Goal: Task Accomplishment & Management: Manage account settings

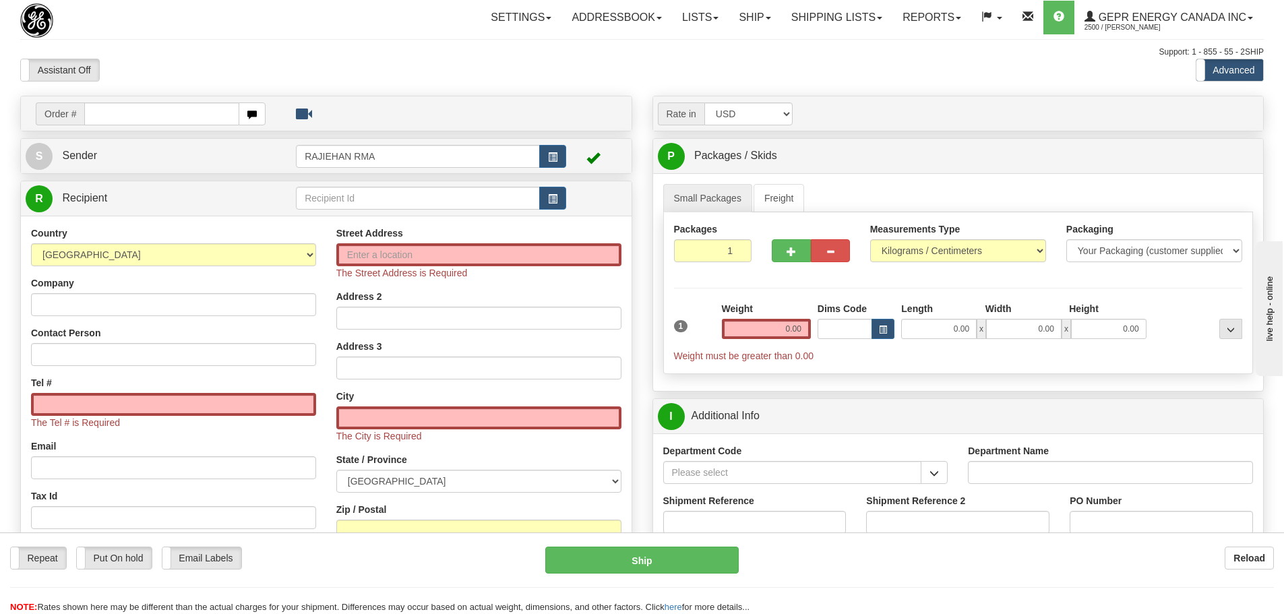
click at [297, 44] on div "Toggle navigation Settings Shipping Preferences Fields Preferences New" at bounding box center [642, 449] width 1284 height 899
click at [552, 202] on span "button" at bounding box center [552, 199] width 9 height 9
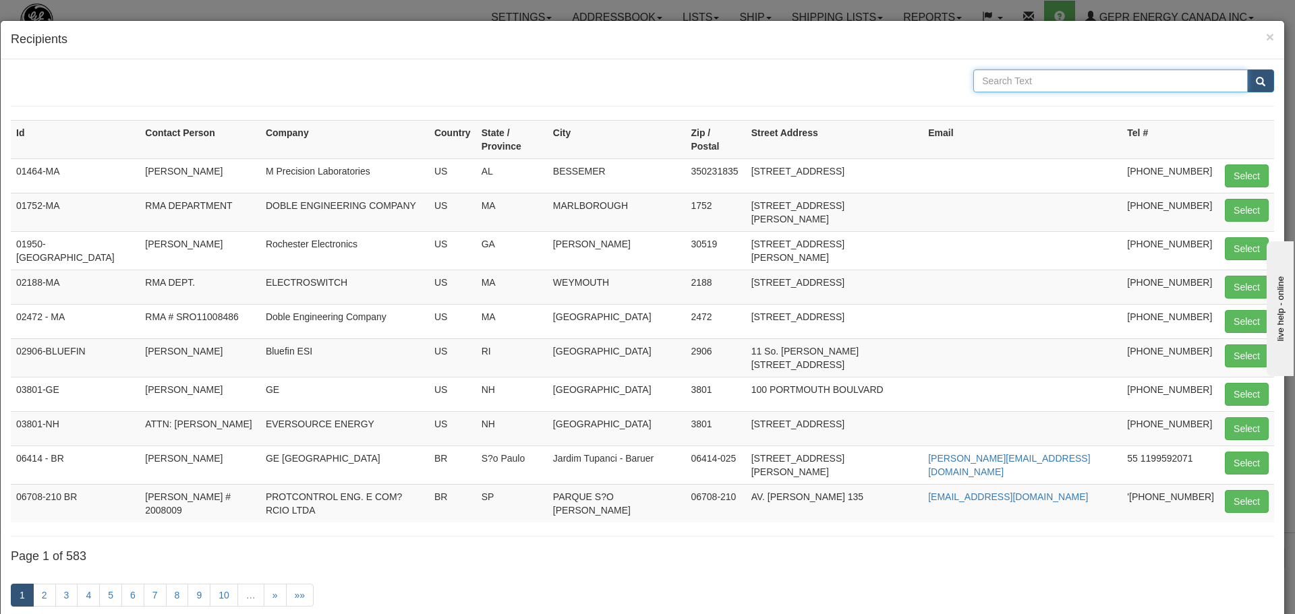
click at [1083, 84] on input "text" at bounding box center [1110, 80] width 274 height 23
paste input "8550 MOSLEY DRIVE"
type input "8550 MOSLEY DRIVE"
click at [1247, 88] on button "submit" at bounding box center [1260, 80] width 27 height 23
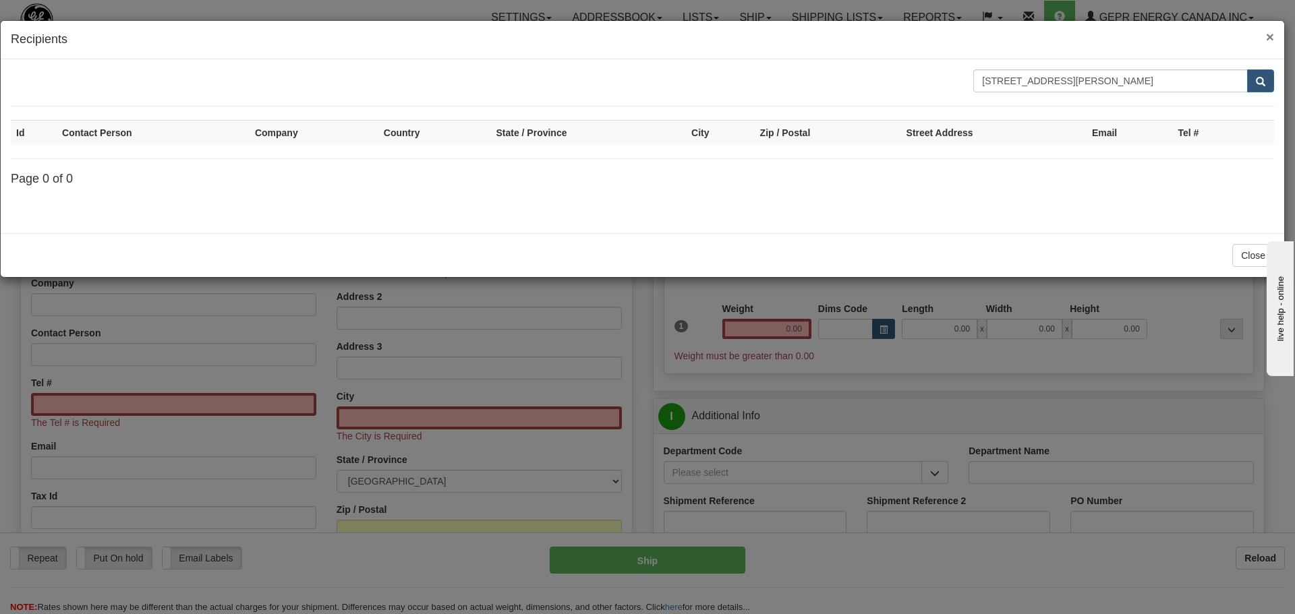
click at [1267, 36] on span "×" at bounding box center [1270, 37] width 8 height 16
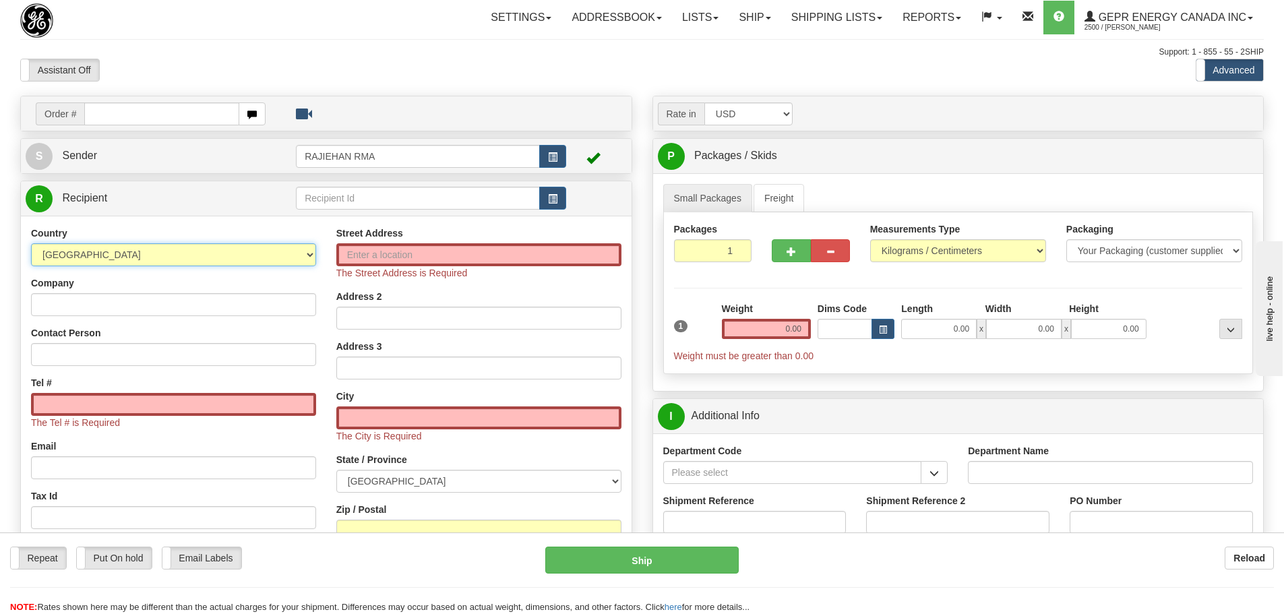
click at [215, 246] on select "AFGHANISTAN ALAND ISLANDS ALBANIA ALGERIA AMERICAN SAMOA ANDORRA ANGOLA ANGUILL…" at bounding box center [173, 254] width 285 height 23
select select "US"
click at [31, 243] on select "AFGHANISTAN ALAND ISLANDS ALBANIA ALGERIA AMERICAN SAMOA ANDORRA ANGOLA ANGUILL…" at bounding box center [173, 254] width 285 height 23
click at [365, 264] on input "Street Address" at bounding box center [478, 254] width 285 height 23
paste input "8550 MOSLEY DRIVE"
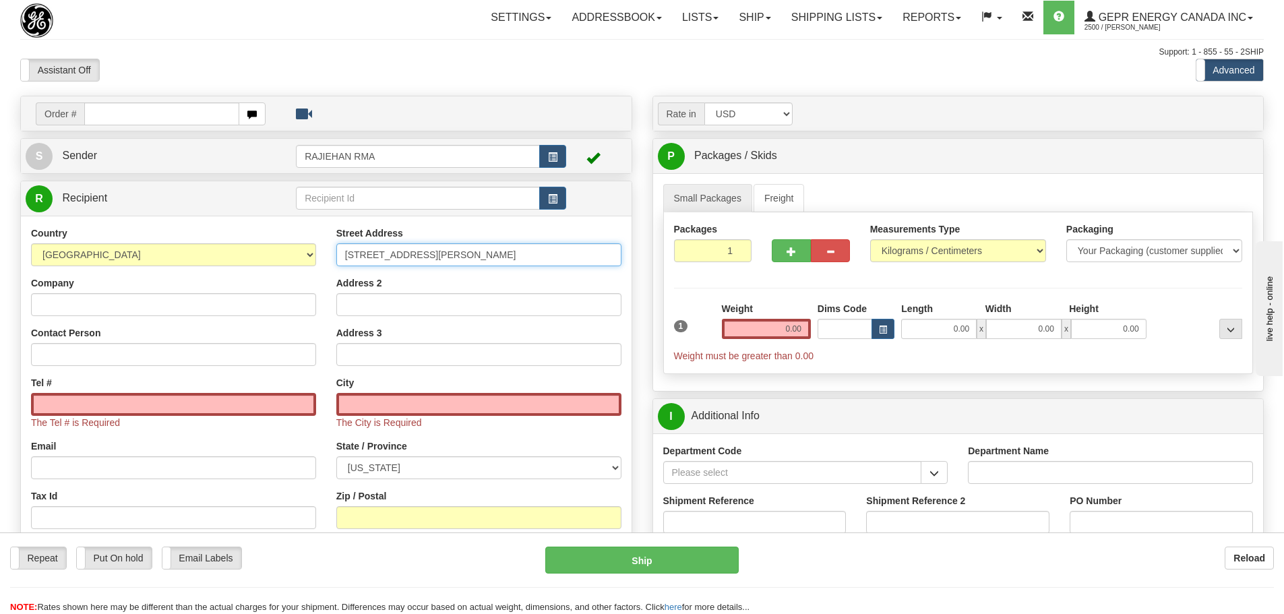
type input "8550 MOSLEY DRIVE"
click at [375, 81] on div "Assistant On Assistant Off Do a return Do a return" at bounding box center [273, 70] width 527 height 23
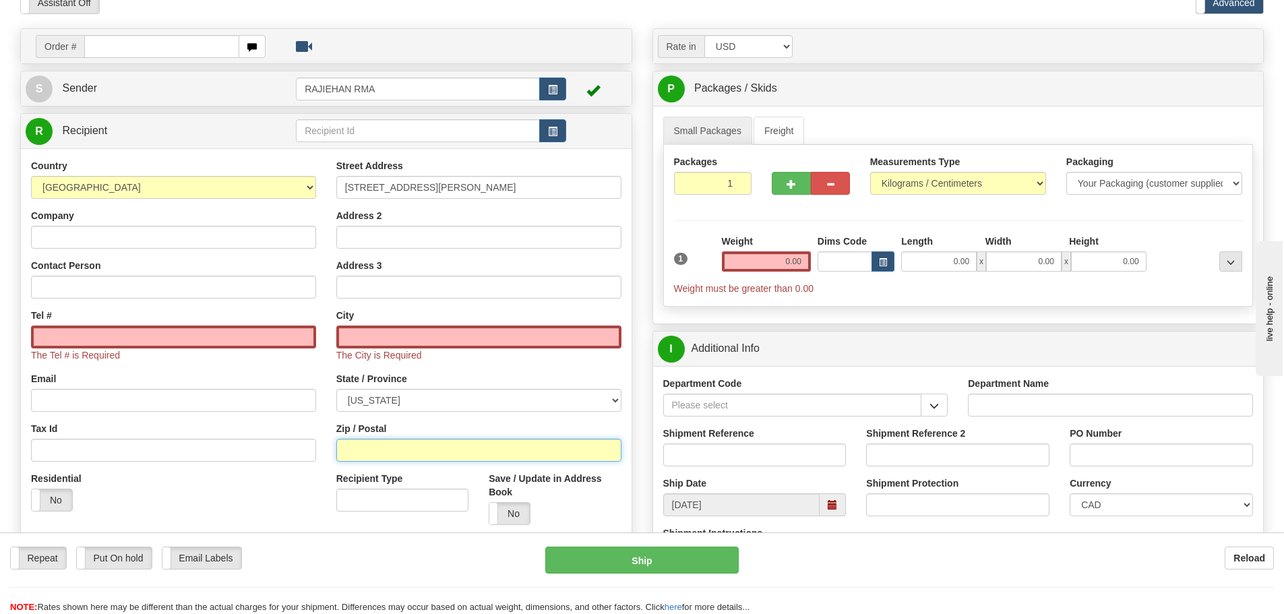
click at [430, 454] on input "Zip / Postal" at bounding box center [478, 450] width 285 height 23
paste input "77075"
type input "77075"
click at [334, 405] on div "Street Address 8550 MOSLEY DRIVE Address 2 Address 3 City The City is Required …" at bounding box center [478, 347] width 305 height 376
type input "HOUSTON"
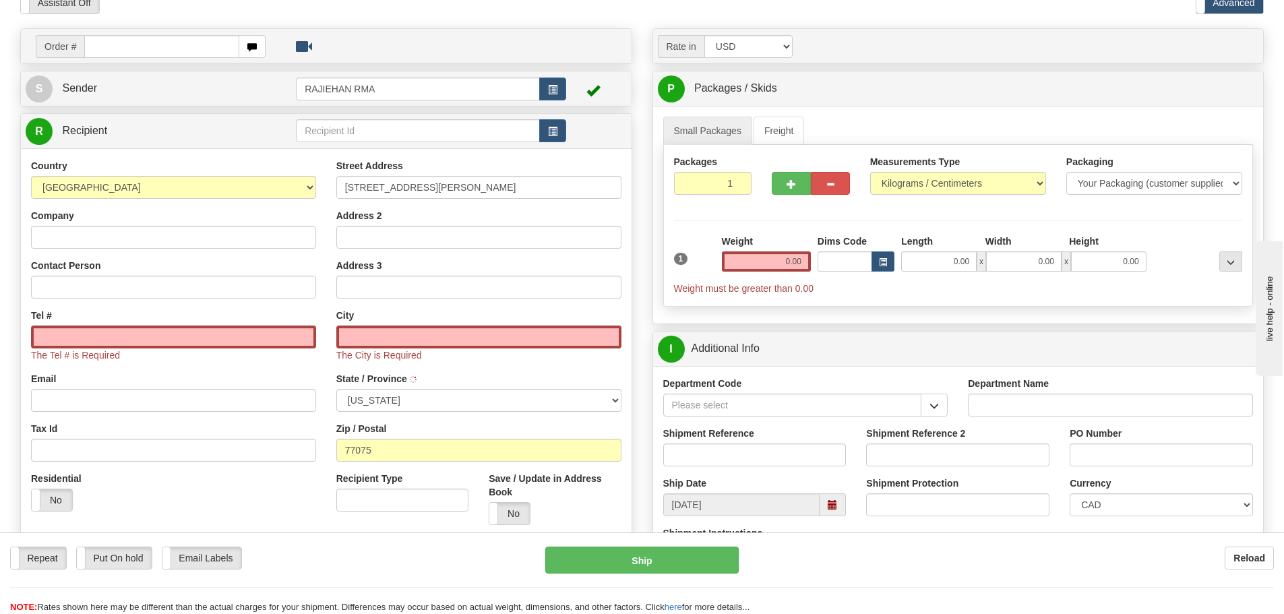
select select "TX"
click at [98, 323] on div "Tel # The Tel # is Required" at bounding box center [173, 335] width 285 height 53
click at [101, 295] on input "Contact Person" at bounding box center [173, 287] width 285 height 23
paste input "Fabian Hernandez"
type input "Fabian Hernandez"
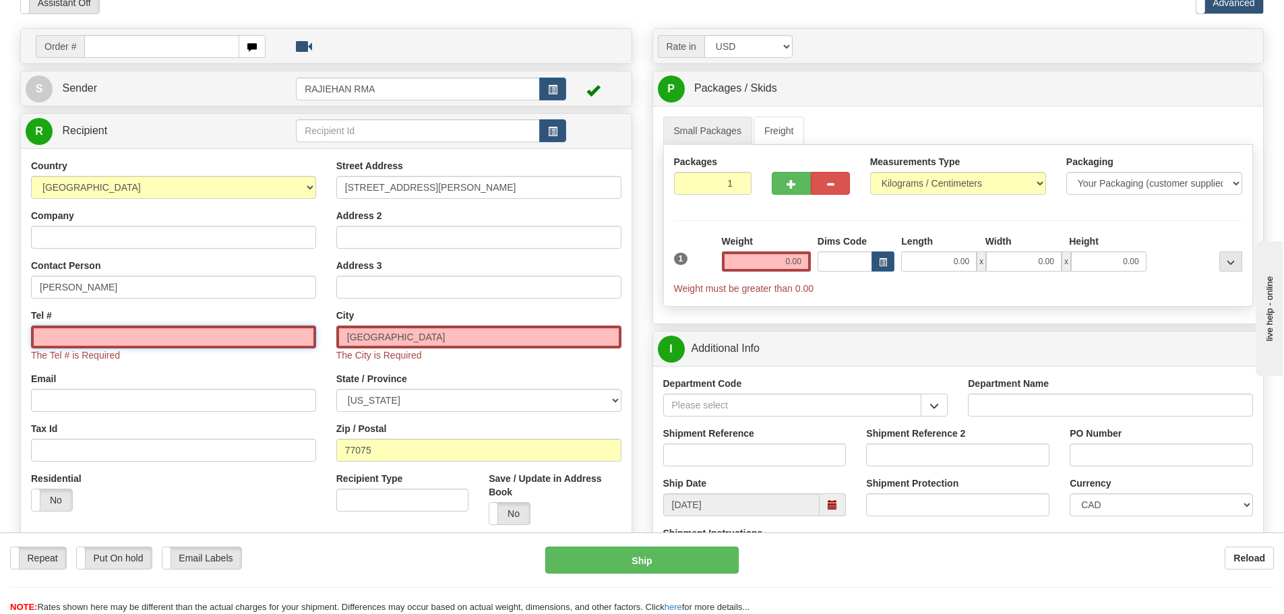
click at [76, 338] on input "Tel #" at bounding box center [173, 337] width 285 height 23
paste input "713-947-4402"
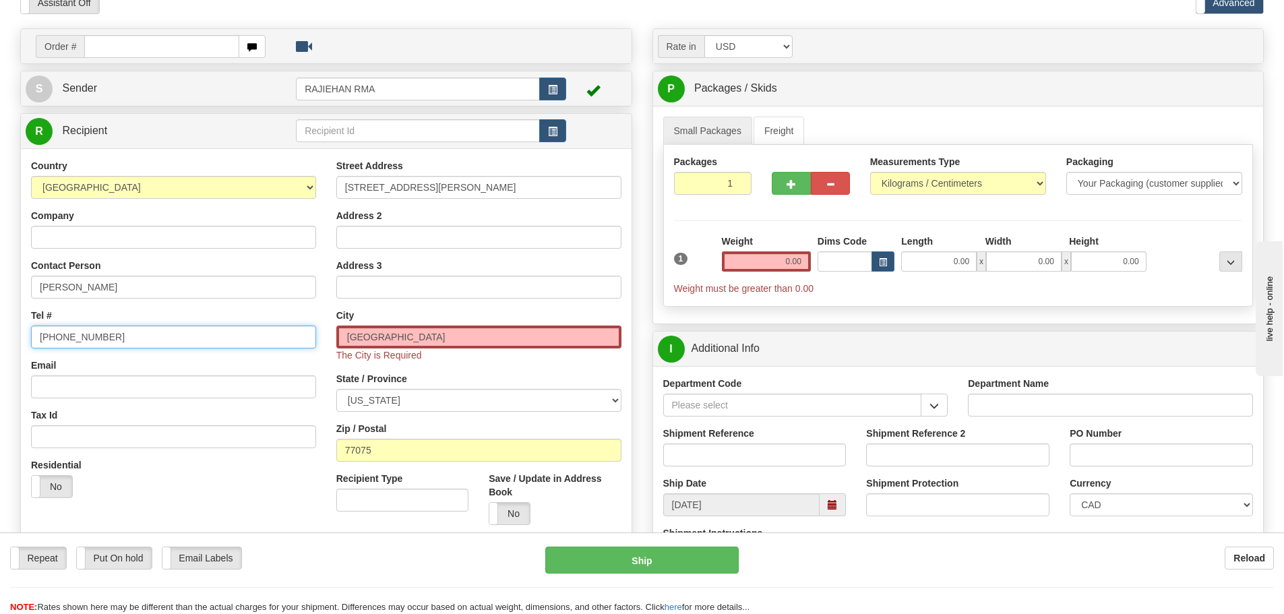
type input "713-947-4402"
click at [131, 309] on div "Tel # 713-947-4402" at bounding box center [173, 329] width 285 height 40
click at [260, 233] on input "Company" at bounding box center [173, 237] width 285 height 23
paste input "POWELL ELECTRICAL SYSTEMS, INC."
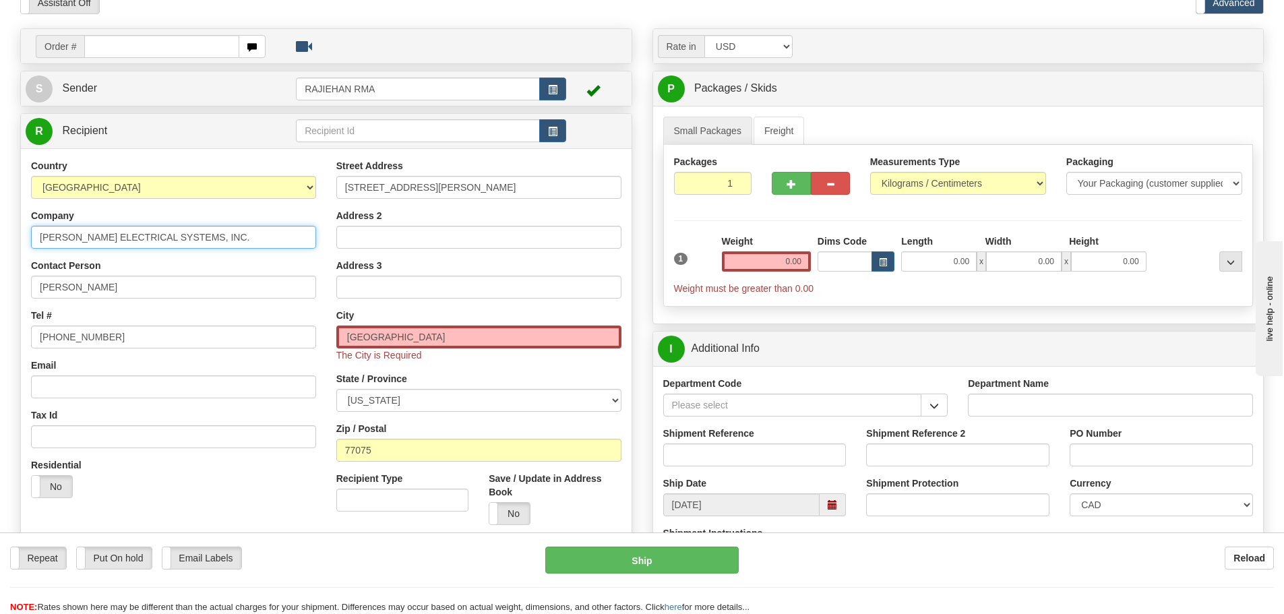
type input "POWELL ELECTRICAL SYSTEMS, INC."
click at [768, 250] on div "Weight 0.00" at bounding box center [766, 253] width 89 height 37
click at [768, 259] on input "0.00" at bounding box center [766, 261] width 89 height 20
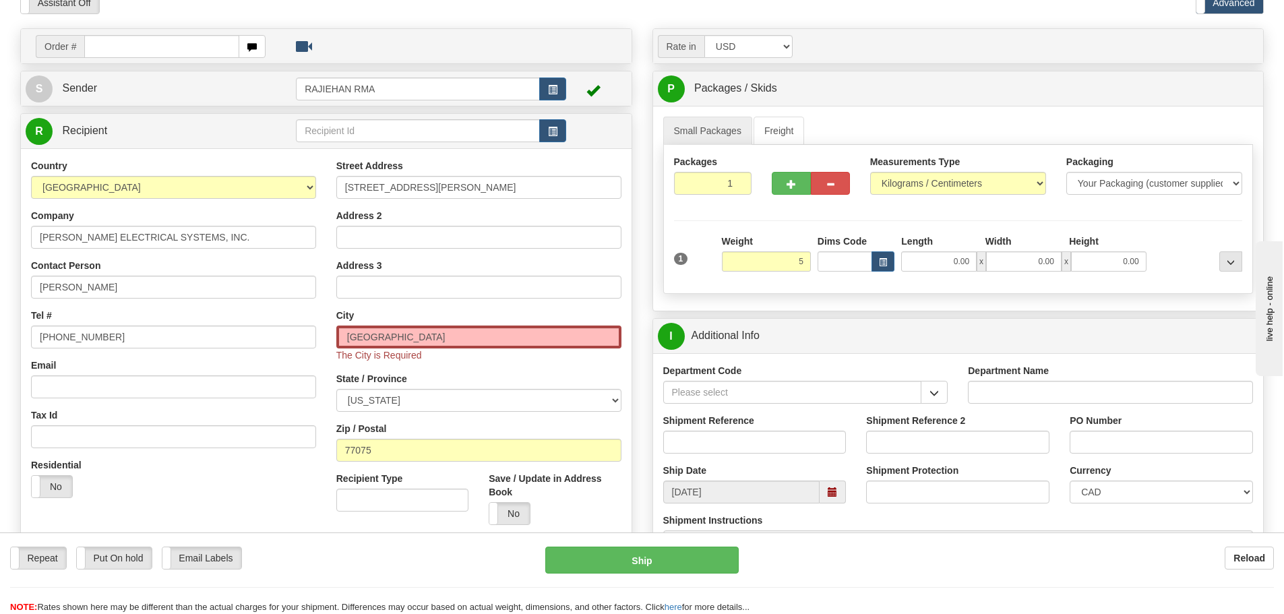
type input "5.00"
type input "01"
click at [740, 235] on label "Weight" at bounding box center [737, 241] width 31 height 13
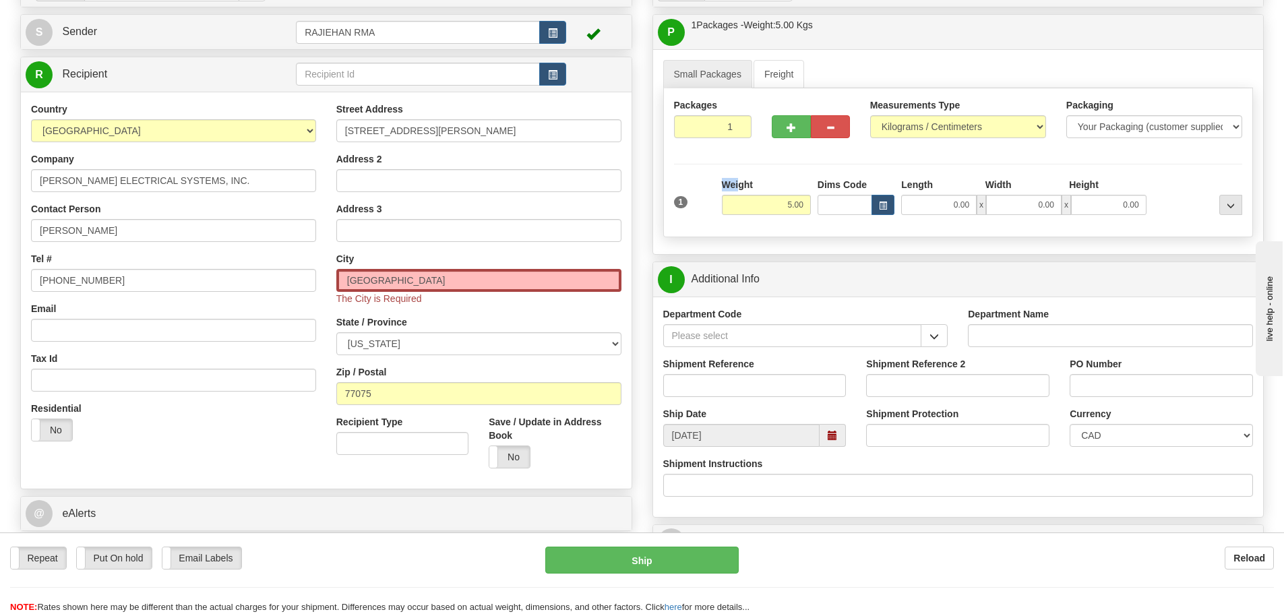
scroll to position [202, 0]
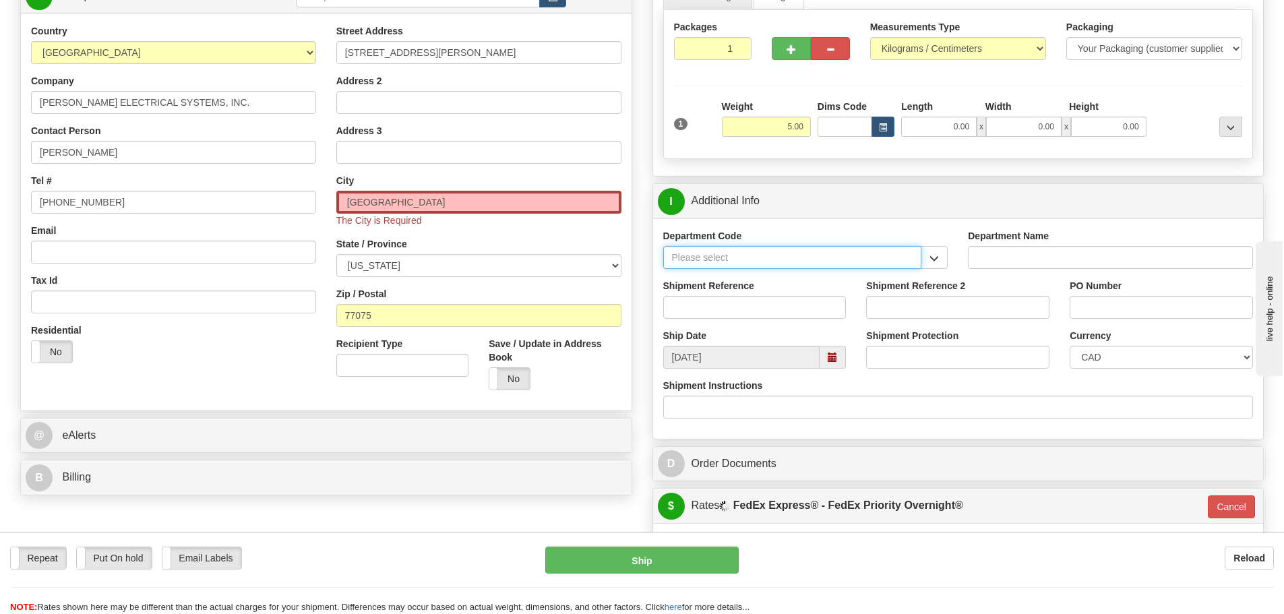
click at [863, 249] on input "Department Code" at bounding box center [792, 257] width 259 height 23
click at [923, 262] on button "button" at bounding box center [934, 257] width 27 height 23
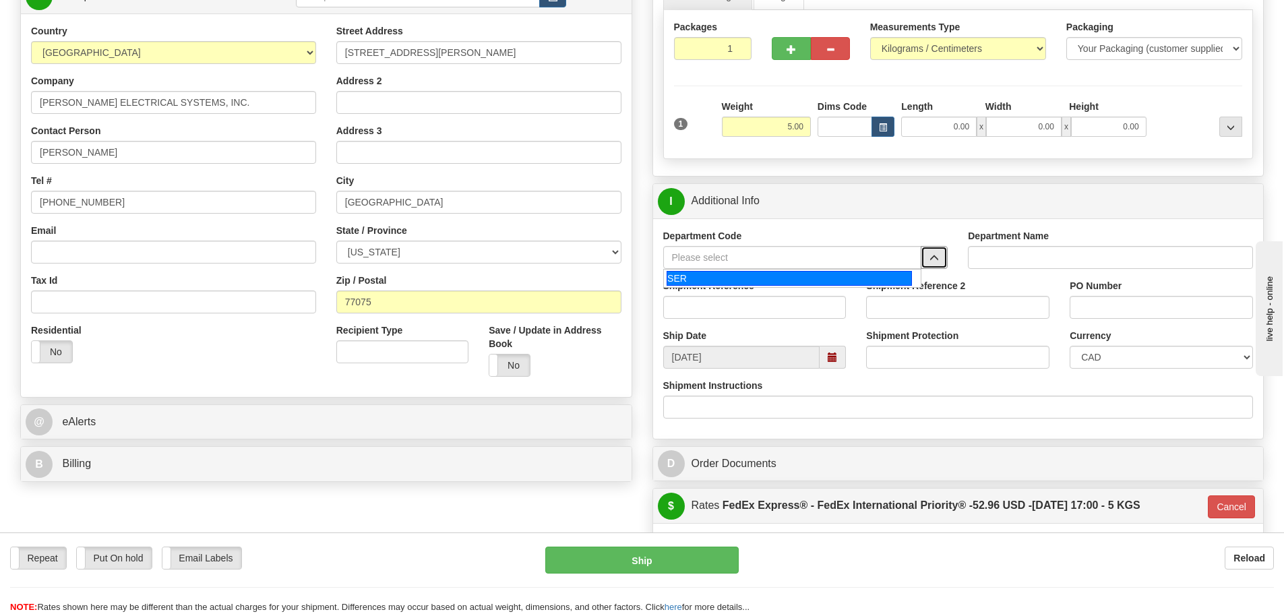
click at [852, 274] on div "SER" at bounding box center [789, 278] width 245 height 15
type input "SER"
type input "SERVICE DEPARTMENT"
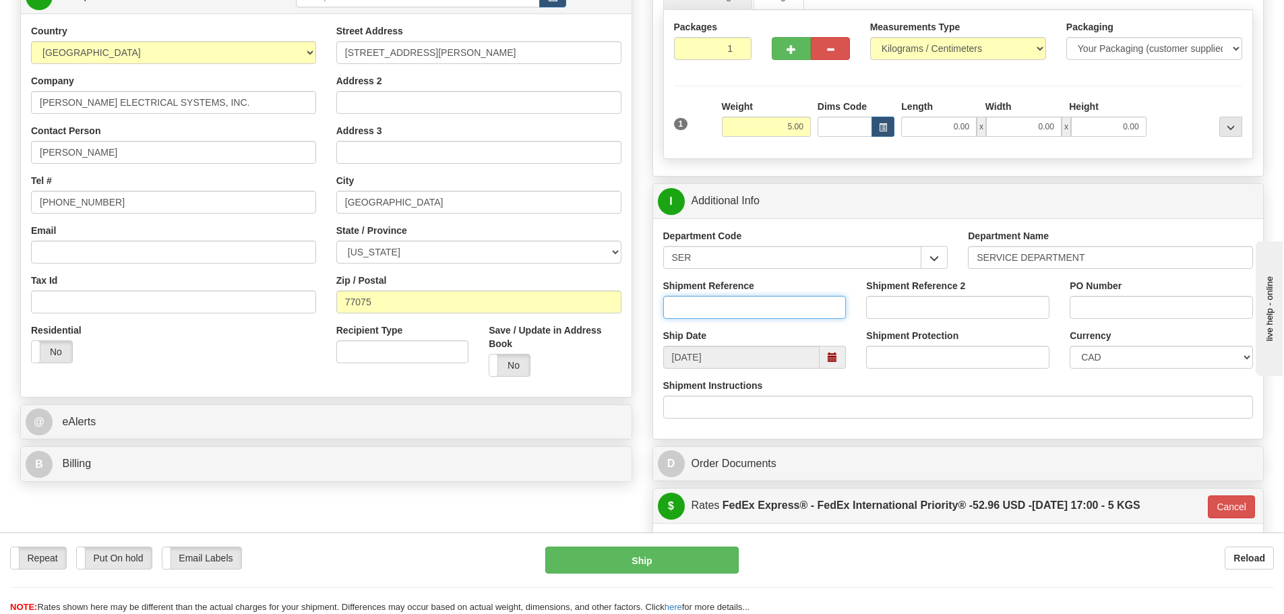
click at [689, 308] on input "Shipment Reference" at bounding box center [754, 307] width 183 height 23
paste input "LSN-45103"
type input "LSN-45103"
click at [632, 292] on div "Order # S Sender RAJIEHAN RMA" at bounding box center [326, 190] width 632 height 595
click at [1090, 373] on div "Currency CAD USD EUR ZAR RON ANG ARN AUD AUS AWG BBD BFR BGN BHD BMD BND BRC BR…" at bounding box center [1162, 354] width 204 height 50
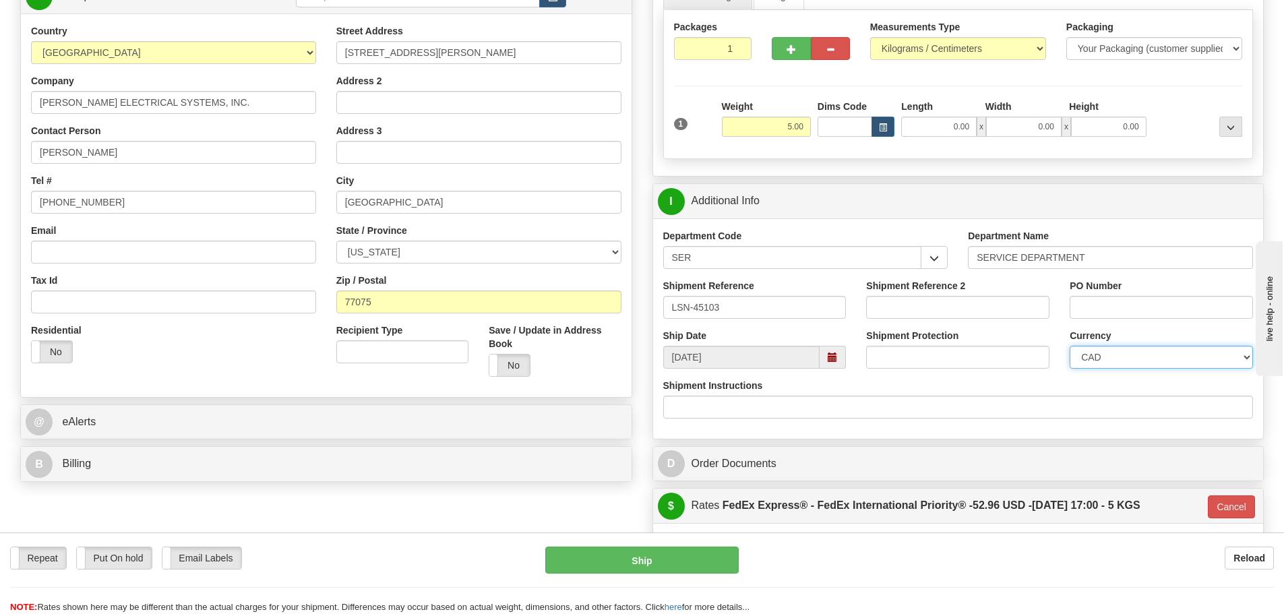
click at [1092, 362] on select "CAD USD EUR ZAR RON ANG ARN AUD AUS AWG BBD BFR BGN BHD BMD BND BRC BRL CHP CKZ…" at bounding box center [1161, 357] width 183 height 23
select select "1"
click at [1070, 346] on select "CAD USD EUR ZAR RON ANG ARN AUD AUS AWG BBD BFR BGN BHD BMD BND BRC BRL CHP CKZ…" at bounding box center [1161, 357] width 183 height 23
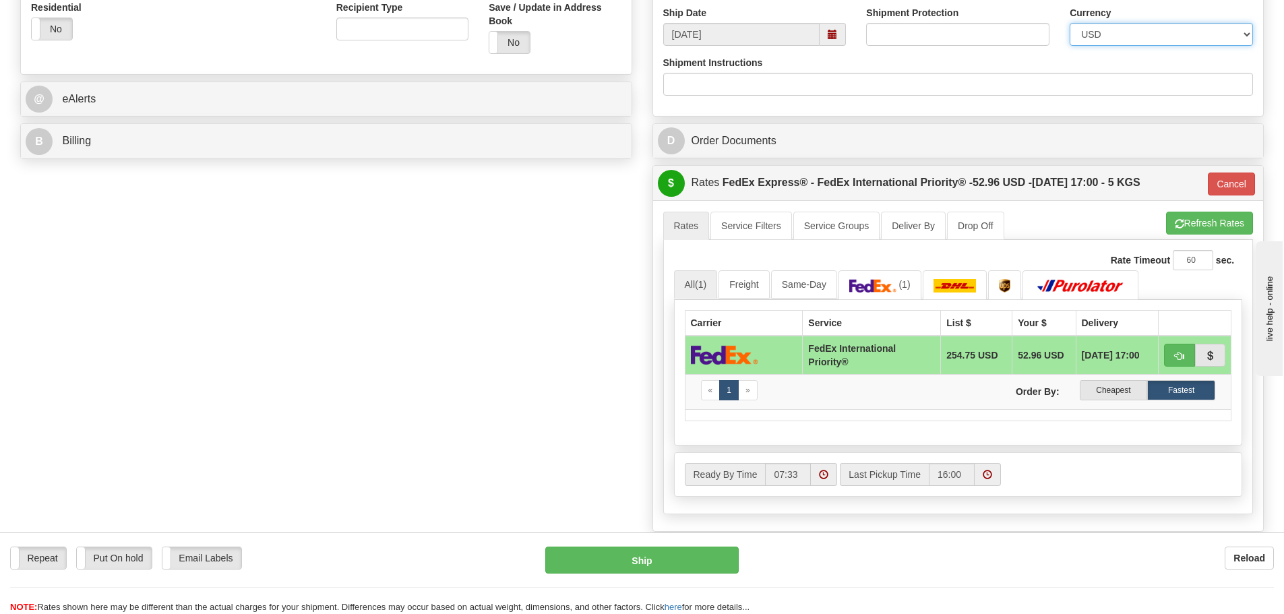
scroll to position [539, 0]
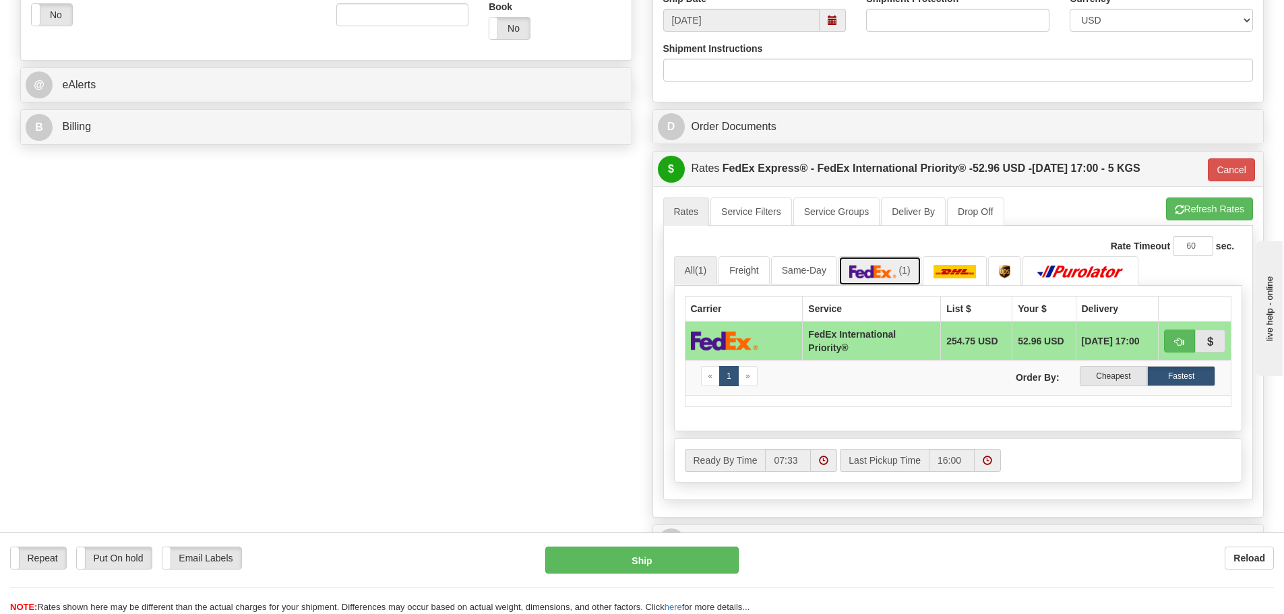
click at [870, 258] on link "(1)" at bounding box center [880, 270] width 83 height 29
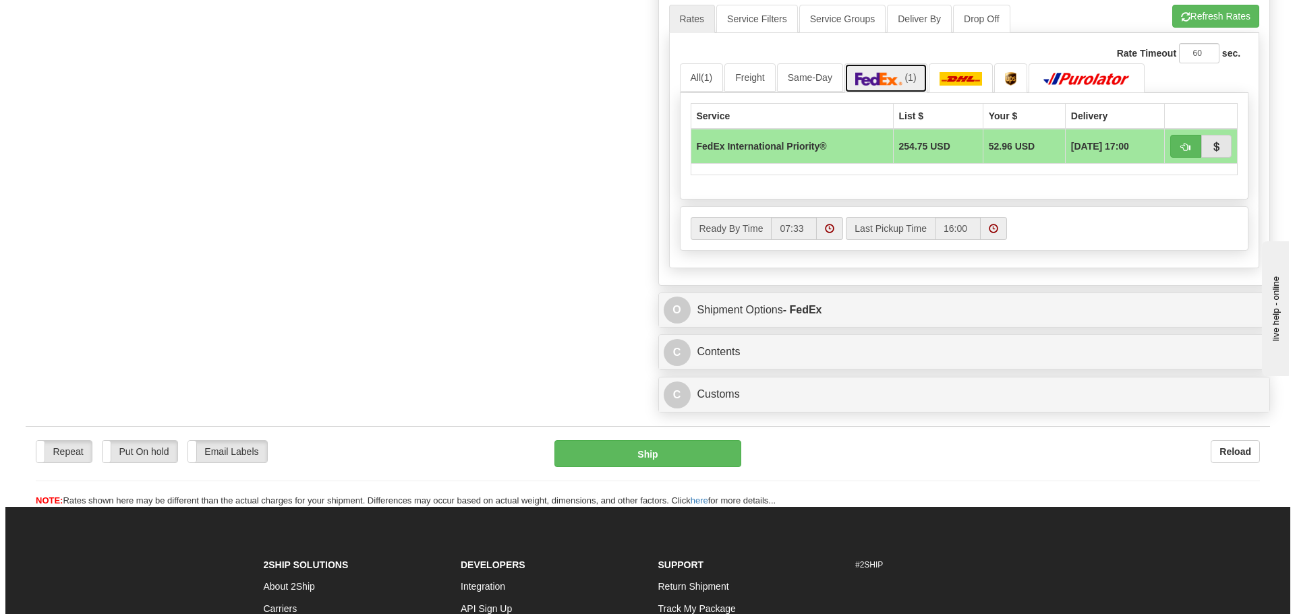
scroll to position [809, 0]
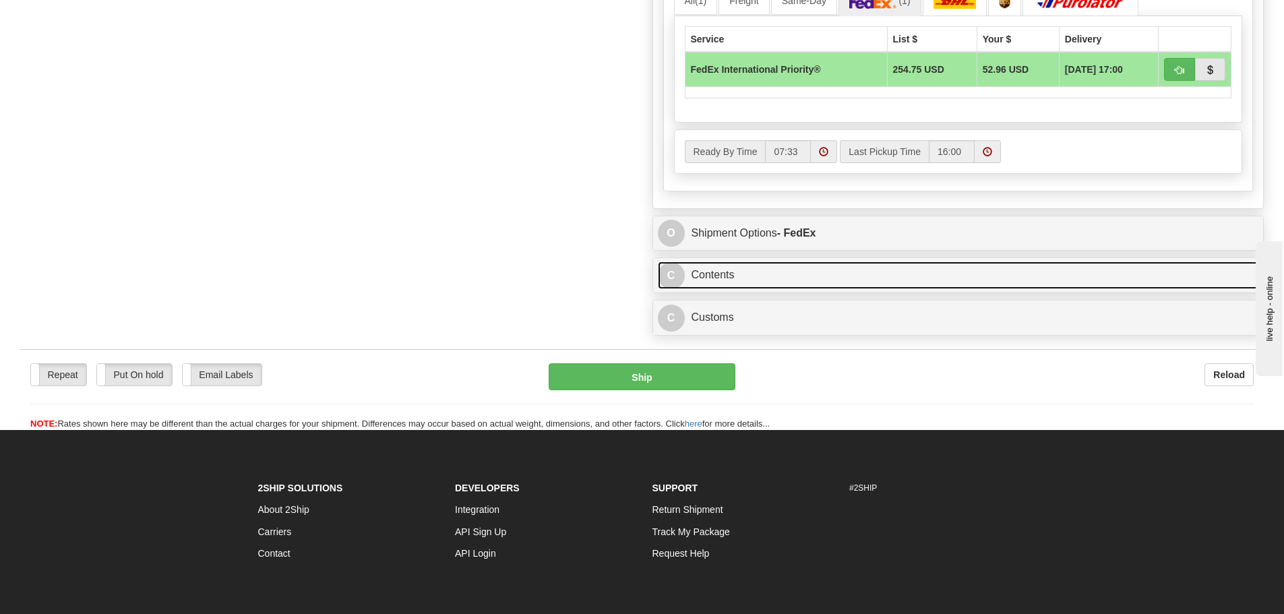
click at [743, 285] on link "C Contents" at bounding box center [958, 276] width 601 height 28
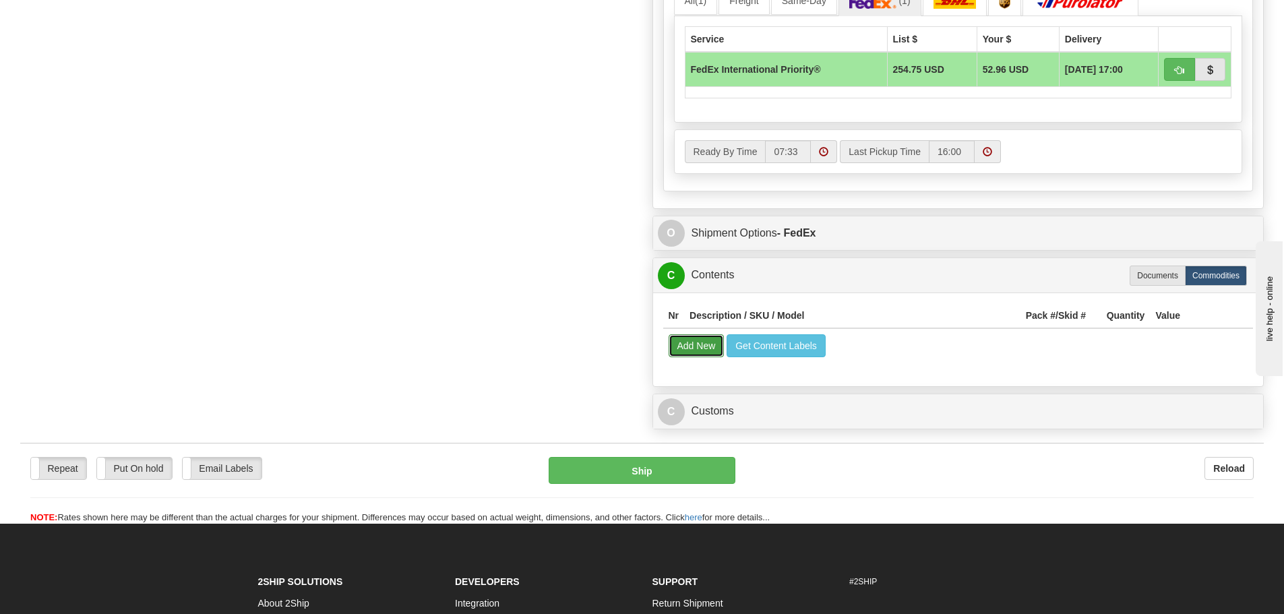
click at [703, 338] on button "Add New" at bounding box center [697, 345] width 56 height 23
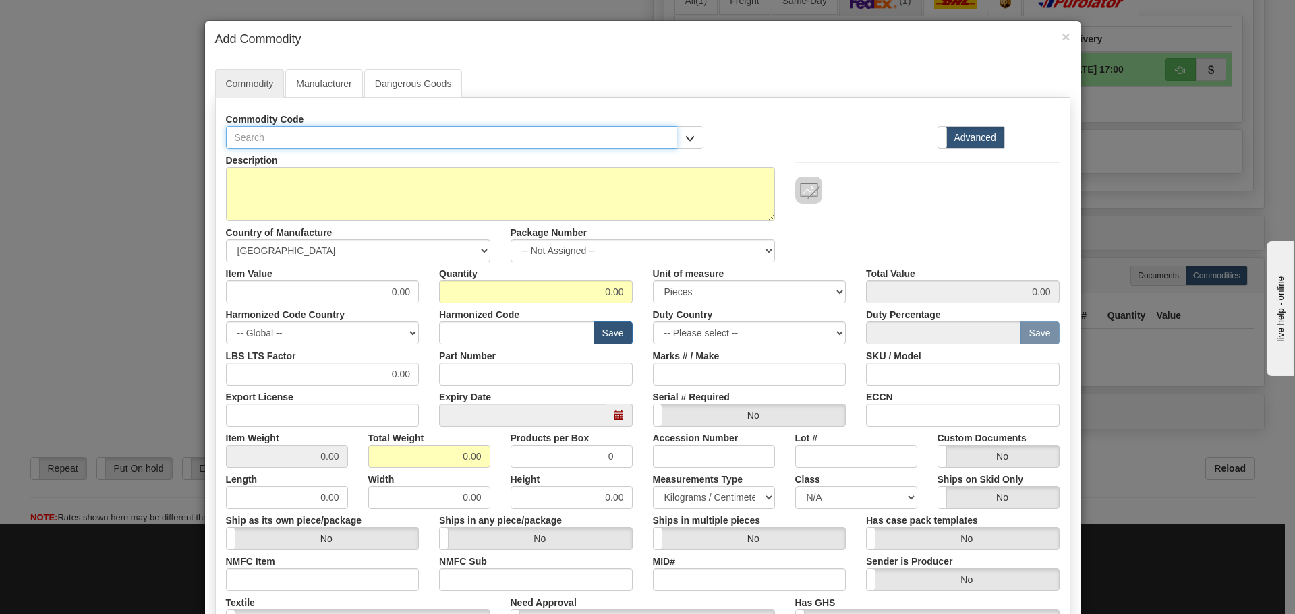
click at [361, 145] on input "text" at bounding box center [452, 137] width 452 height 23
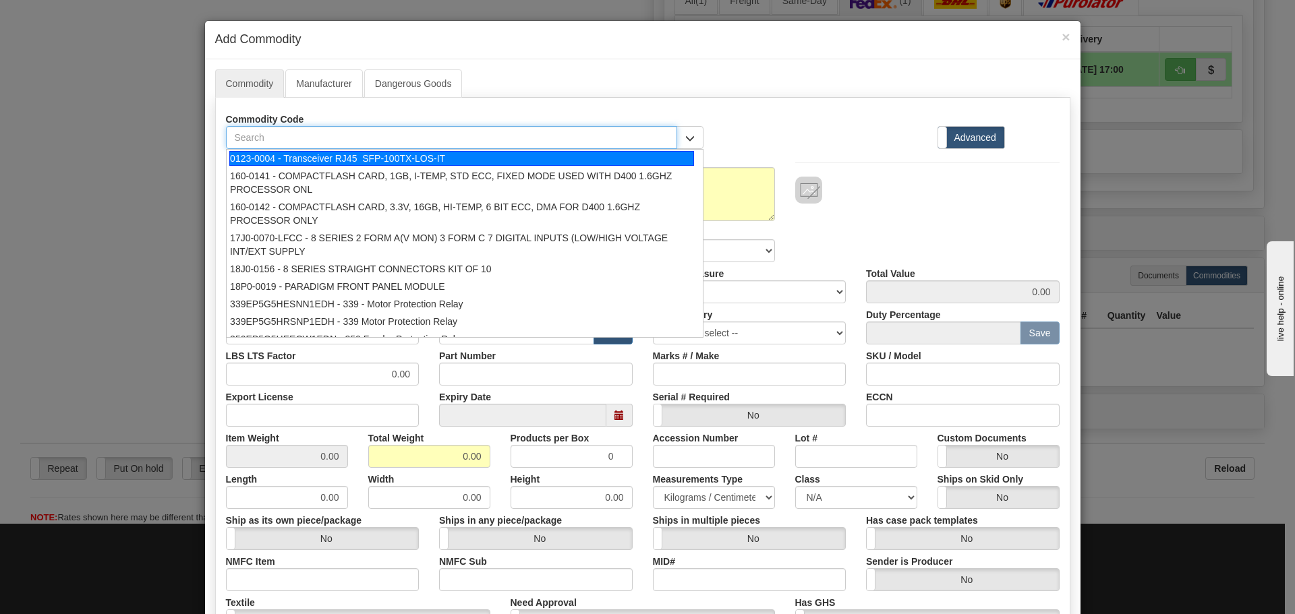
paste input "HID-3-0"
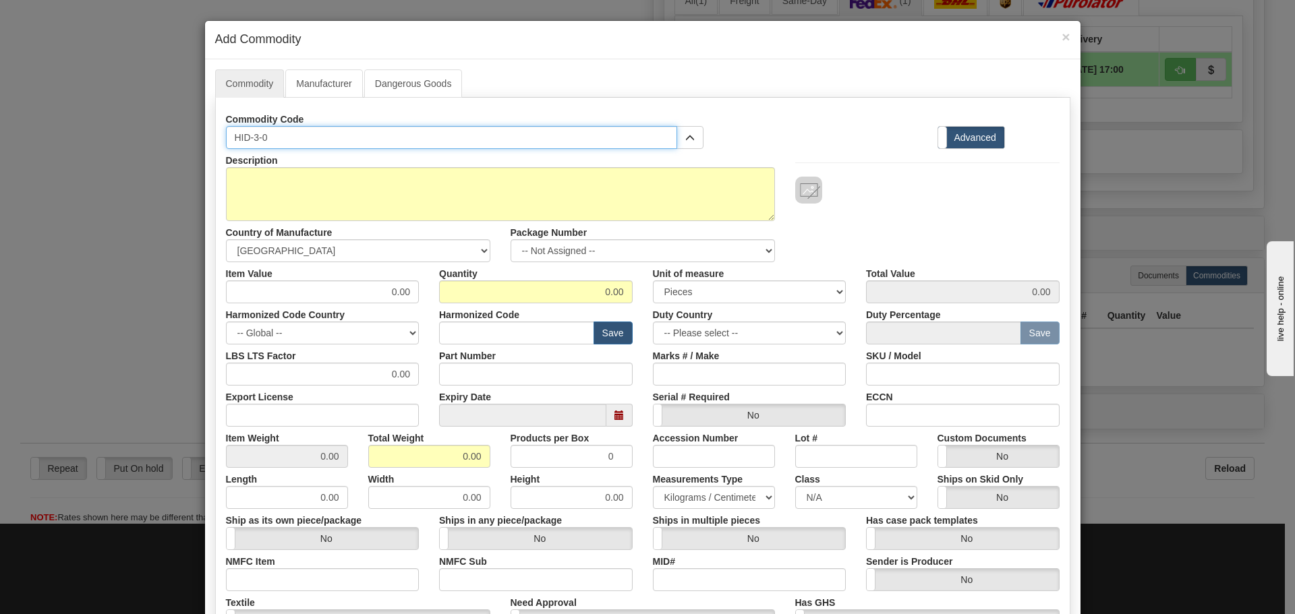
click at [358, 140] on input "HID-3-0" at bounding box center [452, 137] width 452 height 23
type input "HID-3-0"
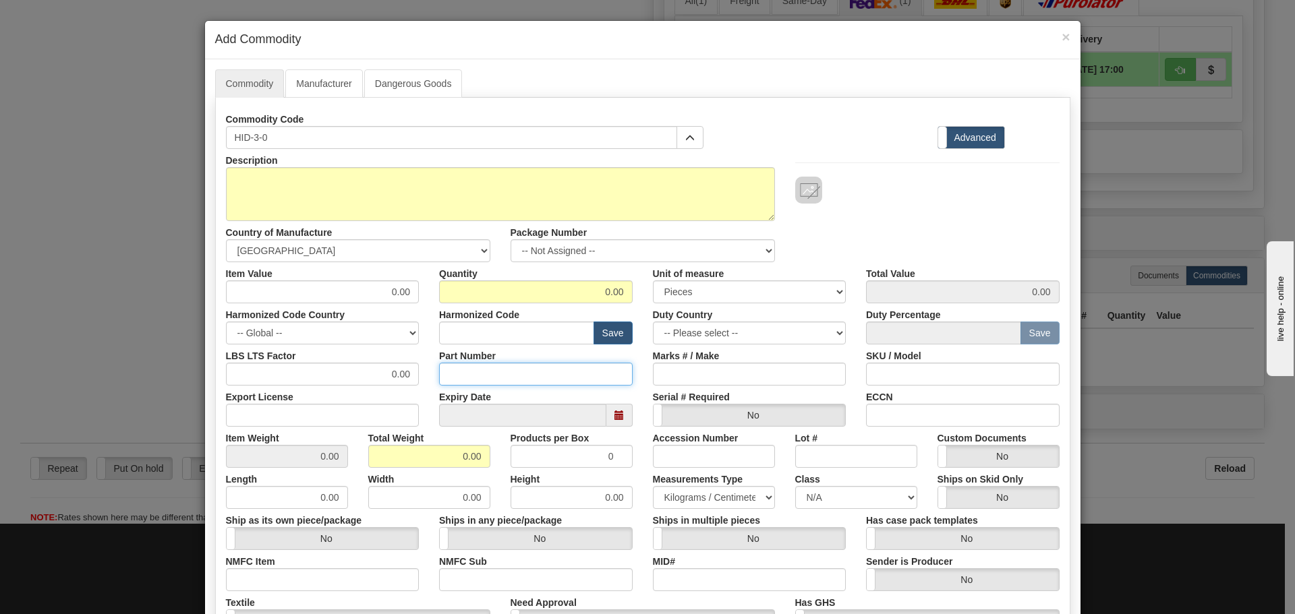
click at [463, 367] on input "Part Number" at bounding box center [536, 374] width 194 height 23
paste input "HID-3-0"
type input "HID-3-0"
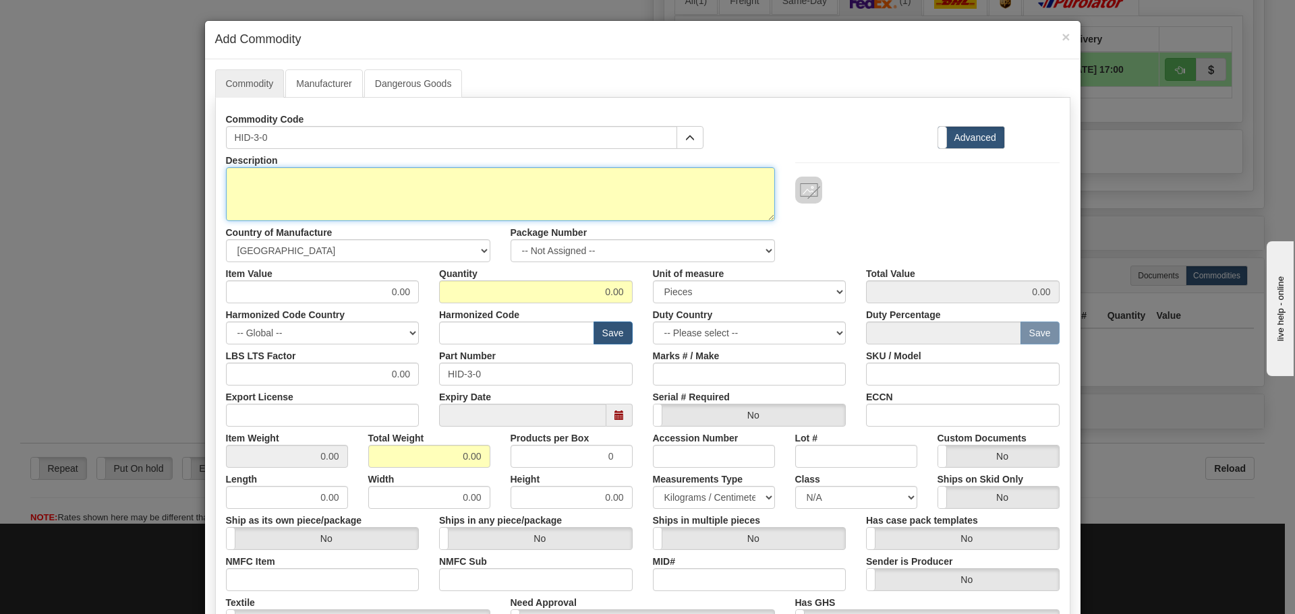
click at [409, 194] on textarea "Description" at bounding box center [500, 194] width 549 height 54
paste textarea "HID - High Impedance Differential Module-"
type textarea "HID - High Impedance Differential Module-"
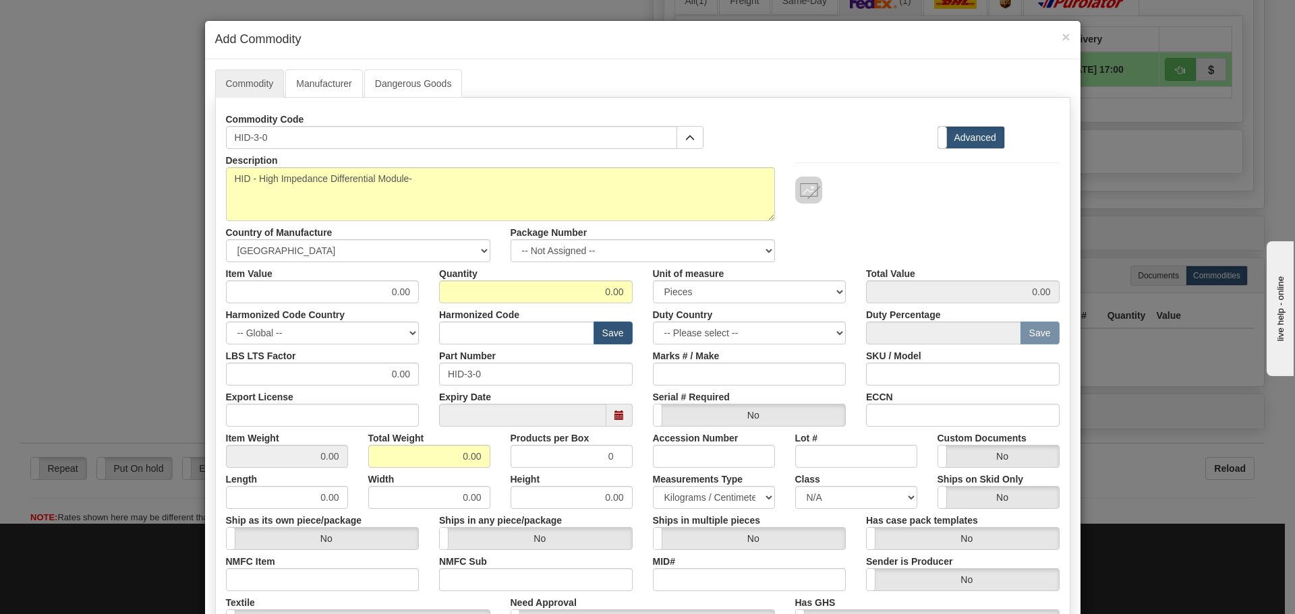
click at [328, 405] on div "Export License" at bounding box center [323, 406] width 214 height 41
drag, startPoint x: 360, startPoint y: 289, endPoint x: 450, endPoint y: 289, distance: 89.7
click at [450, 289] on div "Item Value 0.00 Quantity 0.00 Unit of measure 3 Thousand Square Inches Adjustme…" at bounding box center [643, 282] width 854 height 41
type input "75"
click at [429, 311] on div "Harmonized Code Save" at bounding box center [536, 323] width 214 height 41
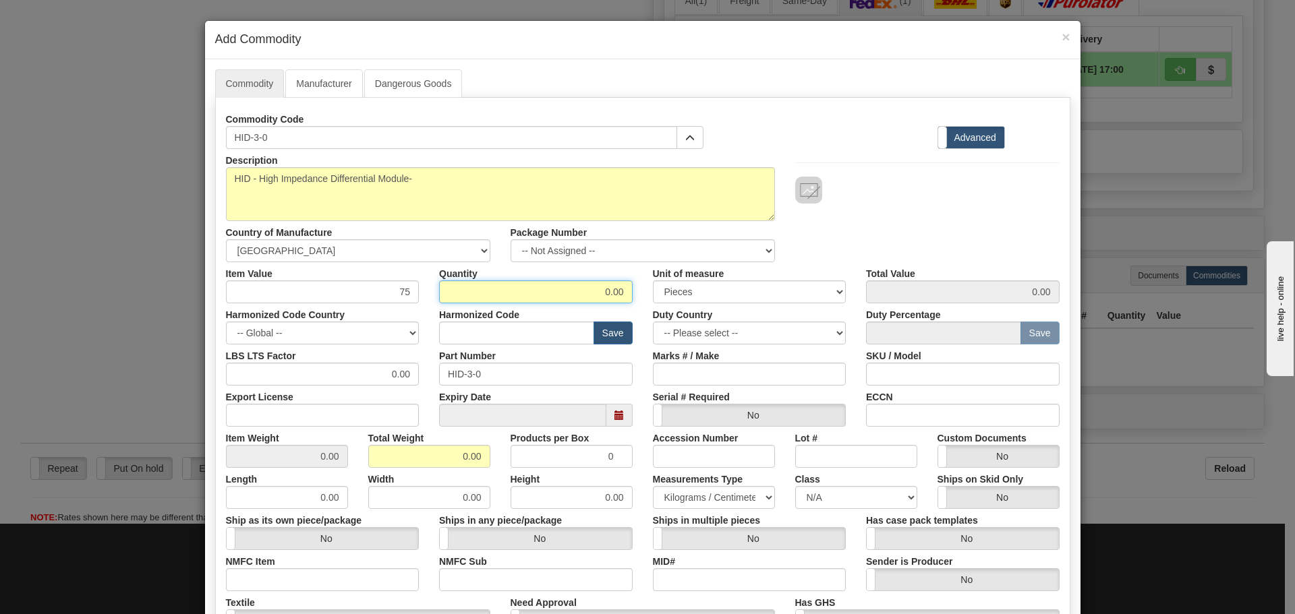
click at [537, 297] on input "0.00" at bounding box center [536, 291] width 194 height 23
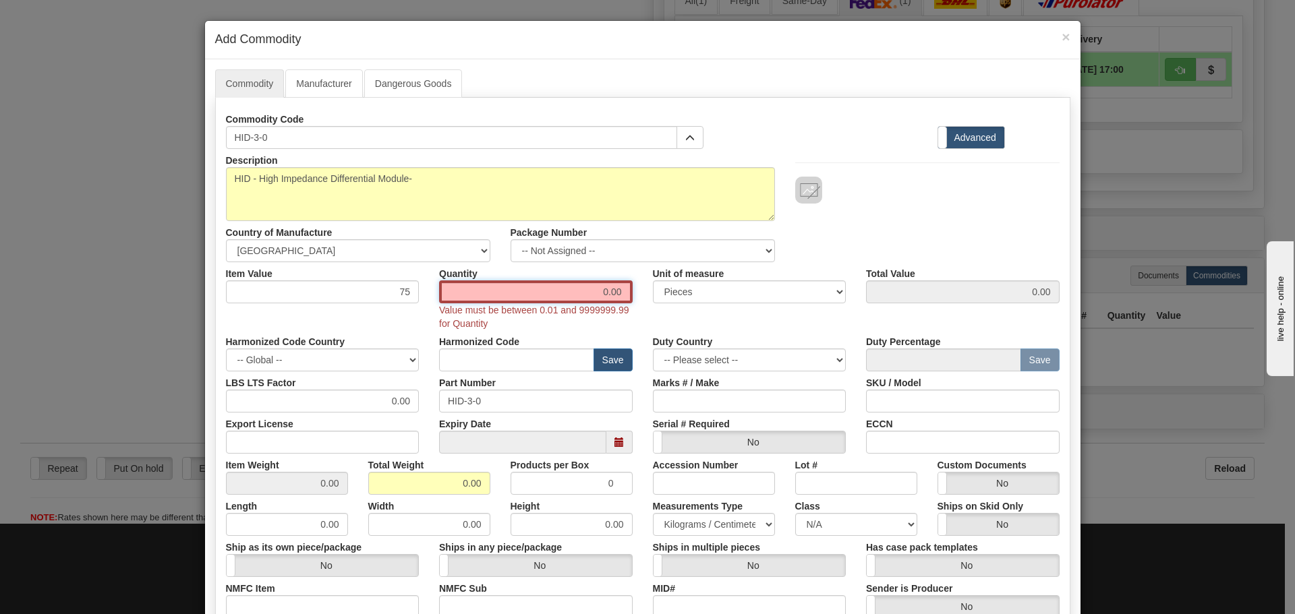
click at [537, 288] on input "0.00" at bounding box center [536, 291] width 194 height 23
type input "10.00"
type input "750.00"
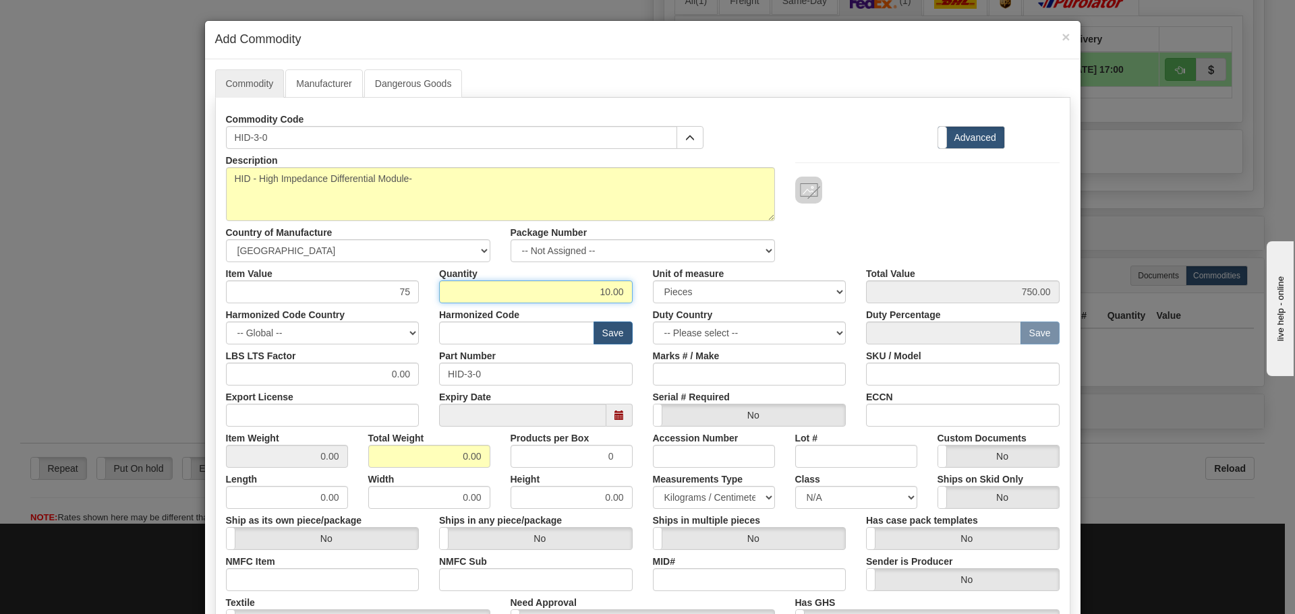
drag, startPoint x: 533, startPoint y: 283, endPoint x: 661, endPoint y: 312, distance: 131.5
click at [661, 312] on div "Description HID - High Impedance Differential Module- Country of Manufacture --…" at bounding box center [642, 445] width 833 height 593
type input "1"
type input "75.00"
click at [633, 308] on div "Harmonized Code Save" at bounding box center [536, 323] width 214 height 41
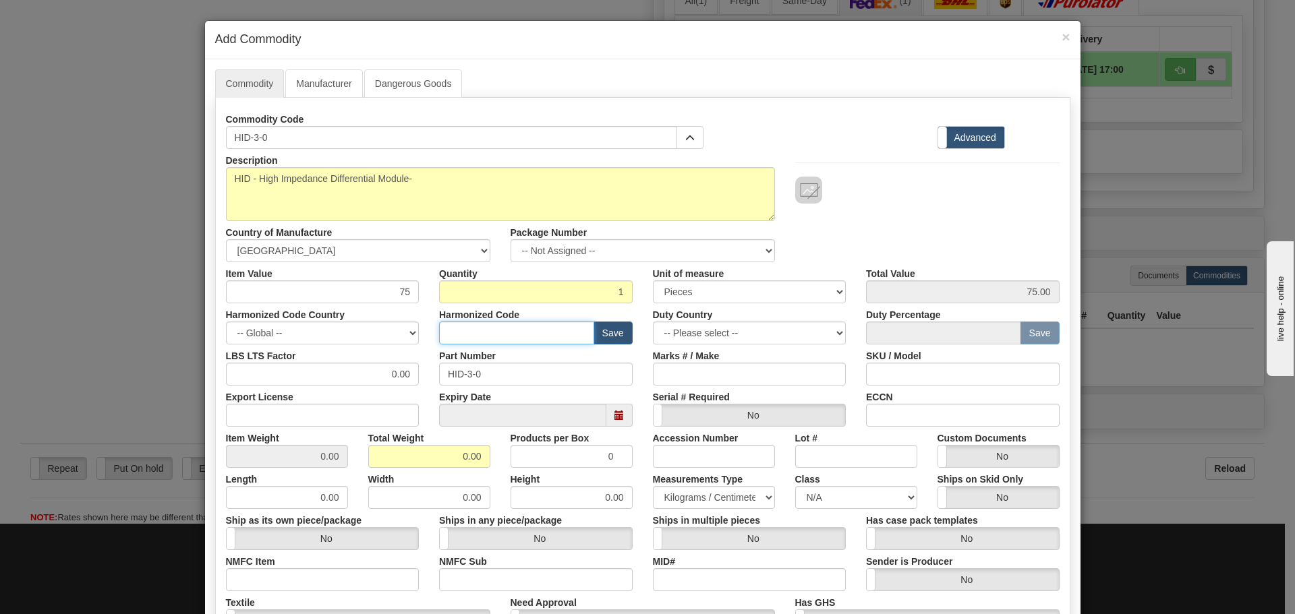
click at [446, 328] on input "text" at bounding box center [516, 333] width 155 height 23
type input "8537.10.9070"
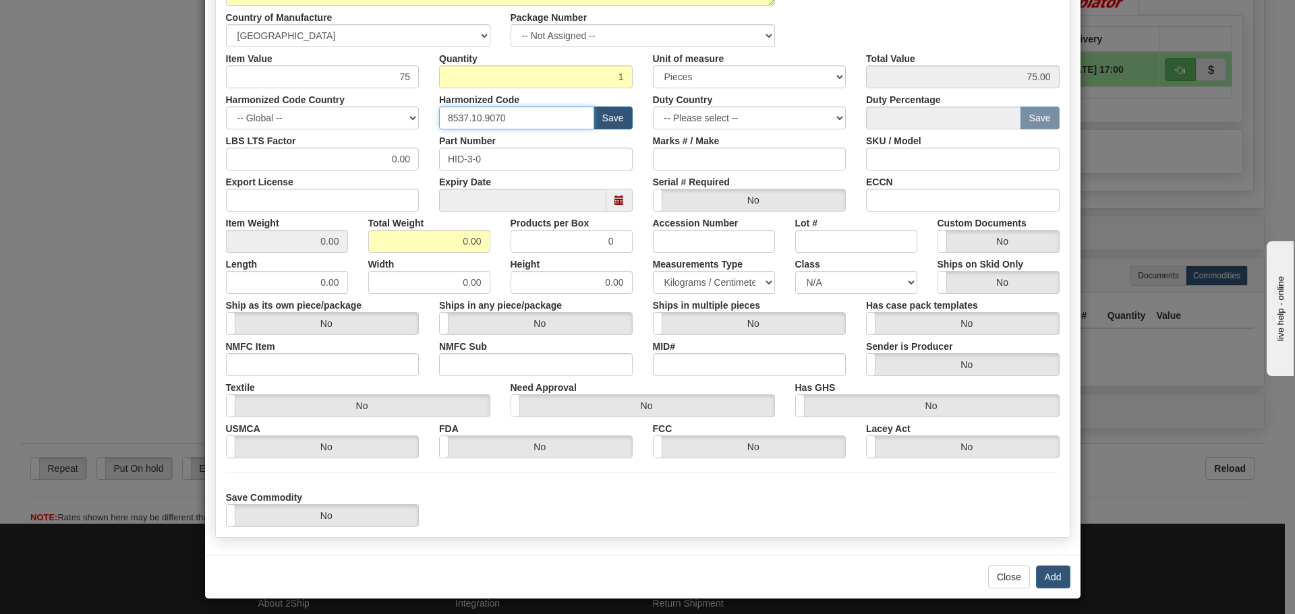
scroll to position [220, 0]
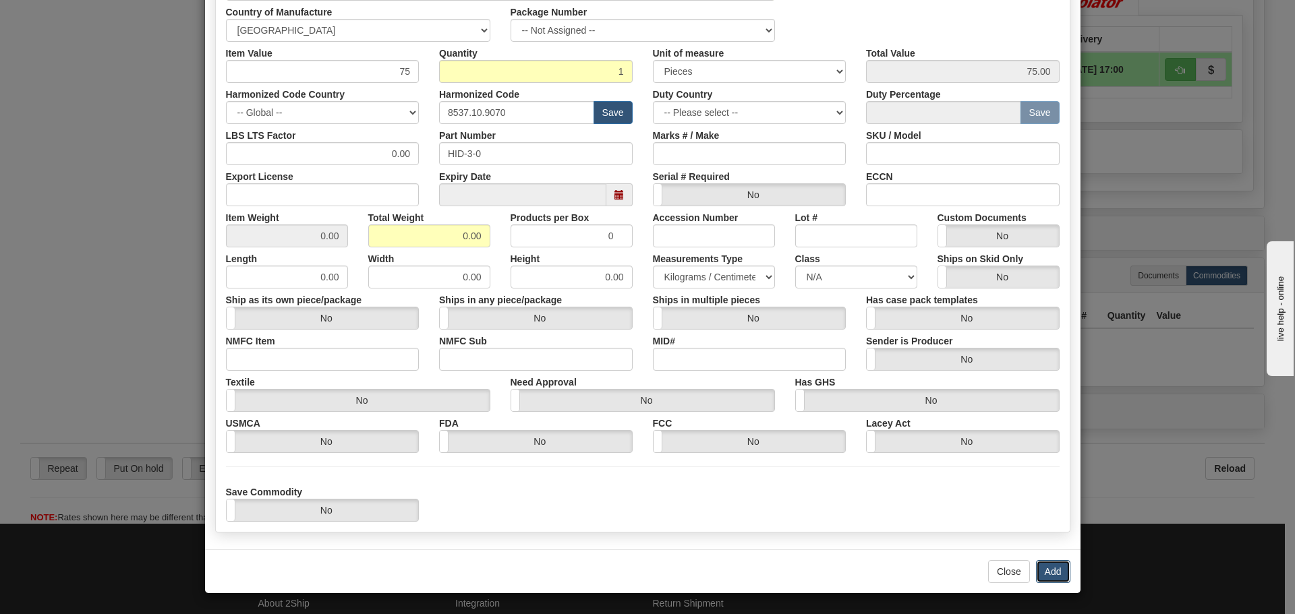
click at [1046, 561] on button "Add" at bounding box center [1053, 571] width 34 height 23
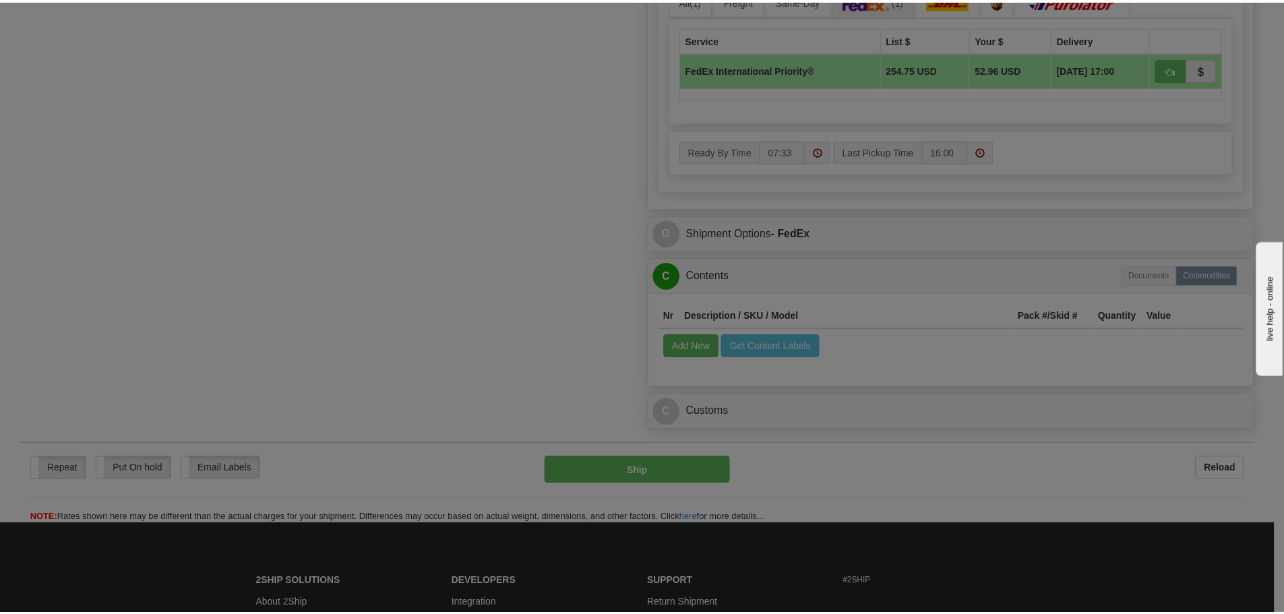
scroll to position [0, 0]
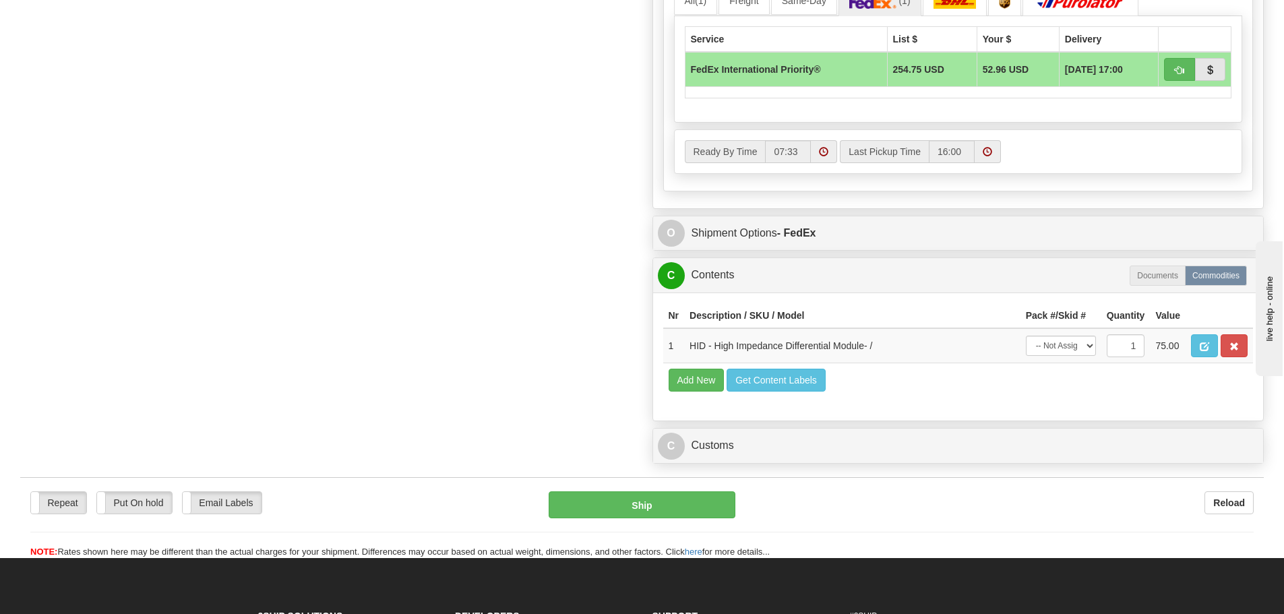
click at [834, 461] on div "C Customs Duties / Taxes" at bounding box center [958, 446] width 611 height 34
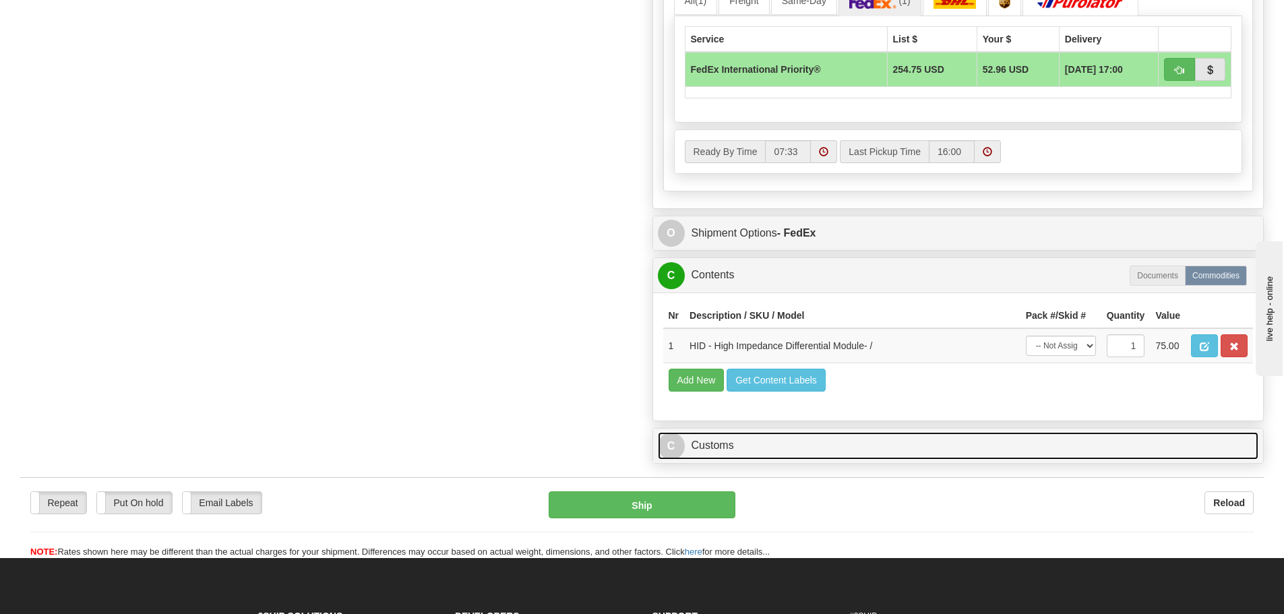
click link "C Customs"
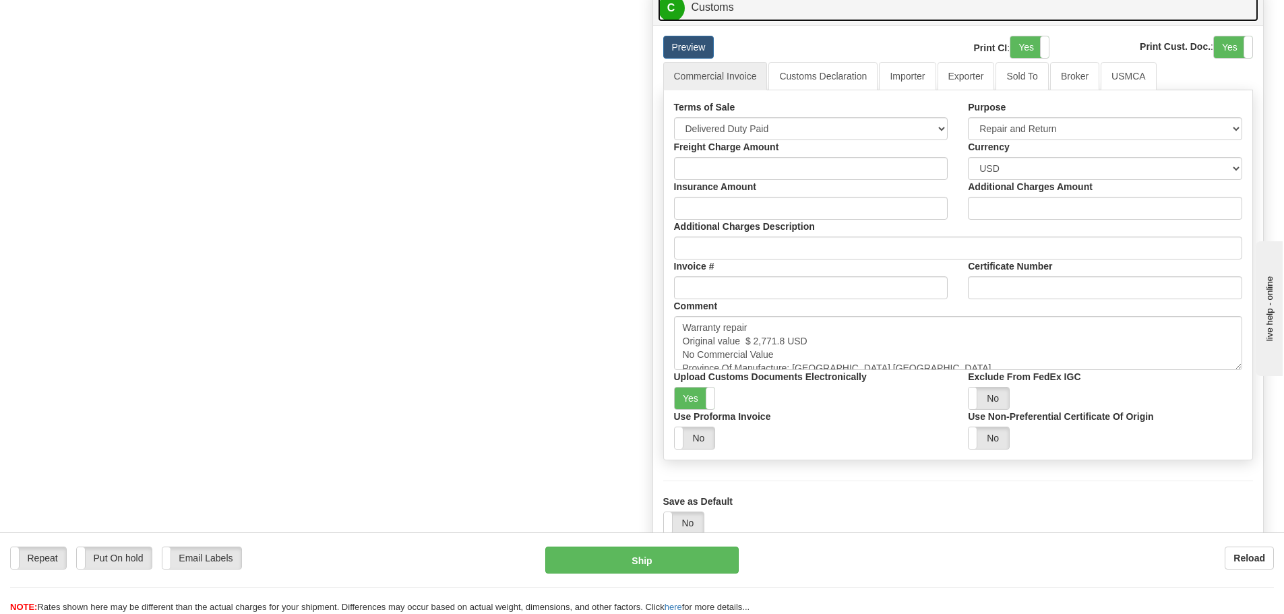
scroll to position [1416, 0]
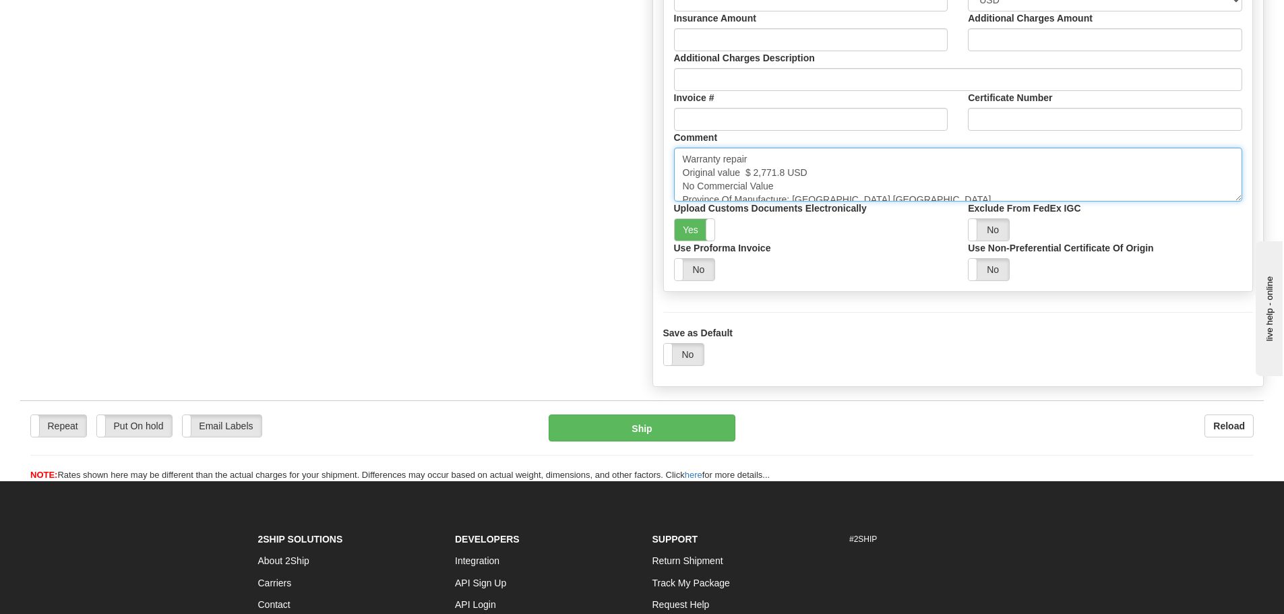
click textarea "Warranty repair Original value $ 2,771.8 USD No Commercial Value Province Of Ma…"
drag, startPoint x: 746, startPoint y: 169, endPoint x: 785, endPoint y: 178, distance: 39.4
click textarea "Warranty repair Original value $ 2,771.8 USD No Commercial Value Province Of Ma…"
paste textarea "3,592.0"
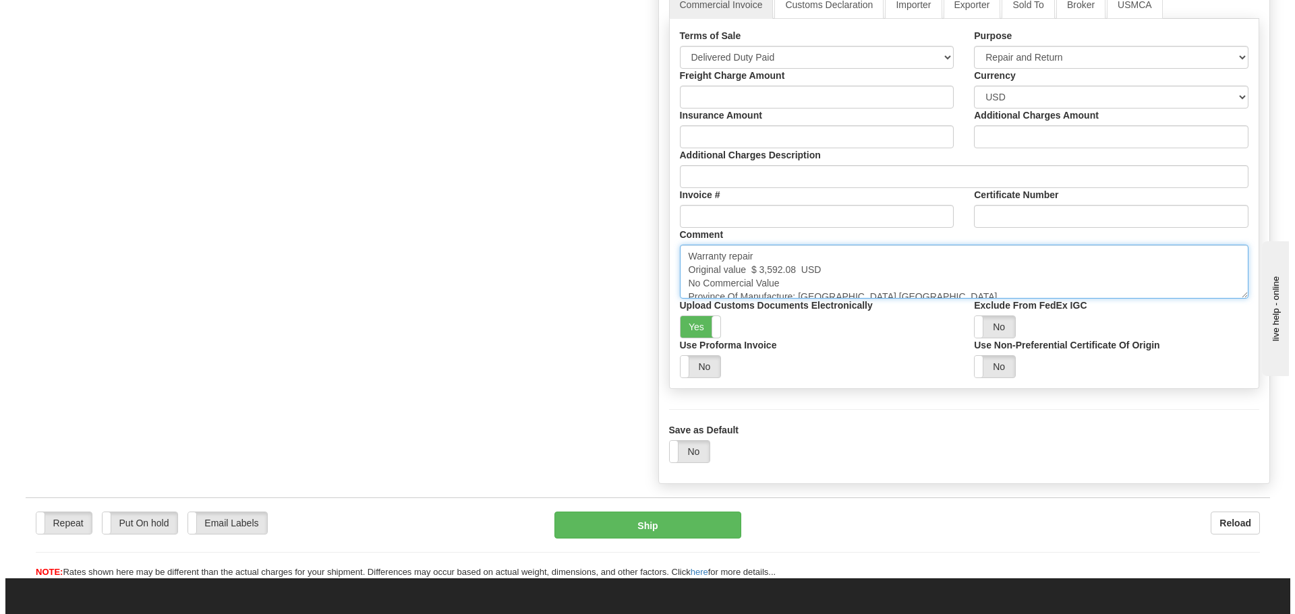
scroll to position [1281, 0]
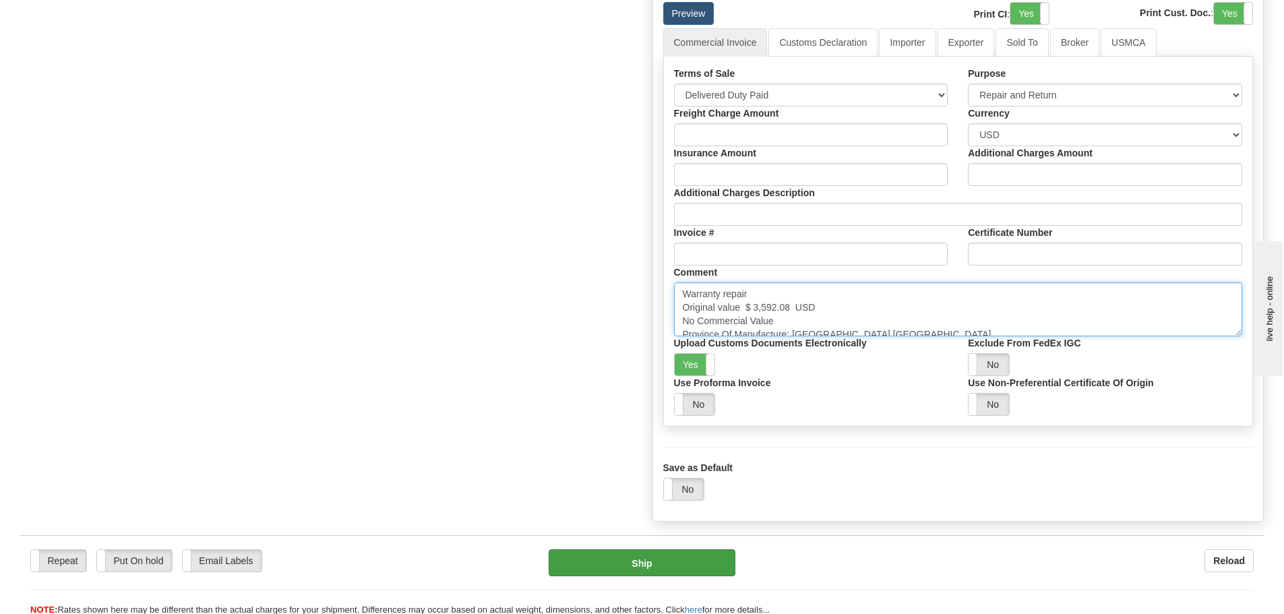
type textarea "Warranty repair Original value $ 3,592.08 USD No Commercial Value Province Of M…"
click button "Ship"
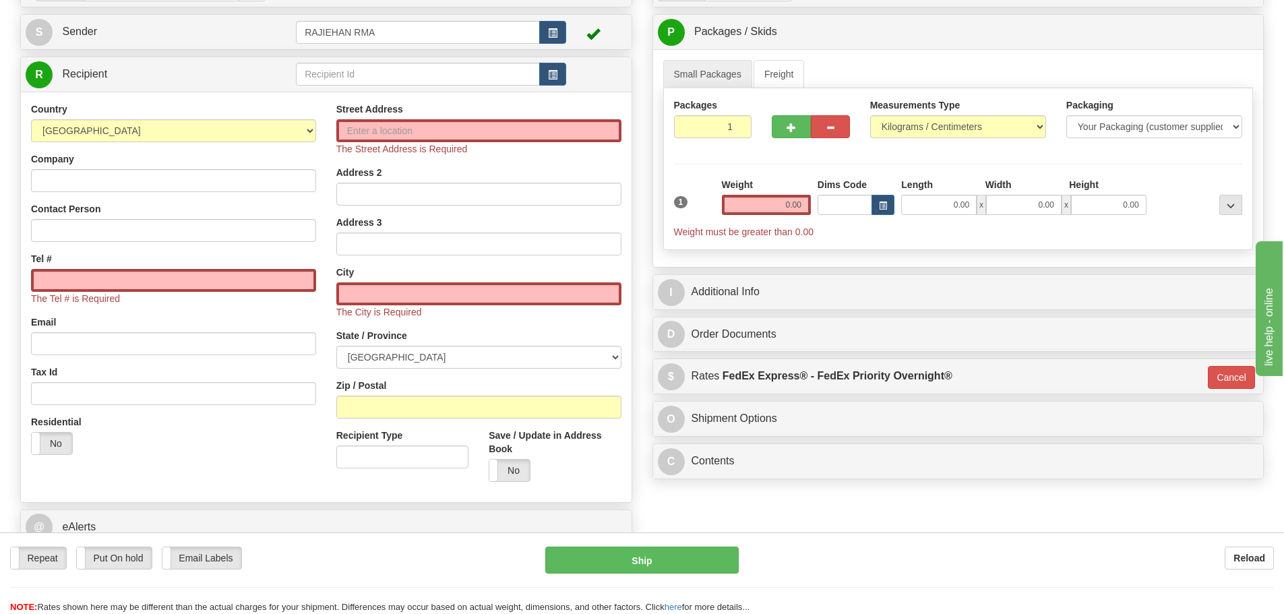
scroll to position [202, 0]
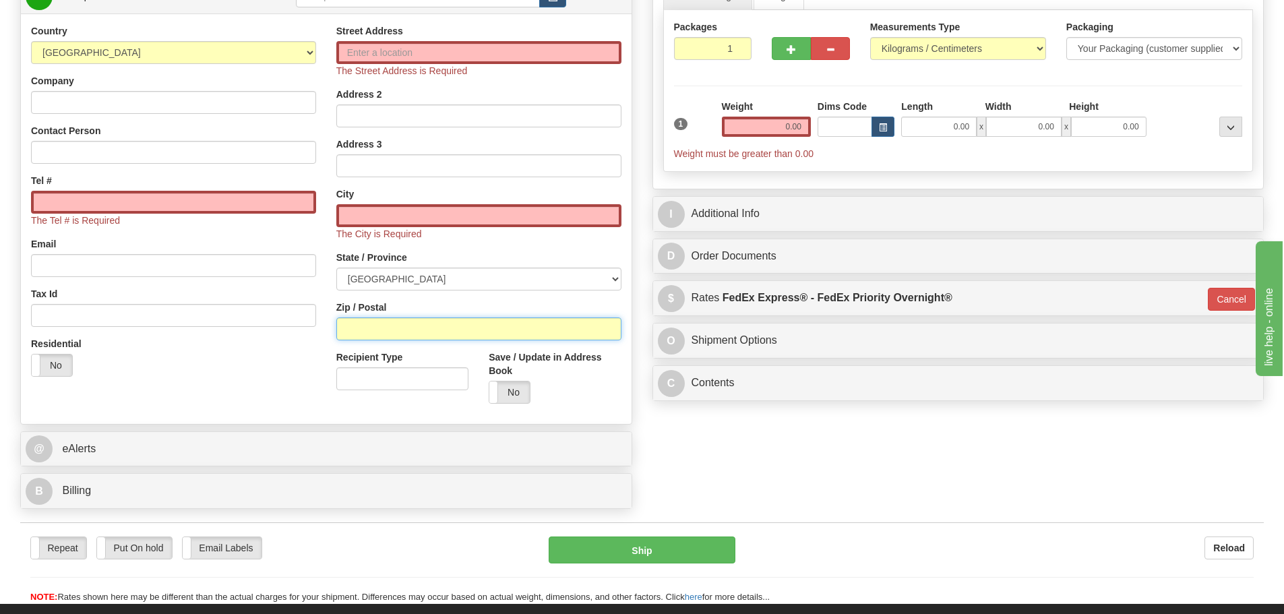
click at [361, 319] on input "Zip / Postal" at bounding box center [478, 329] width 285 height 23
paste input "T8W 5A8"
type input "T8W 5A8"
click at [318, 283] on div "Country AFGHANISTAN ALAND ISLANDS ALBANIA ALGERIA AMERICAN SAMOA ANDORRA ANGOLA…" at bounding box center [173, 205] width 305 height 363
type input "COUNTY OF GRANDE PRAIRIE NO. 1"
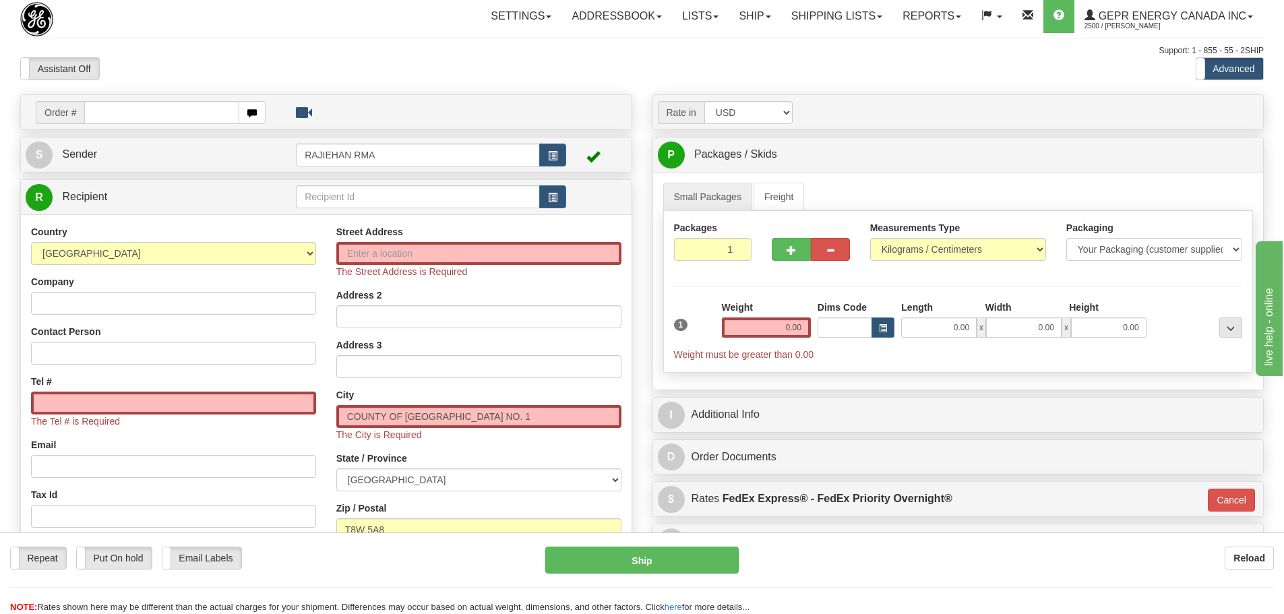
scroll to position [0, 0]
click at [441, 260] on input "Street Address" at bounding box center [478, 254] width 285 height 23
paste input "9802 42Ave"
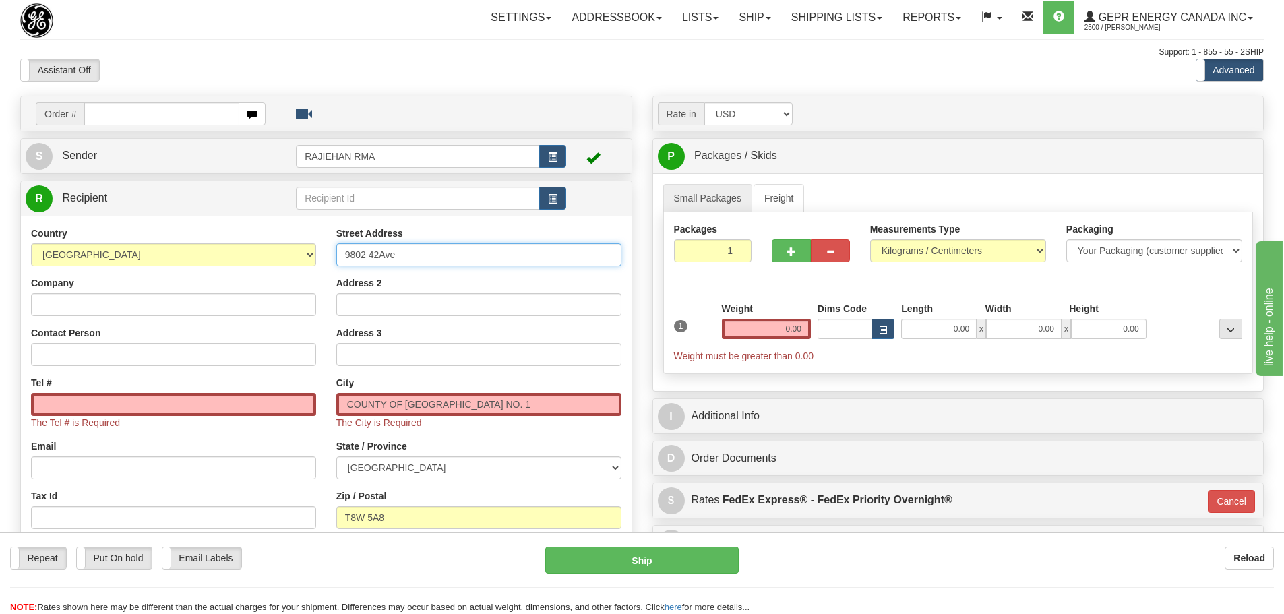
type input "9802 42Ave"
click at [68, 339] on label "Contact Person" at bounding box center [65, 332] width 69 height 13
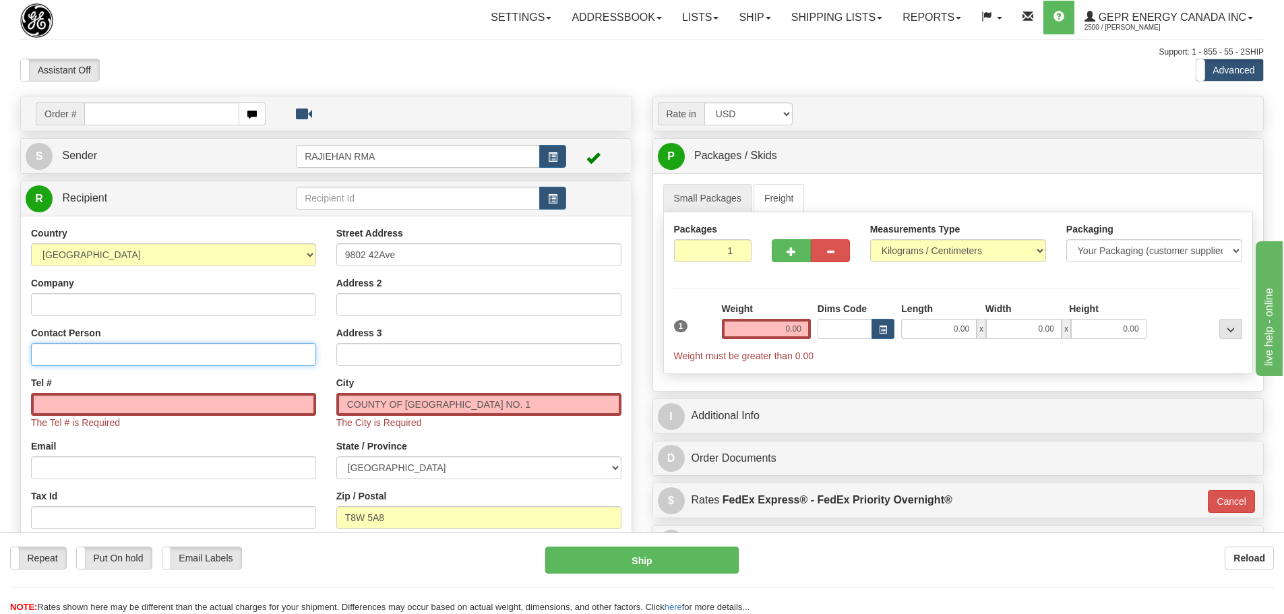
click at [68, 343] on input "Contact Person" at bounding box center [173, 354] width 285 height 23
paste input "Broc Campbell,"
type input "Broc Campbell,"
click at [69, 415] on div "The Tel # is Required" at bounding box center [173, 411] width 285 height 36
click at [72, 401] on input "Tel #" at bounding box center [173, 404] width 285 height 23
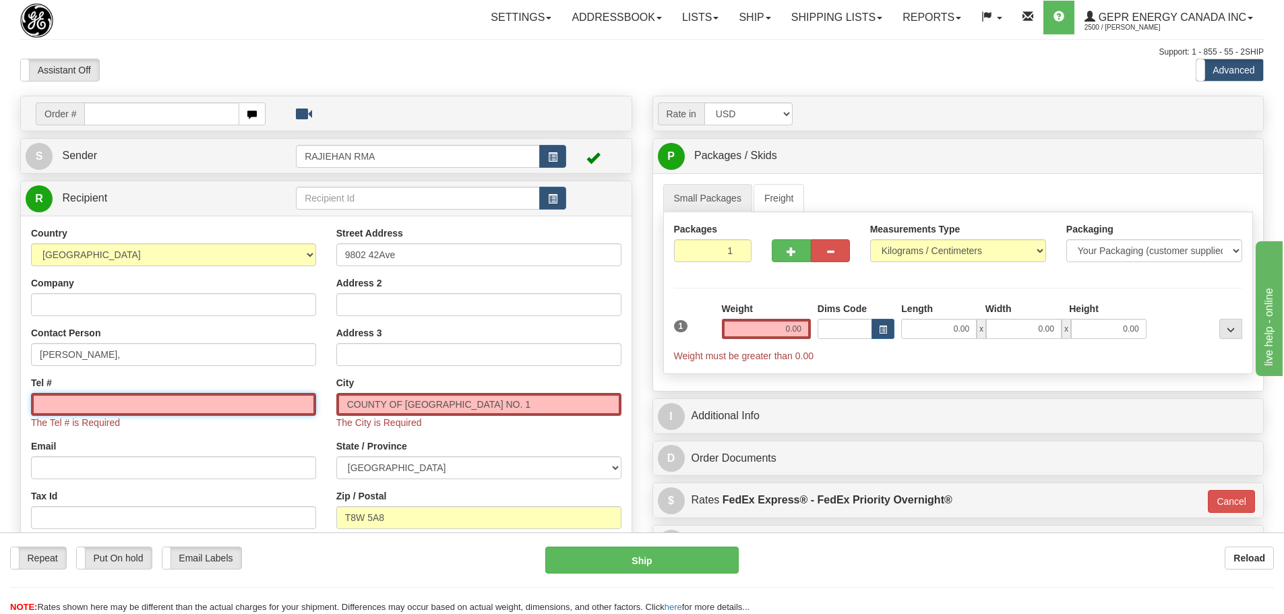
paste input "403-816-8757"
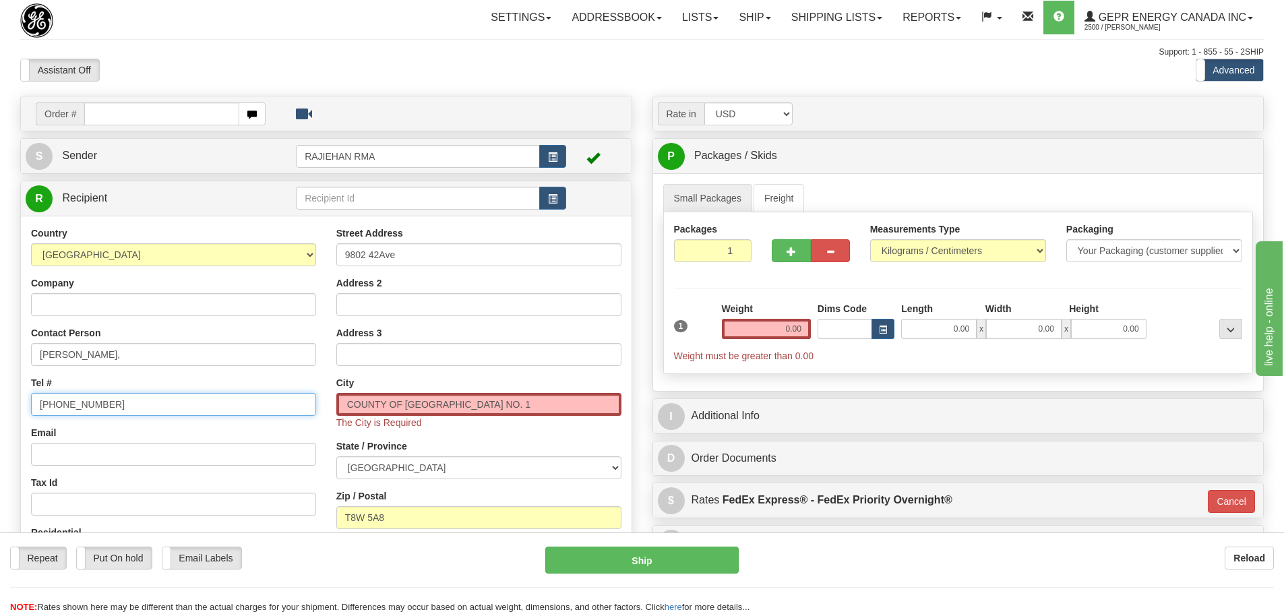
type input "403-816-8757"
click at [156, 293] on input "Company" at bounding box center [173, 304] width 285 height 23
paste input "Medallion Energy Services"
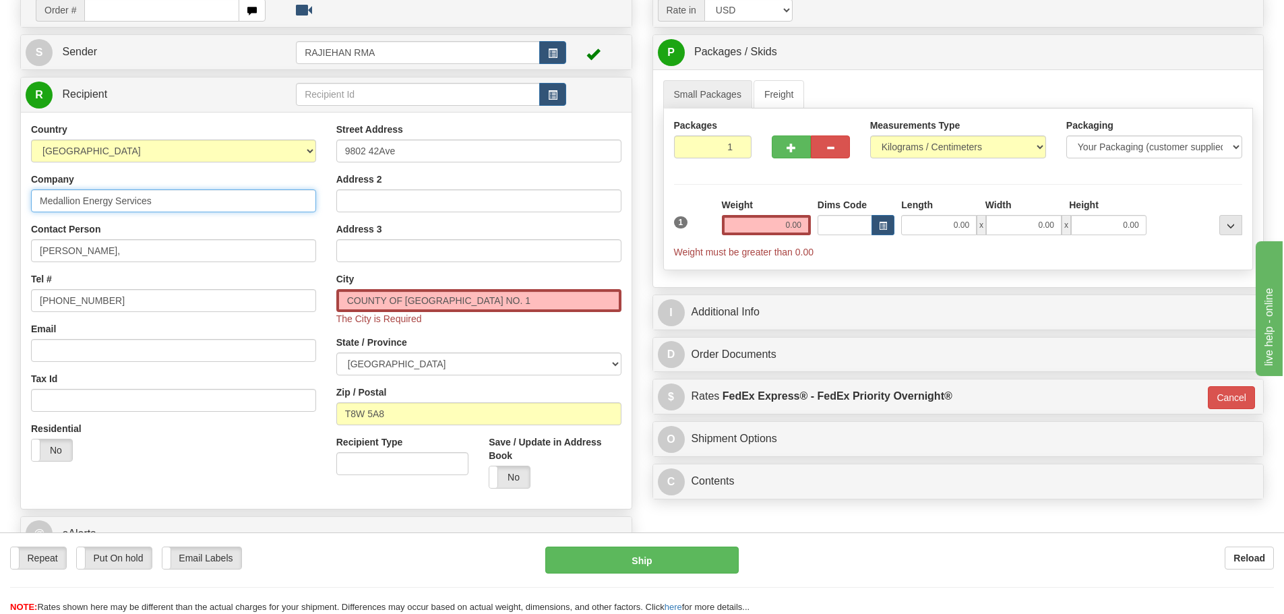
scroll to position [67, 0]
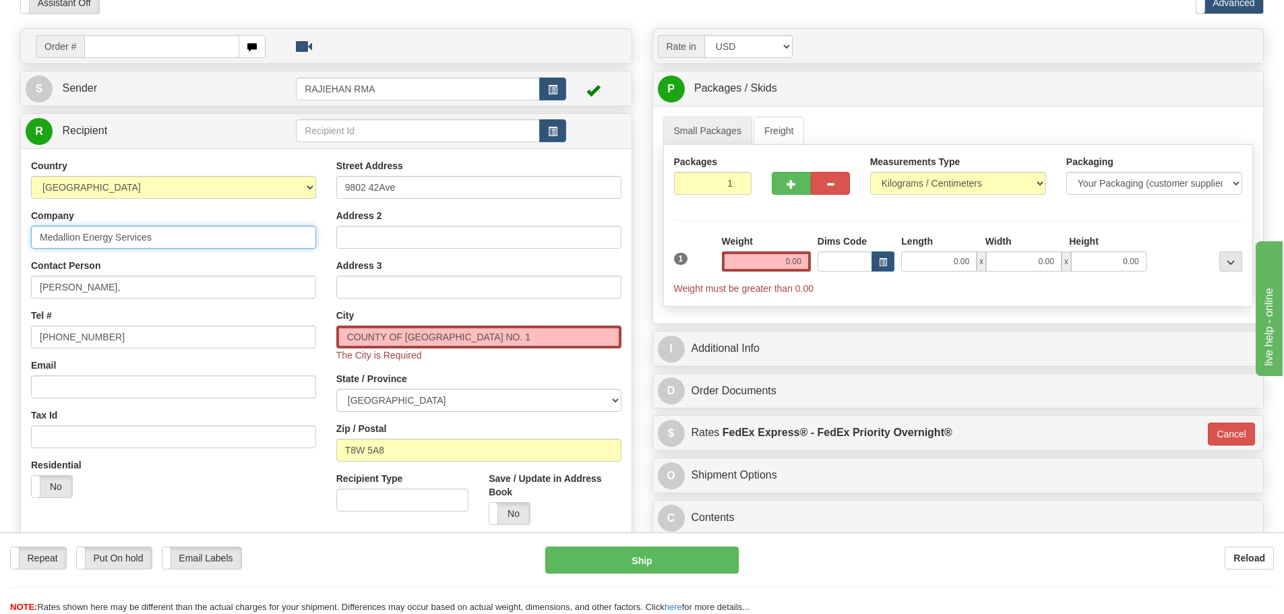
type input "Medallion Energy Services"
click at [780, 254] on input "0.00" at bounding box center [766, 261] width 89 height 20
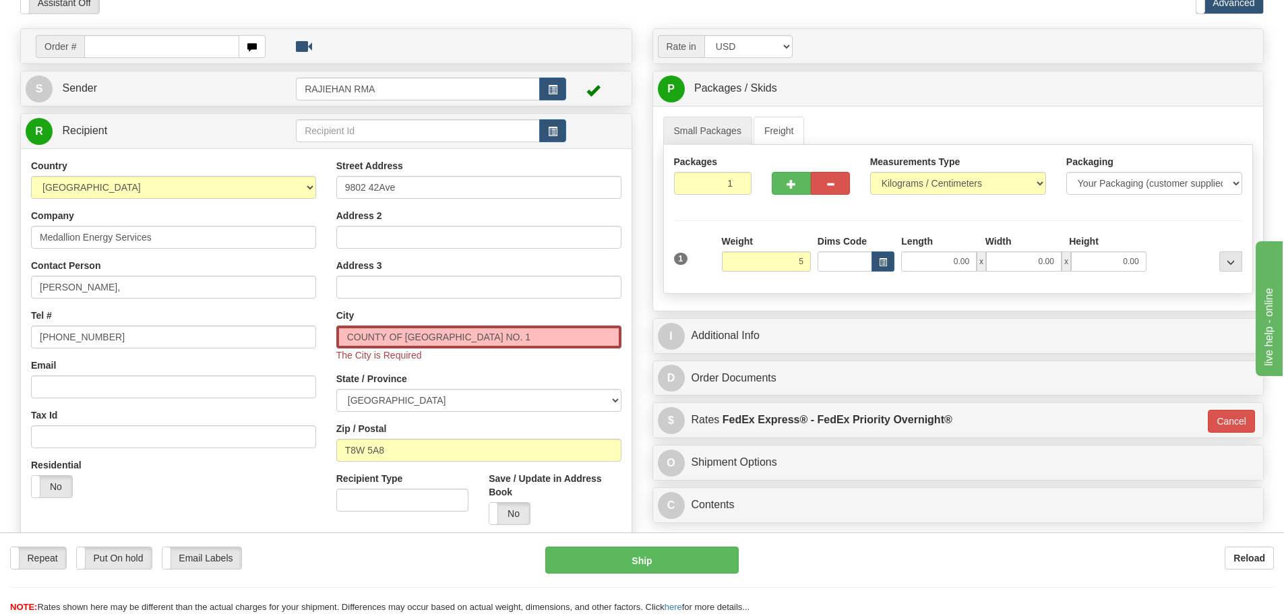
type input "5.00"
type input "01"
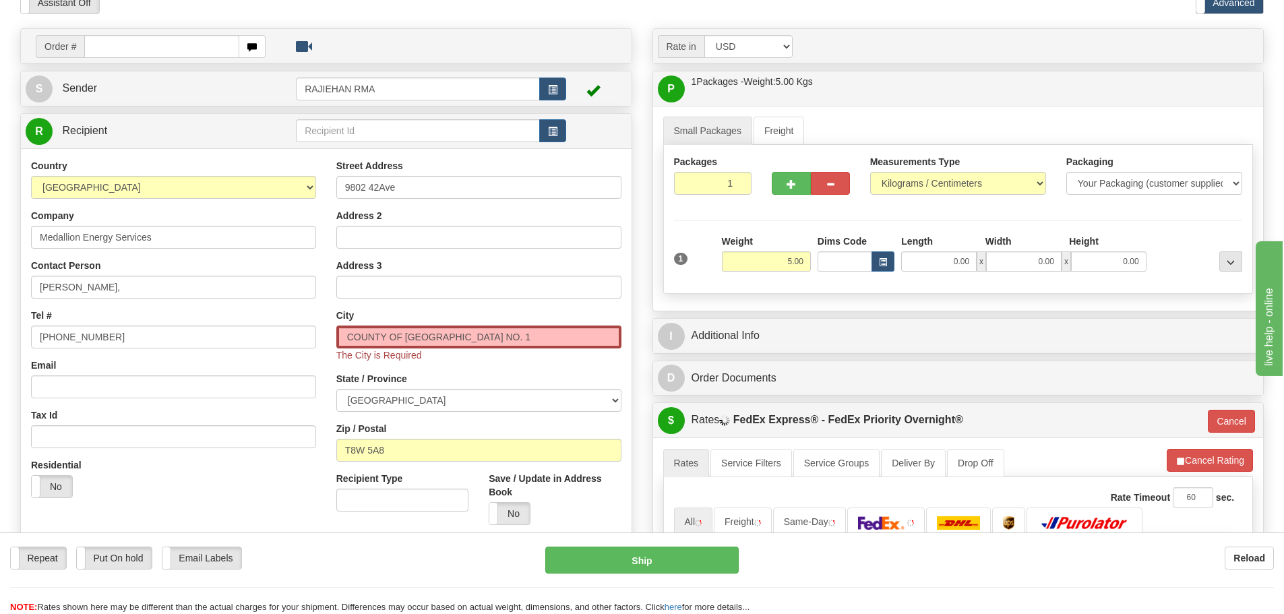
click at [793, 235] on div "Weight 5.00" at bounding box center [766, 253] width 89 height 37
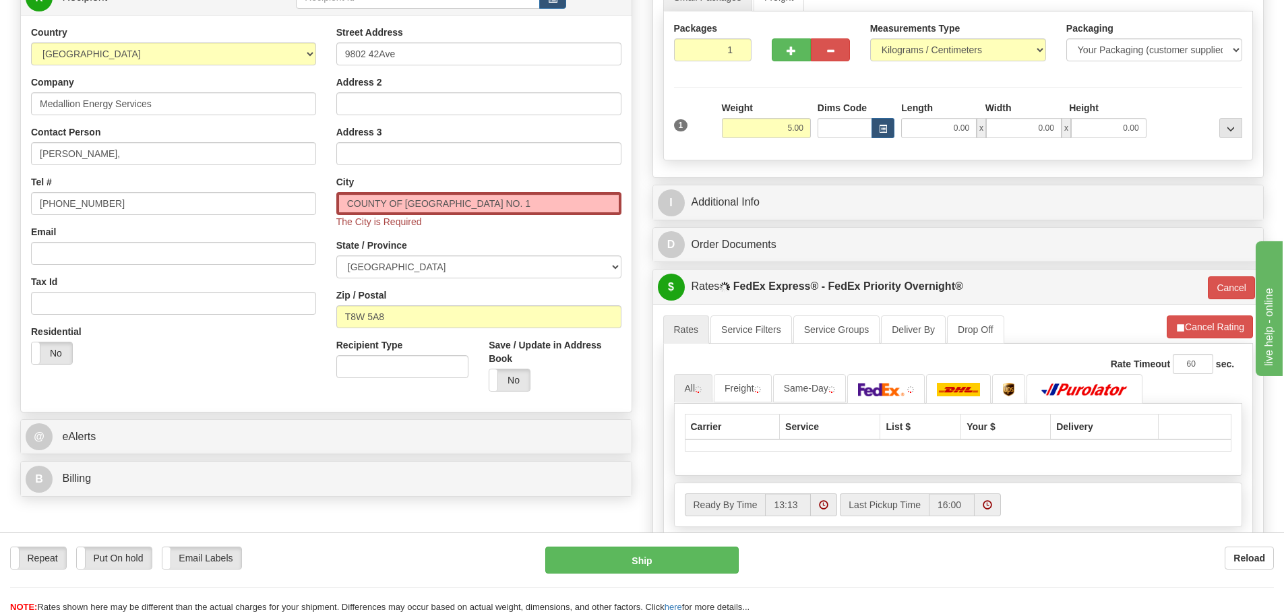
scroll to position [202, 0]
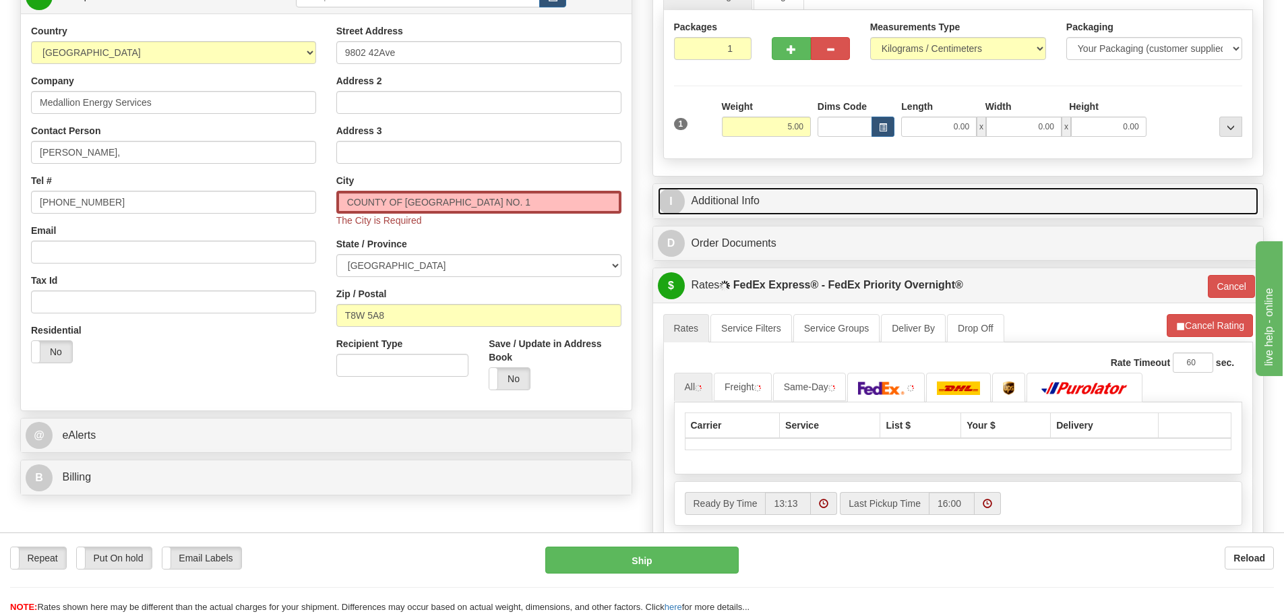
click at [821, 196] on link "I Additional Info" at bounding box center [958, 201] width 601 height 28
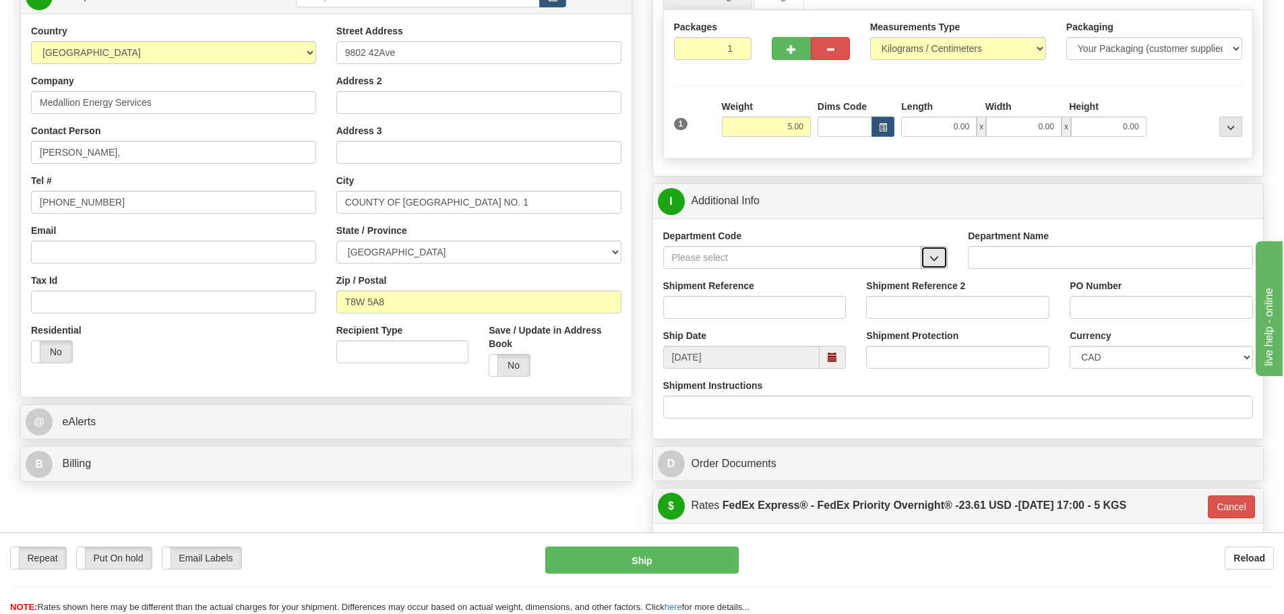
click at [944, 260] on button "button" at bounding box center [934, 257] width 27 height 23
click at [828, 278] on div "SER" at bounding box center [789, 278] width 245 height 15
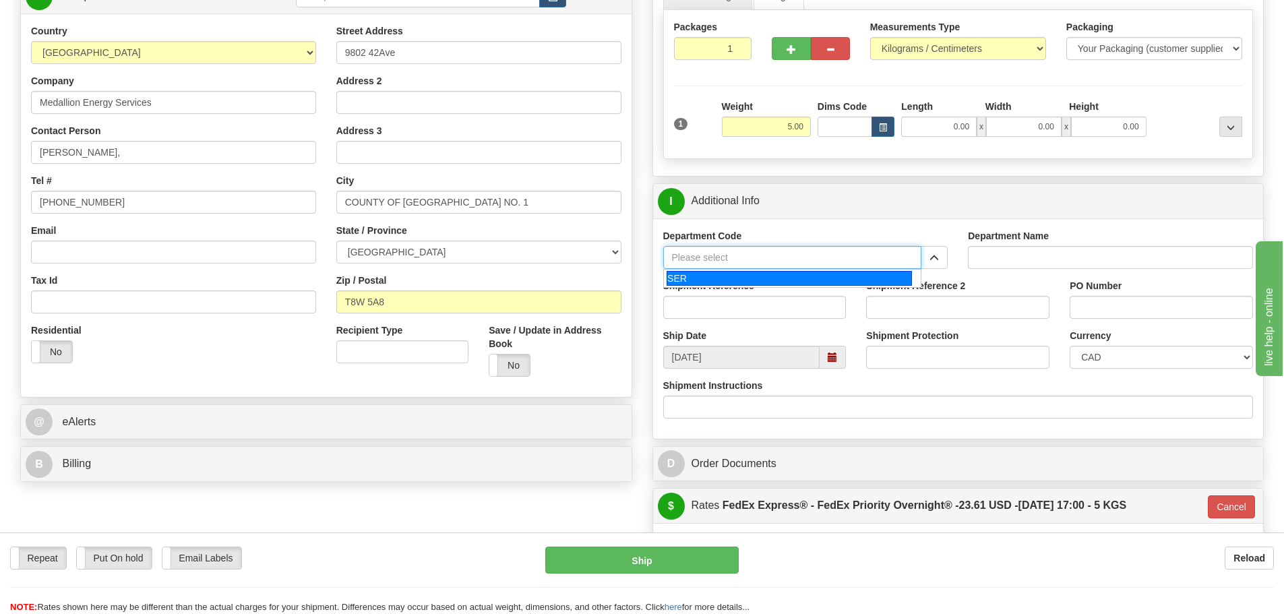
type input "SER"
type input "SERVICE DEPARTMENT"
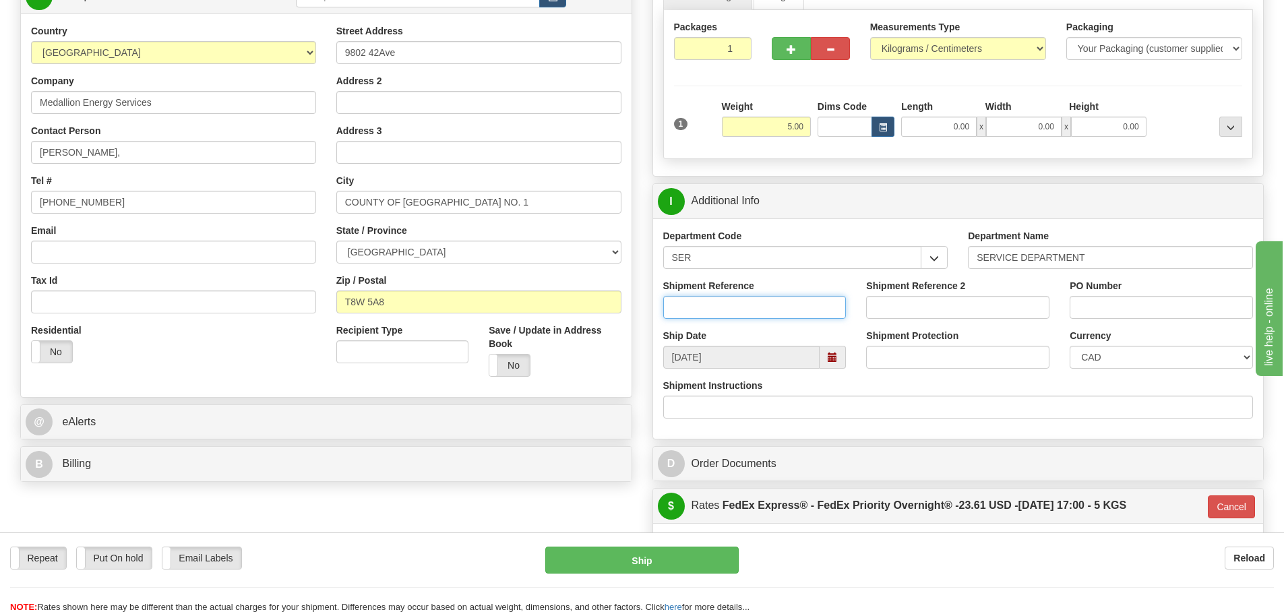
click at [766, 297] on input "Shipment Reference" at bounding box center [754, 307] width 183 height 23
click at [789, 303] on input "Shipment Reference" at bounding box center [754, 307] width 183 height 23
paste input "LSN-44316"
click at [689, 305] on input "LSN-44316" at bounding box center [754, 307] width 183 height 23
click at [692, 307] on input "LSN-44316" at bounding box center [754, 307] width 183 height 23
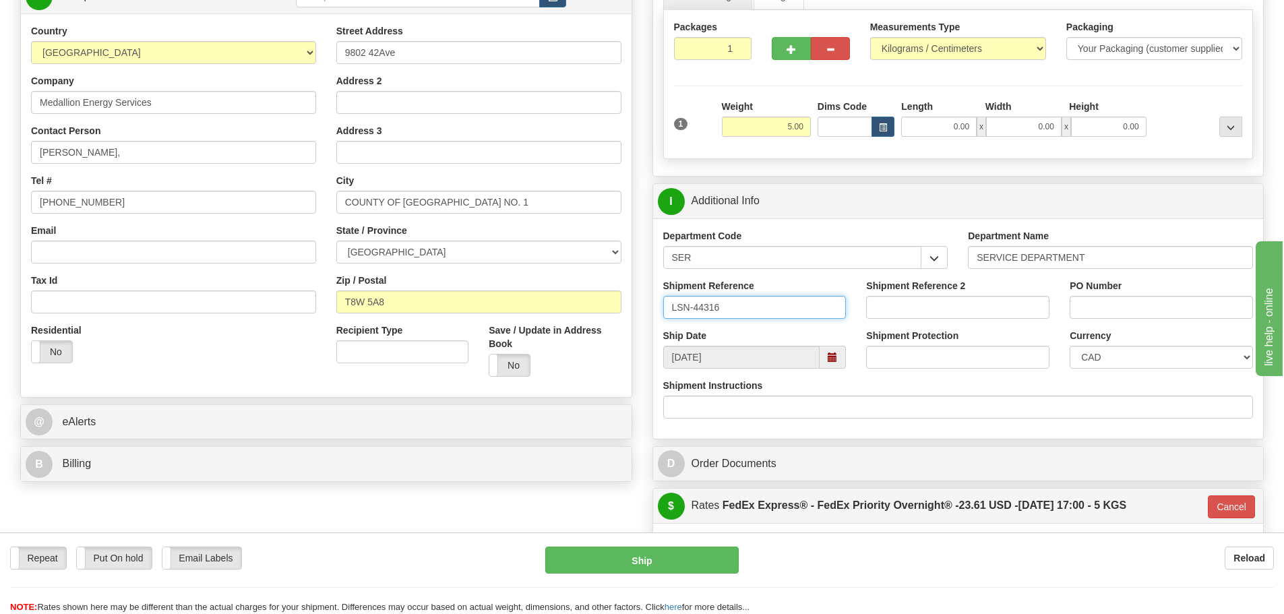
click at [692, 307] on input "LSN-44316" at bounding box center [754, 307] width 183 height 23
click at [694, 309] on input "LSN-44316" at bounding box center [754, 307] width 183 height 23
drag, startPoint x: 696, startPoint y: 310, endPoint x: 651, endPoint y: 309, distance: 44.5
click at [651, 309] on div "Rate in Account Currency ARN AWG AUD AUS BHD BBD BFR BMD BRC BRL GBP UKL BND BG…" at bounding box center [959, 417] width 632 height 1048
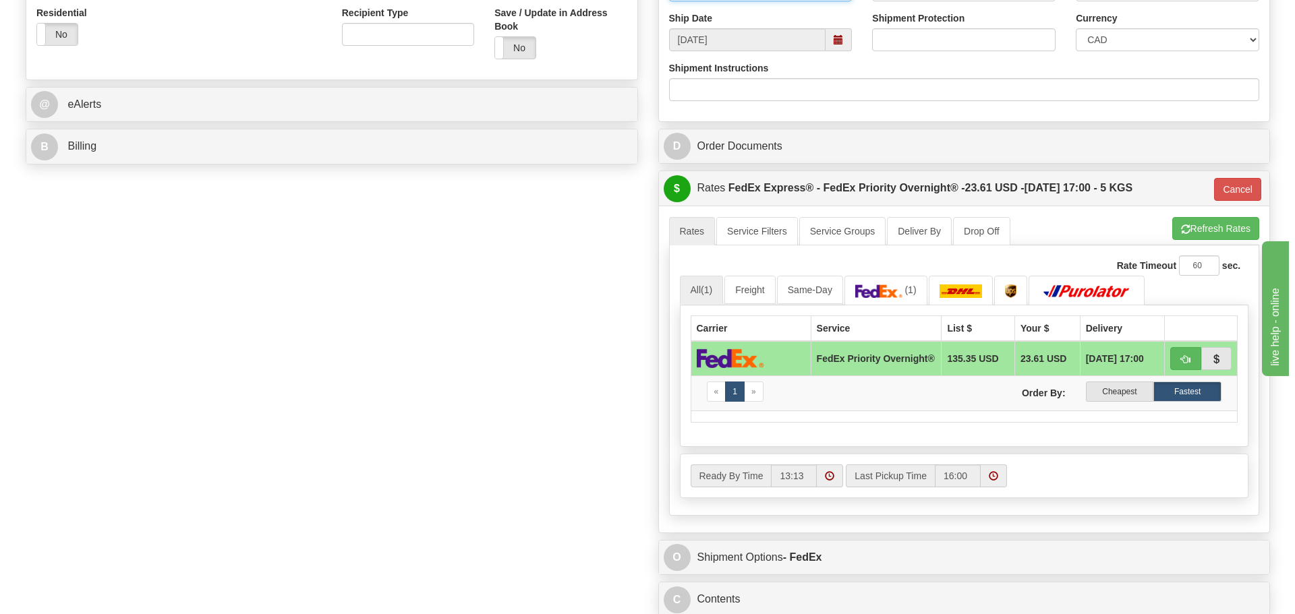
scroll to position [674, 0]
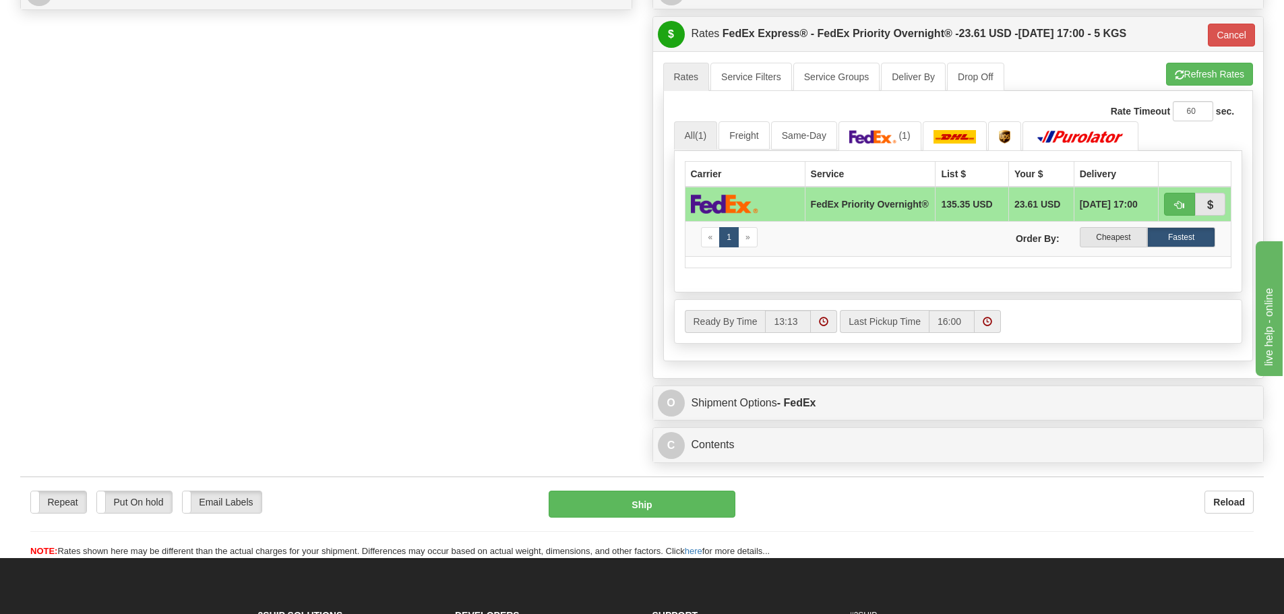
type input "LSN-44316"
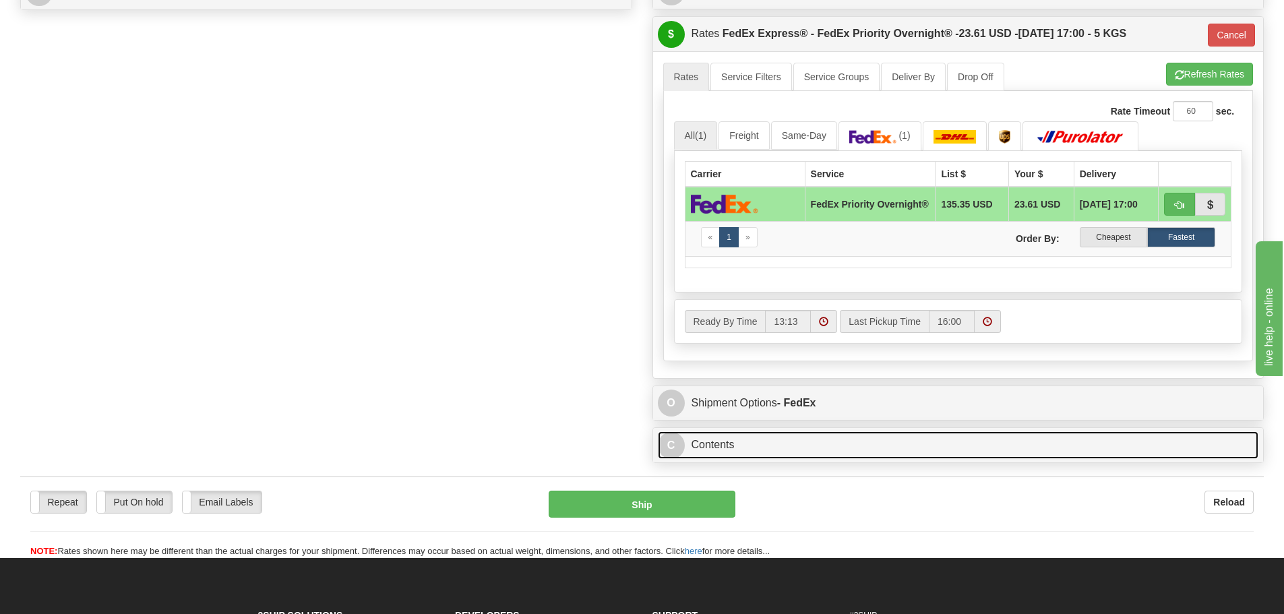
click at [771, 437] on link "C Contents" at bounding box center [958, 446] width 601 height 28
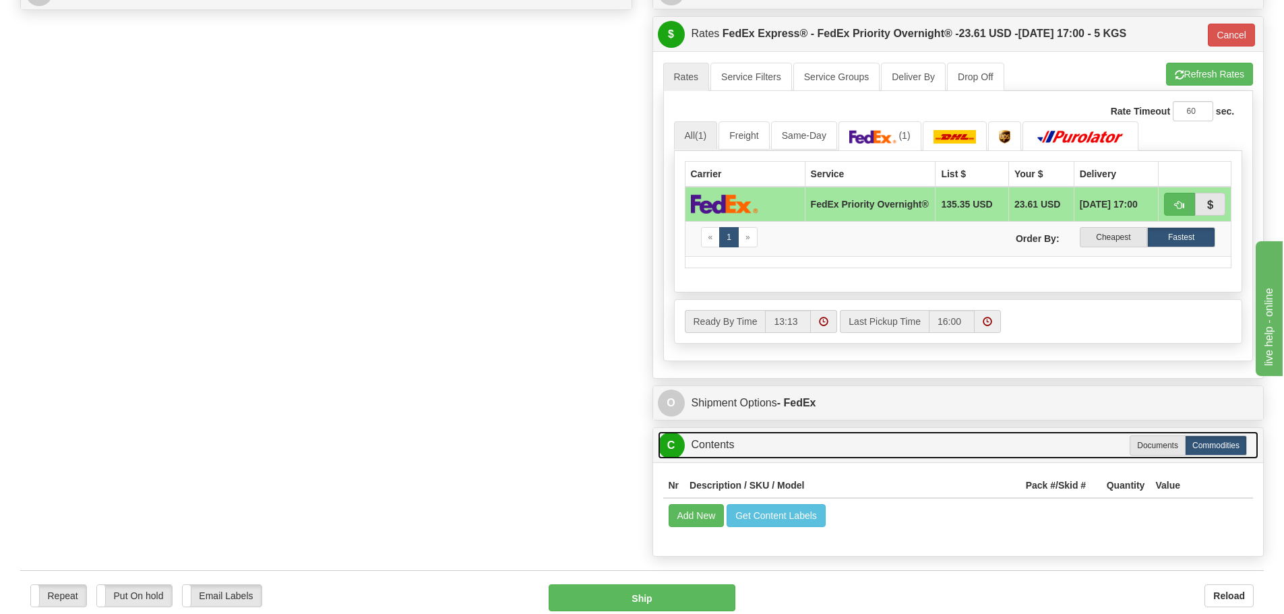
click at [771, 448] on link "C Contents" at bounding box center [958, 446] width 601 height 28
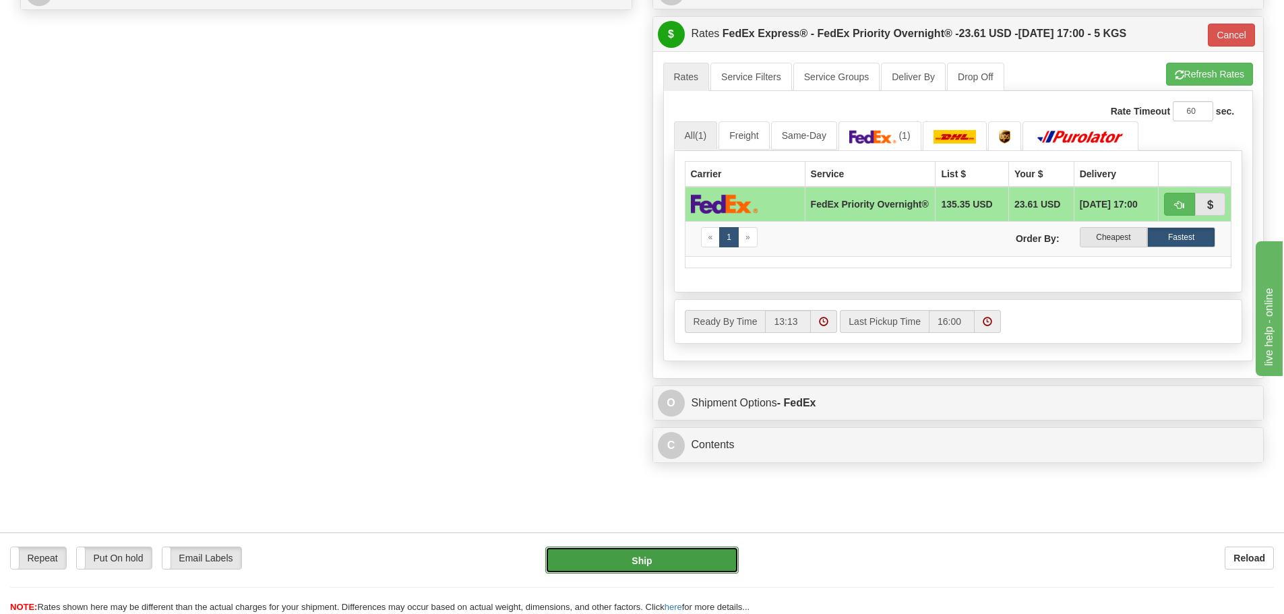
click at [715, 547] on button "Ship" at bounding box center [642, 560] width 194 height 27
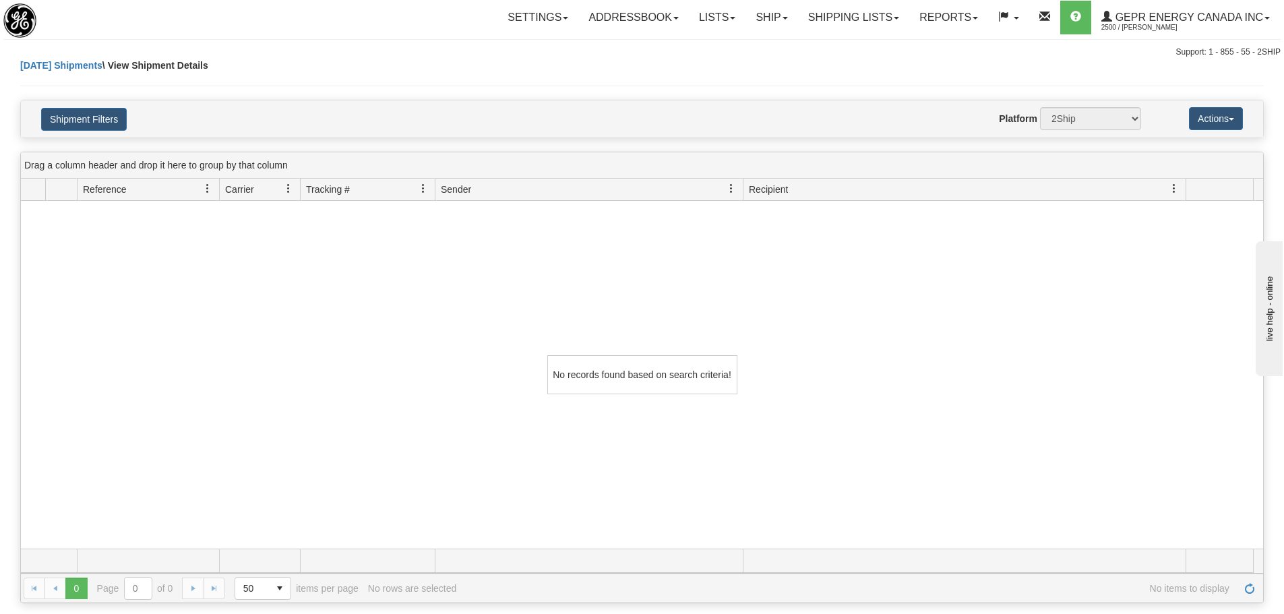
click at [387, 64] on div "[DATE] Shipments \ View Shipment Details" at bounding box center [642, 79] width 1244 height 41
click at [834, 25] on link "Shipping lists" at bounding box center [853, 18] width 111 height 34
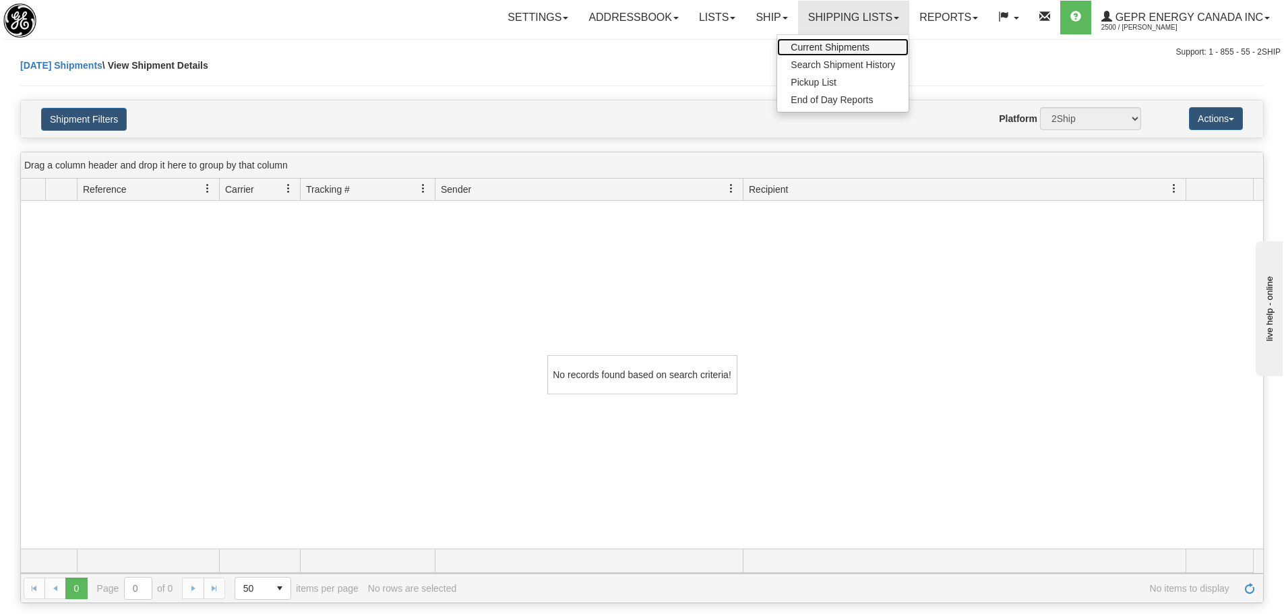
click at [821, 48] on span "Current Shipments" at bounding box center [830, 47] width 79 height 11
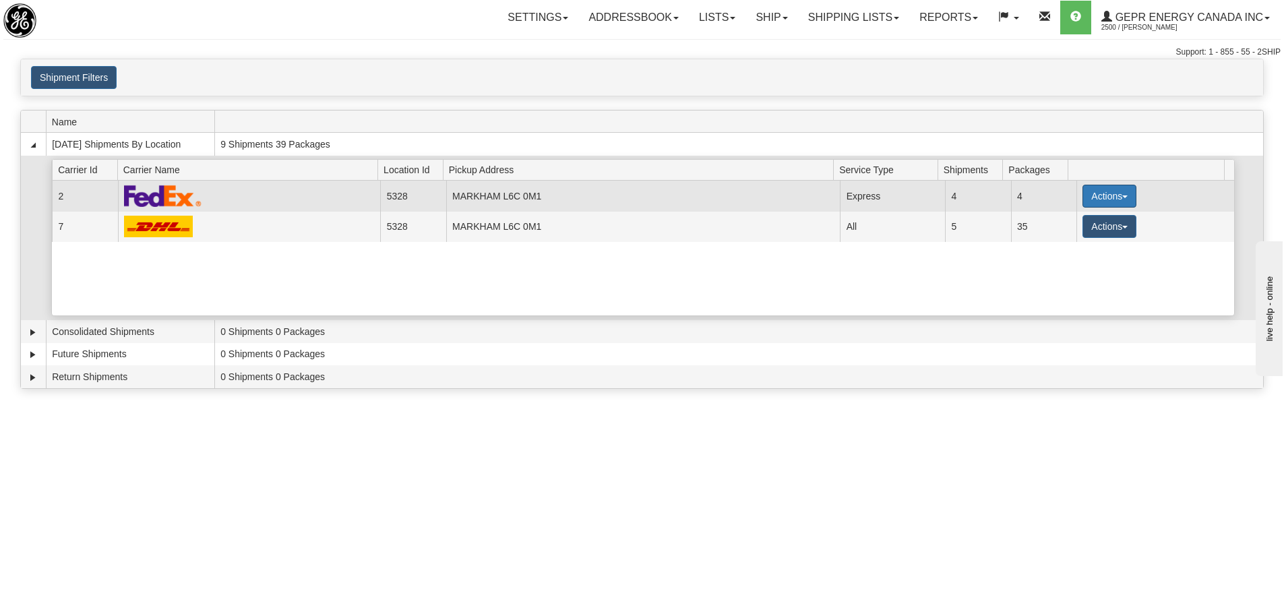
click at [1116, 200] on button "Actions" at bounding box center [1110, 196] width 54 height 23
click at [1074, 224] on span "Details" at bounding box center [1060, 220] width 36 height 9
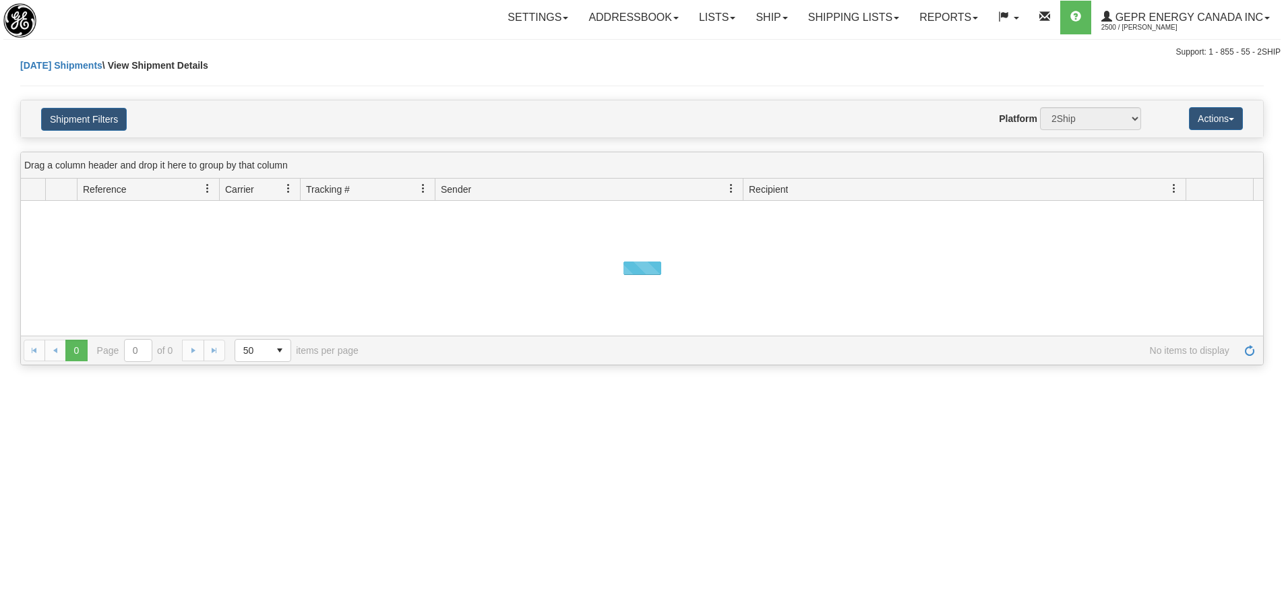
select select "2"
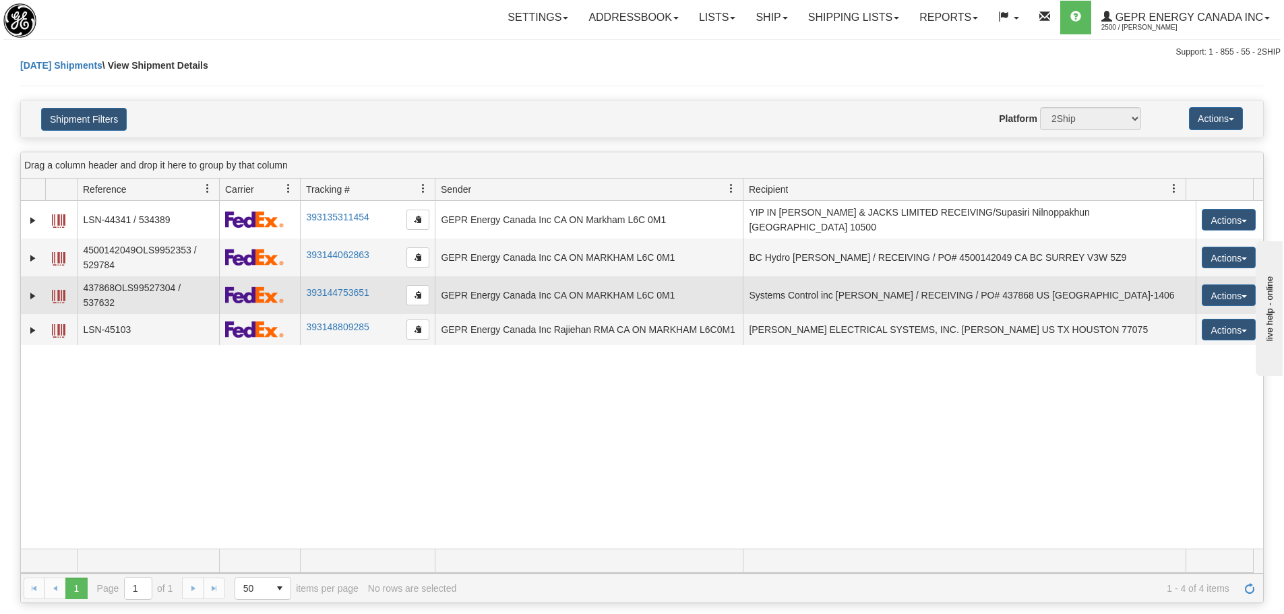
select select "5328"
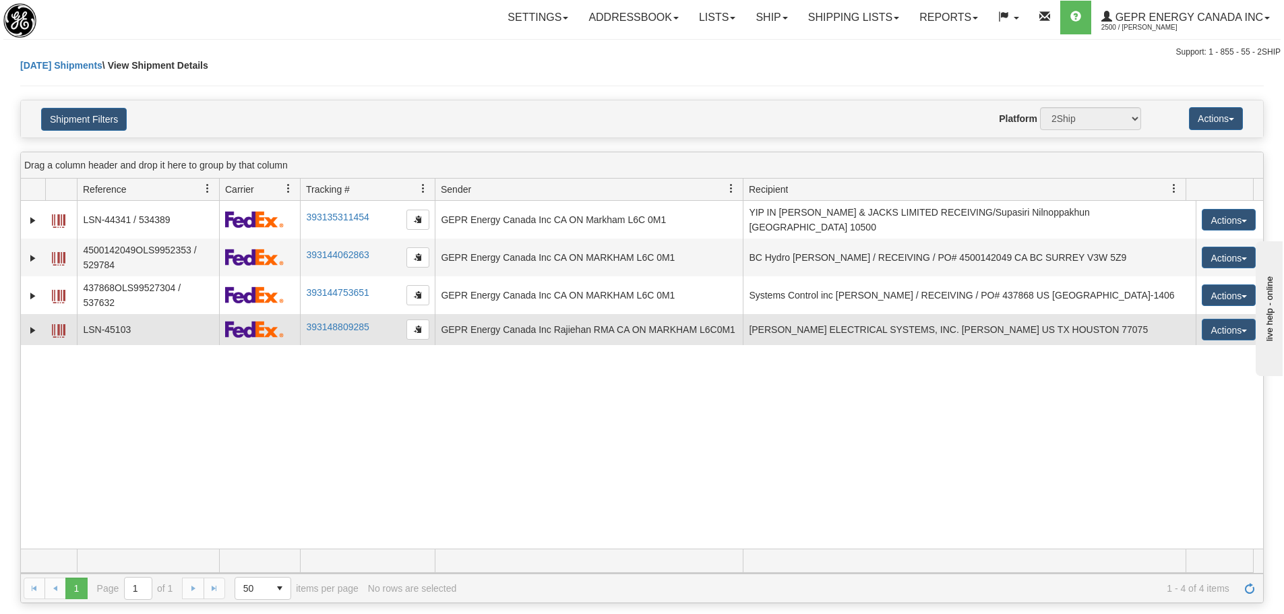
select select "2"
select select "12416"
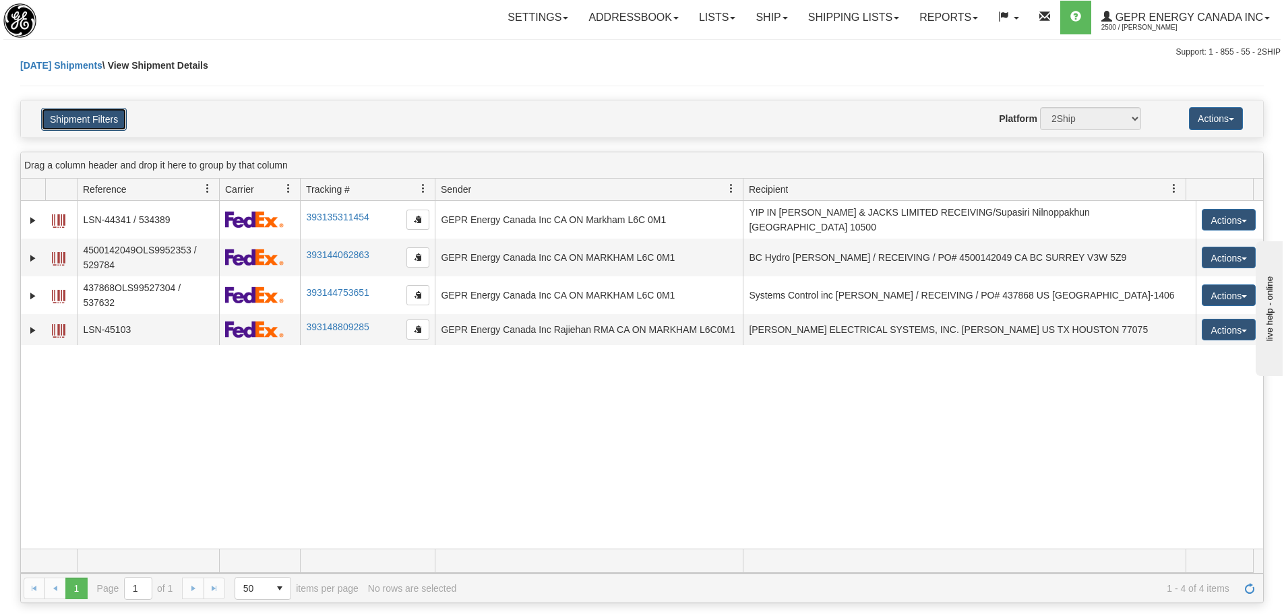
click at [94, 112] on button "Shipment Filters" at bounding box center [84, 119] width 86 height 23
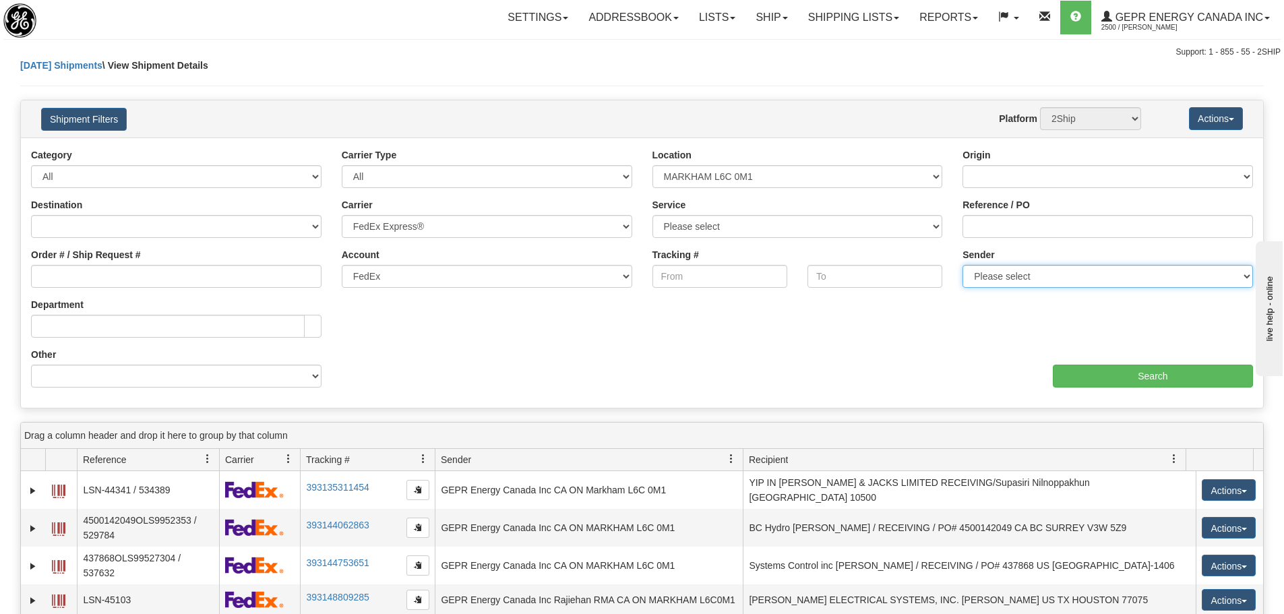
click at [1042, 277] on select "Please select GEPR Energy Canada Inc , Rajiehan RMA, (CA)" at bounding box center [1108, 276] width 291 height 23
select select "210221"
click at [963, 265] on select "Please select GEPR Energy Canada Inc , Rajiehan RMA, (CA)" at bounding box center [1108, 276] width 291 height 23
click at [1084, 358] on div "aaa Search" at bounding box center [954, 368] width 622 height 40
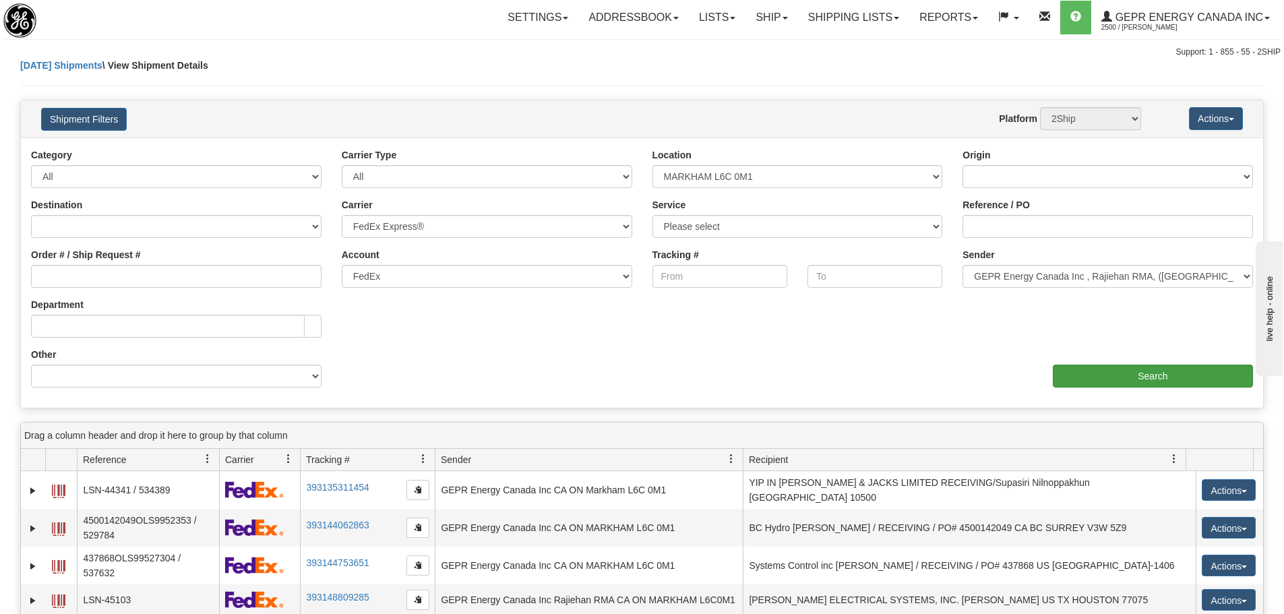
click at [1089, 367] on div "aaa Search" at bounding box center [954, 368] width 622 height 40
click at [1091, 369] on input "Search" at bounding box center [1153, 376] width 200 height 23
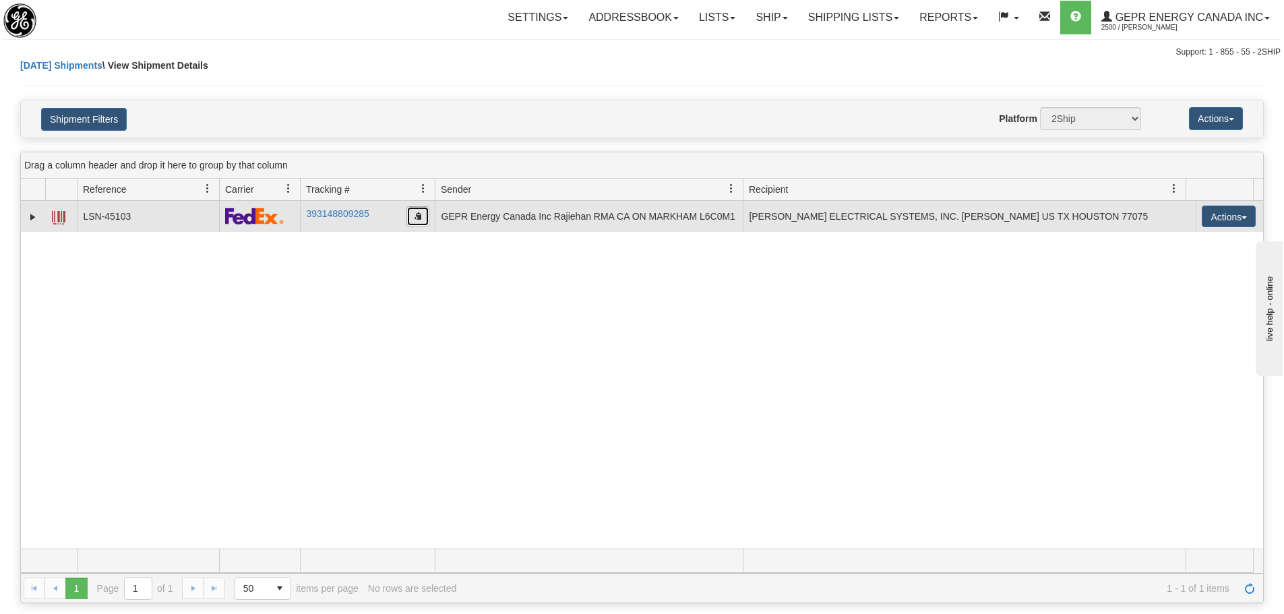
click at [415, 220] on button "button" at bounding box center [418, 216] width 23 height 20
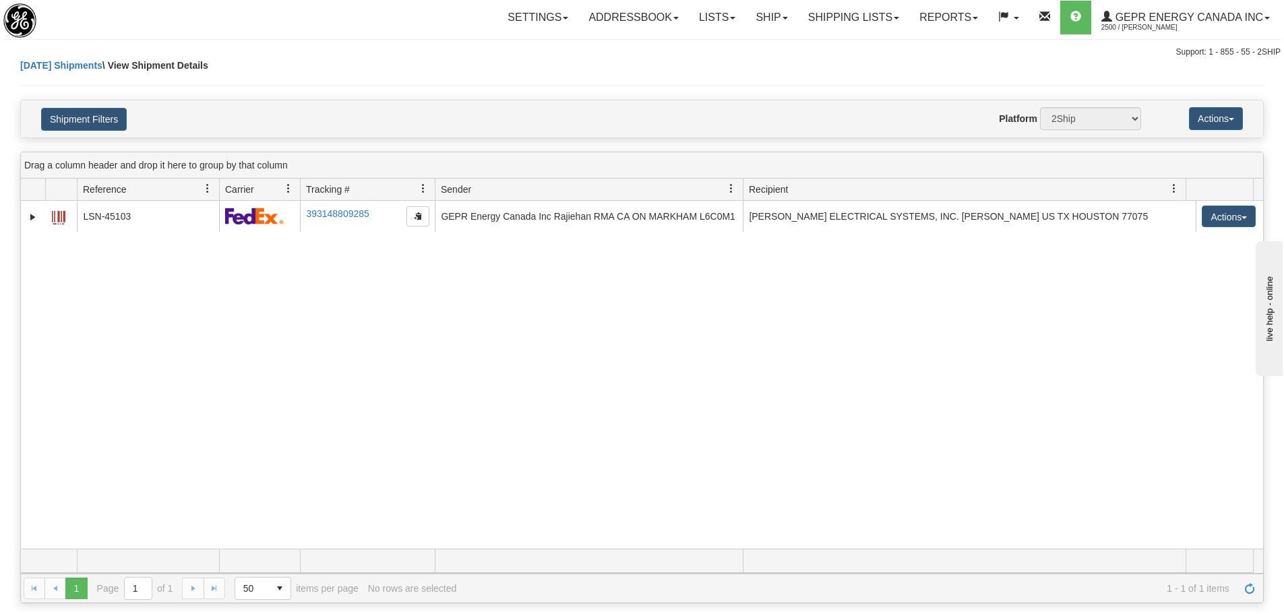
click at [394, 287] on div "31612095 2500 LSN-45103 393148809285 09/12/2025 09/12/2025 01:13:42 PM GEPR Ene…" at bounding box center [642, 375] width 1243 height 348
click at [1247, 591] on span "Refresh" at bounding box center [1250, 588] width 11 height 11
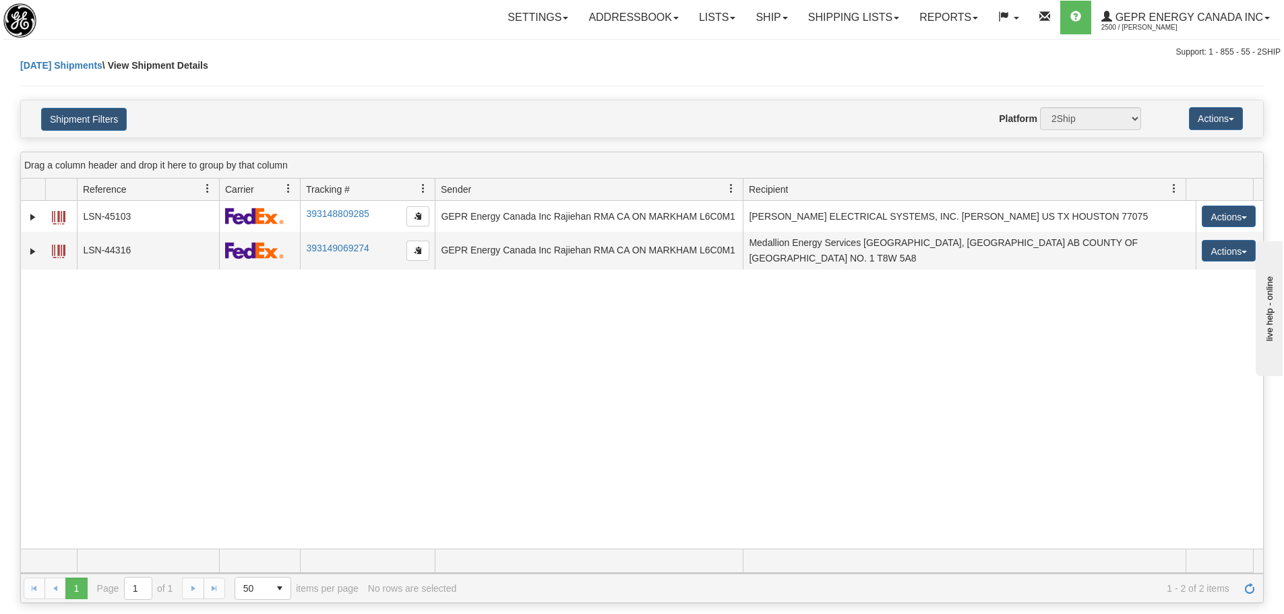
click at [246, 322] on div "31612095 2500 LSN-45103 393148809285 09/12/2025 09/12/2025 01:13:42 PM GEPR Ene…" at bounding box center [642, 375] width 1243 height 348
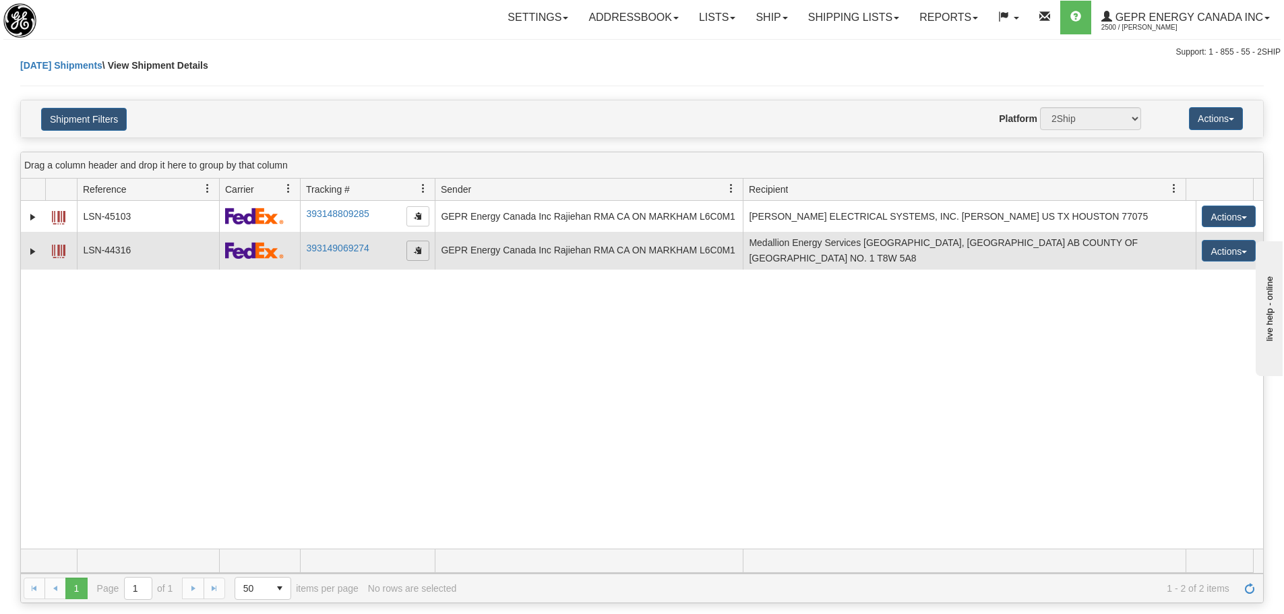
click at [421, 249] on span "button" at bounding box center [418, 250] width 8 height 8
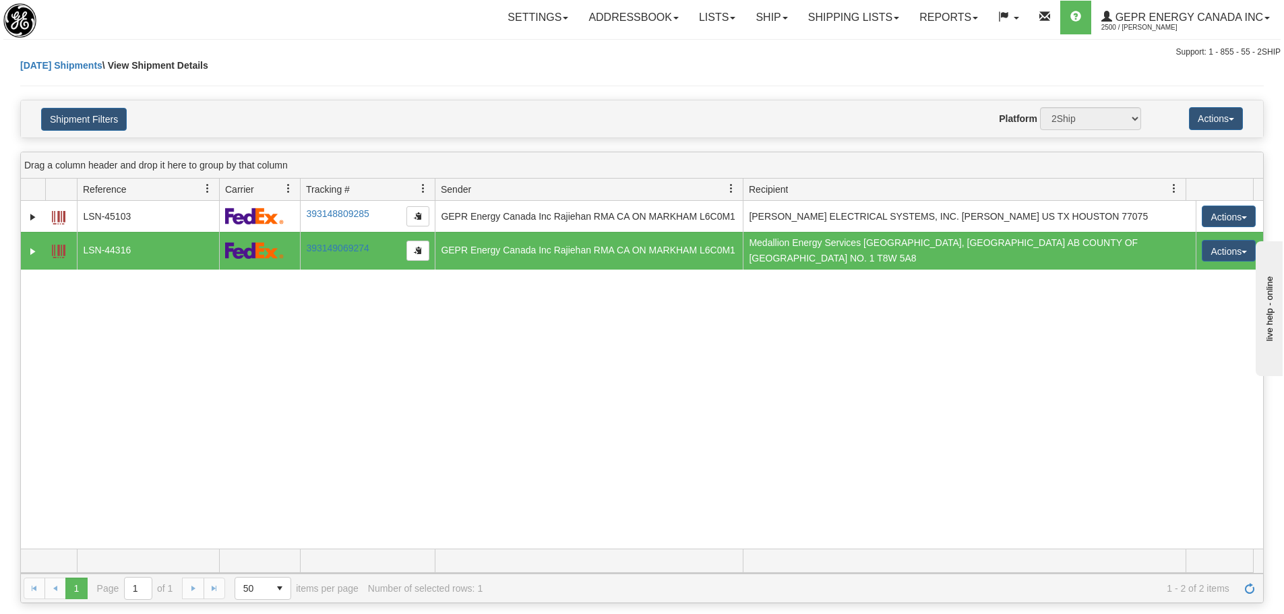
click at [621, 358] on div "31612095 2500 LSN-45103 393148809285 09/12/2025 09/12/2025 01:13:42 PM GEPR Ene…" at bounding box center [642, 375] width 1243 height 348
click at [1240, 594] on link "Refresh" at bounding box center [1250, 589] width 22 height 22
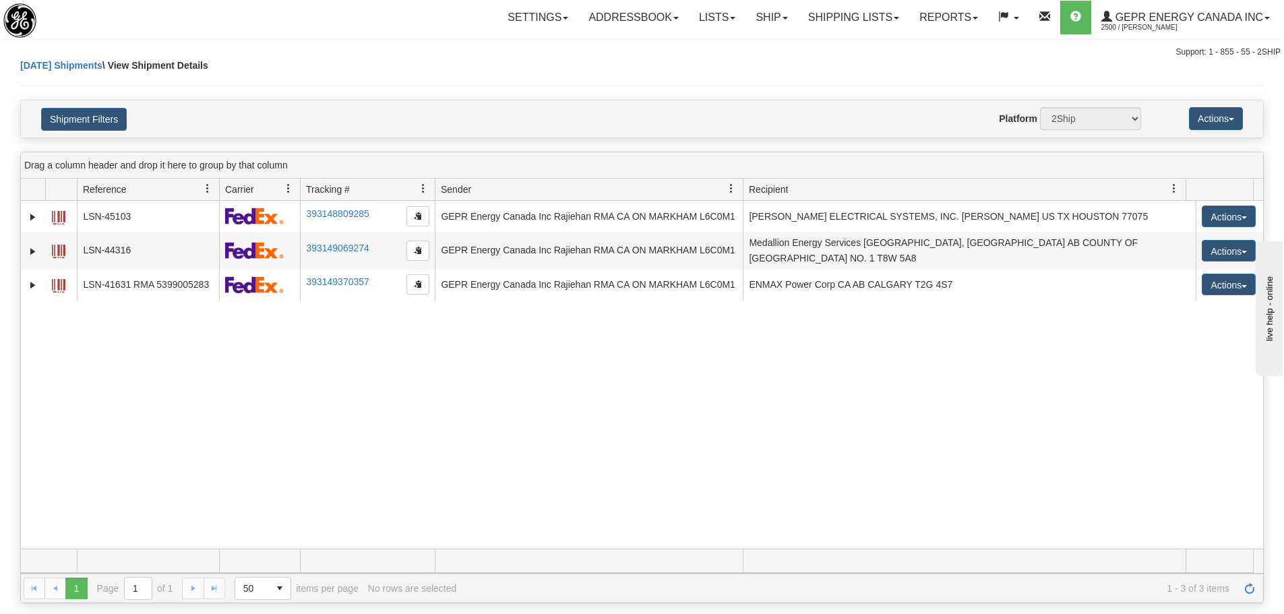
click at [618, 483] on div "31612095 2500 LSN-45103 393148809285 09/12/2025 09/12/2025 01:13:42 PM GEPR Ene…" at bounding box center [642, 375] width 1243 height 348
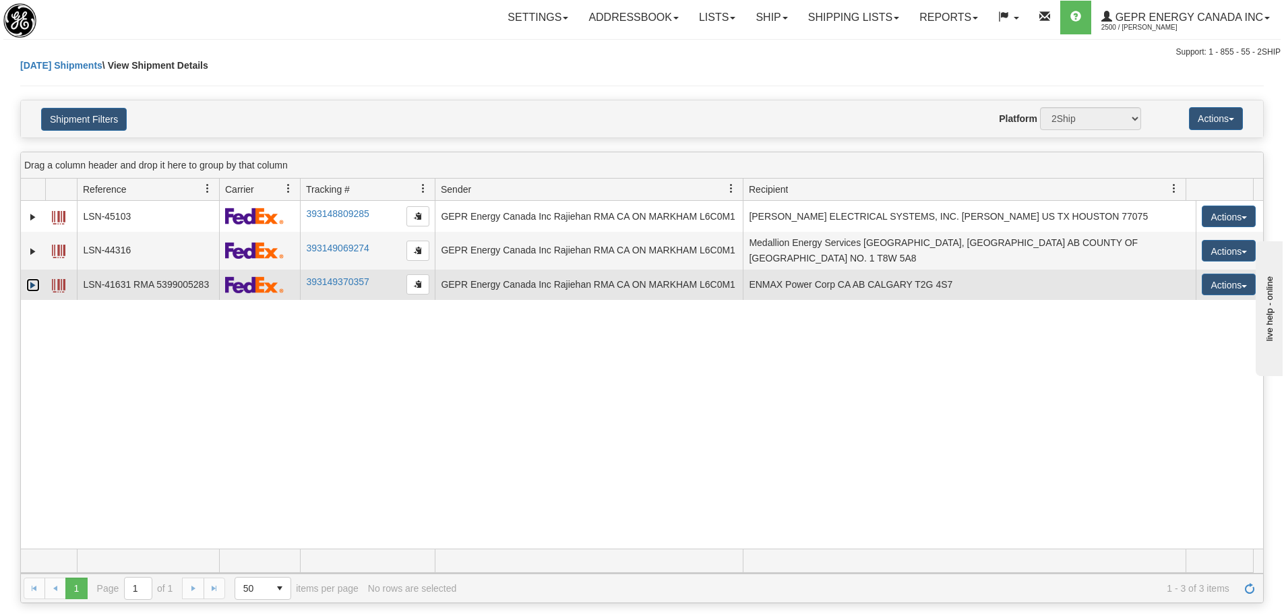
click at [35, 278] on link "Expand" at bounding box center [32, 284] width 13 height 13
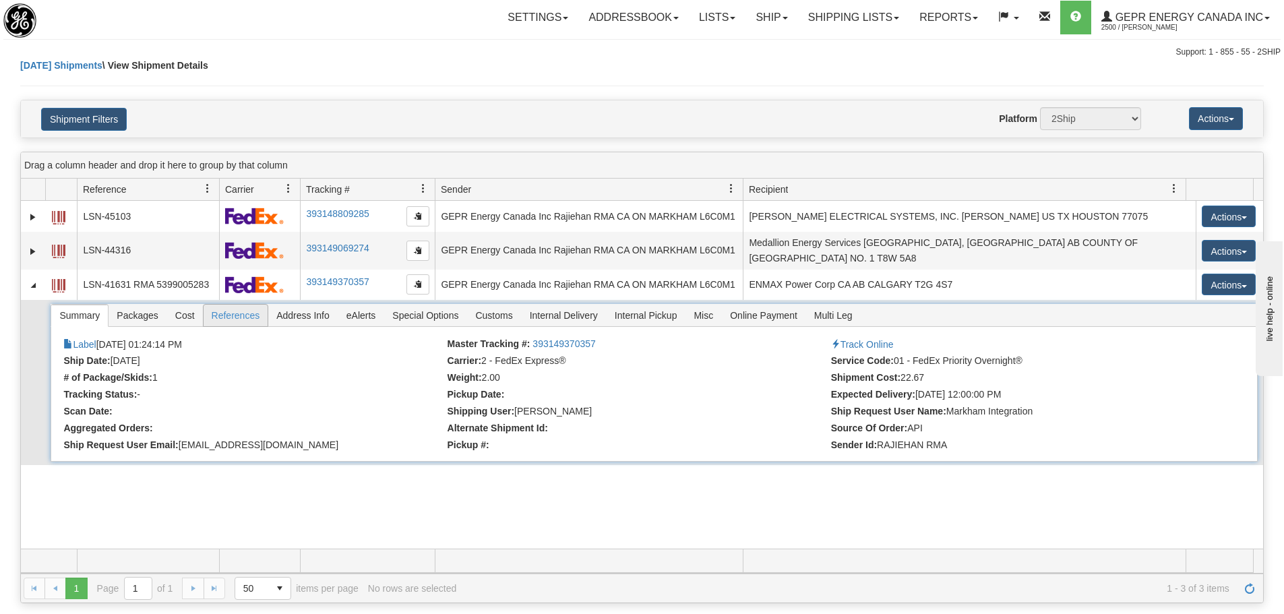
click at [266, 305] on span "References" at bounding box center [236, 316] width 65 height 22
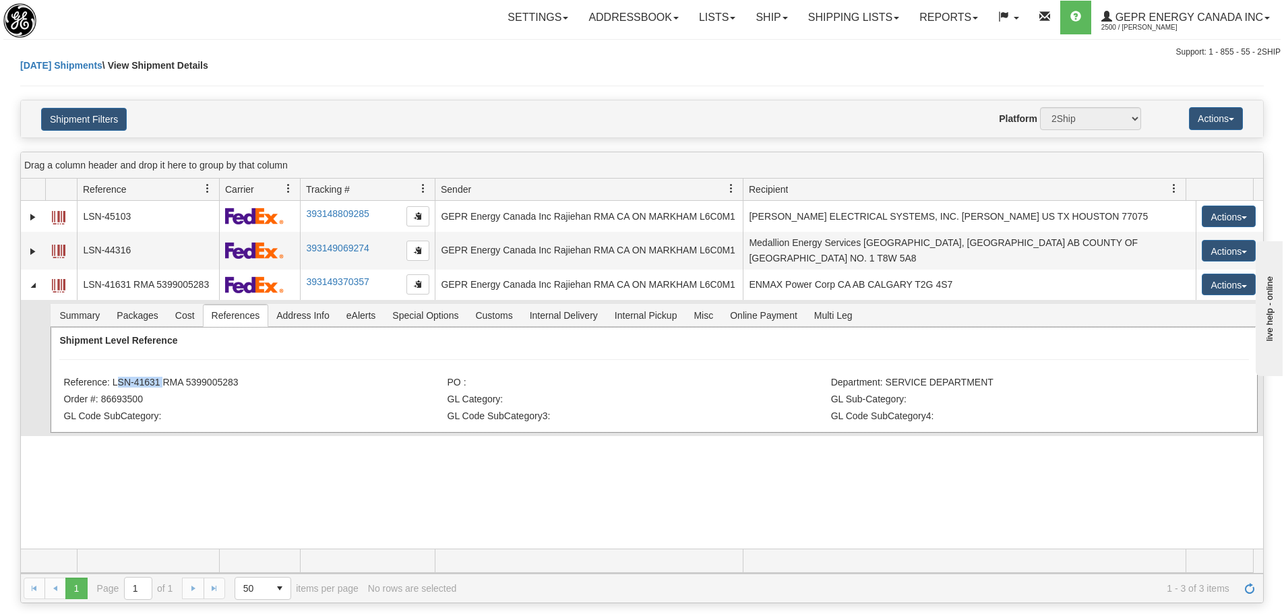
drag, startPoint x: 160, startPoint y: 371, endPoint x: 113, endPoint y: 378, distance: 48.4
click at [113, 382] on li "Reference: LSN-41631 RMA 5399005283" at bounding box center [253, 383] width 380 height 13
copy li "LSN-41631"
click at [260, 386] on div "Shipment Level Reference Reference: LSN-41631 RMA 5399005283 PO : Department: S…" at bounding box center [654, 380] width 1207 height 106
click at [257, 380] on li "Reference: LSN-41631 RMA 5399005283" at bounding box center [253, 383] width 380 height 13
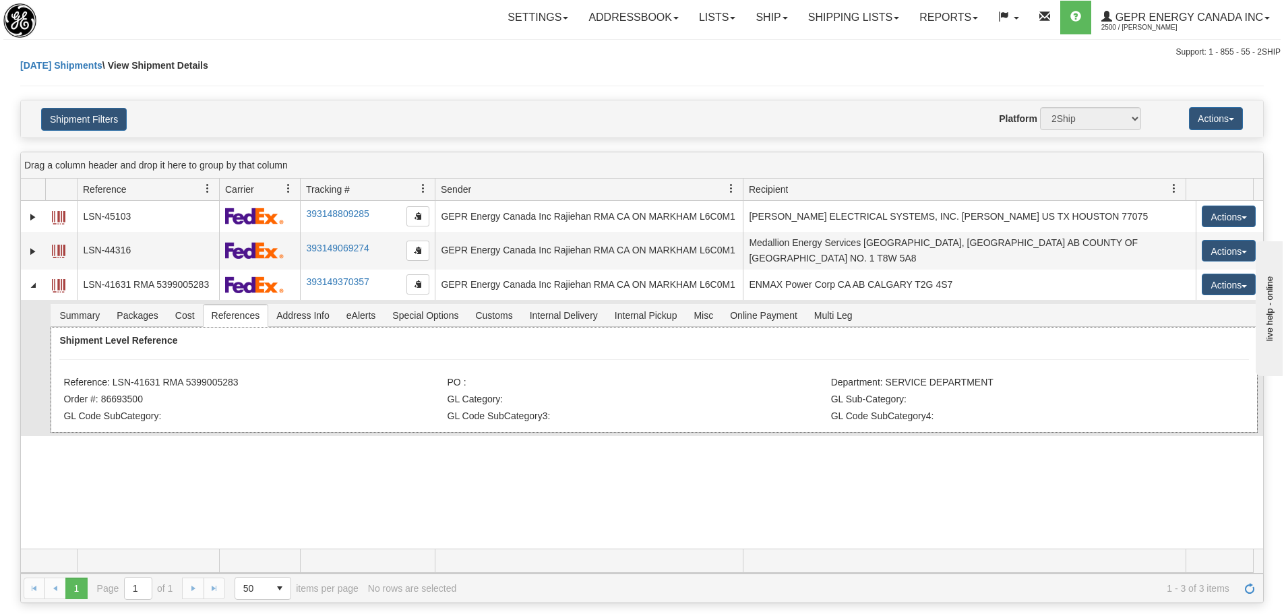
click at [254, 378] on li "Reference: LSN-41631 RMA 5399005283" at bounding box center [253, 383] width 380 height 13
drag, startPoint x: 241, startPoint y: 380, endPoint x: 185, endPoint y: 383, distance: 55.4
click at [185, 383] on li "Reference: LSN-41631 RMA 5399005283" at bounding box center [253, 383] width 380 height 13
copy li "5399005283"
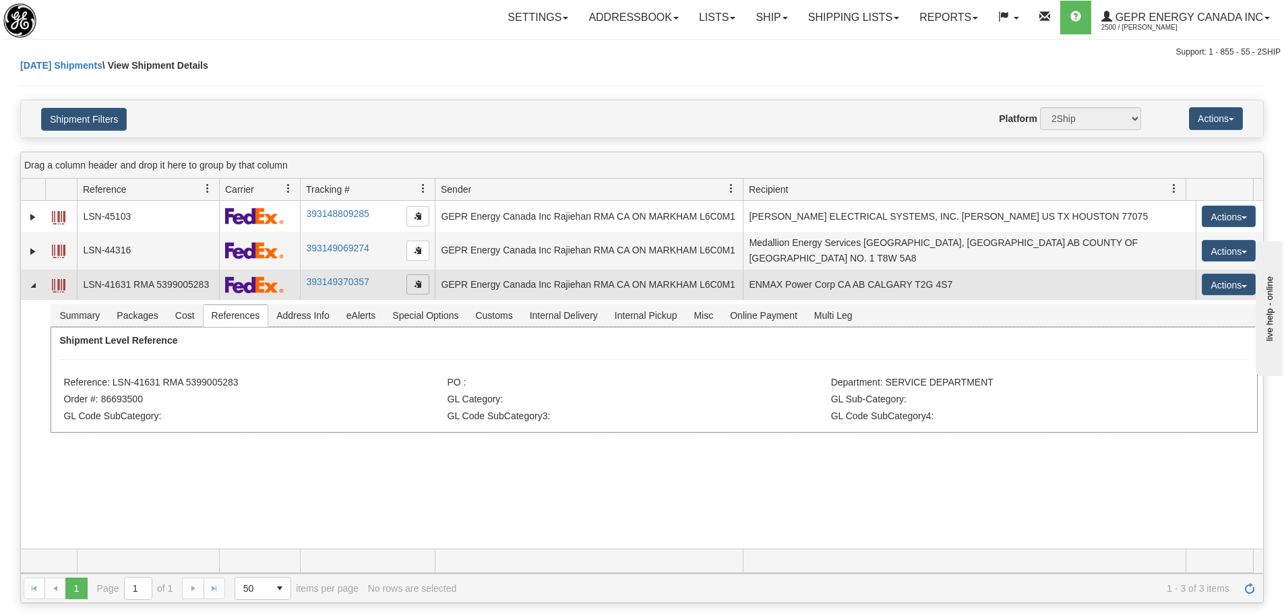
click at [415, 280] on span "button" at bounding box center [418, 284] width 8 height 8
copy li "5399005283"
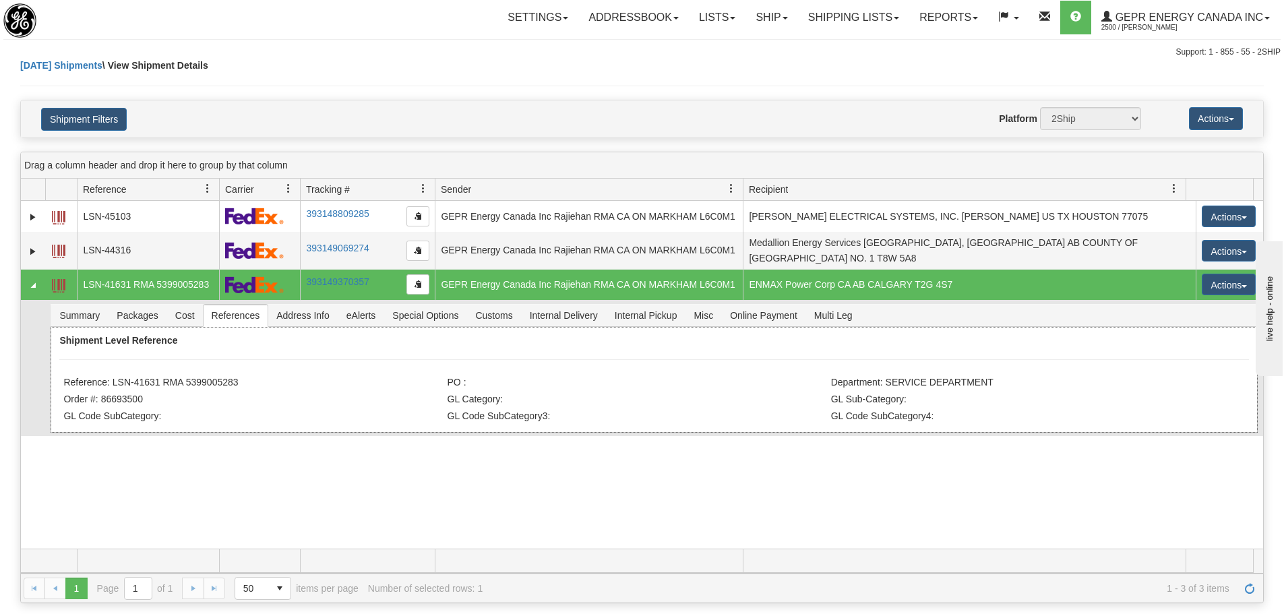
click at [264, 411] on li "GL Code SubCategory:" at bounding box center [253, 417] width 380 height 13
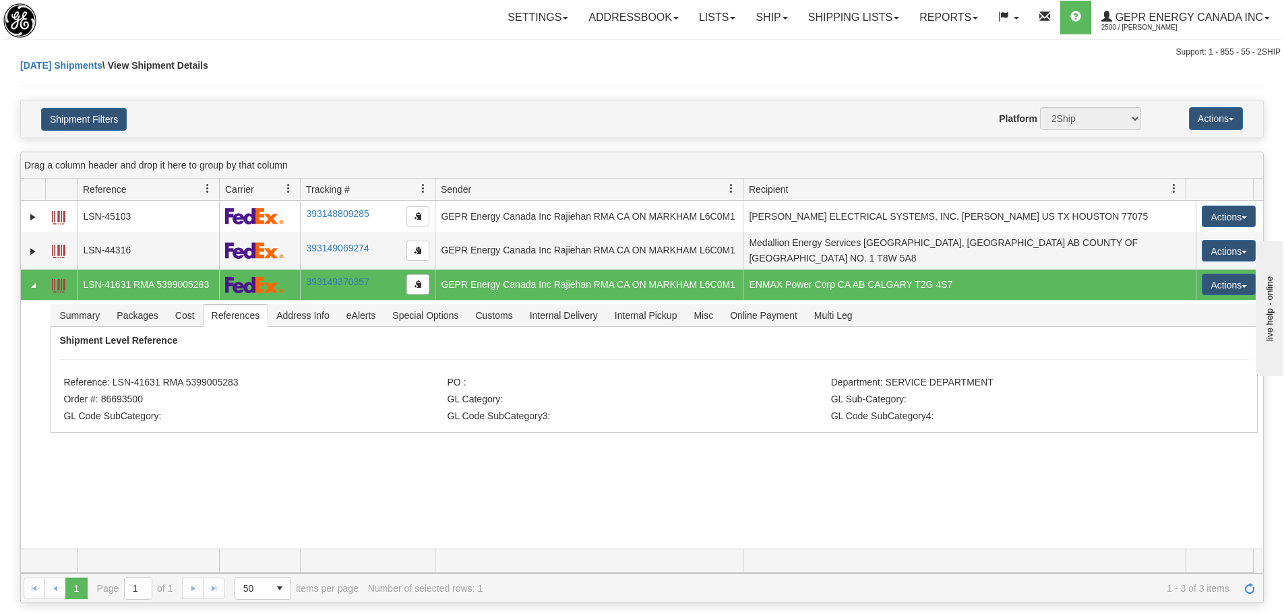
click at [324, 77] on div "Today Shipments \ View Shipment Details" at bounding box center [642, 79] width 1244 height 41
click at [516, 46] on div "Toggle navigation Settings Shipping Preferences Fields Preferences New" at bounding box center [642, 29] width 1284 height 59
click at [317, 56] on div "Support: 1 - 855 - 55 - 2SHIP" at bounding box center [642, 52] width 1278 height 11
click at [326, 51] on div "Support: 1 - 855 - 55 - 2SHIP" at bounding box center [642, 52] width 1278 height 11
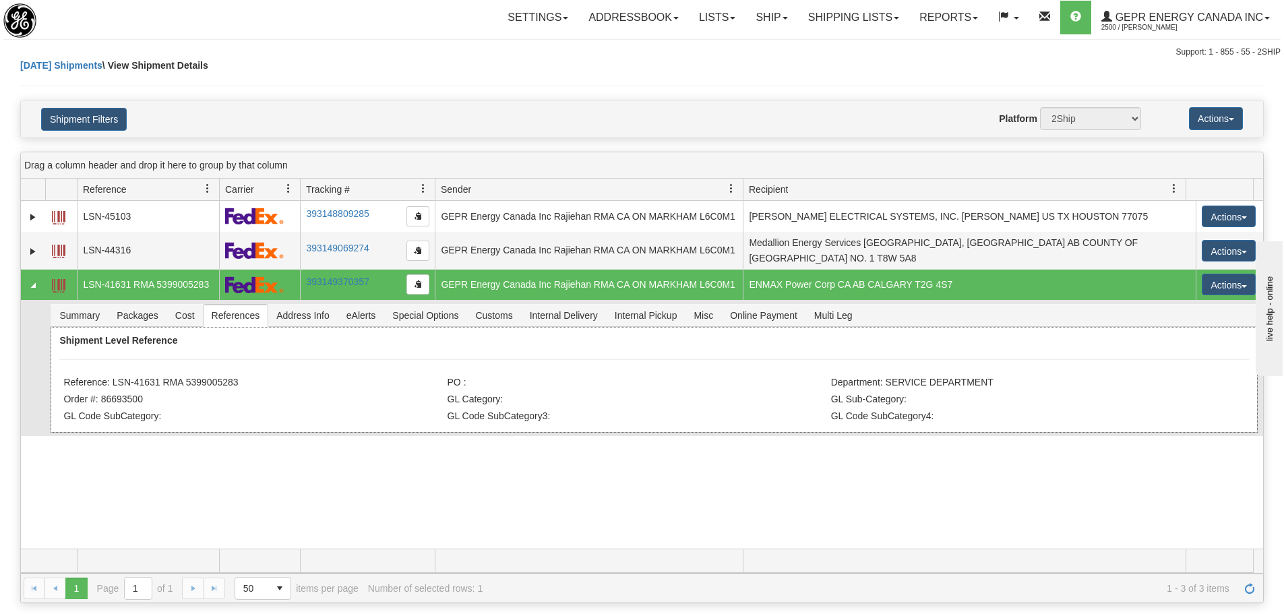
drag, startPoint x: 225, startPoint y: 374, endPoint x: 115, endPoint y: 374, distance: 109.9
click at [115, 377] on li "Reference: LSN-41631 RMA 5399005283" at bounding box center [253, 383] width 380 height 13
copy li "LSN-41631 RMA 5399005283"
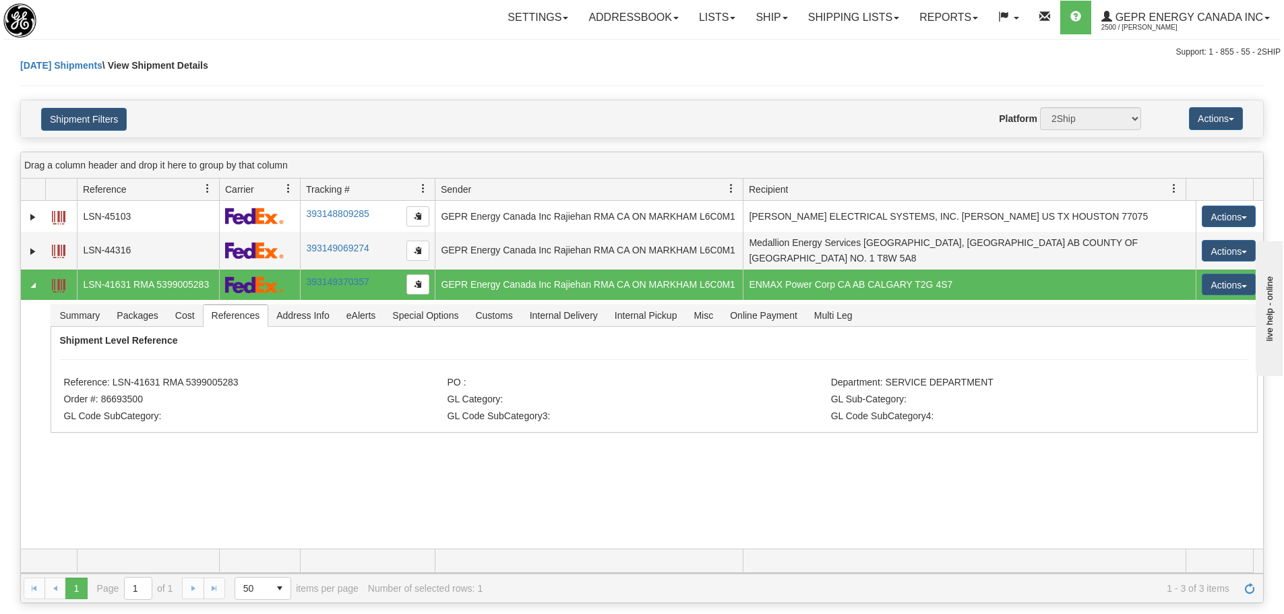
click at [385, 42] on div "Toggle navigation Settings Shipping Preferences Fields Preferences New" at bounding box center [642, 29] width 1284 height 59
click at [837, 467] on div "31612095 2500 LSN-45103 393148809285 09/12/2025 09/12/2025 01:13:42 PM GEPR Ene…" at bounding box center [642, 375] width 1243 height 348
click at [1255, 591] on link "Refresh" at bounding box center [1250, 589] width 22 height 22
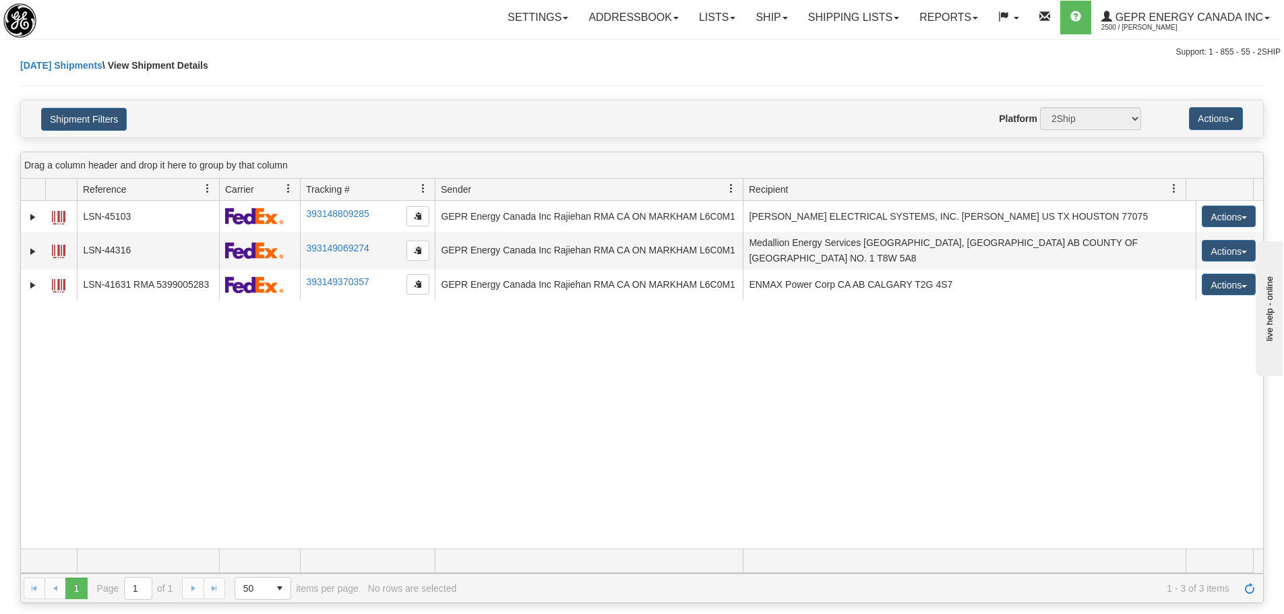
click at [378, 402] on div "31612095 2500 LSN-45103 393148809285 09/12/2025 09/12/2025 01:13:42 PM GEPR Ene…" at bounding box center [642, 375] width 1243 height 348
click at [1261, 585] on div "1 1 Page 1 of 1 50 25 50 100 500 1000 items per page 1 - 3 of 3 items No rows a…" at bounding box center [642, 588] width 1243 height 29
click at [1257, 585] on link "Refresh" at bounding box center [1250, 589] width 22 height 22
click at [632, 484] on div "31612095 2500 LSN-45103 393148809285 09/12/2025 09/12/2025 01:13:42 PM GEPR Ene…" at bounding box center [642, 375] width 1243 height 348
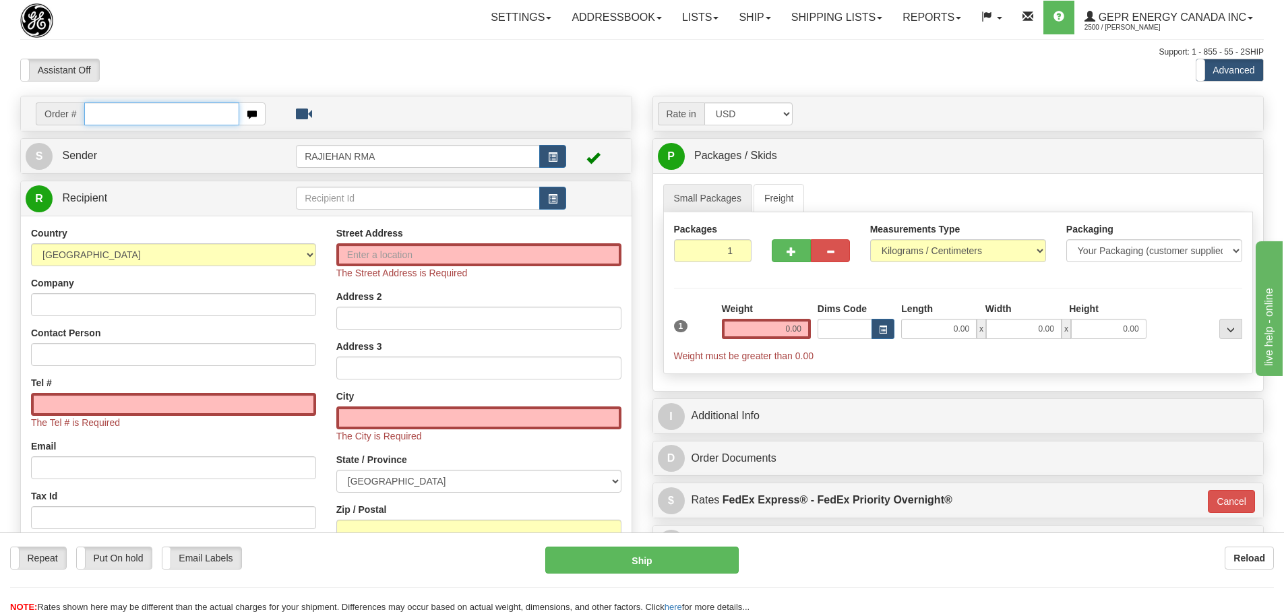
click at [136, 109] on input "text" at bounding box center [161, 113] width 155 height 23
type input "86693500"
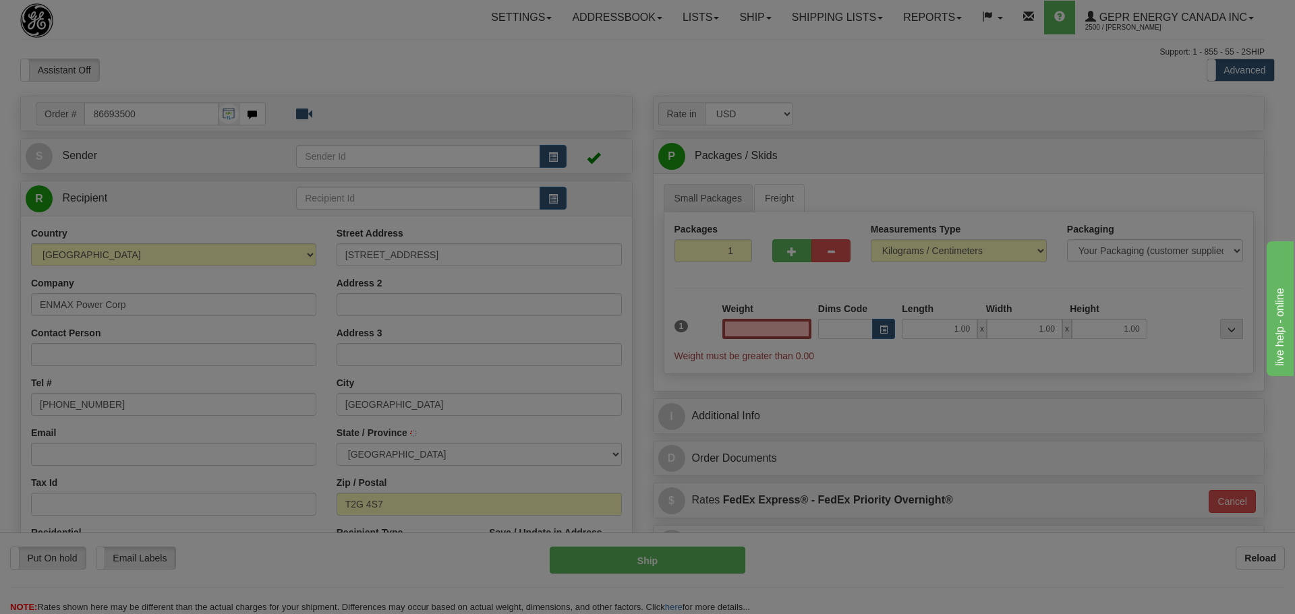
type input "CALGARY"
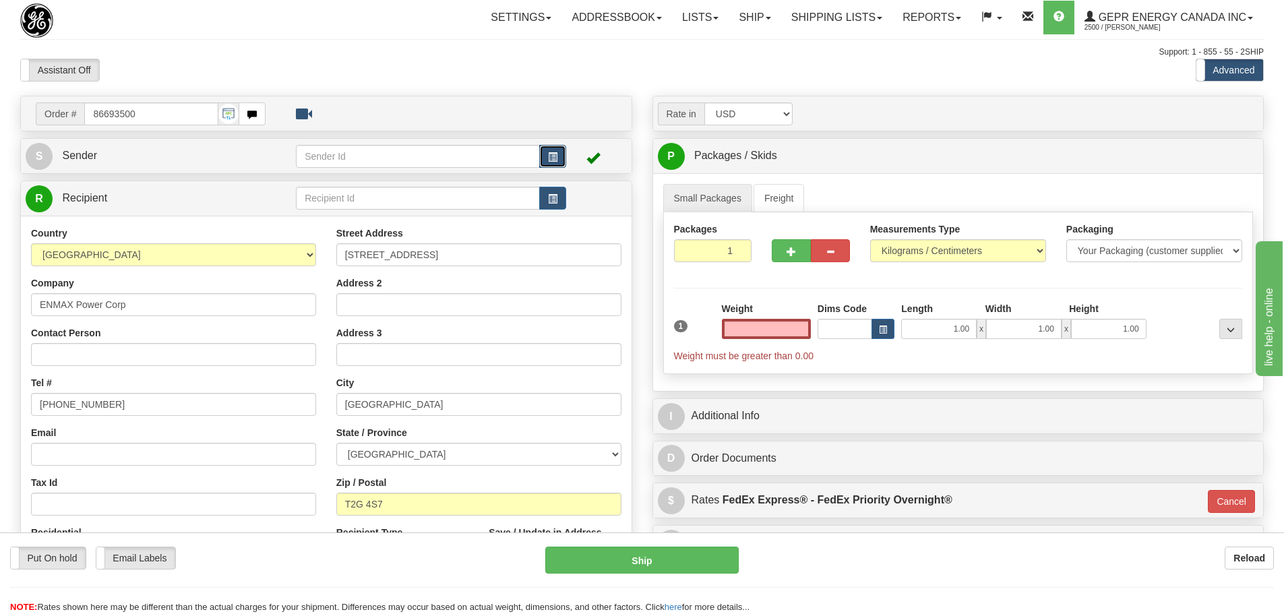
type input "0.00"
click at [550, 158] on span "button" at bounding box center [552, 157] width 9 height 9
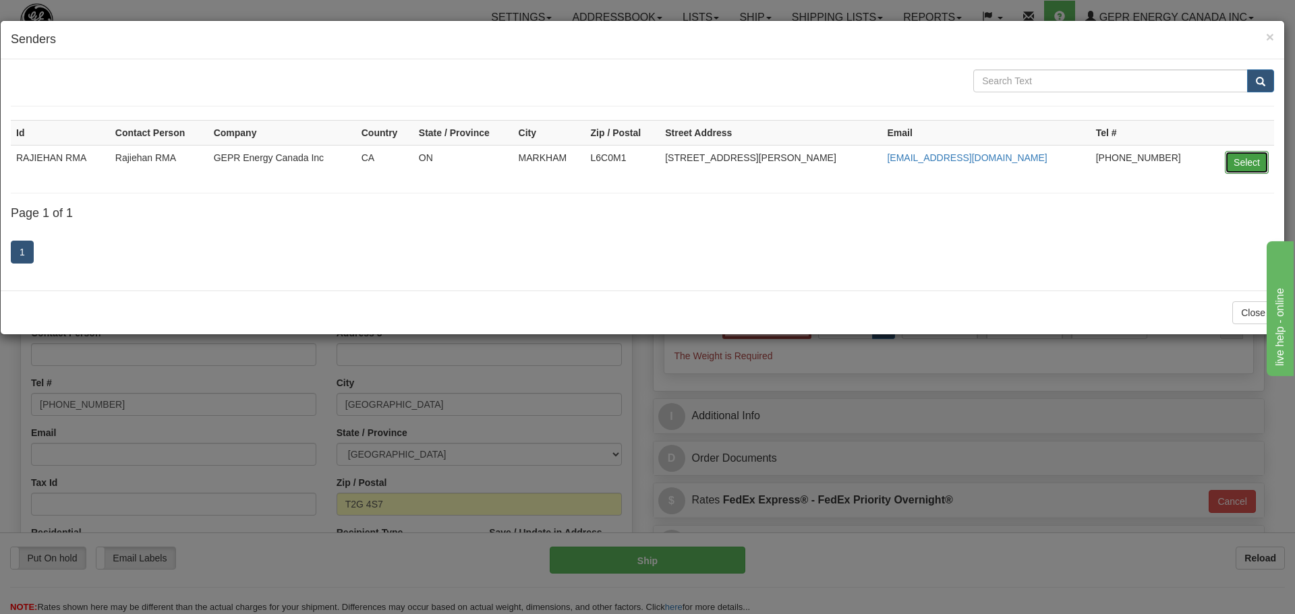
click at [1244, 167] on button "Select" at bounding box center [1246, 162] width 44 height 23
type input "RAJIEHAN RMA"
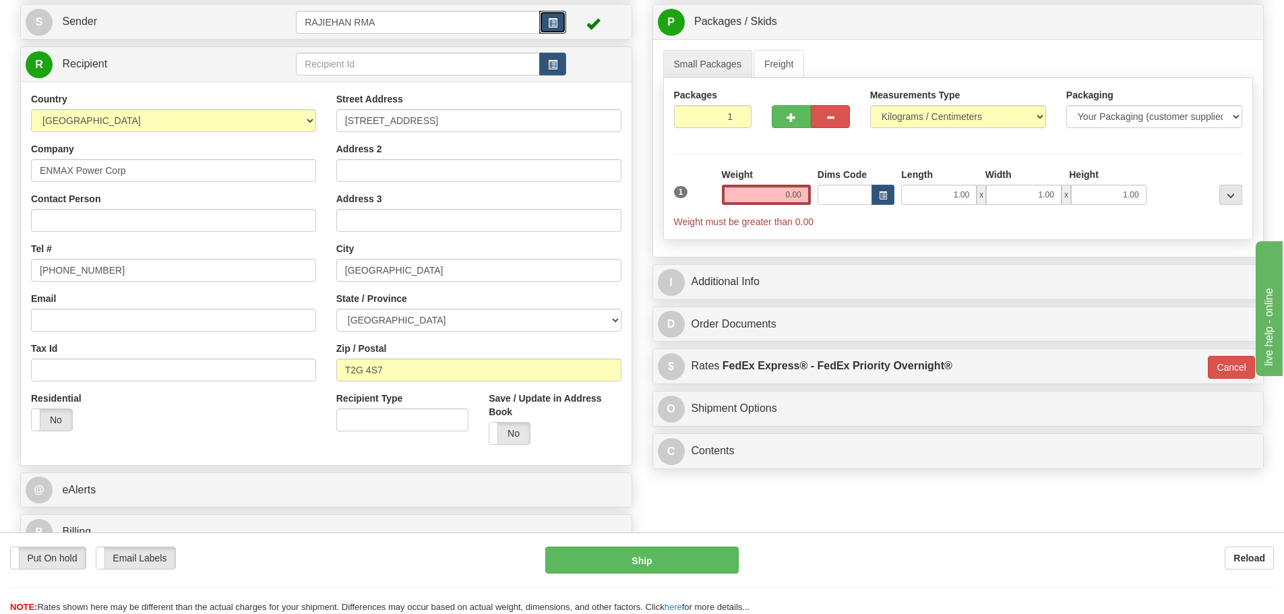
scroll to position [135, 0]
click at [183, 216] on input "Contact Person" at bounding box center [173, 219] width 285 height 23
click at [770, 201] on input "0.00" at bounding box center [766, 194] width 89 height 20
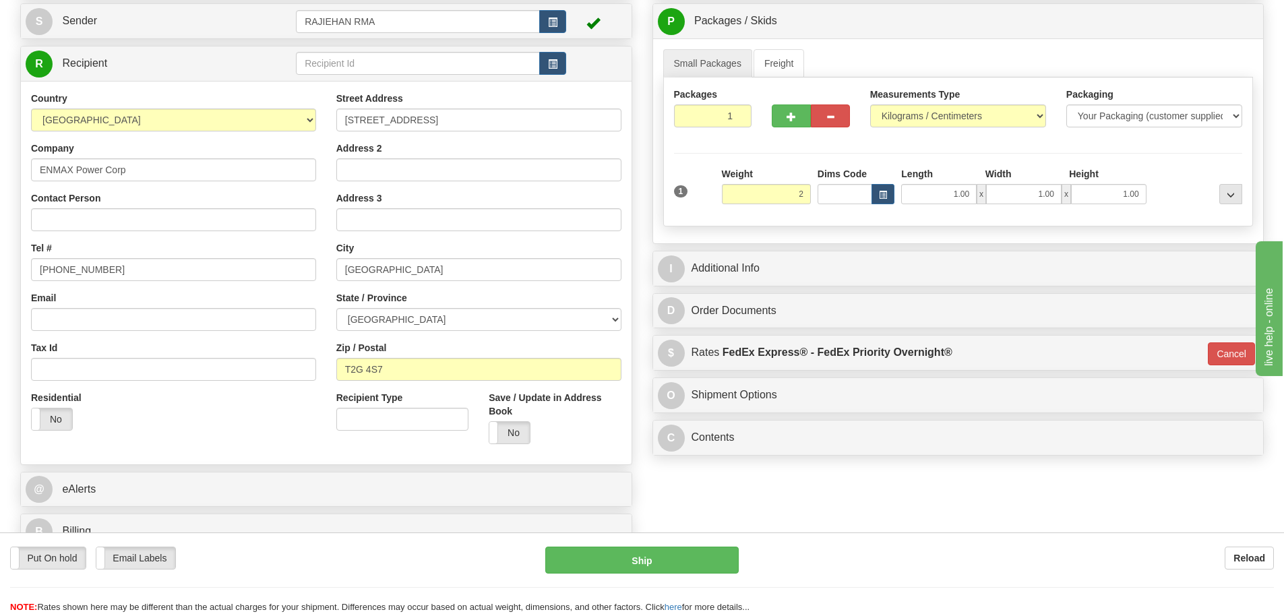
type input "2.00"
type input "01"
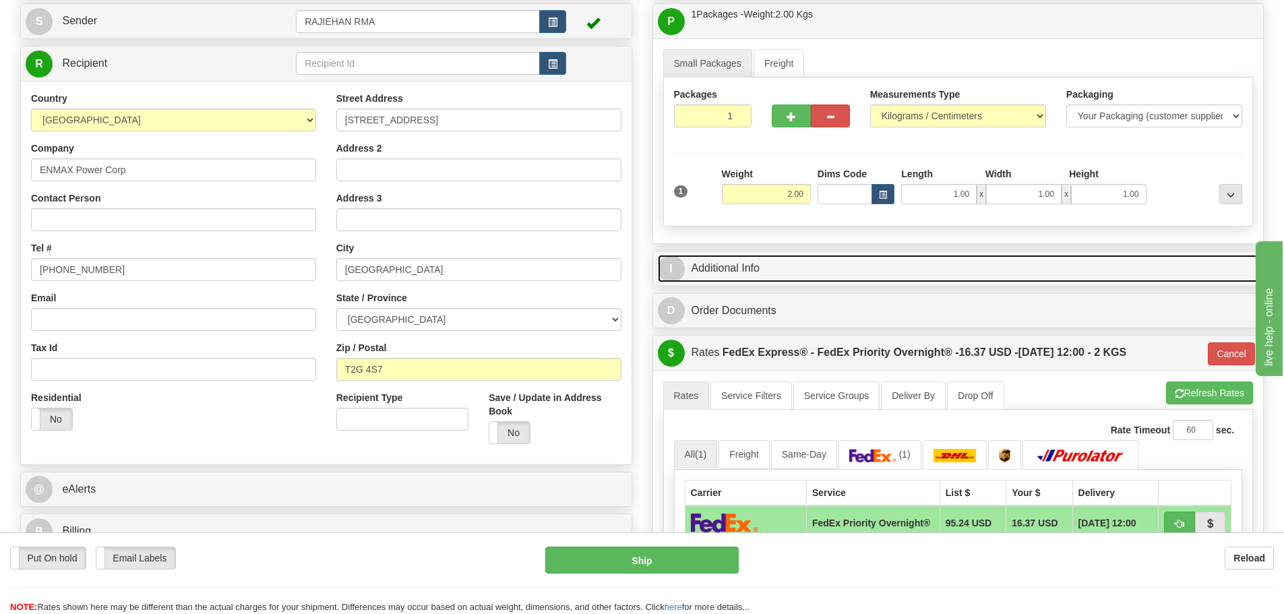
click at [808, 256] on link "I Additional Info" at bounding box center [958, 269] width 601 height 28
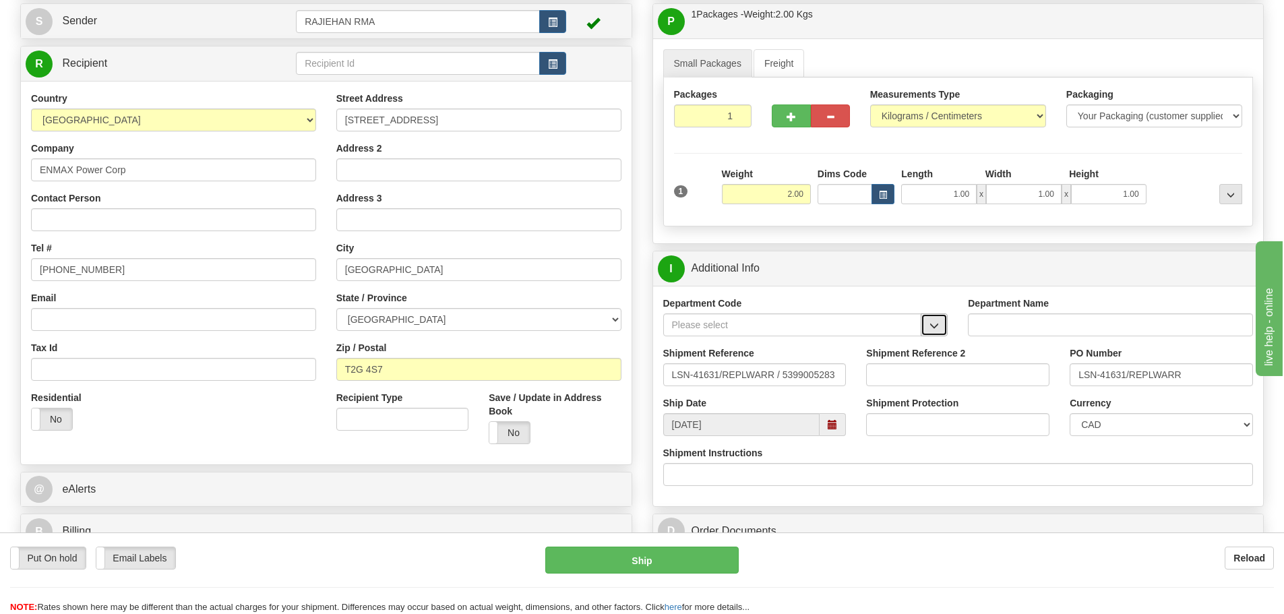
click at [924, 329] on button "button" at bounding box center [934, 325] width 27 height 23
click at [890, 340] on div "SER" at bounding box center [789, 345] width 245 height 15
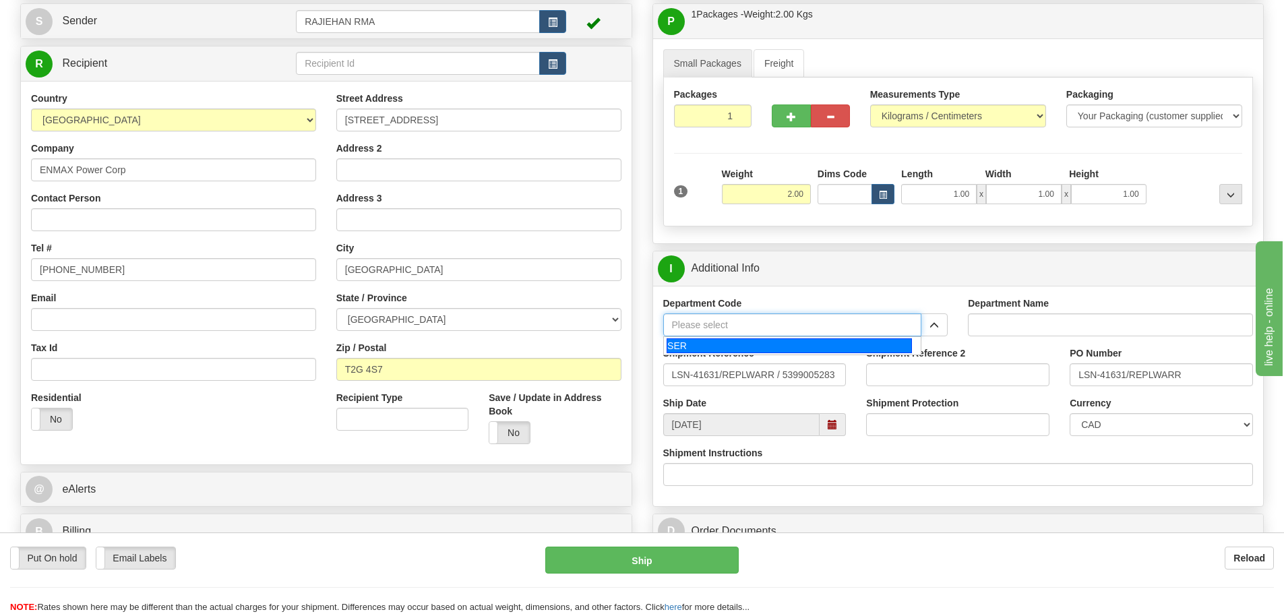
type input "SER"
type input "SERVICE DEPARTMENT"
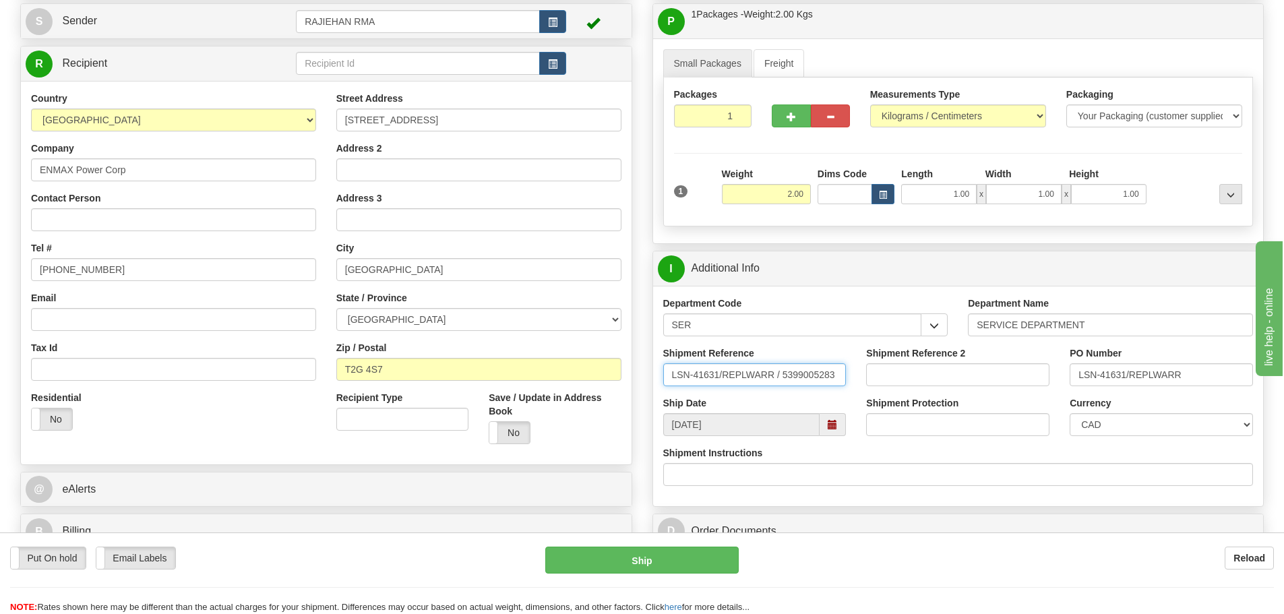
drag, startPoint x: 781, startPoint y: 378, endPoint x: 857, endPoint y: 380, distance: 75.5
click at [857, 380] on div "Shipment Reference LSN-41631/REPLWARR / 5399005283 Shipment Reference 2 PO Numb…" at bounding box center [958, 372] width 611 height 50
click at [788, 372] on input "LSN-41631/REPLWARR / 5399005283" at bounding box center [754, 374] width 183 height 23
click at [783, 372] on input "LSN-41631/REPLWARR / 5399005283" at bounding box center [754, 374] width 183 height 23
drag, startPoint x: 783, startPoint y: 372, endPoint x: 721, endPoint y: 374, distance: 62.8
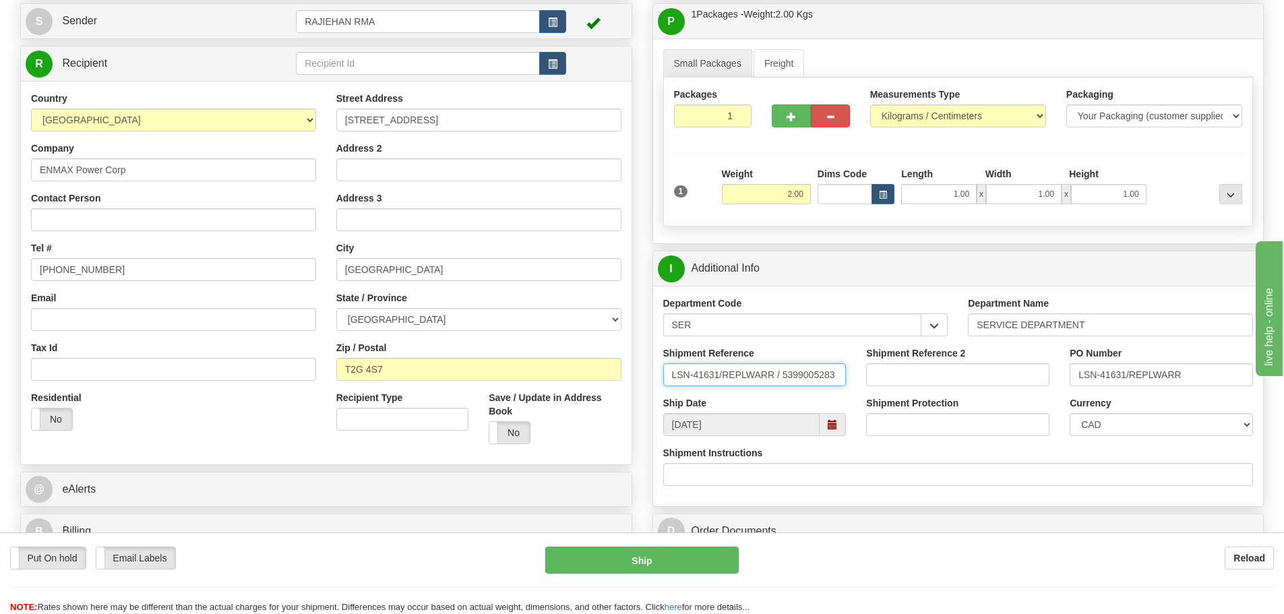
click at [721, 374] on input "LSN-41631/REPLWARR / 5399005283" at bounding box center [754, 374] width 183 height 23
type input "LSN-41631 RMA 5399005283"
click at [1137, 423] on select "CAD USD EUR ZAR [PERSON_NAME] ARN AUD AUS AWG BBD BFR BGN BHD BMD BND BRC BRL C…" at bounding box center [1161, 424] width 183 height 23
select select "1"
click at [1070, 413] on select "CAD USD EUR ZAR [PERSON_NAME] ARN AUD AUS AWG BBD BFR BGN BHD BMD BND BRC BRL C…" at bounding box center [1161, 424] width 183 height 23
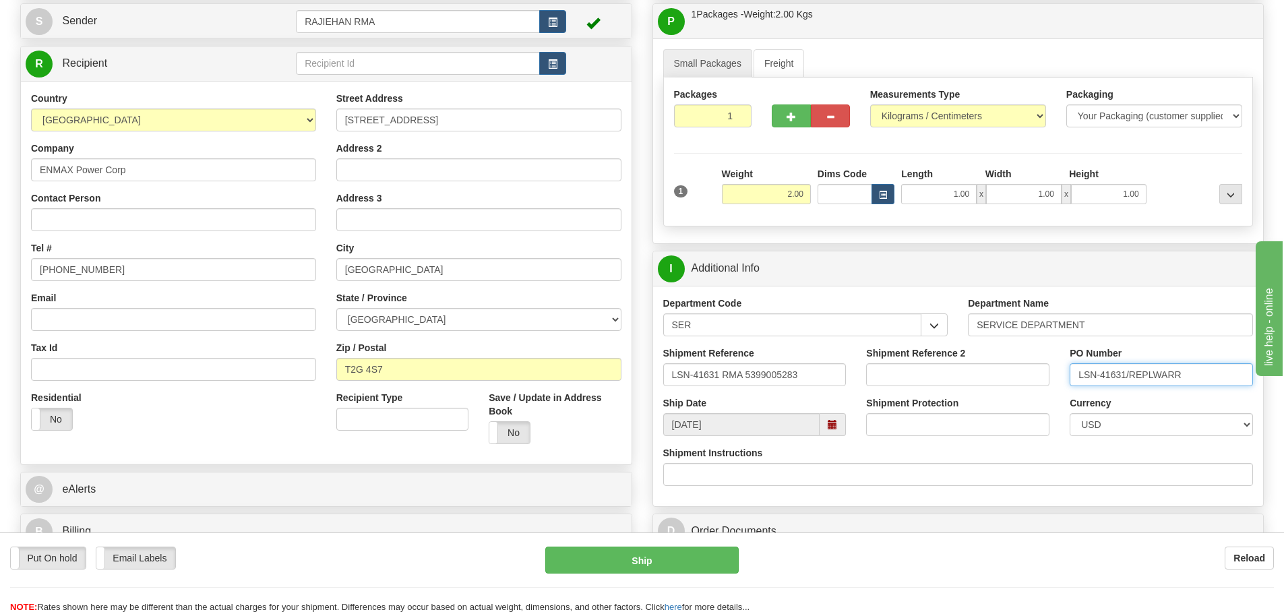
drag, startPoint x: 1202, startPoint y: 372, endPoint x: 952, endPoint y: 380, distance: 250.3
click at [952, 380] on div "Shipment Reference LSN-41631 RMA 5399005283 Shipment Reference 2 PO Number LSN-…" at bounding box center [958, 372] width 611 height 50
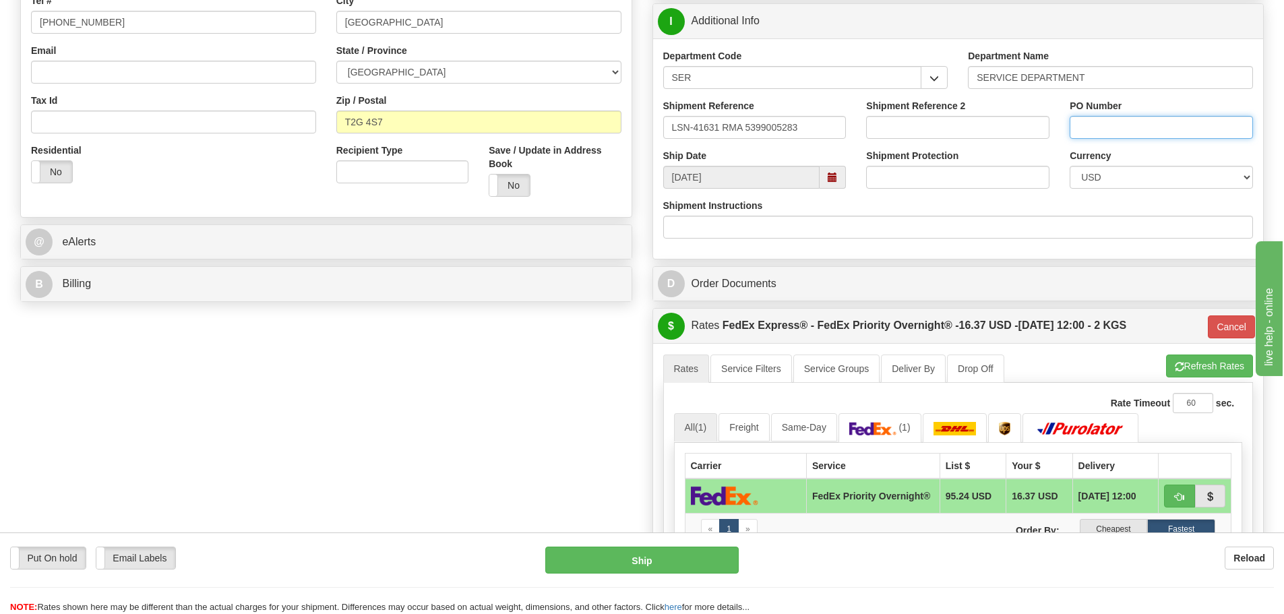
scroll to position [472, 0]
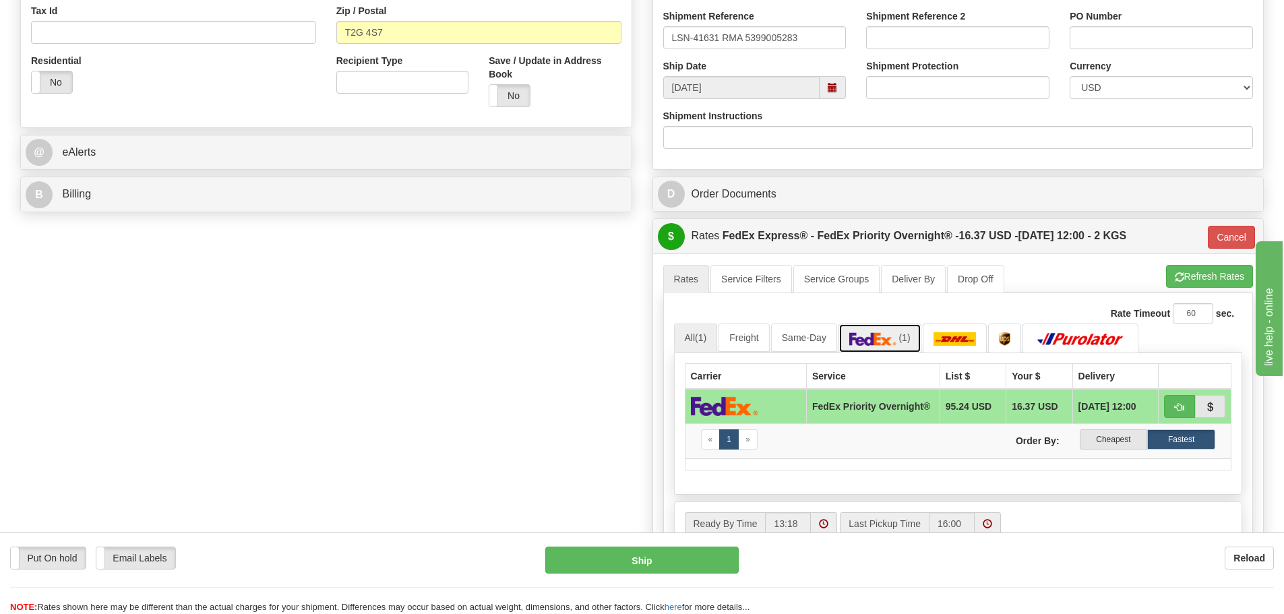
click at [888, 329] on link "(1)" at bounding box center [880, 338] width 83 height 29
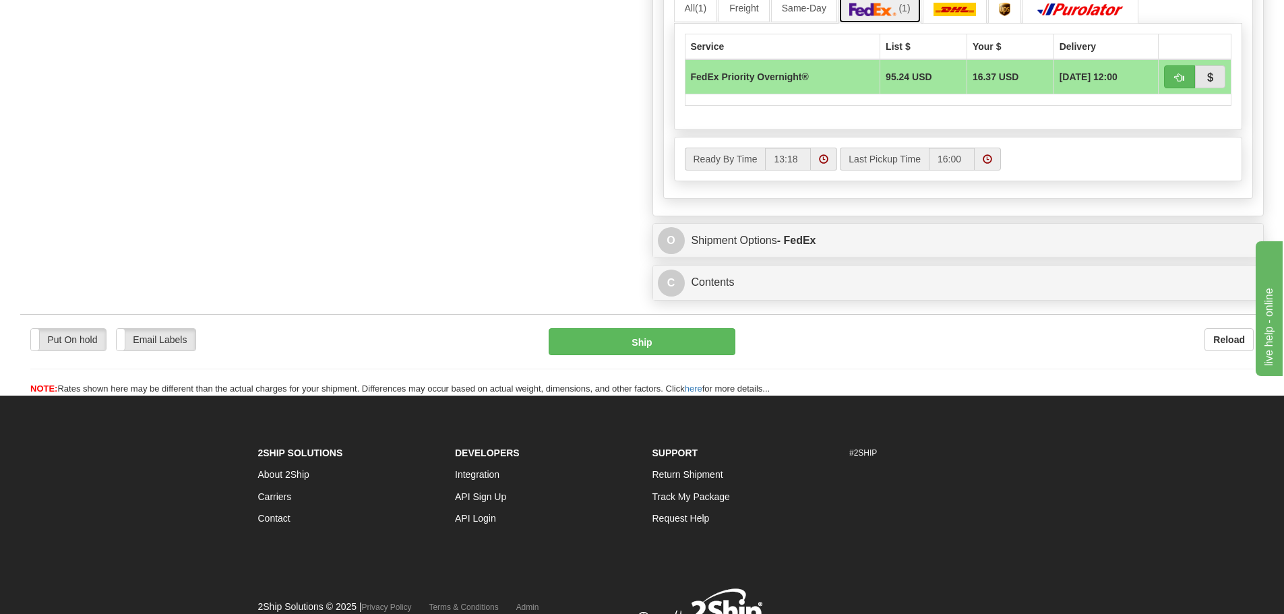
scroll to position [809, 0]
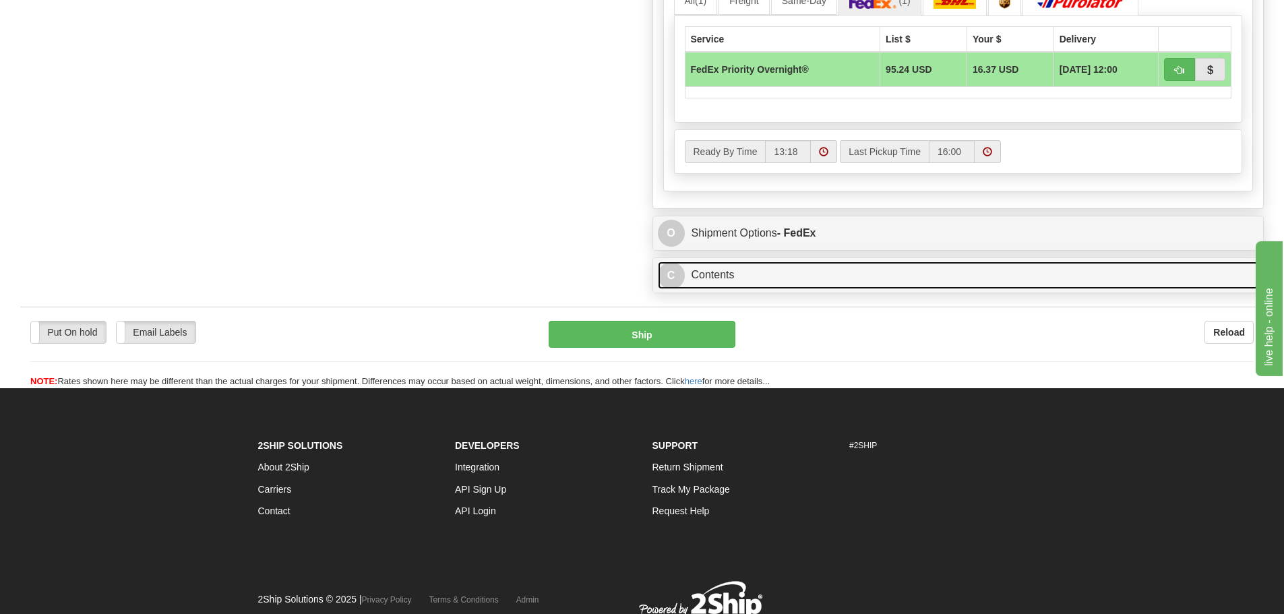
click at [852, 274] on link "C Contents" at bounding box center [958, 276] width 601 height 28
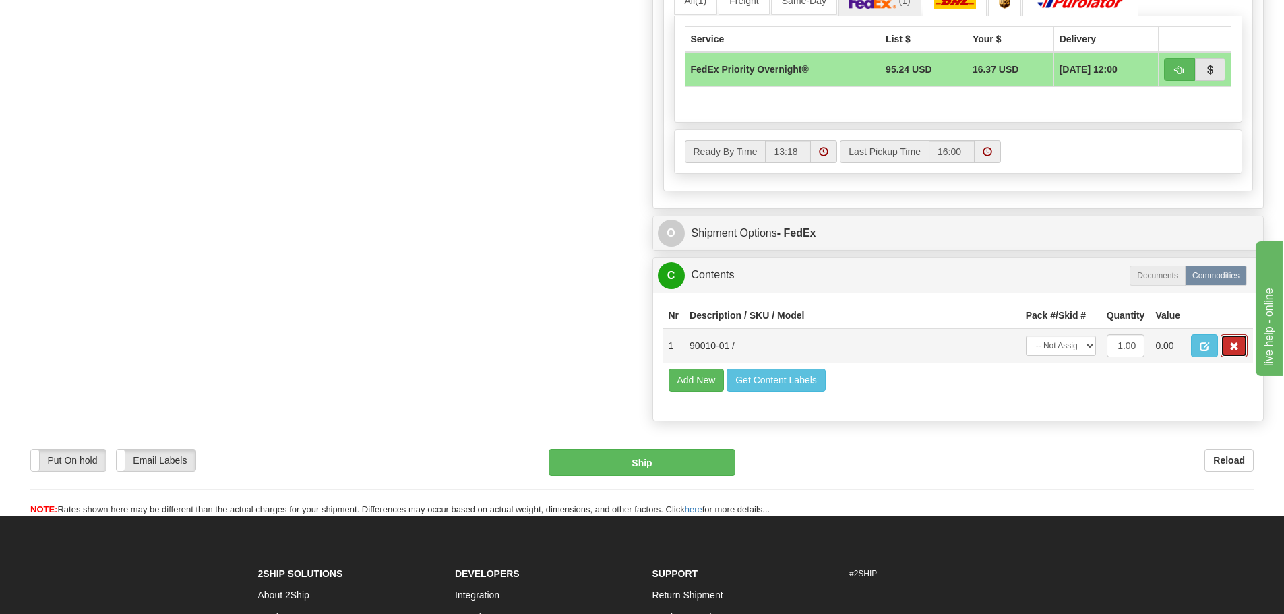
click at [1242, 345] on button "button" at bounding box center [1234, 345] width 27 height 23
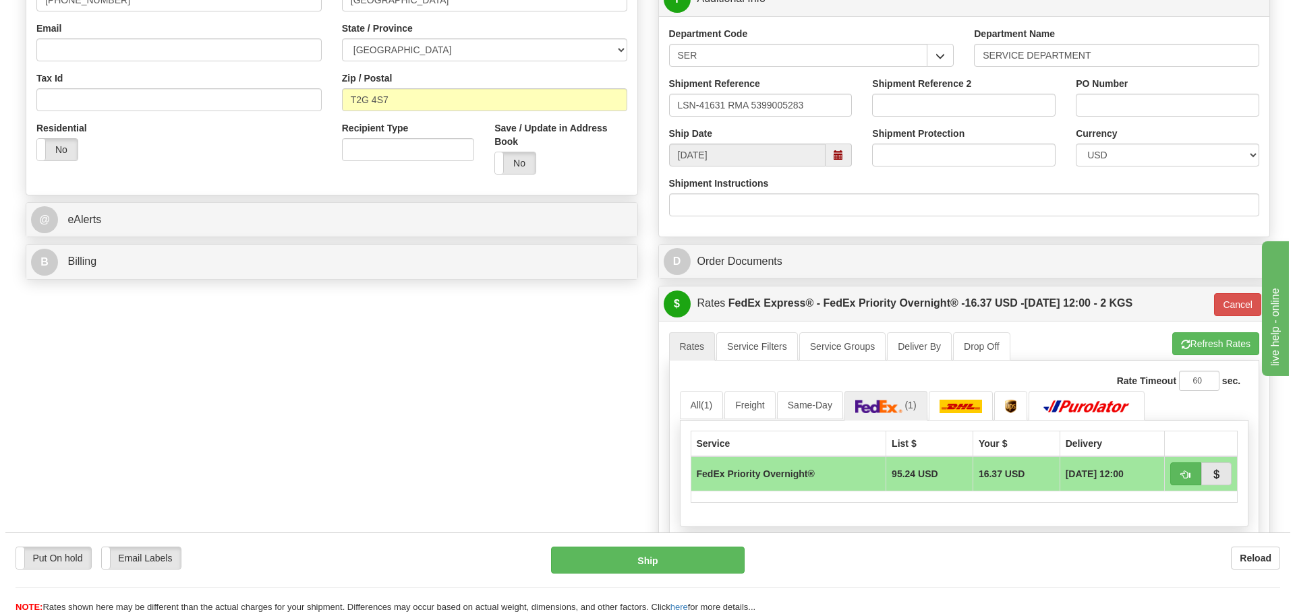
scroll to position [270, 0]
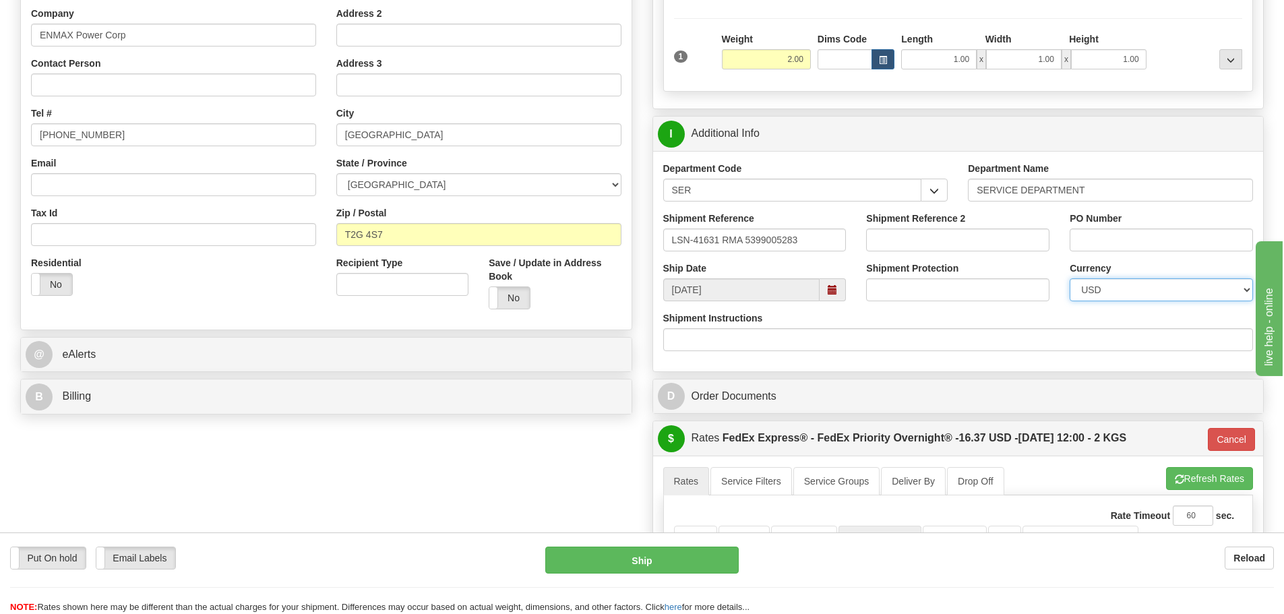
click at [1168, 288] on select "CAD USD EUR ZAR [PERSON_NAME] ARN AUD AUS AWG BBD BFR BGN BHD BMD BND BRC BRL C…" at bounding box center [1161, 289] width 183 height 23
select select "0"
click at [1070, 278] on select "CAD USD EUR ZAR [PERSON_NAME] ARN AUD AUS AWG BBD BFR BGN BHD BMD BND BRC BRL C…" at bounding box center [1161, 289] width 183 height 23
click at [607, 562] on button "Ship" at bounding box center [642, 560] width 194 height 27
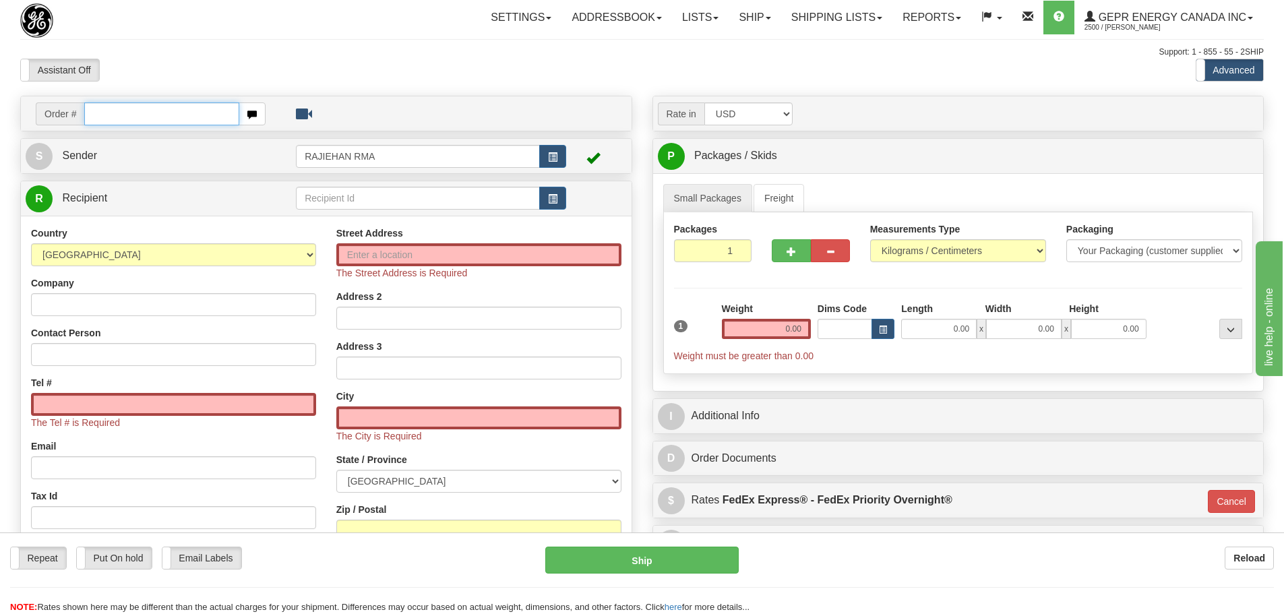
click at [113, 111] on input "text" at bounding box center [161, 113] width 155 height 23
paste input "86693652"
type input "86693652"
click at [148, 68] on body "Training Course Close Toggle navigation Settings Shipping Preferences New Recip…" at bounding box center [642, 307] width 1284 height 614
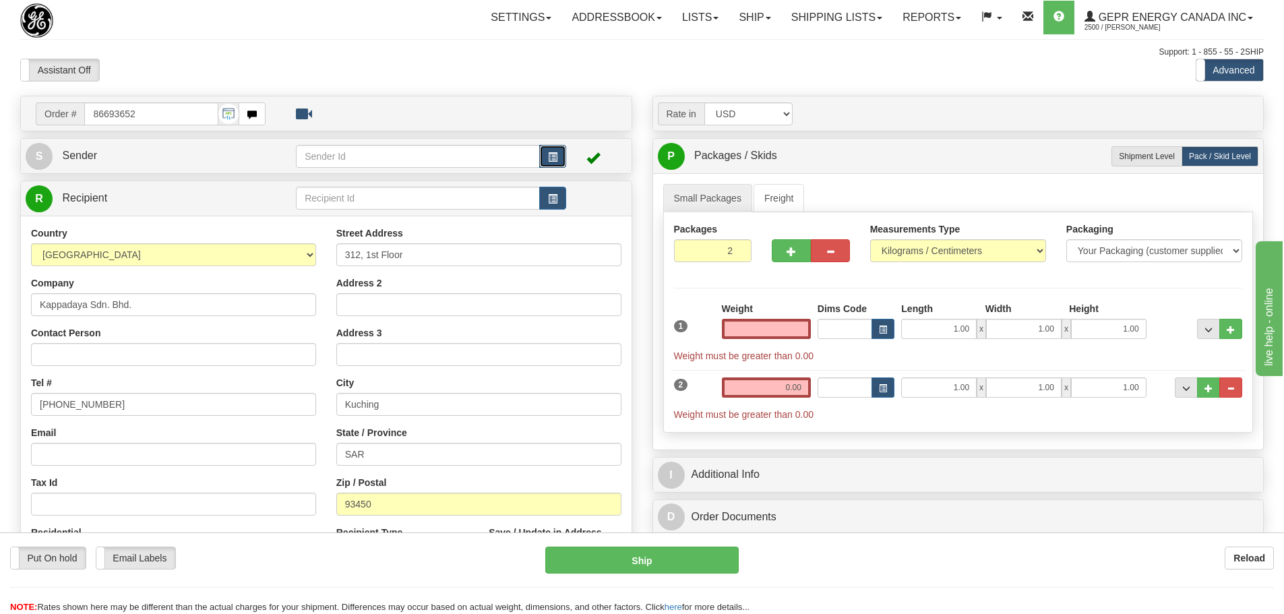
type input "0.00"
click at [547, 151] on button "button" at bounding box center [552, 156] width 27 height 23
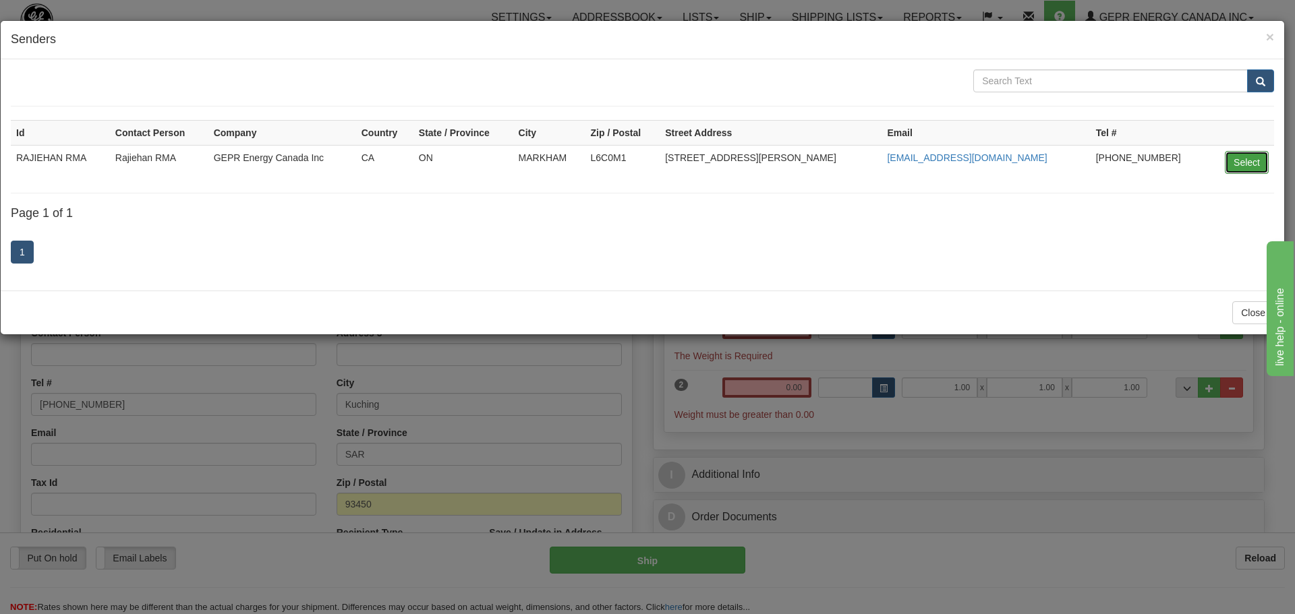
click at [1236, 158] on button "Select" at bounding box center [1246, 162] width 44 height 23
type input "RAJIEHAN RMA"
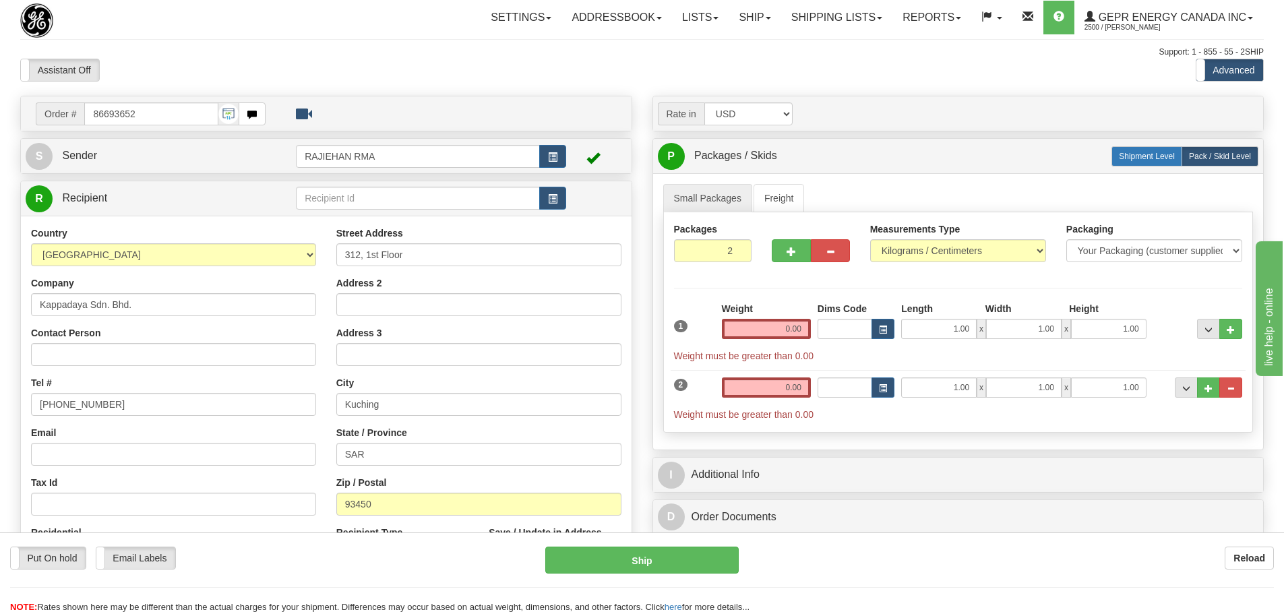
click at [1169, 158] on span "Shipment Level" at bounding box center [1147, 156] width 56 height 9
radio input "true"
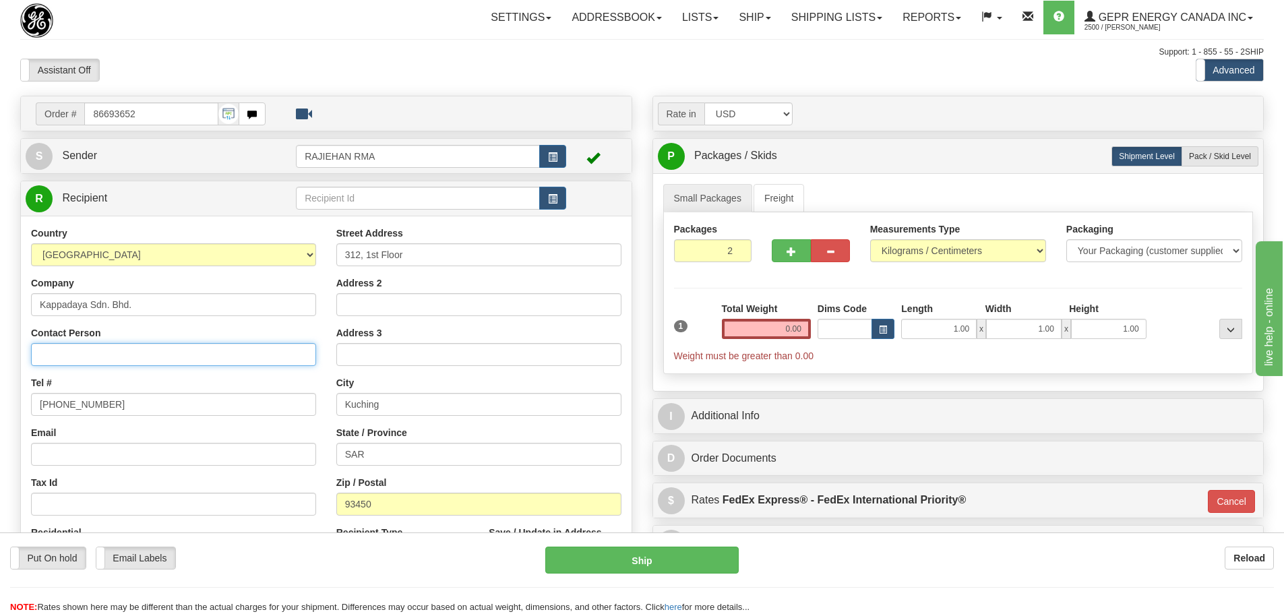
click at [43, 344] on input "Contact Person" at bounding box center [173, 354] width 285 height 23
paste input "[PERSON_NAME] [PERSON_NAME]"
type input "[PERSON_NAME] [PERSON_NAME]"
click at [619, 50] on div "Support: 1 - 855 - 55 - 2SHIP" at bounding box center [642, 52] width 1244 height 11
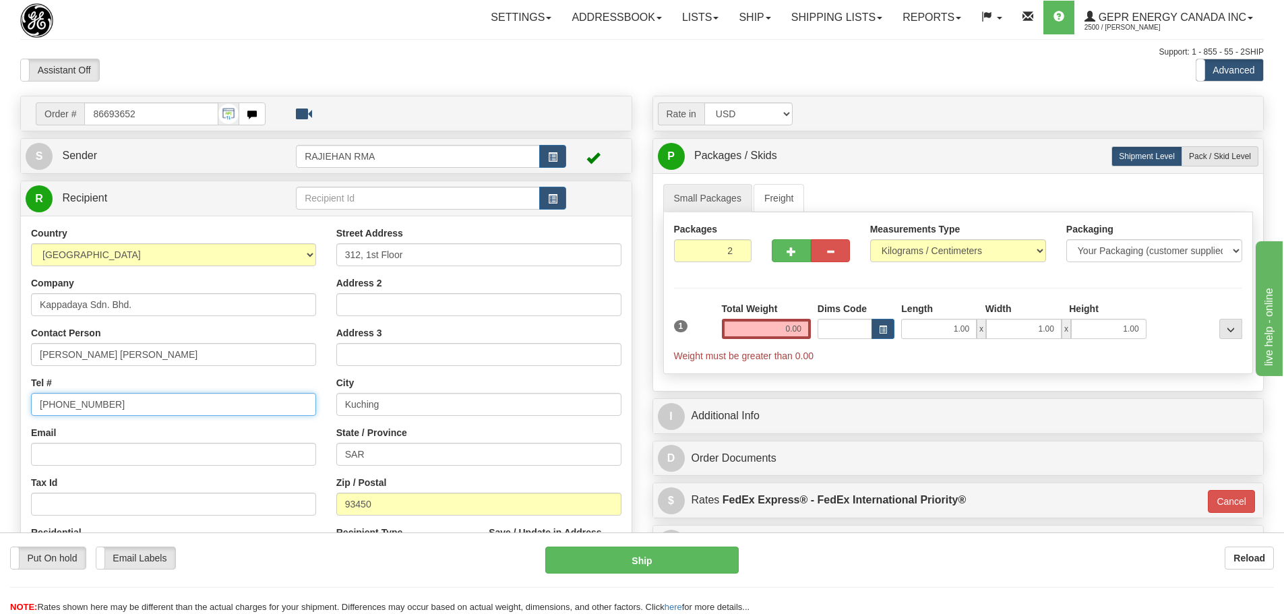
click at [162, 406] on input "[PHONE_NUMBER]" at bounding box center [173, 404] width 285 height 23
drag, startPoint x: -4, startPoint y: 403, endPoint x: -76, endPoint y: 406, distance: 71.5
click at [0, 406] on html "Training Course Close Toggle navigation Settings Shipping Preferences New Sende…" at bounding box center [642, 307] width 1284 height 614
paste input "[PHONE_NUMBER]"
type input "[PHONE_NUMBER]"
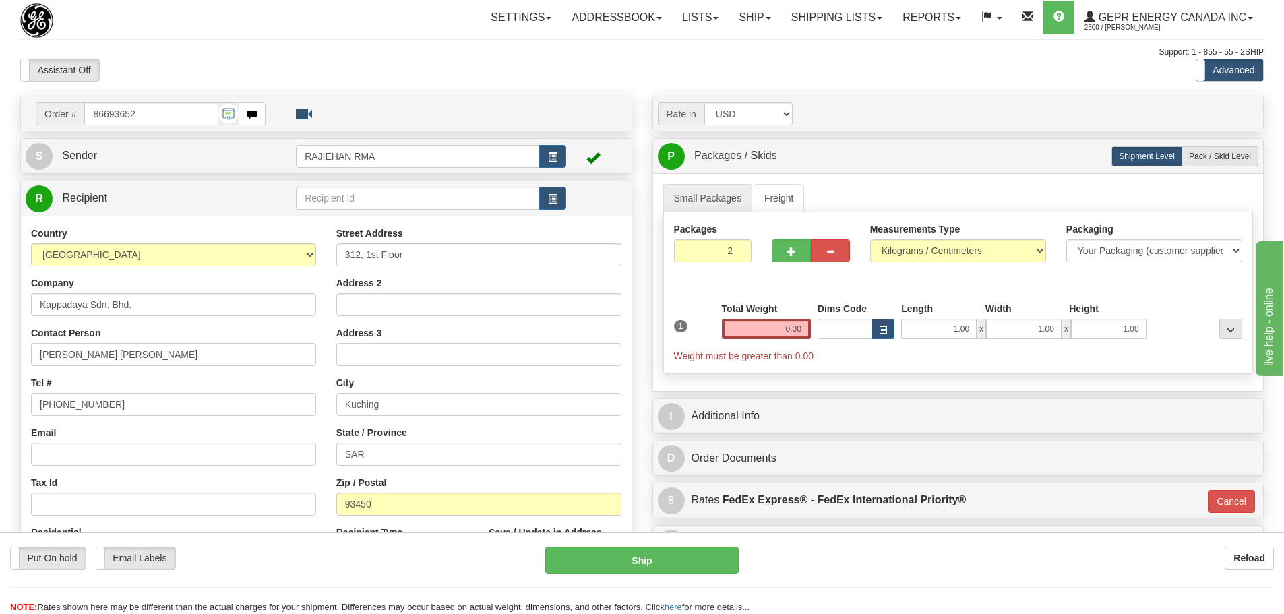
click at [142, 379] on div "Tel # [PHONE_NUMBER]" at bounding box center [173, 396] width 285 height 40
drag, startPoint x: 728, startPoint y: 246, endPoint x: 744, endPoint y: 251, distance: 17.5
click at [744, 251] on input "2" at bounding box center [713, 250] width 78 height 23
type input "1"
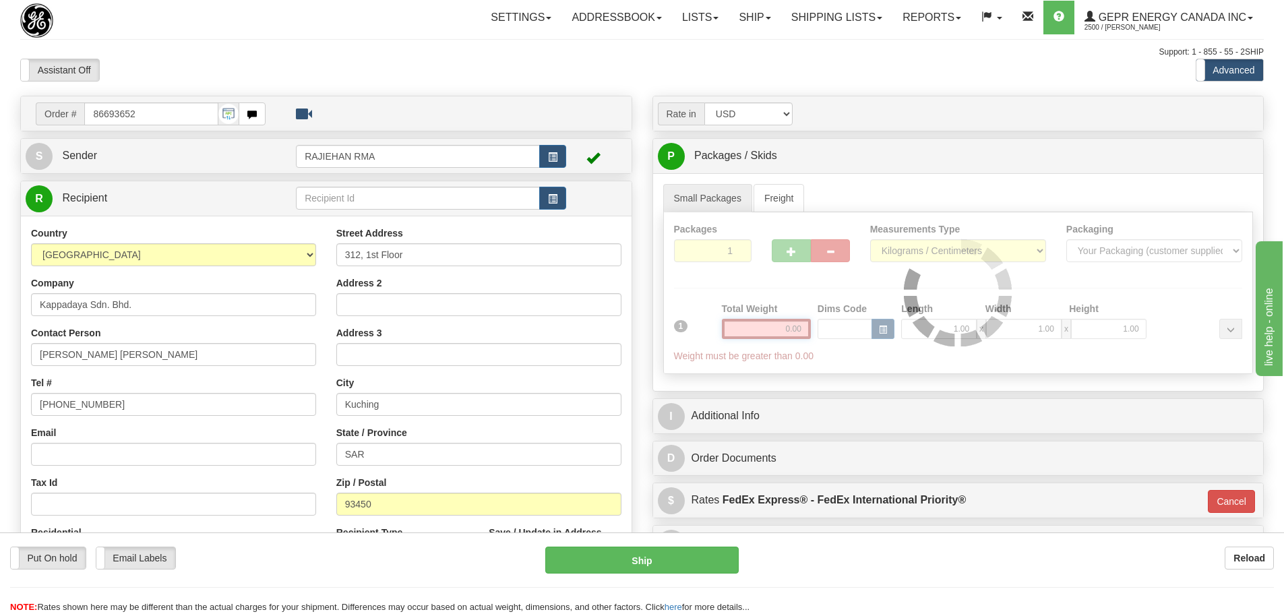
click at [768, 326] on div "Packages 1 1 Measurements Type" at bounding box center [958, 293] width 591 height 162
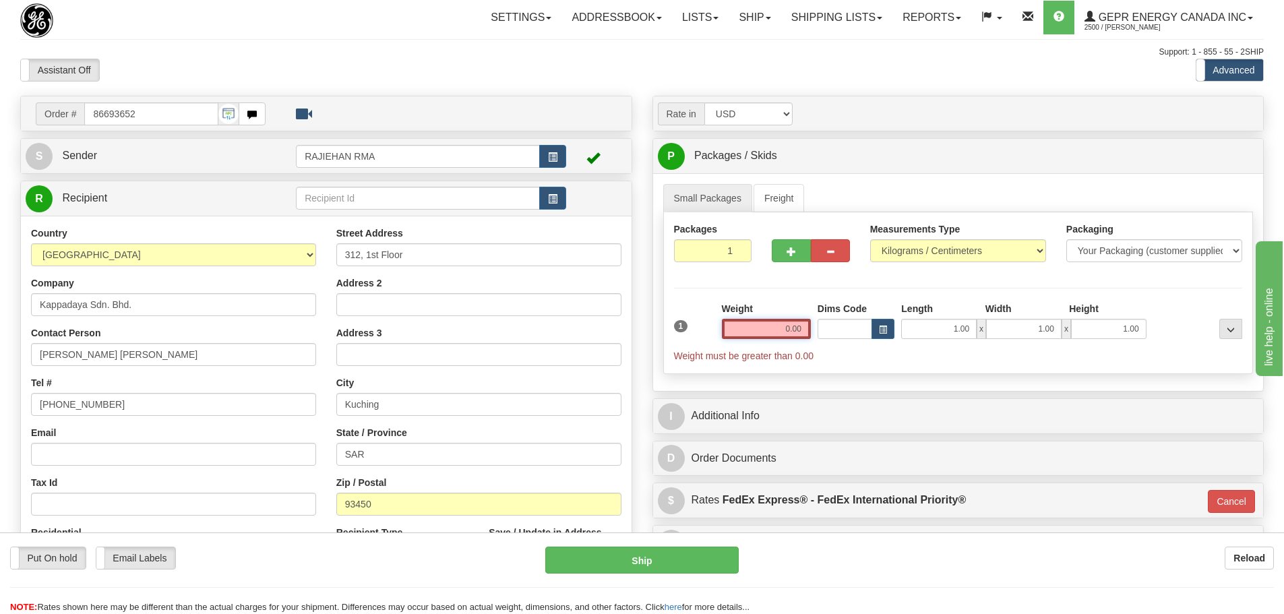
drag, startPoint x: 766, startPoint y: 324, endPoint x: 865, endPoint y: 351, distance: 102.9
click at [865, 351] on div "1 Weight 0.00 Dims Code 1.00" at bounding box center [959, 332] width 576 height 61
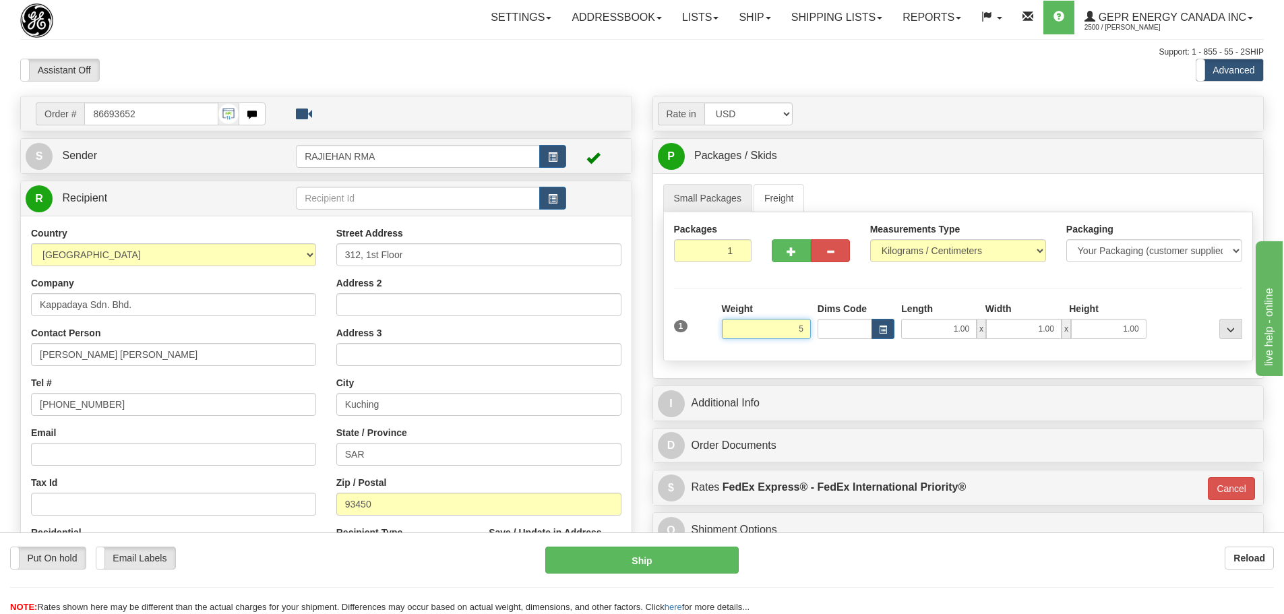
type input "5"
type input "01"
type input "5.00"
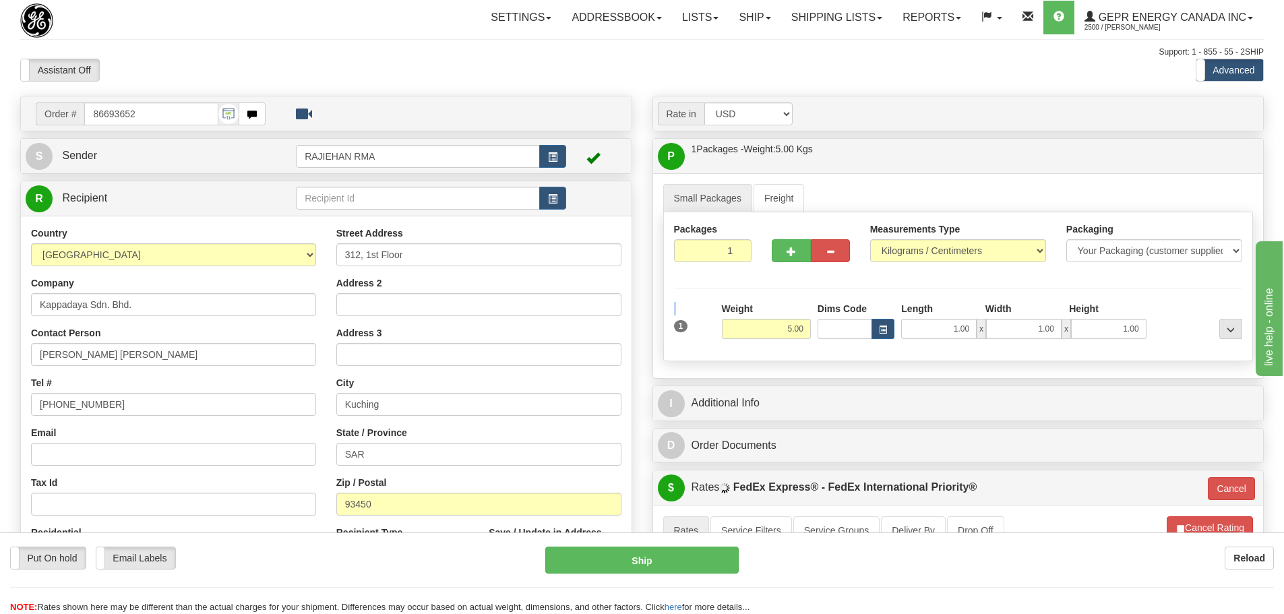
click at [684, 288] on div "Packages 1 1 Measurements Type" at bounding box center [958, 286] width 591 height 149
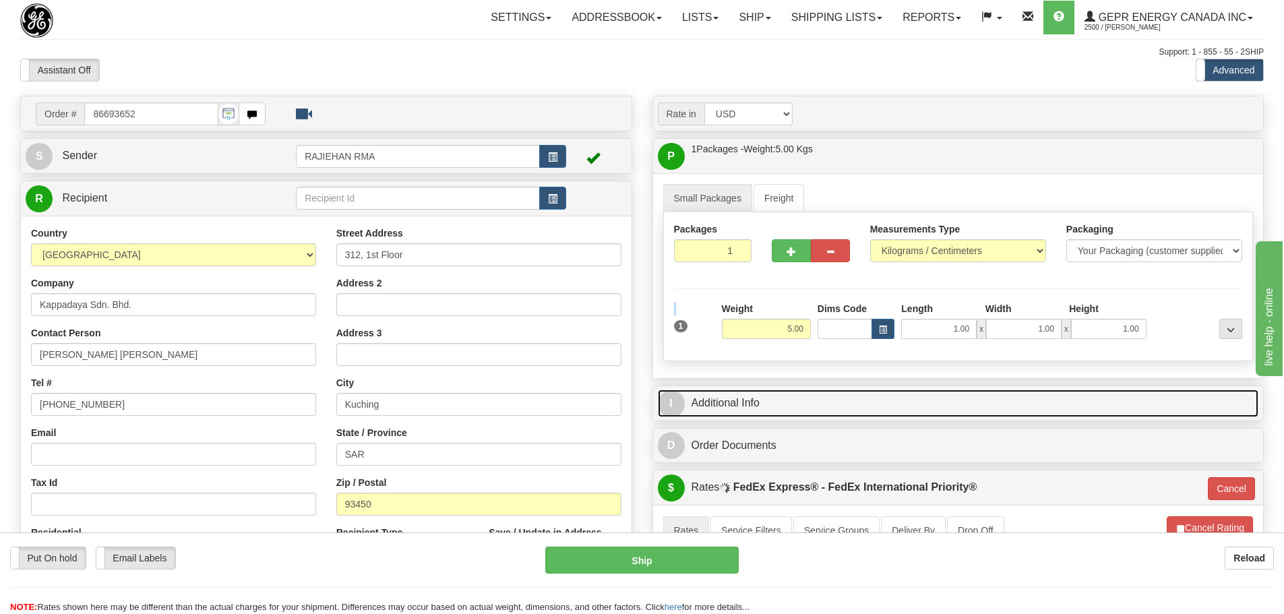
click at [811, 390] on link "I Additional Info" at bounding box center [958, 404] width 601 height 28
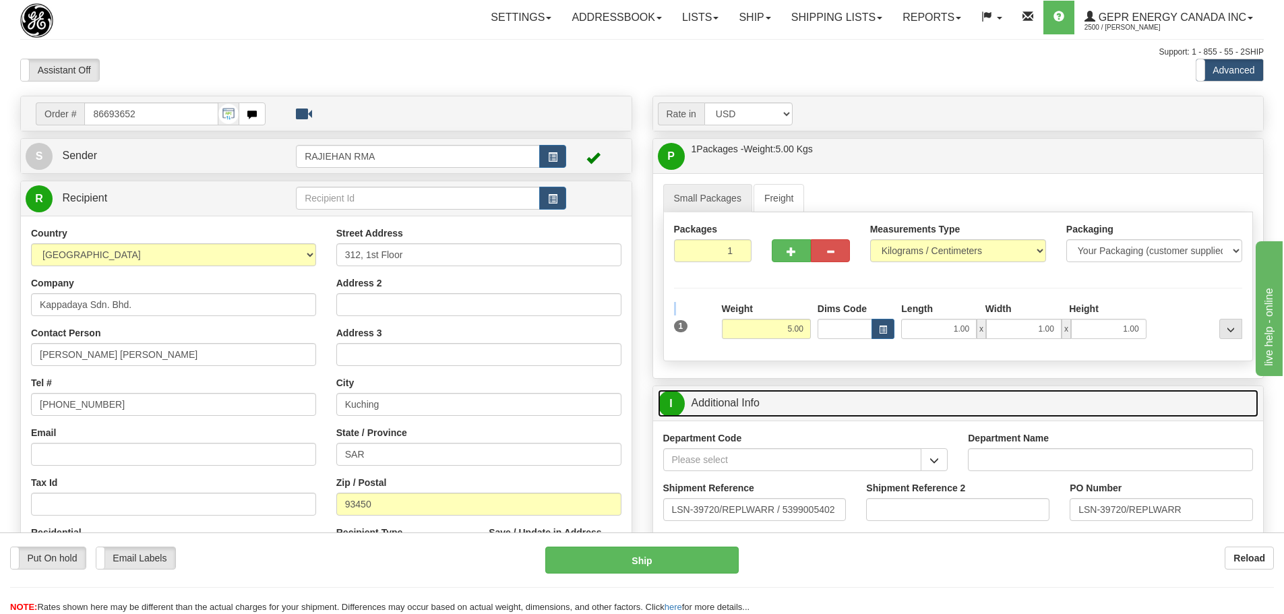
scroll to position [67, 0]
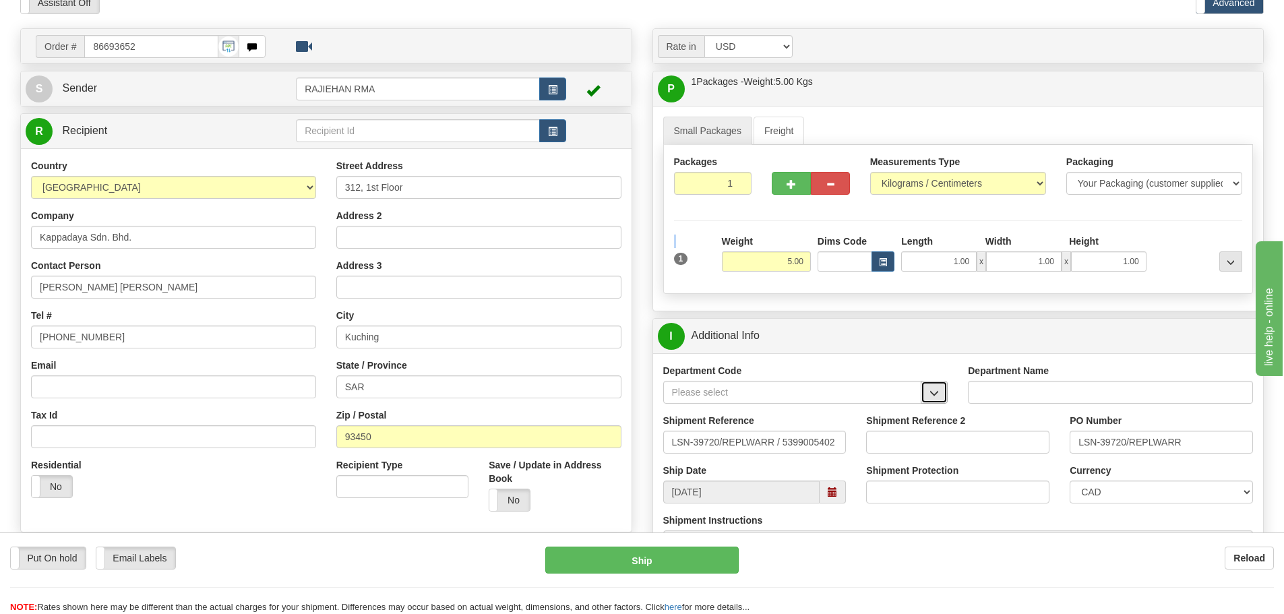
click at [938, 393] on span "button" at bounding box center [934, 393] width 9 height 9
click at [889, 409] on div "SER" at bounding box center [789, 413] width 245 height 15
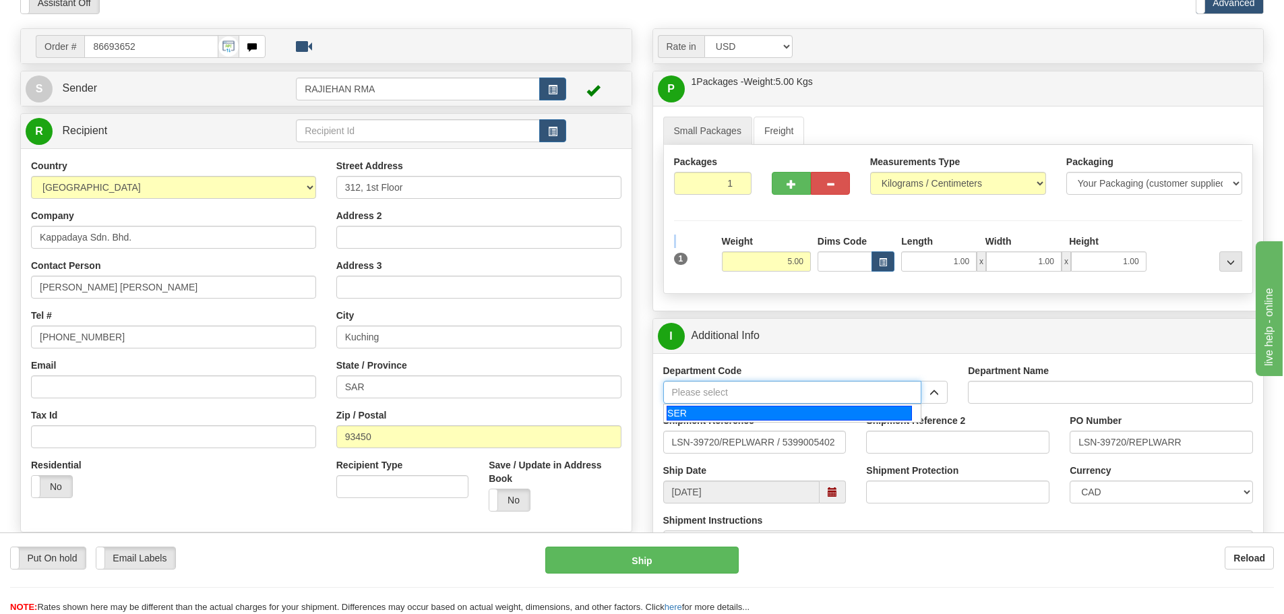
type input "SER"
type input "SERVICE DEPARTMENT"
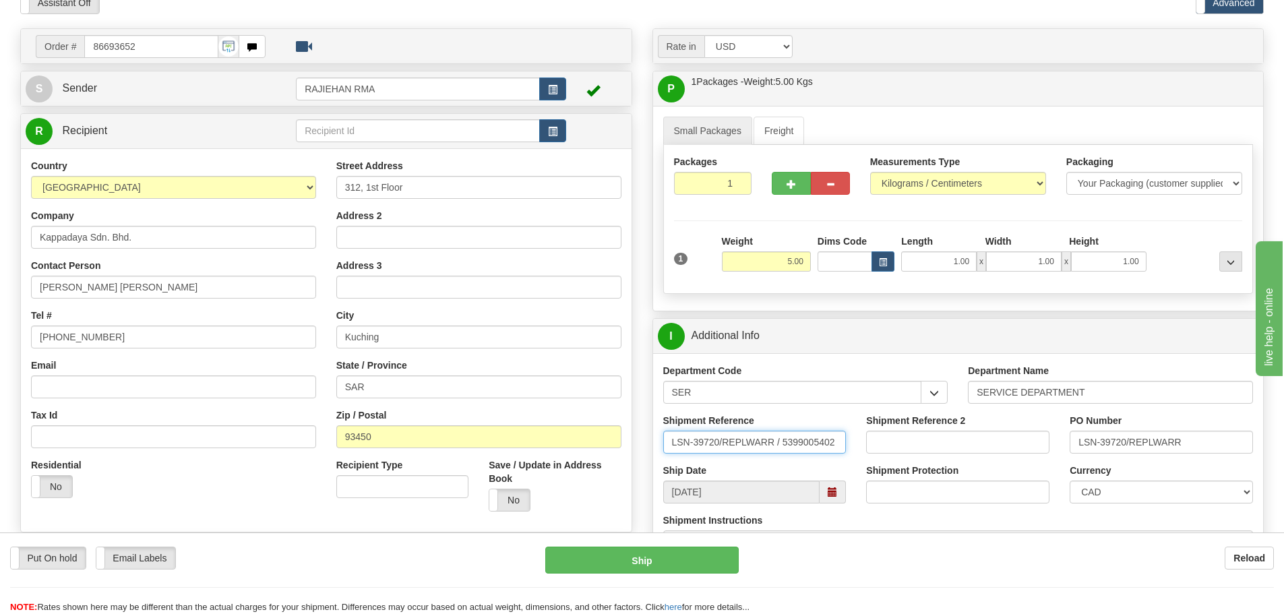
drag, startPoint x: 719, startPoint y: 444, endPoint x: 780, endPoint y: 446, distance: 61.4
click at [780, 446] on input "LSN-39720/REPLWARR / 5399005402" at bounding box center [754, 442] width 183 height 23
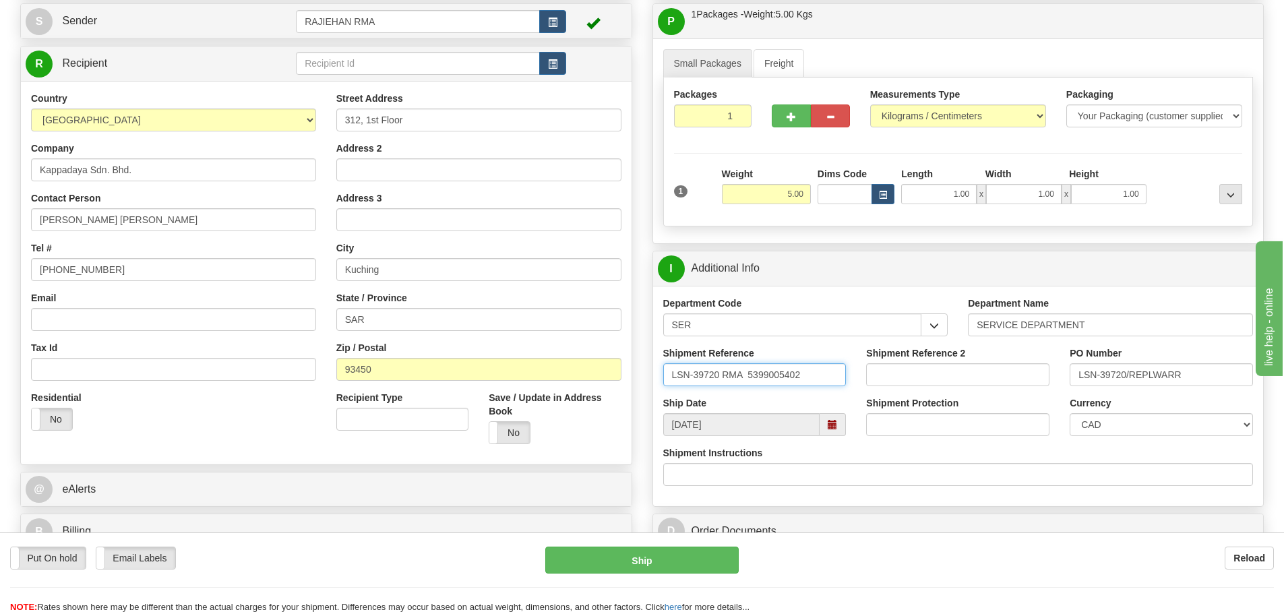
type input "LSN-39720 RMA 5399005402"
click at [1127, 427] on select "CAD USD EUR ZAR RON ANG ARN AUD AUS AWG BBD BFR BGN BHD BMD BND BRC BRL CHP CKZ…" at bounding box center [1161, 424] width 183 height 23
select select "1"
click at [1070, 413] on select "CAD USD EUR ZAR RON ANG ARN AUD AUS AWG BBD BFR BGN BHD BMD BND BRC BRL CHP CKZ…" at bounding box center [1161, 424] width 183 height 23
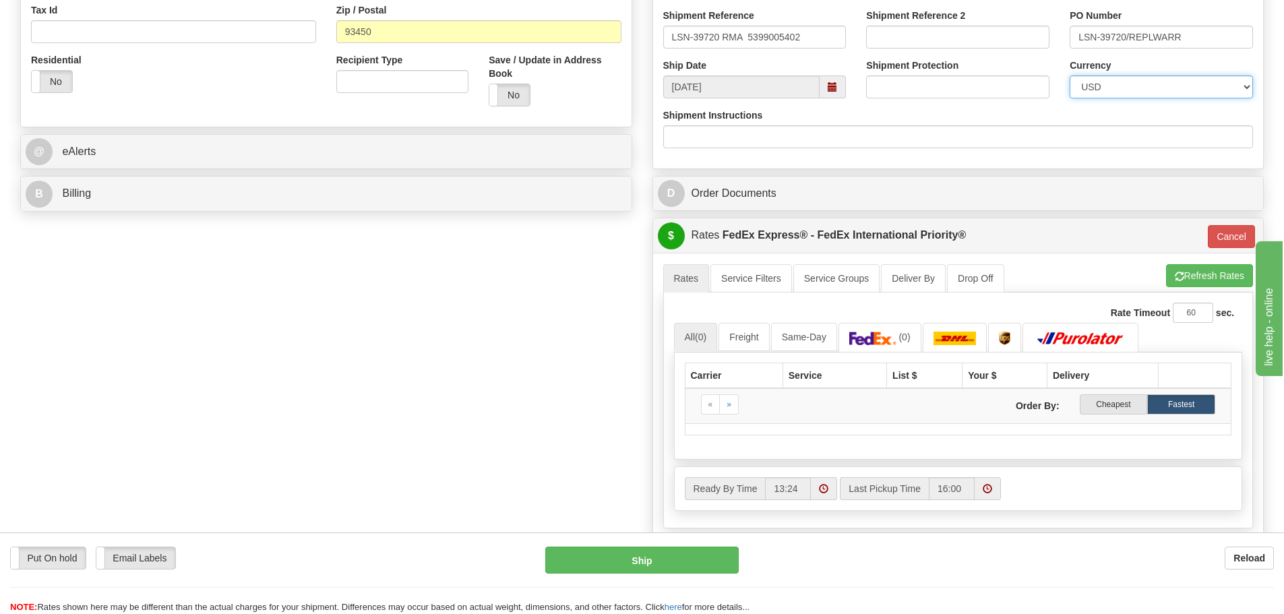
scroll to position [607, 0]
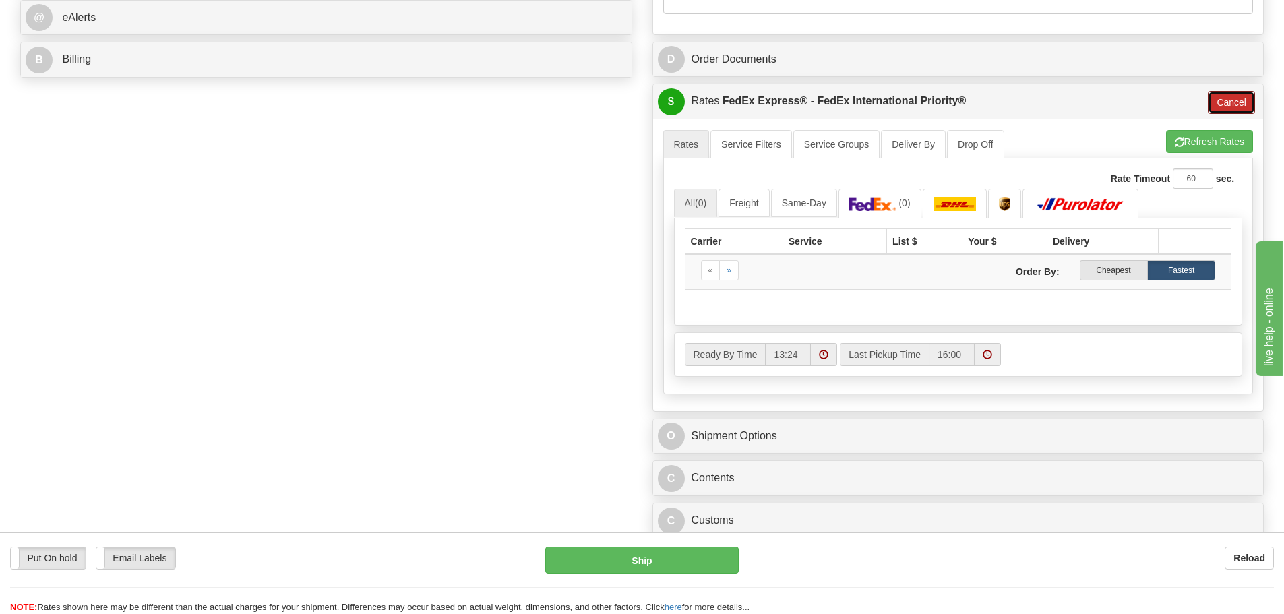
click at [1220, 94] on button "Cancel" at bounding box center [1231, 102] width 47 height 23
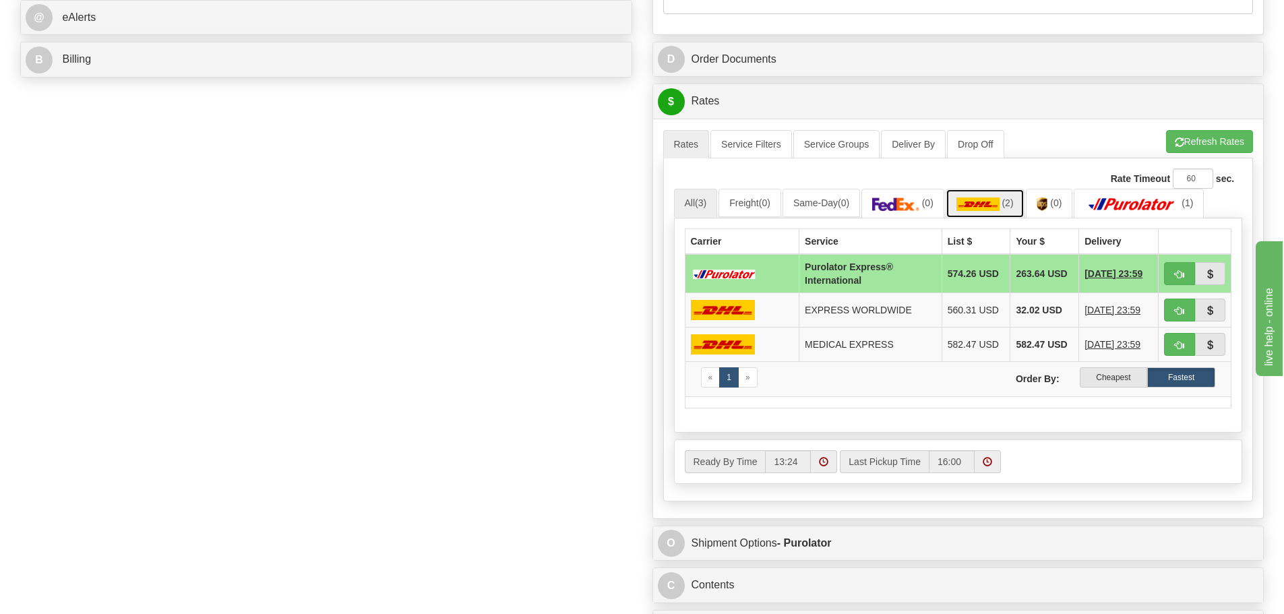
click at [999, 190] on link "(2)" at bounding box center [985, 203] width 79 height 29
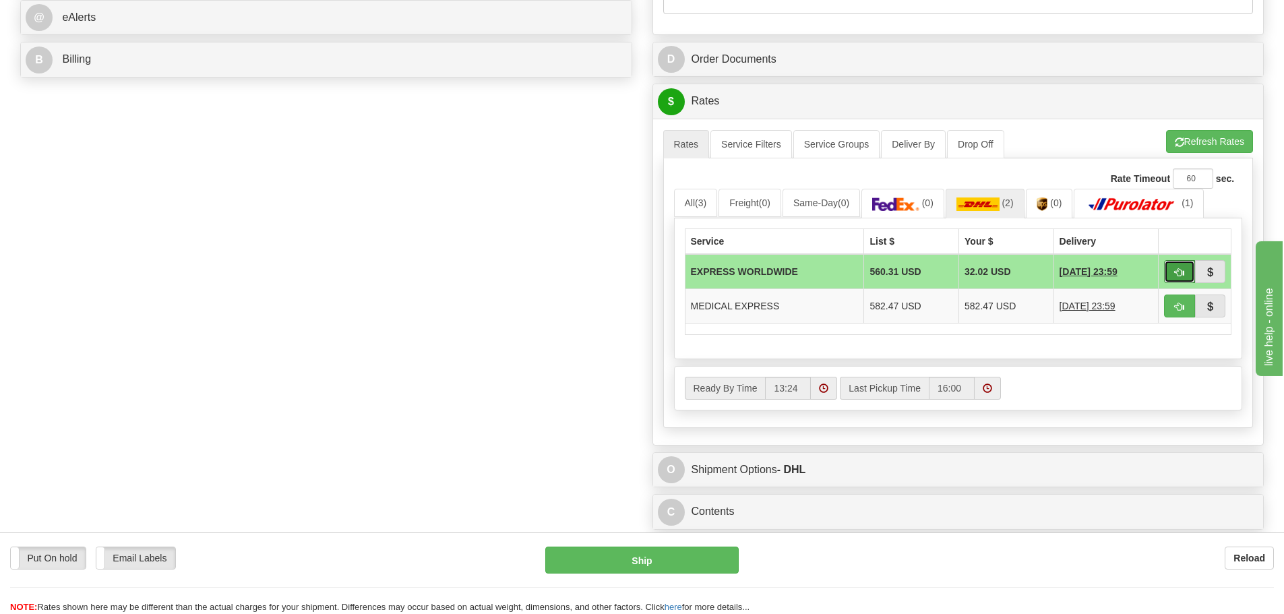
click at [1170, 274] on button "button" at bounding box center [1179, 271] width 31 height 23
type input "P"
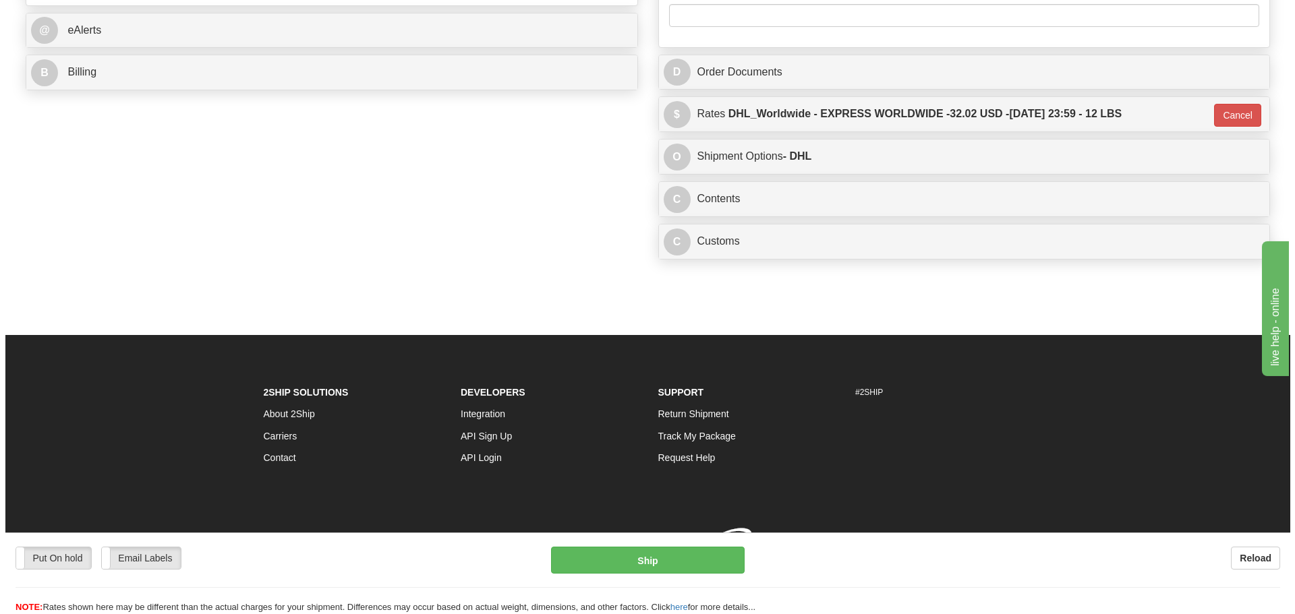
scroll to position [606, 0]
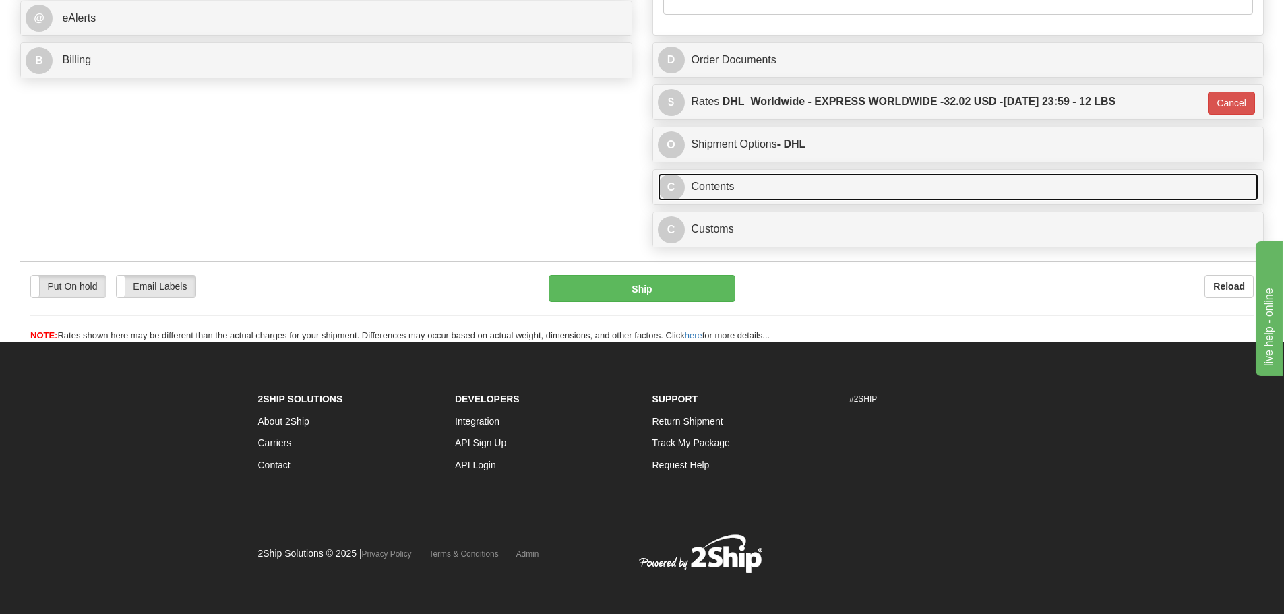
click at [770, 194] on link "C Contents" at bounding box center [958, 187] width 601 height 28
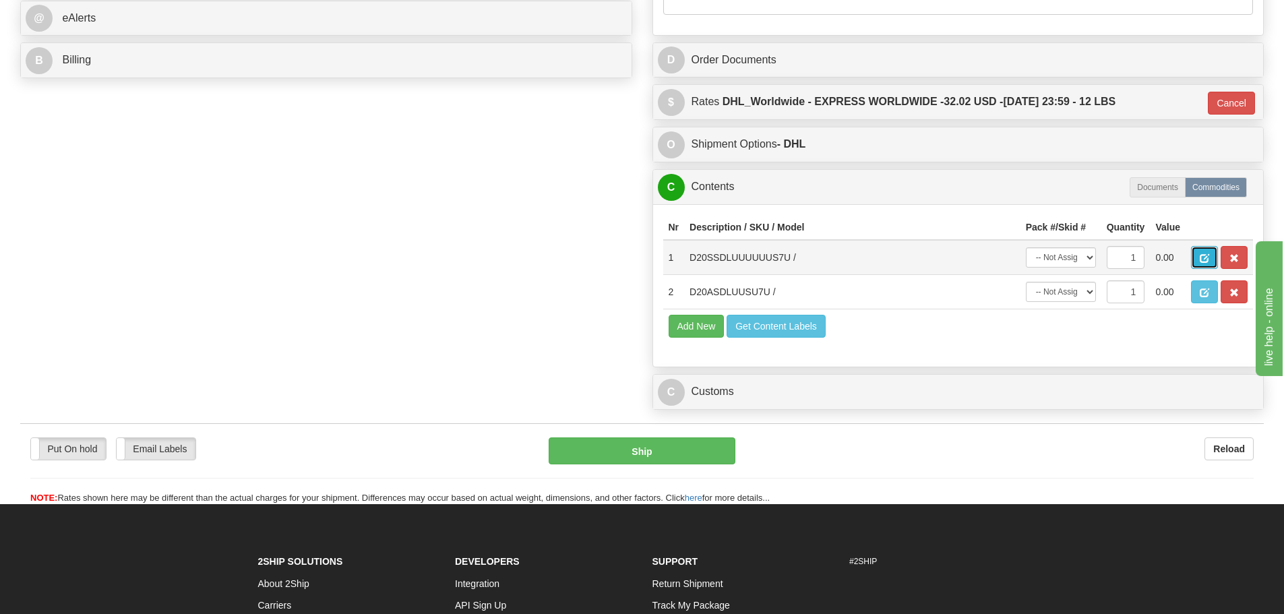
click at [1199, 257] on button "button" at bounding box center [1204, 257] width 27 height 23
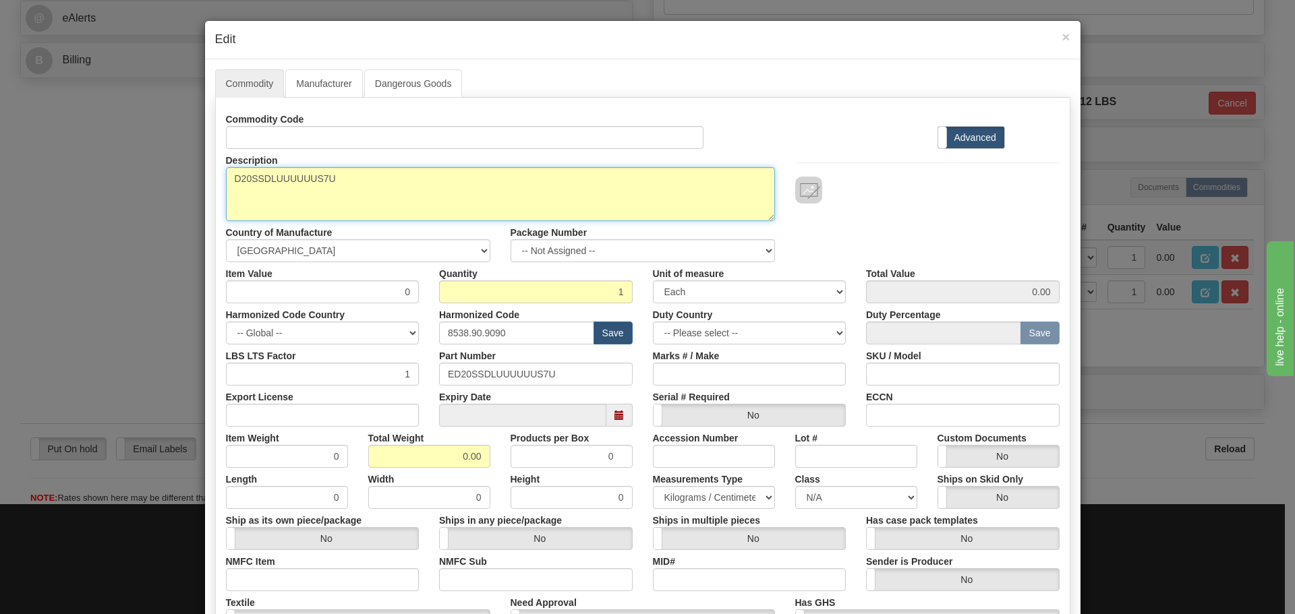
drag, startPoint x: 363, startPoint y: 181, endPoint x: 117, endPoint y: 203, distance: 247.0
click at [117, 201] on div "× Edit Commodity Manufacturer Dangerous Goods Commodity Code Standard Advanced …" at bounding box center [647, 307] width 1295 height 614
click at [357, 181] on textarea "D20SSDLUUUUUUS7U" at bounding box center [500, 194] width 549 height 54
drag, startPoint x: 372, startPoint y: 183, endPoint x: 231, endPoint y: 180, distance: 141.6
click at [231, 180] on textarea "D20SSDLUUUUUUS7U" at bounding box center [500, 194] width 549 height 54
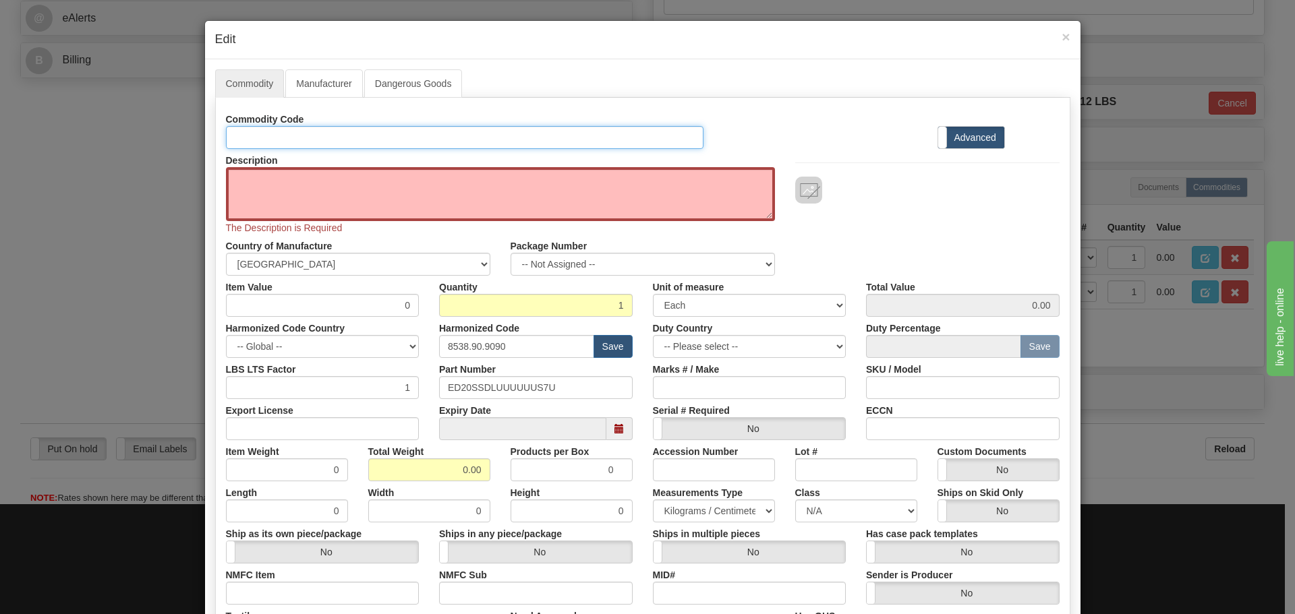
click at [276, 135] on input "Id" at bounding box center [465, 137] width 478 height 23
paste input "D20SSDLUUUUUUS7U"
type input "D20SSDLUUUUUUS7U"
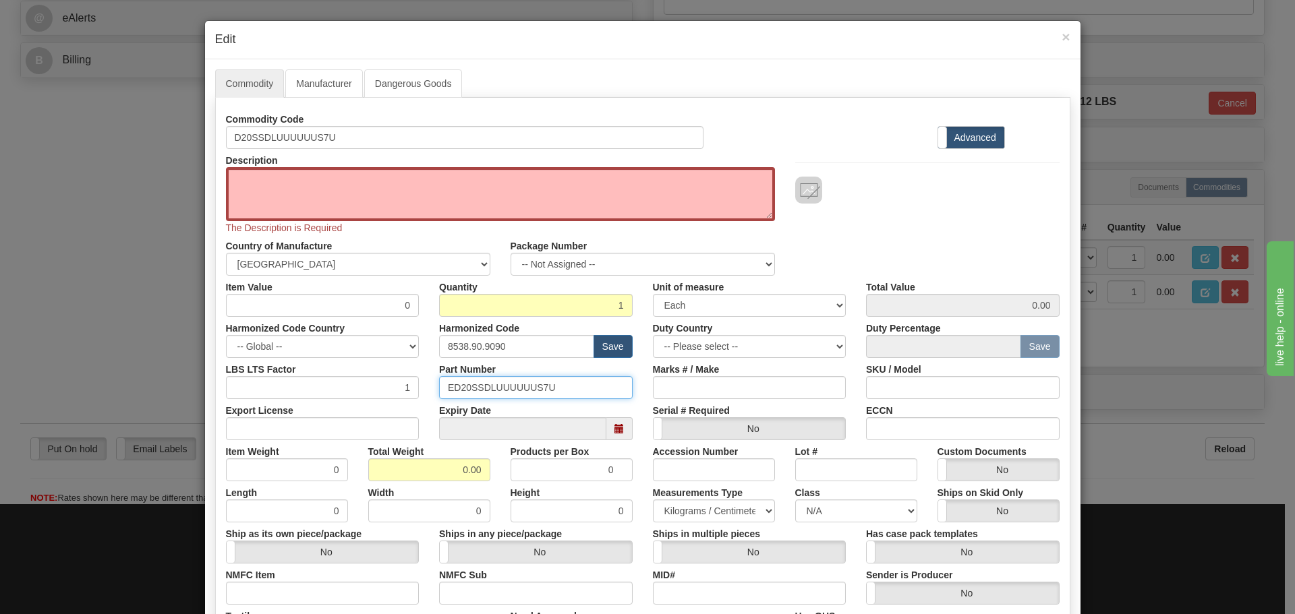
drag, startPoint x: 560, startPoint y: 394, endPoint x: 396, endPoint y: 403, distance: 164.1
click at [396, 403] on div "Commodity Code D20SSDLUUUUUUS7U Standard Advanced Description D20SSDLUUUUUUS7U …" at bounding box center [642, 397] width 833 height 579
paste input "text"
type input "D20SSDLUUUUUUS7U"
click at [385, 206] on textarea "D20SSDLUUUUUUS7U" at bounding box center [500, 194] width 549 height 54
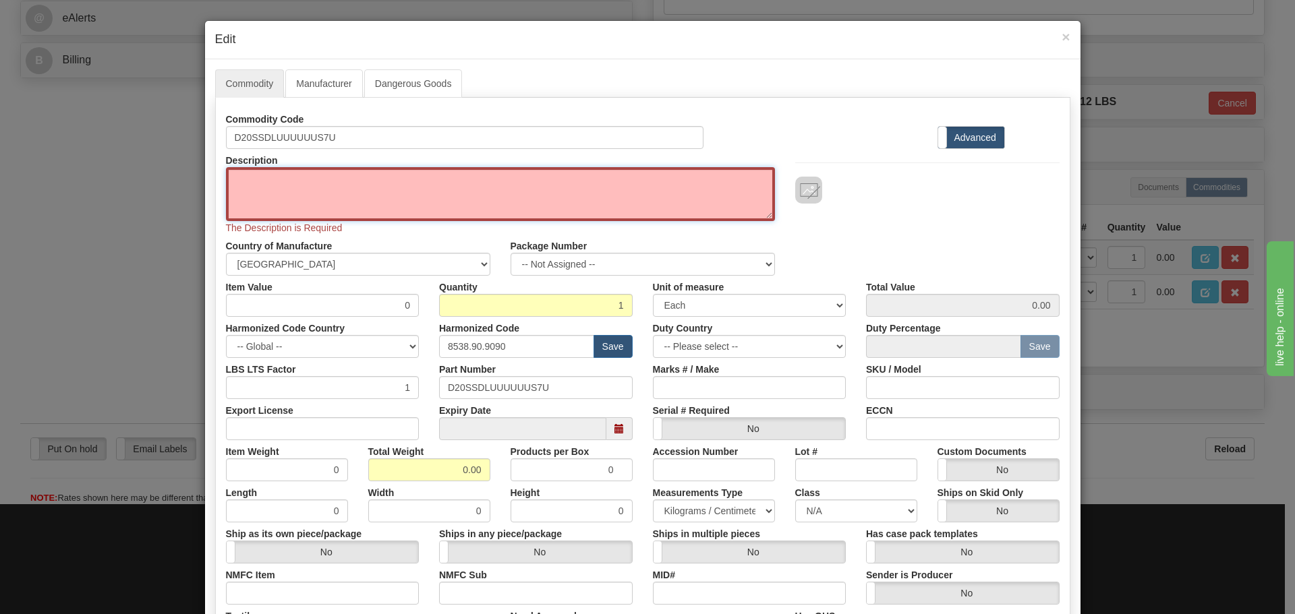
click at [330, 181] on textarea "D20SSDLUUUUUUS7U" at bounding box center [500, 194] width 549 height 54
paste textarea "D20S - Spare Parts-D20S Spare Parts"
type textarea "D20S - Spare Parts-D20S Spare Parts"
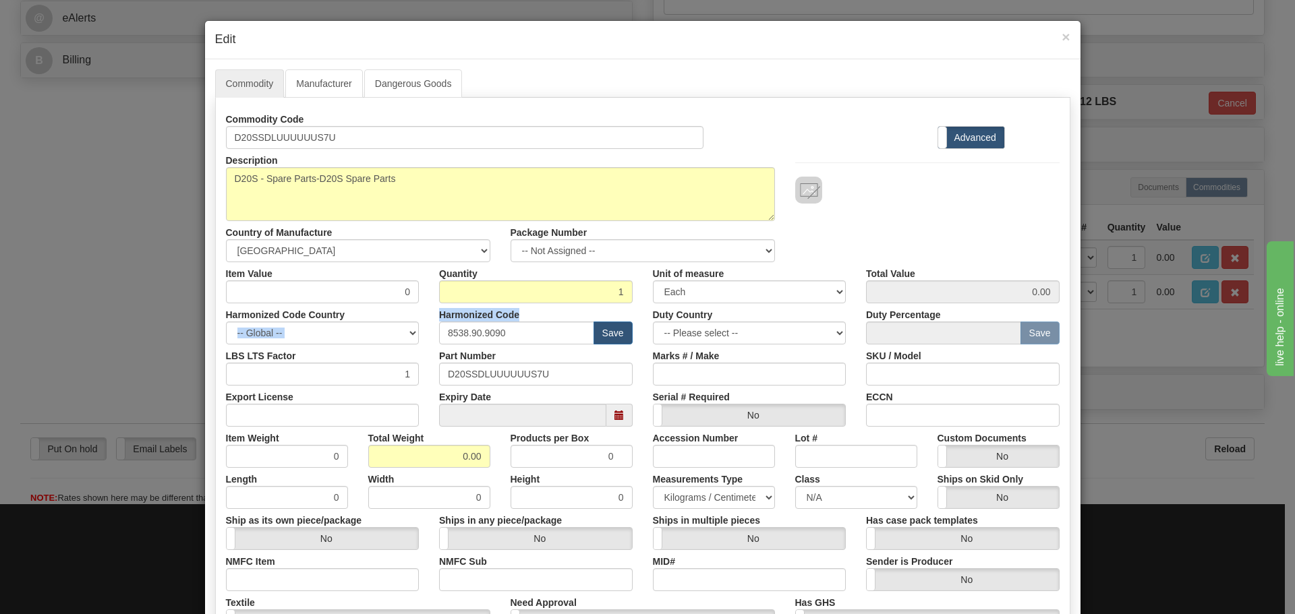
drag, startPoint x: 418, startPoint y: 314, endPoint x: 449, endPoint y: 322, distance: 32.1
click at [449, 322] on div "Harmonized Code Country -- Global -- AFGHANISTAN ALAND ISLANDS ALBANIA ALGERIA …" at bounding box center [643, 323] width 854 height 41
click at [388, 295] on input "0" at bounding box center [323, 291] width 194 height 23
drag, startPoint x: 383, startPoint y: 291, endPoint x: 415, endPoint y: 298, distance: 32.4
click at [415, 298] on div "Item Value 0" at bounding box center [323, 282] width 214 height 41
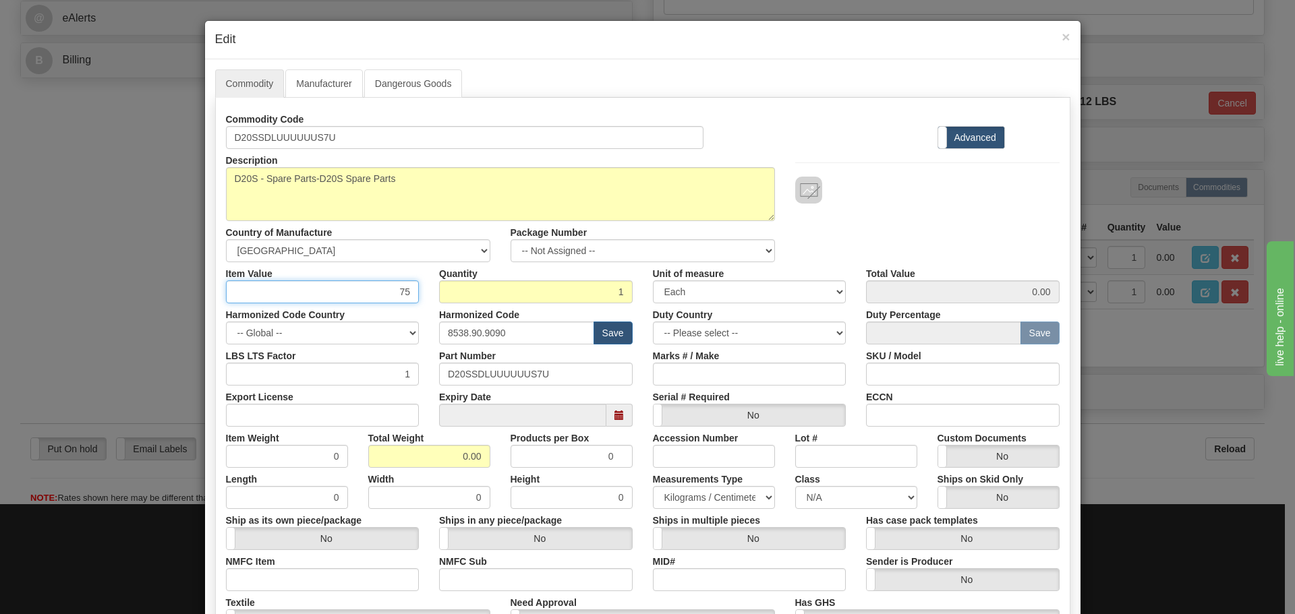
type input "75"
type input "75.00"
drag, startPoint x: 509, startPoint y: 331, endPoint x: 381, endPoint y: 342, distance: 128.6
click at [381, 342] on div "Harmonized Code Country -- Global -- AFGHANISTAN ALAND ISLANDS ALBANIA ALGERIA …" at bounding box center [643, 323] width 854 height 41
click at [487, 331] on input "text" at bounding box center [516, 333] width 155 height 23
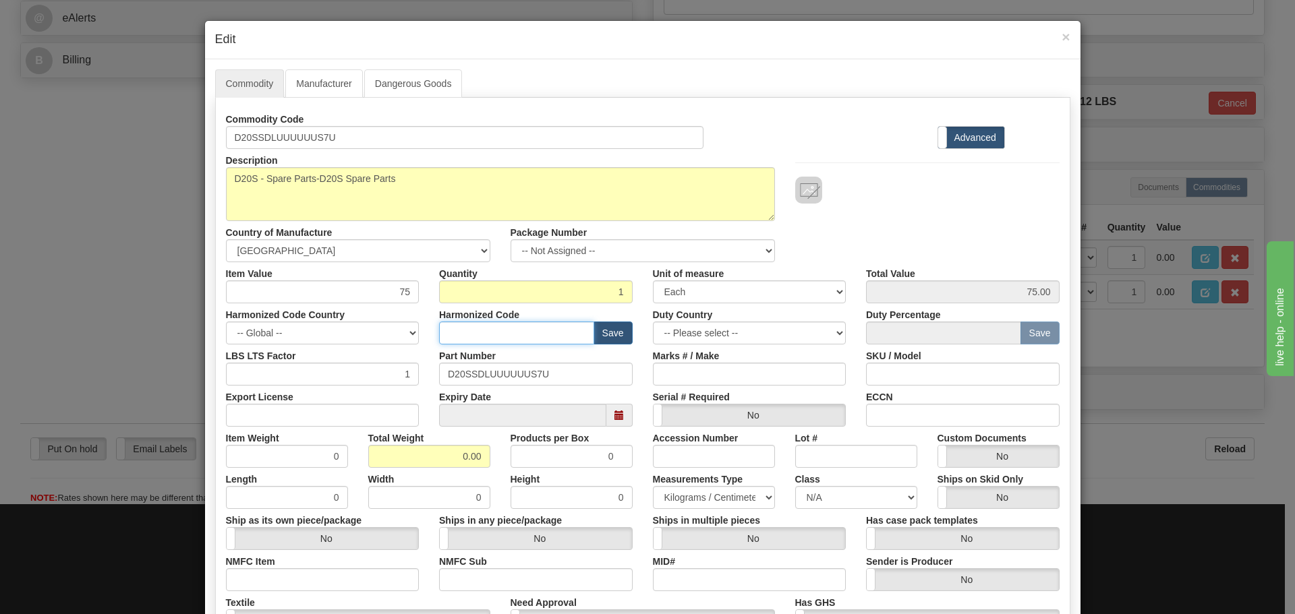
type input "8536.49.0080"
drag, startPoint x: 448, startPoint y: 464, endPoint x: 506, endPoint y: 467, distance: 58.1
click at [506, 467] on div "Commodity Code D20SSDLUUUUUUS7U Standard Advanced Description D20SSDLUUUUUUS7U …" at bounding box center [642, 391] width 833 height 566
type input "2.5"
type input "2.5000"
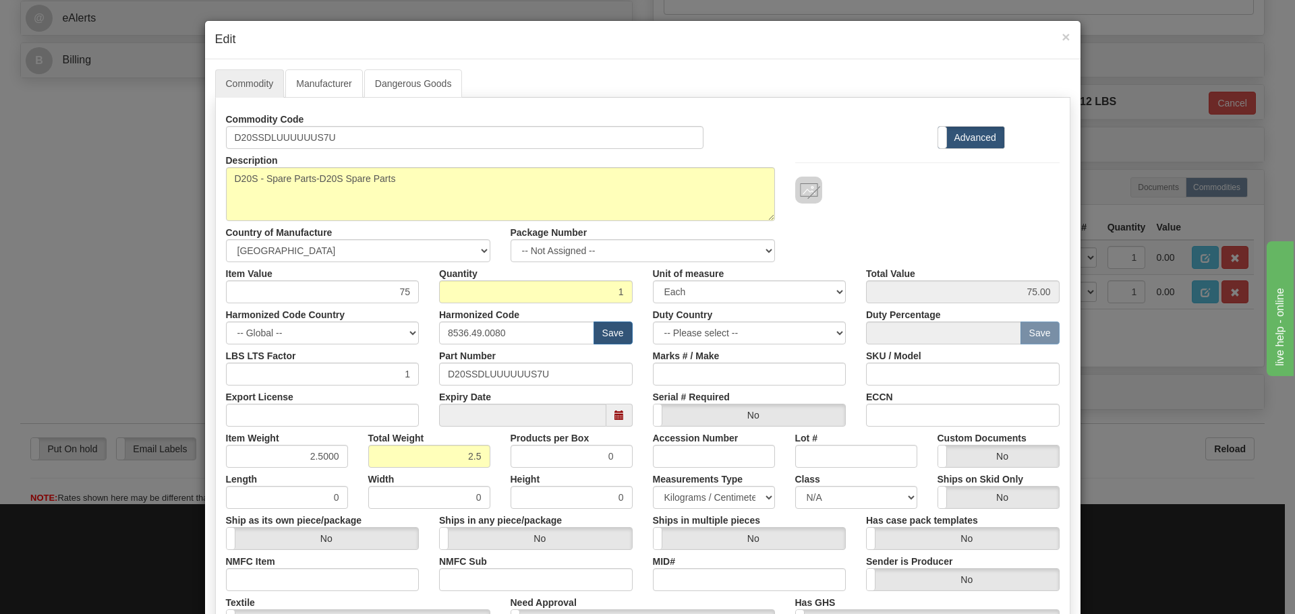
click at [500, 469] on div "Height 0" at bounding box center [571, 488] width 142 height 41
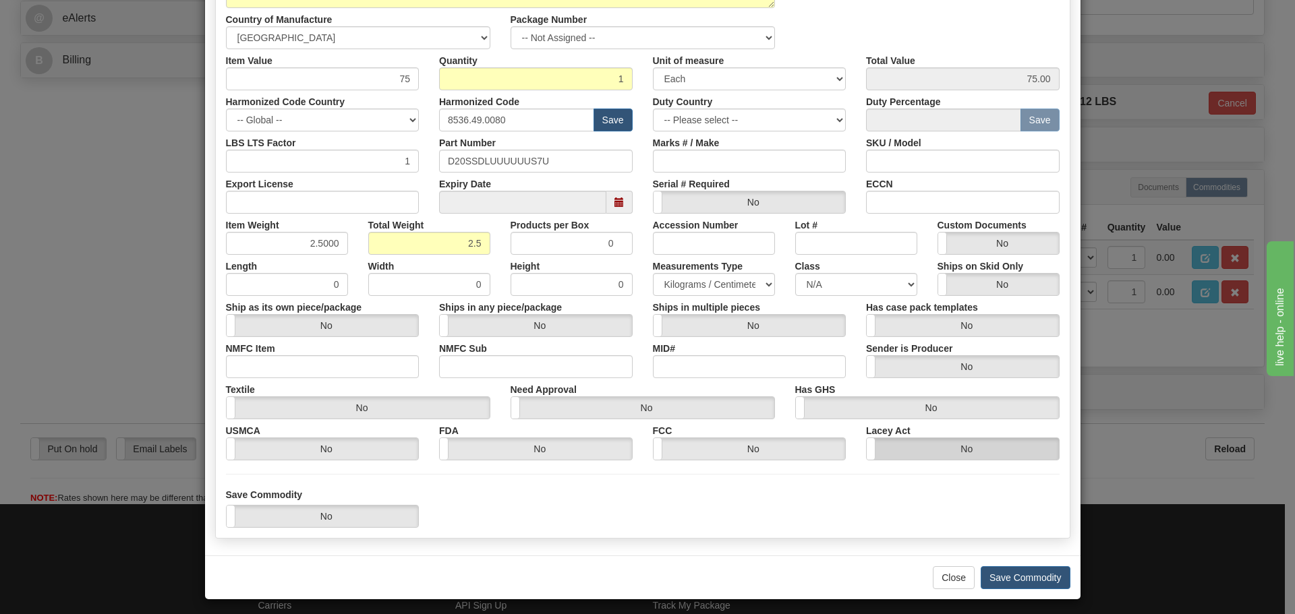
scroll to position [219, 0]
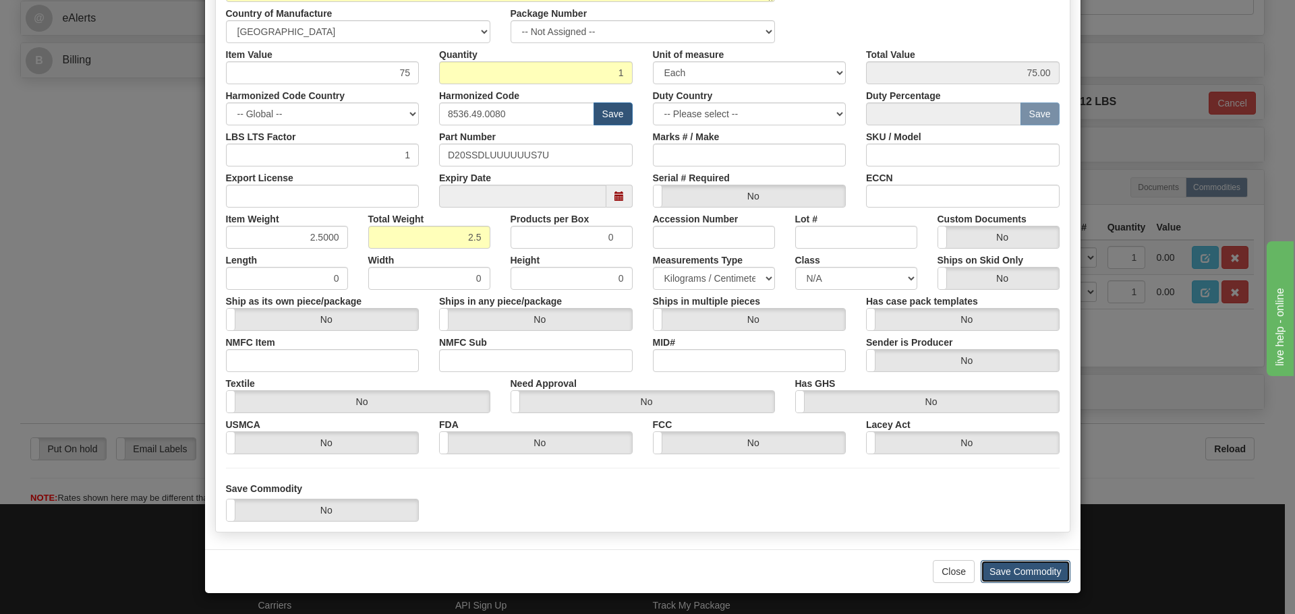
click at [1039, 564] on button "Save Commodity" at bounding box center [1025, 571] width 90 height 23
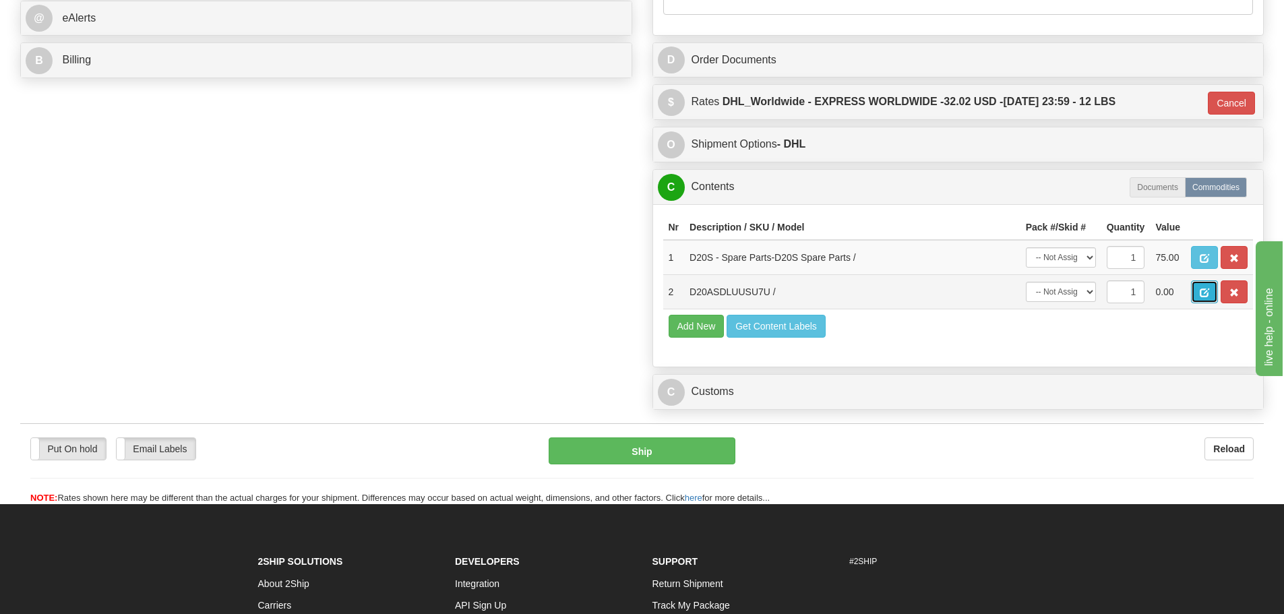
click at [1208, 294] on span "button" at bounding box center [1204, 293] width 9 height 9
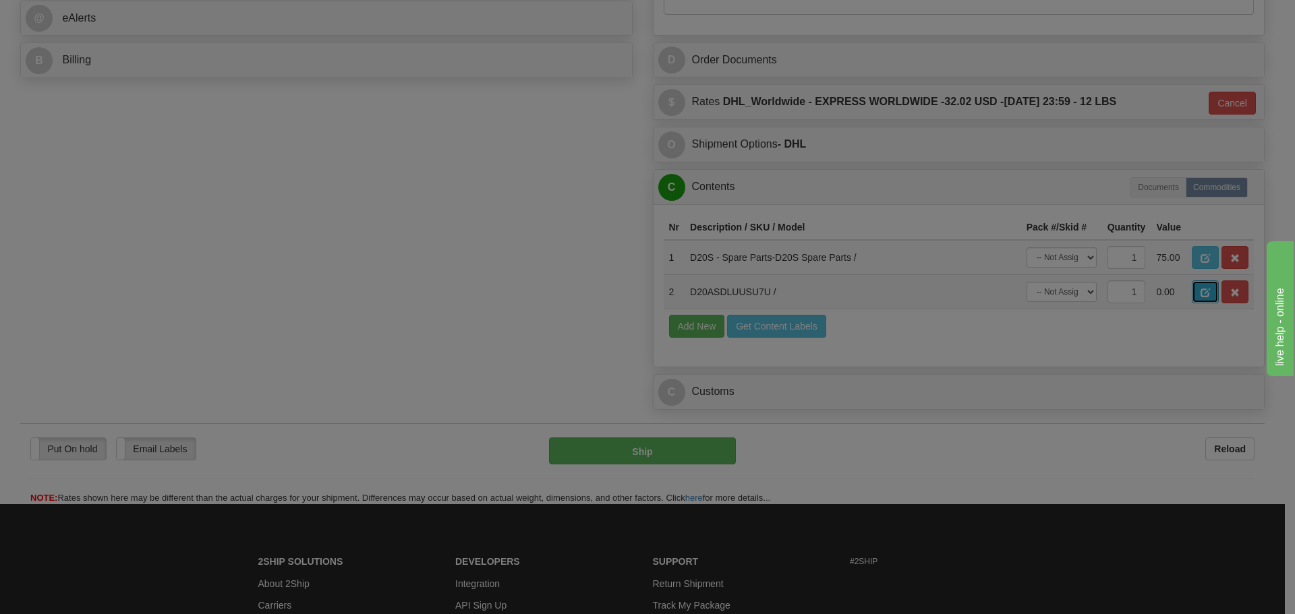
scroll to position [0, 0]
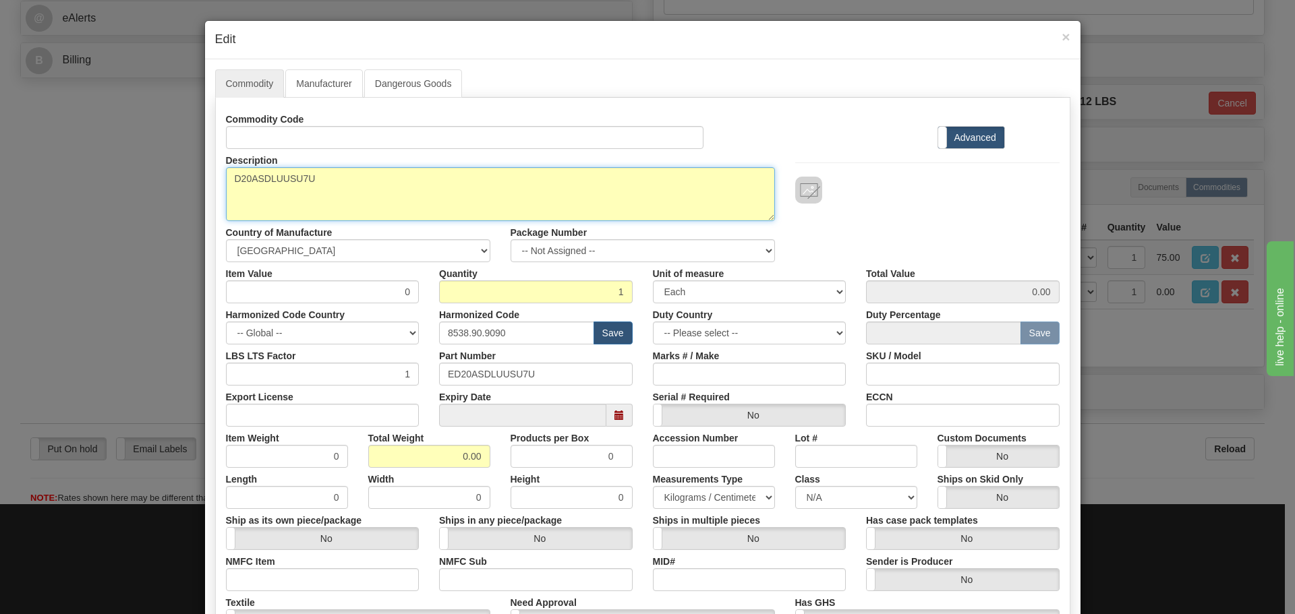
drag, startPoint x: 366, startPoint y: 177, endPoint x: 154, endPoint y: 196, distance: 213.2
click at [154, 196] on div "× Edit Commodity Manufacturer Dangerous Goods Commodity Code Standard Advanced …" at bounding box center [647, 307] width 1295 height 614
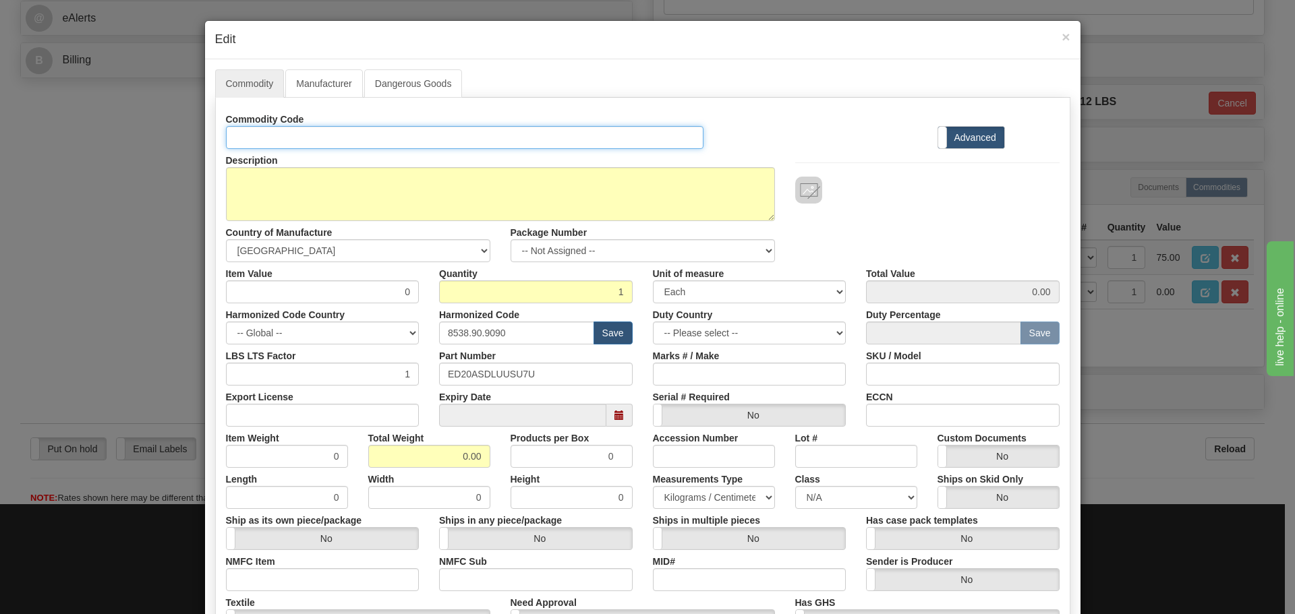
click at [246, 140] on input "Id" at bounding box center [465, 137] width 478 height 23
paste input "D20ASDLUUSU7U"
type input "D20ASDLUUSU7U"
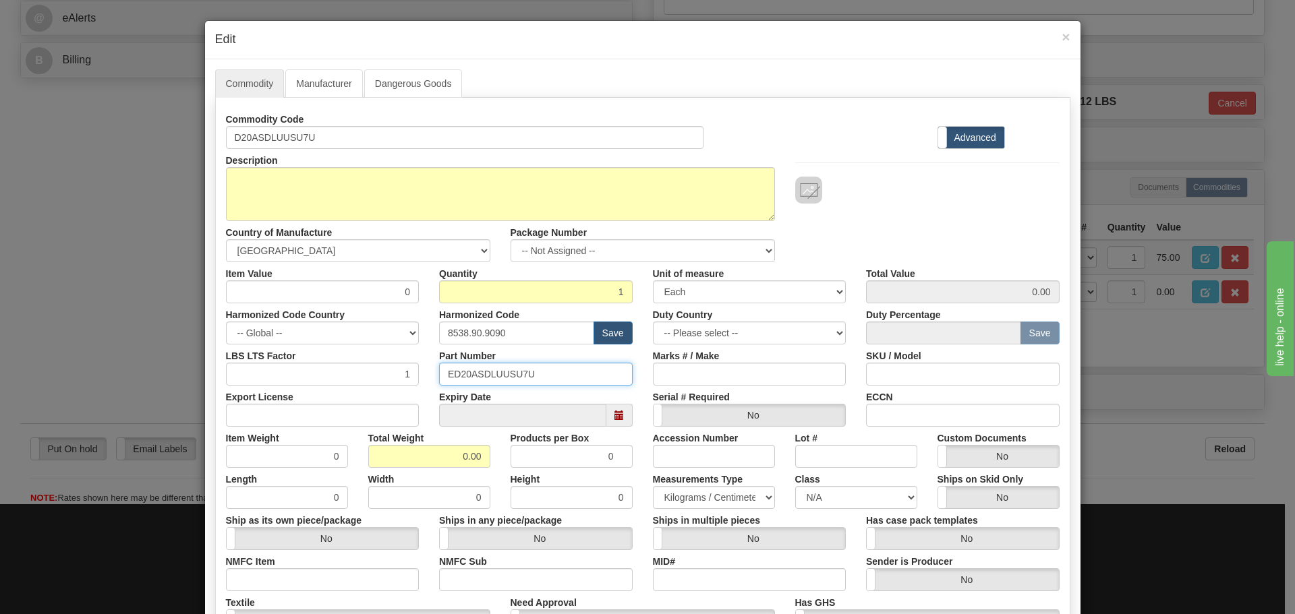
drag, startPoint x: 553, startPoint y: 378, endPoint x: 346, endPoint y: 378, distance: 207.0
click at [346, 378] on div "LBS LTS Factor 1 Part Number ED20ASDLUUSU7U Marks # / Make SKU / Model" at bounding box center [643, 365] width 854 height 41
paste input "text"
type input "D20ASDLUUSU7U"
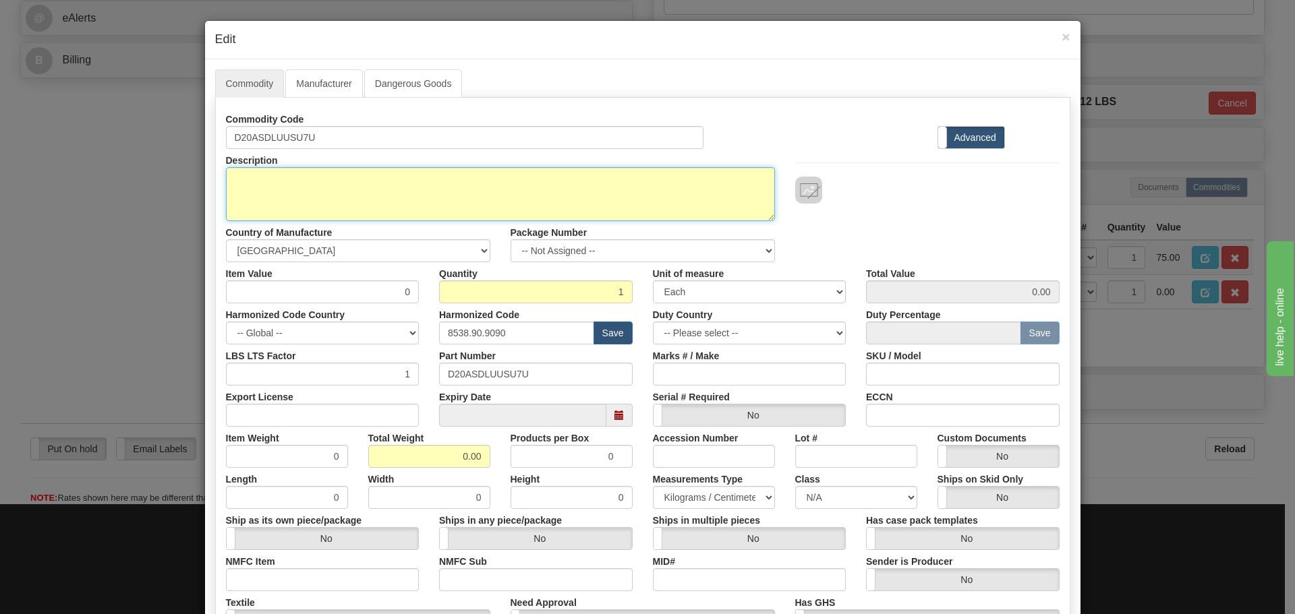
click at [318, 187] on textarea "D20ASDLUUSU7U" at bounding box center [500, 194] width 549 height 54
paste textarea "D20A Analog Input Module Spare Parts-D20A Spare Parts"
type textarea "D20A Analog Input Module Spare Parts-D20A Spare Parts"
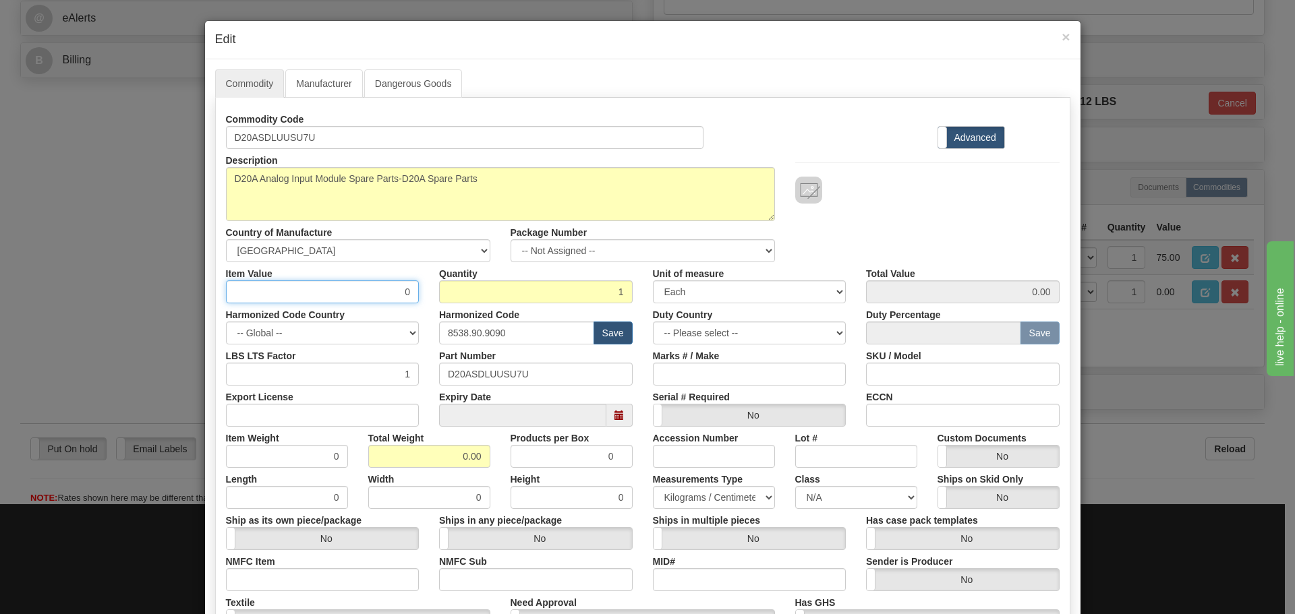
drag, startPoint x: 392, startPoint y: 292, endPoint x: 415, endPoint y: 309, distance: 27.9
click at [415, 309] on div "Commodity Code D20ASDLUUSU7U Standard Advanced Description D20ASDLUUSU7U Countr…" at bounding box center [642, 391] width 833 height 566
type input "75"
type input "75.00"
drag, startPoint x: 532, startPoint y: 319, endPoint x: 456, endPoint y: 343, distance: 79.3
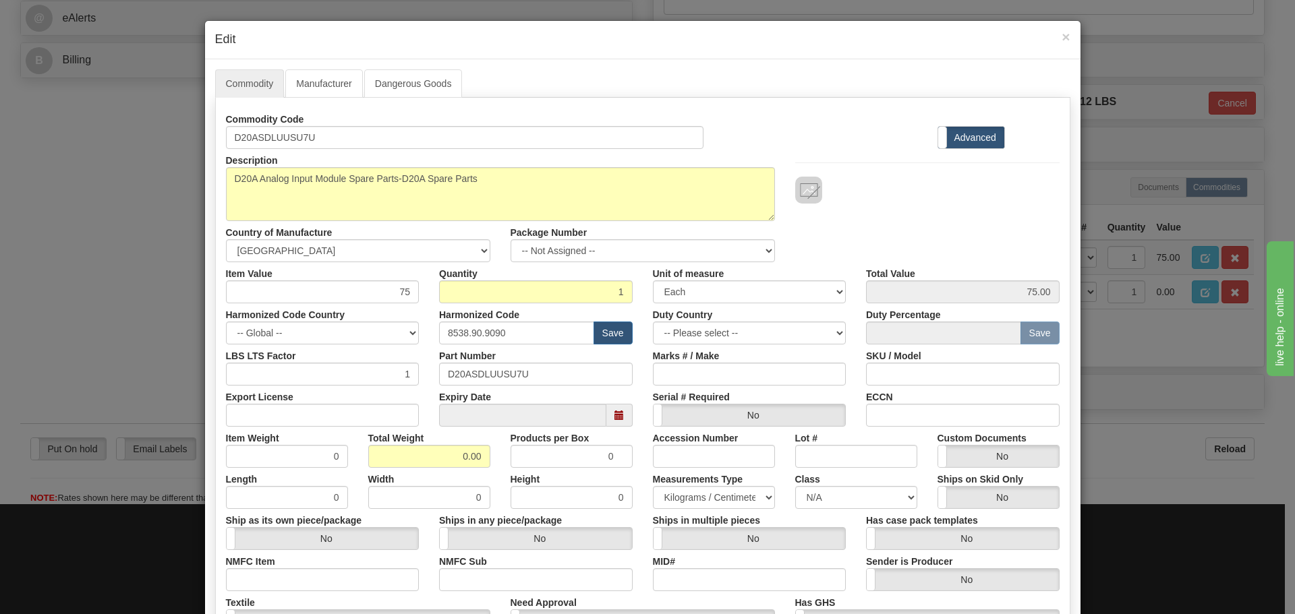
click at [446, 340] on div "Harmonized Code 8538.90.9090 Save" at bounding box center [536, 323] width 214 height 41
click at [512, 338] on input "8538.90.9090" at bounding box center [516, 333] width 155 height 23
drag, startPoint x: 510, startPoint y: 338, endPoint x: 280, endPoint y: 362, distance: 231.2
click at [280, 362] on div "Commodity Code D20ASDLUUSU7U Standard Advanced Description D20ASDLUUSU7U Countr…" at bounding box center [642, 391] width 833 height 566
click at [454, 337] on input "text" at bounding box center [516, 333] width 155 height 23
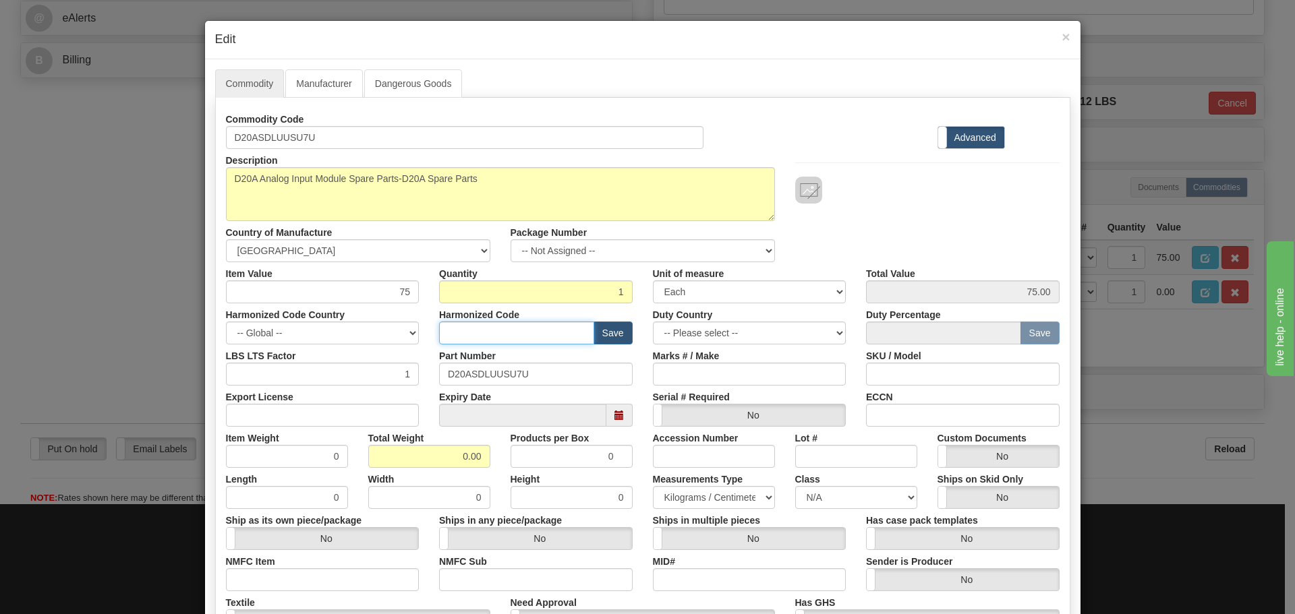
type input "8536.49.0080"
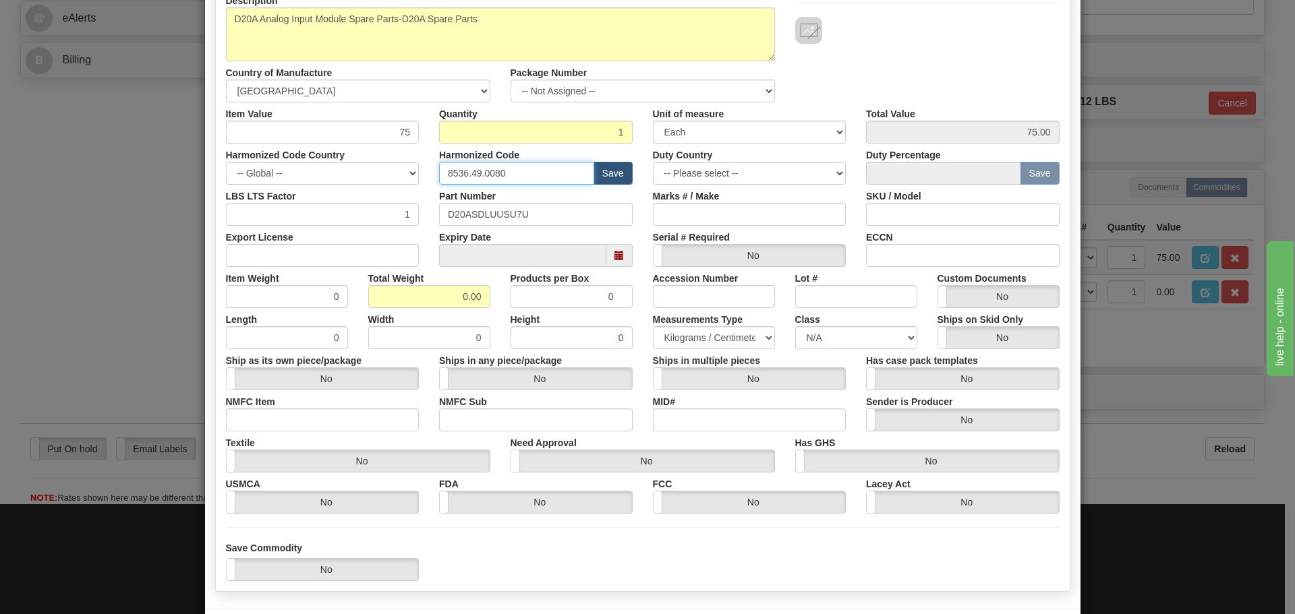
scroll to position [202, 0]
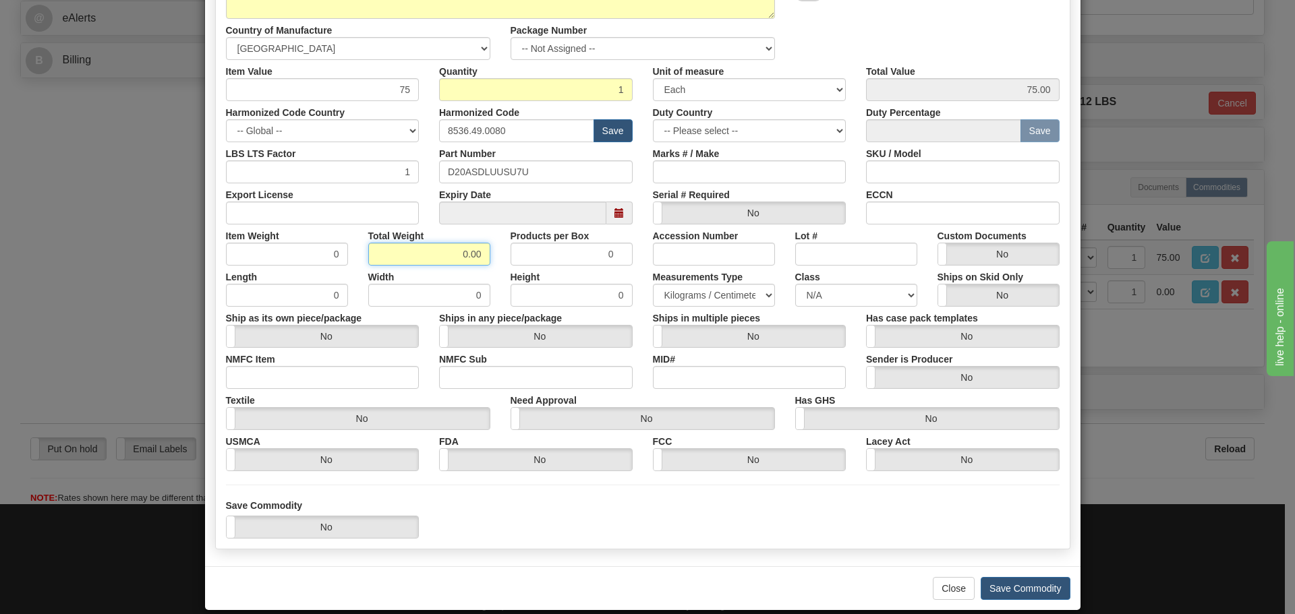
drag, startPoint x: 428, startPoint y: 254, endPoint x: 502, endPoint y: 263, distance: 74.7
click at [502, 263] on div "Item Weight 0 Total Weight 0.00 Products per Box 0 Accession Number Lot # Custo…" at bounding box center [643, 245] width 854 height 41
type input "2.5"
type input "2.5000"
click at [500, 274] on div "Height 0" at bounding box center [571, 286] width 142 height 41
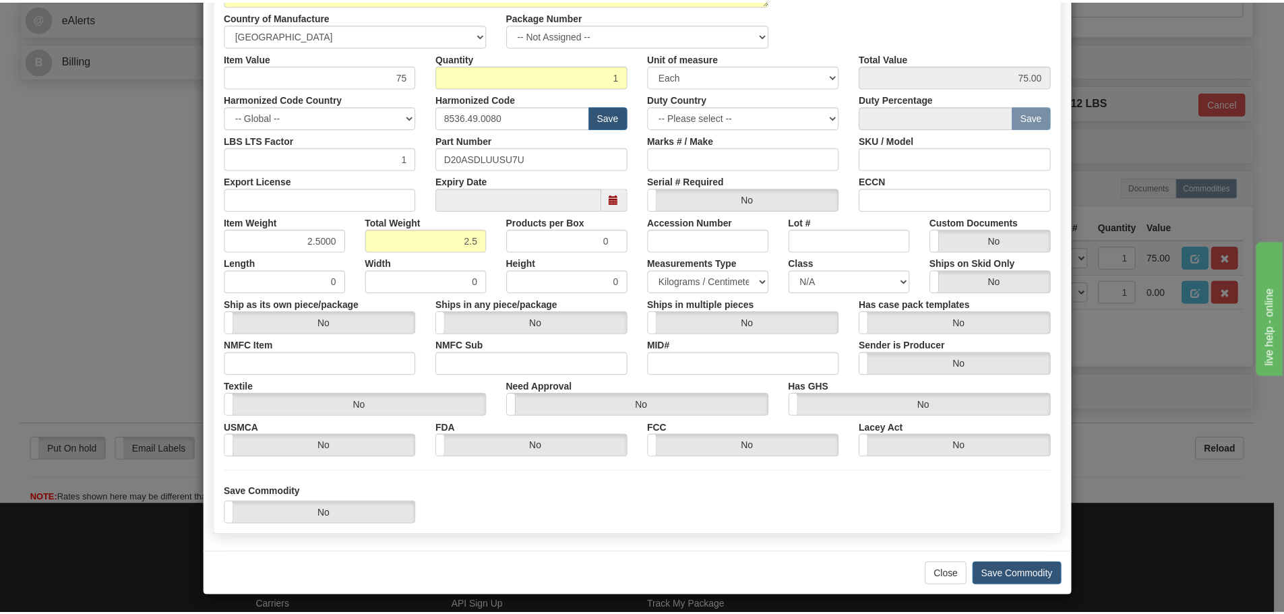
scroll to position [219, 0]
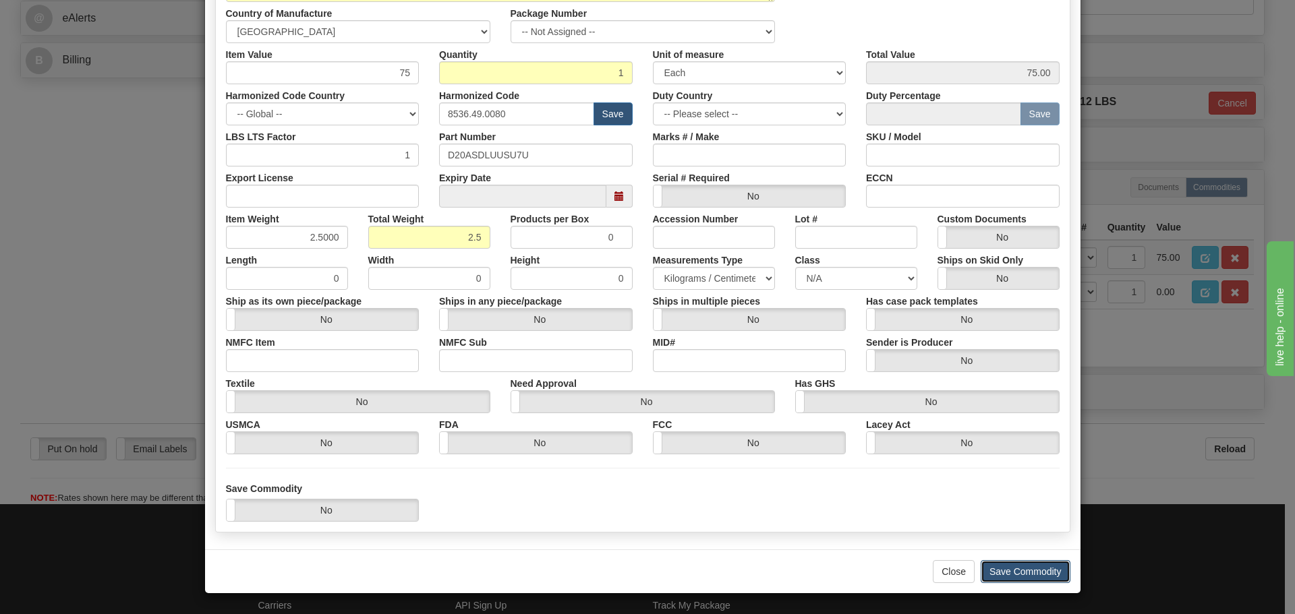
click at [1009, 568] on button "Save Commodity" at bounding box center [1025, 571] width 90 height 23
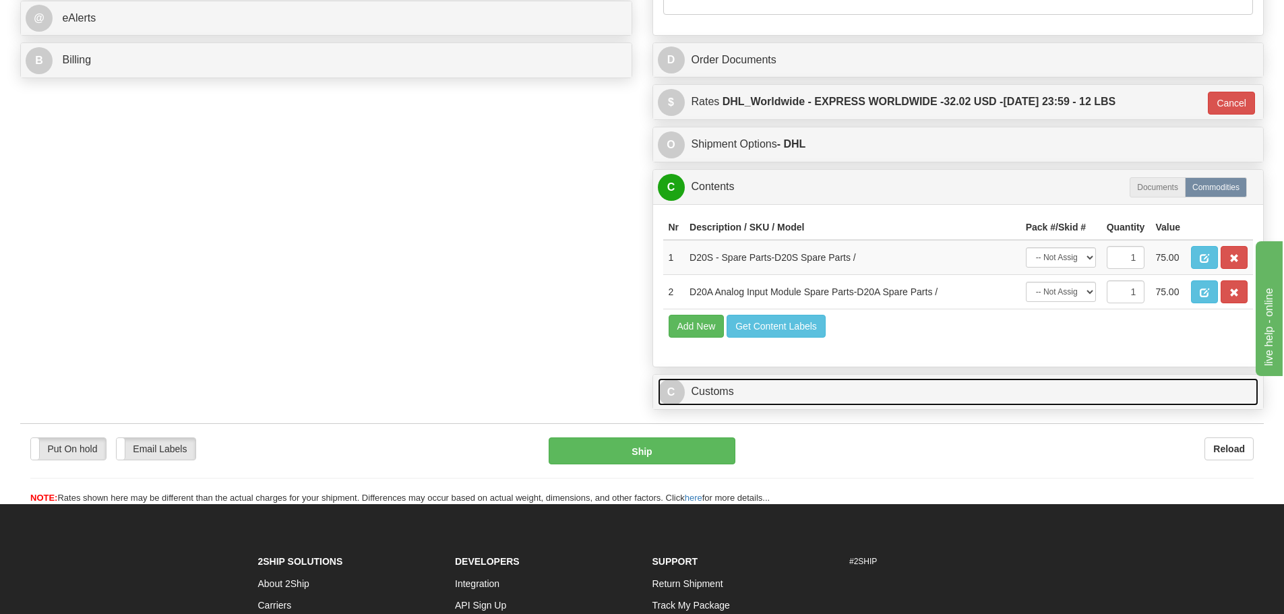
click at [737, 392] on link "C Customs" at bounding box center [958, 392] width 601 height 28
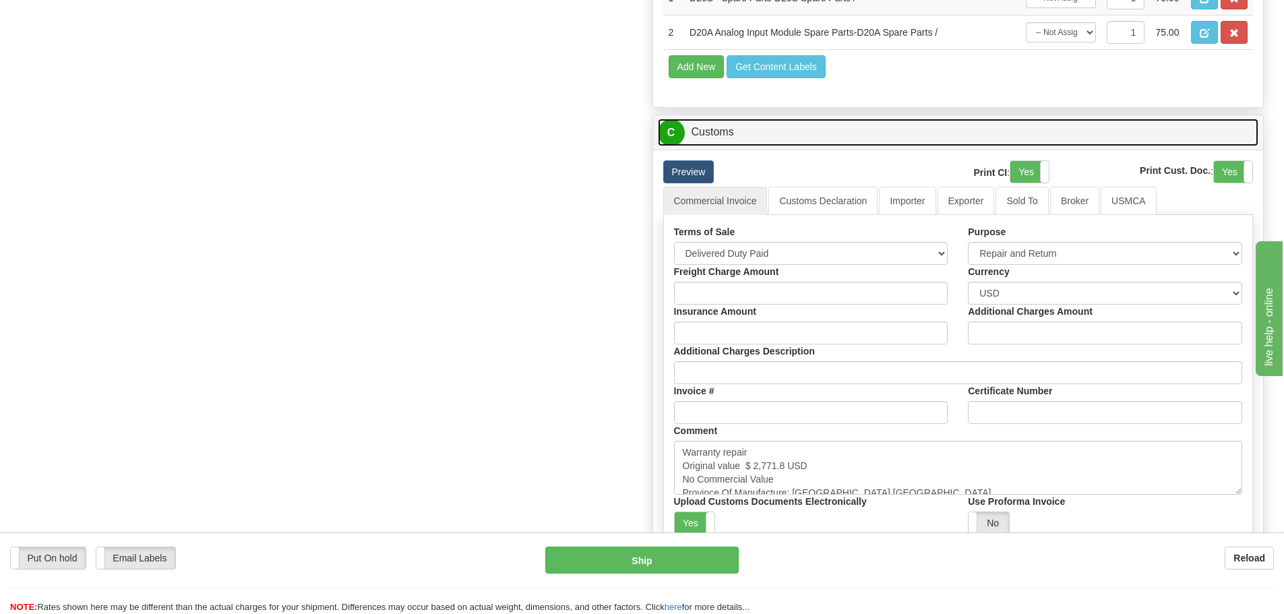
scroll to position [943, 0]
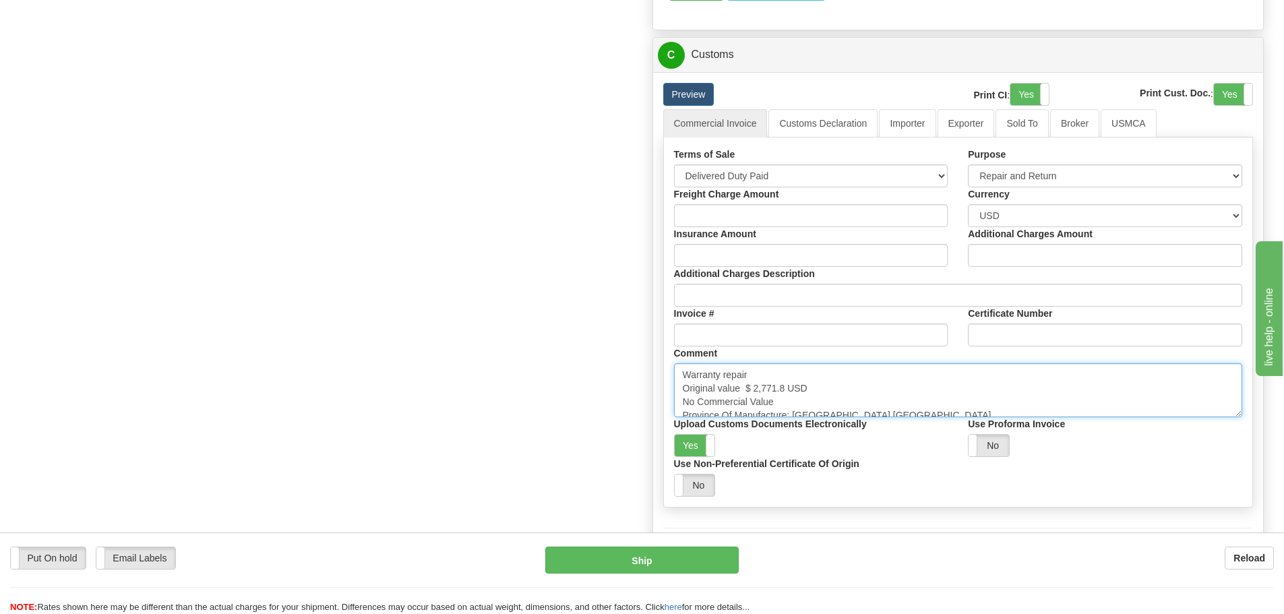
click at [934, 376] on textarea "Warranty repair Original value $ 2,771.8 USD No Commercial Value Province Of Ma…" at bounding box center [958, 390] width 569 height 54
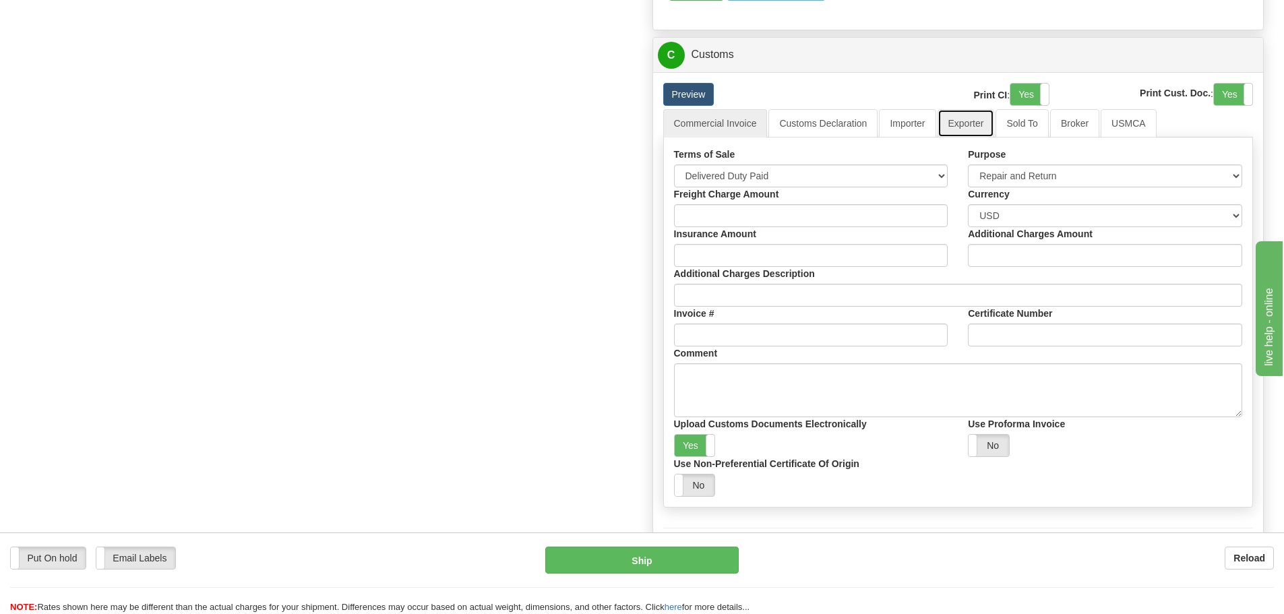
click at [964, 125] on link "Exporter" at bounding box center [966, 123] width 57 height 28
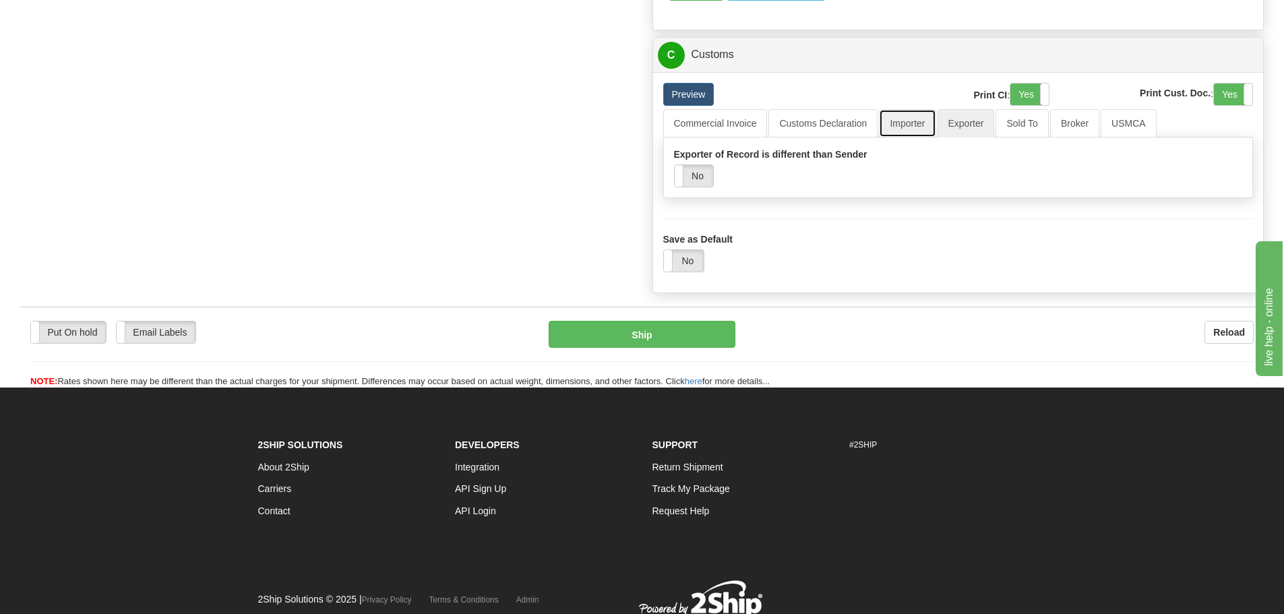
click at [914, 122] on link "Importer" at bounding box center [907, 123] width 57 height 28
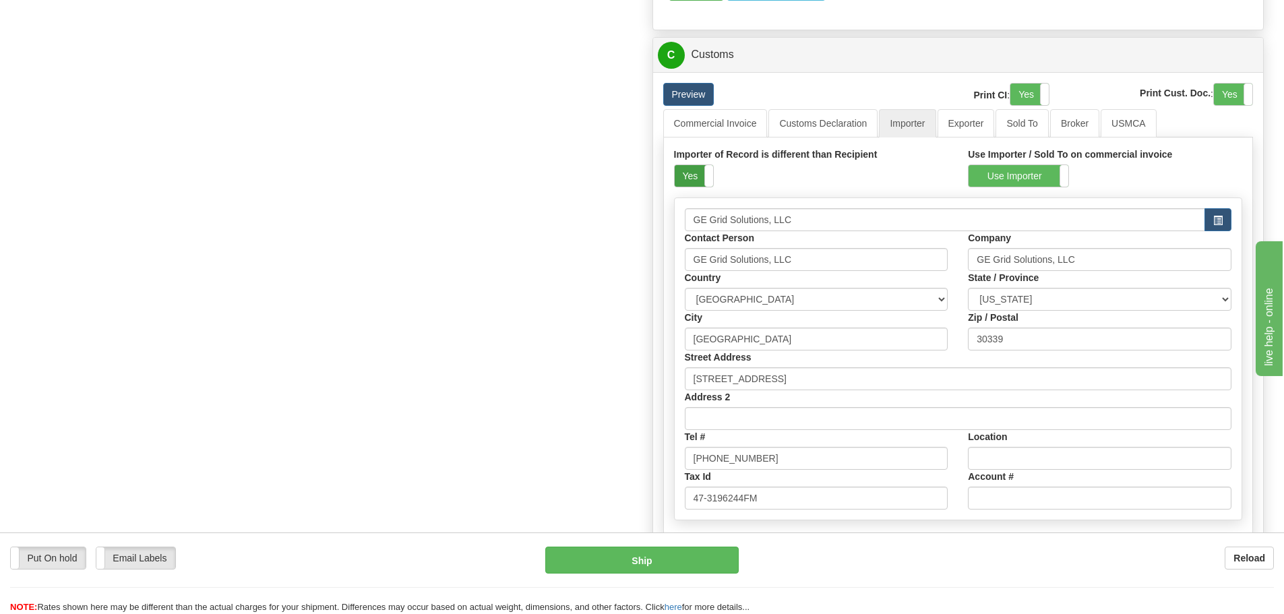
click at [699, 185] on label "Yes" at bounding box center [694, 176] width 38 height 22
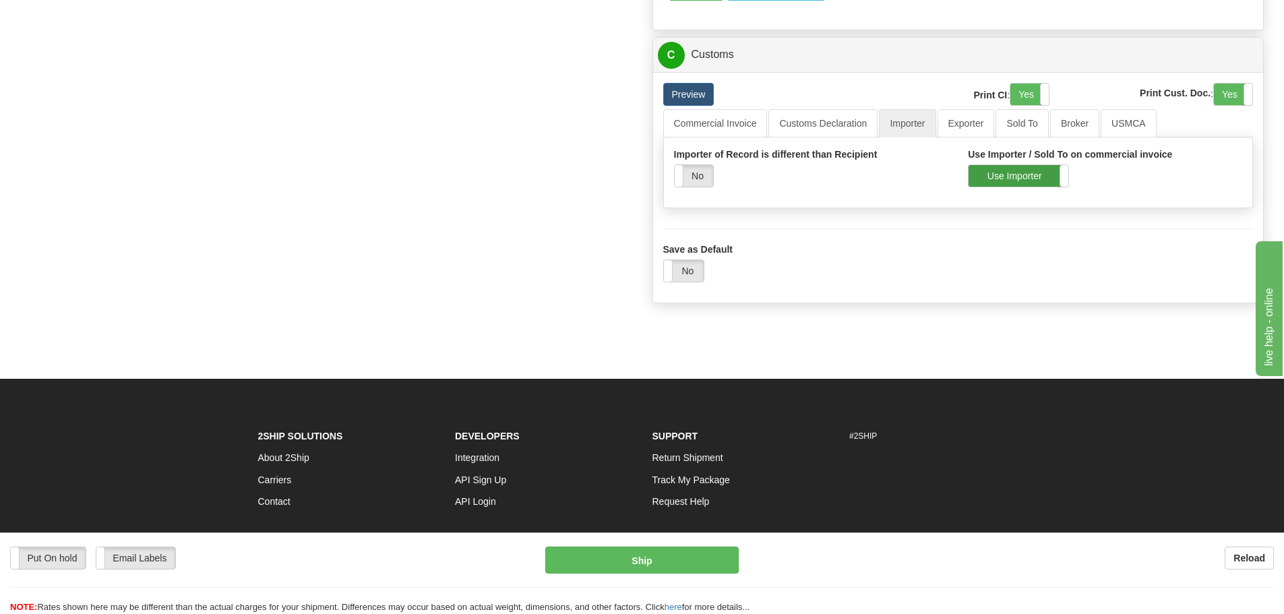
click at [1017, 174] on label "Use Importer" at bounding box center [1019, 176] width 100 height 22
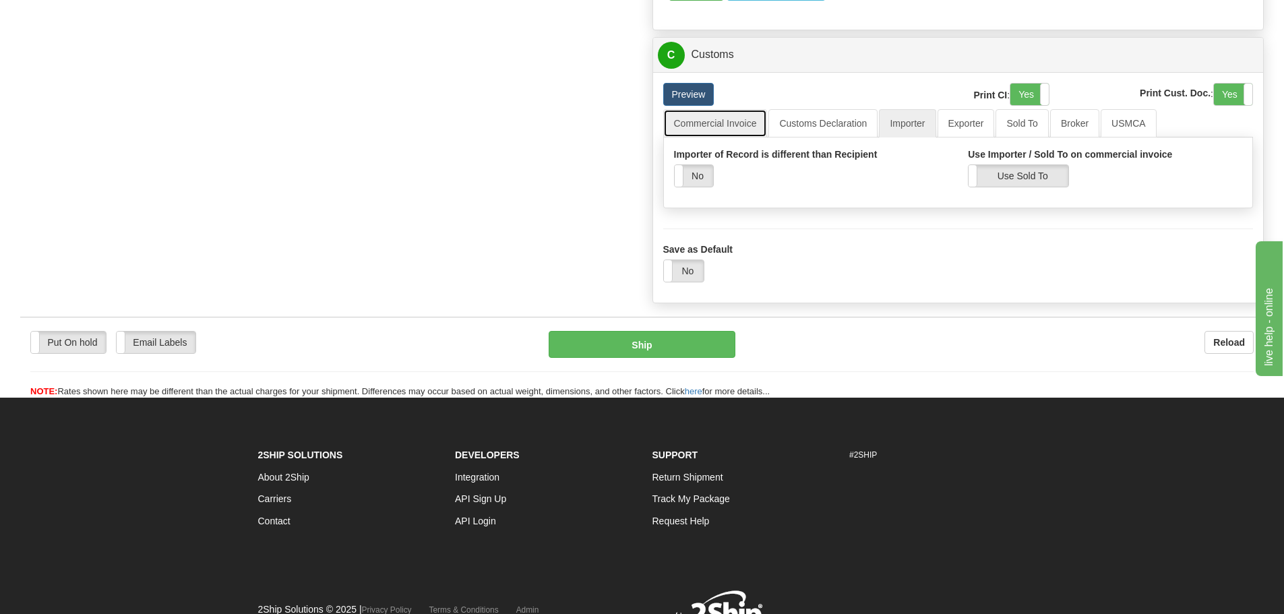
click at [707, 129] on link "Commercial Invoice" at bounding box center [715, 123] width 105 height 28
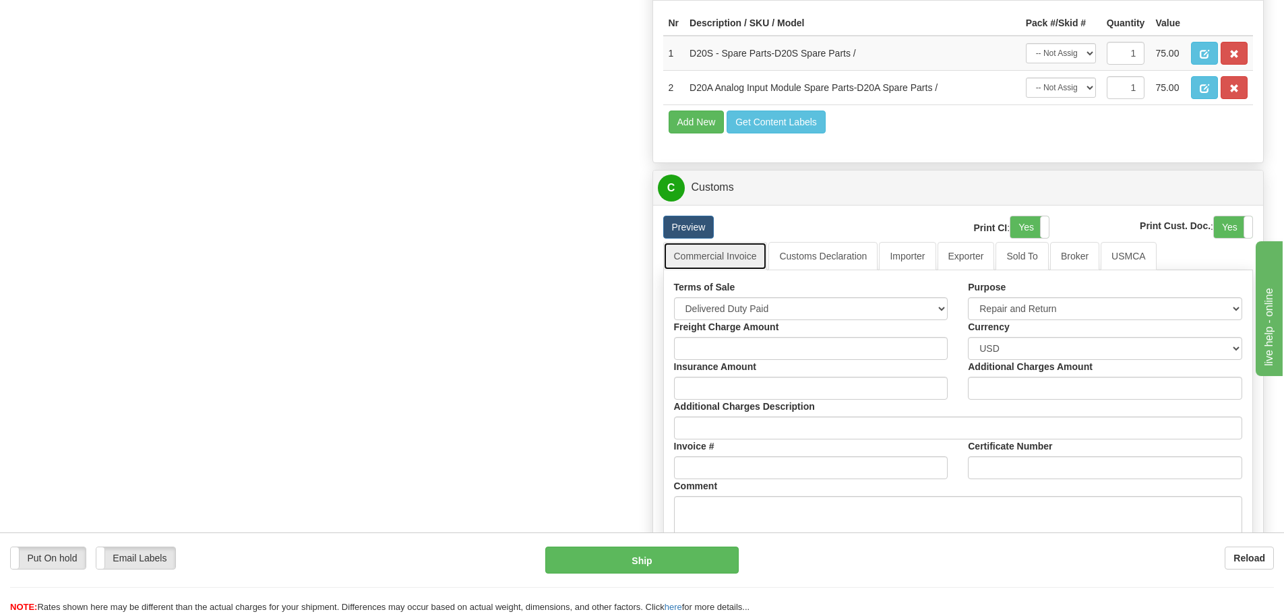
scroll to position [808, 0]
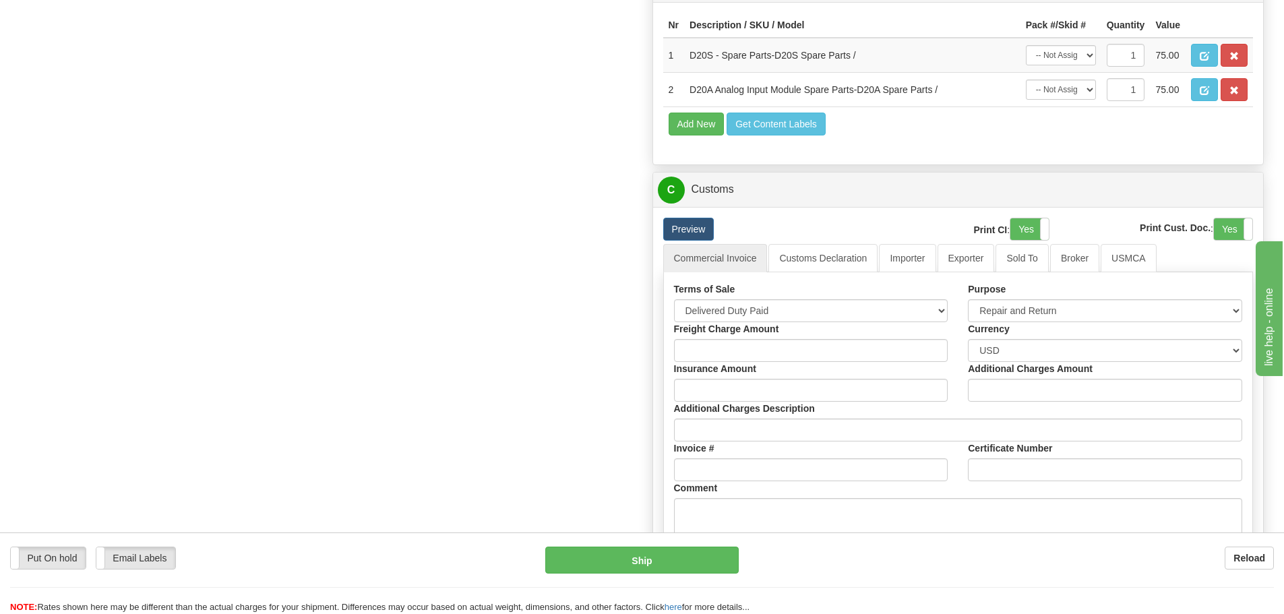
click at [596, 575] on div "Put On hold Put On hold Email Labels Email Labels Edit Reload Ship" at bounding box center [642, 580] width 1284 height 67
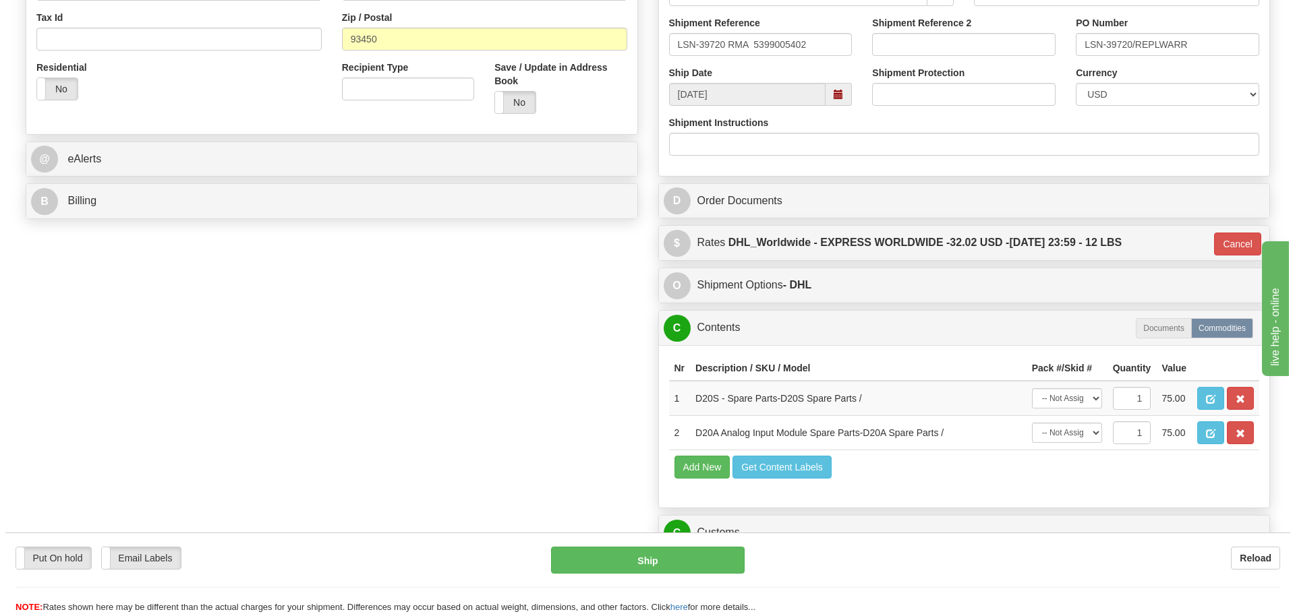
scroll to position [607, 0]
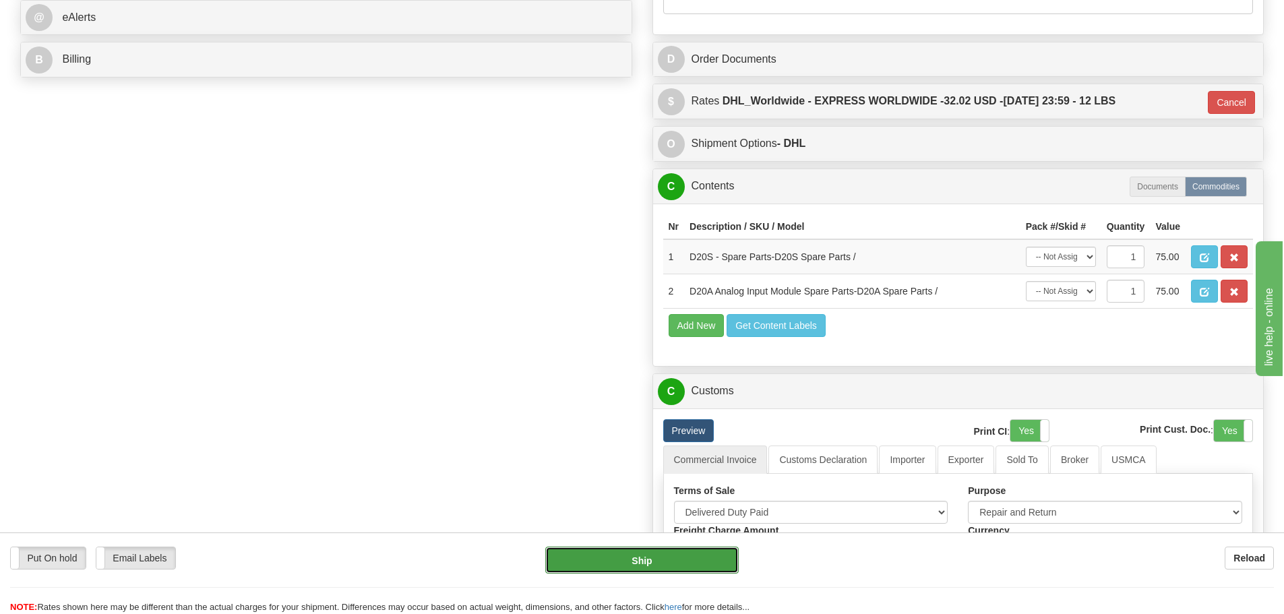
click at [598, 562] on button "Ship" at bounding box center [642, 560] width 194 height 27
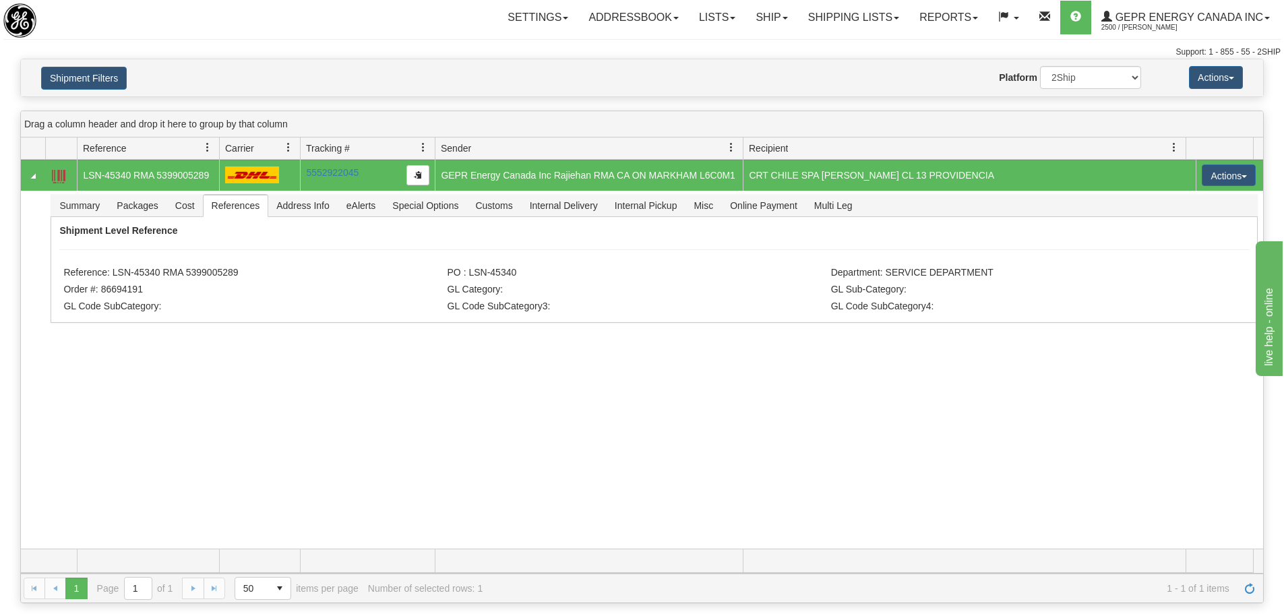
click at [823, 518] on div "31604755 2500 LSN-45340 RMA 5399005289 5552922045 5552922045 [DATE] [DATE] 11:3…" at bounding box center [642, 354] width 1243 height 389
click at [1241, 587] on link "Refresh" at bounding box center [1250, 589] width 22 height 22
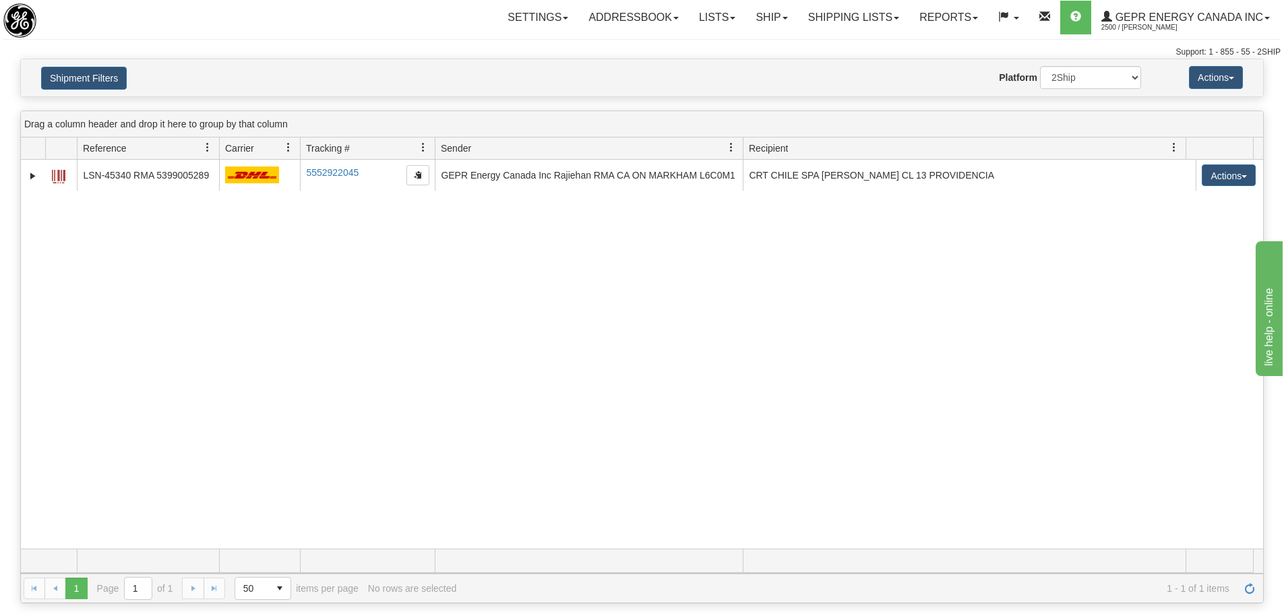
click at [363, 396] on div "31604755 2500 LSN-45340 RMA 5399005289 5552922045 5552922045 [DATE] [DATE] 11:3…" at bounding box center [642, 354] width 1243 height 389
click at [823, 25] on link "Shipping lists" at bounding box center [853, 18] width 111 height 34
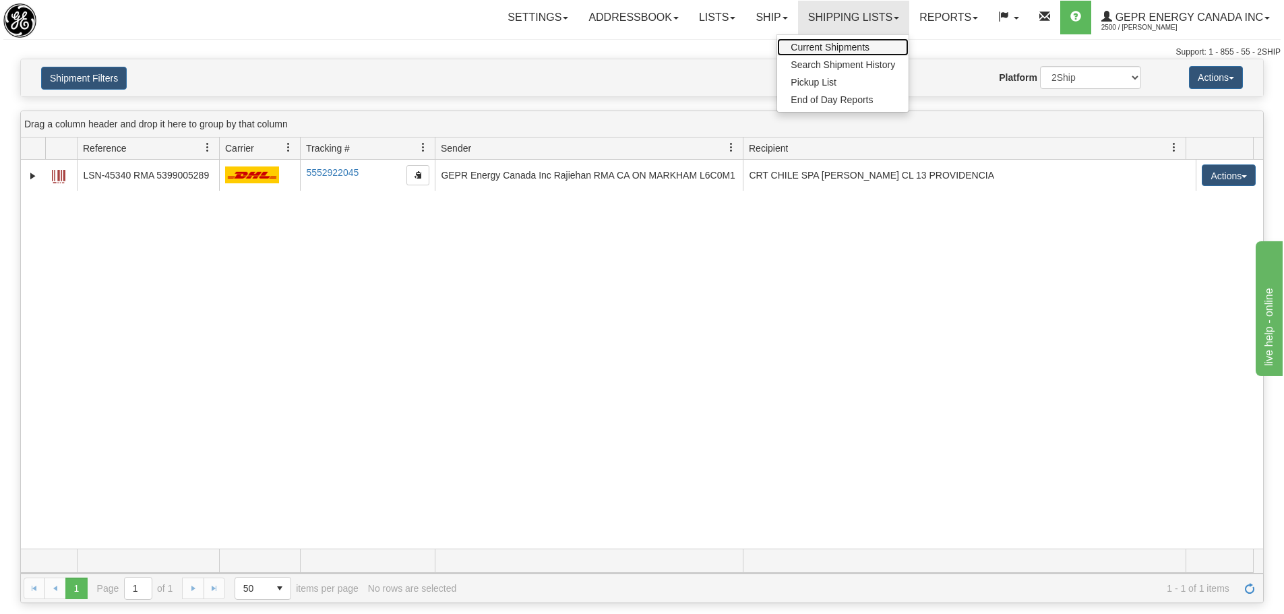
click at [823, 41] on link "Current Shipments" at bounding box center [842, 47] width 131 height 18
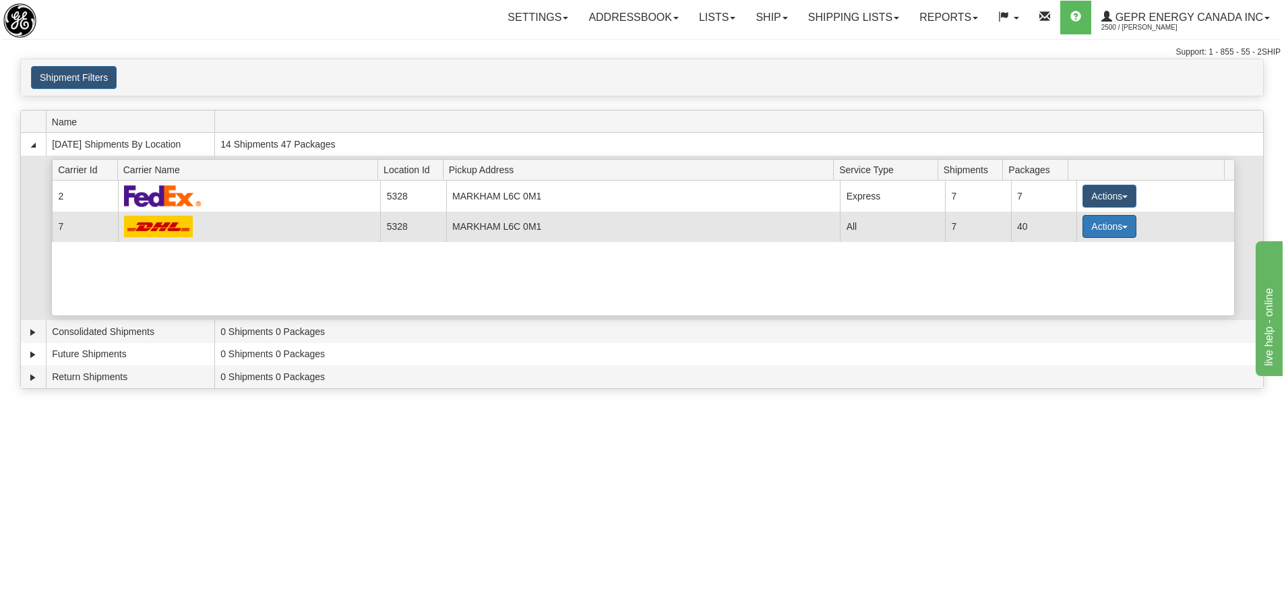
click at [1083, 233] on button "Actions" at bounding box center [1110, 226] width 54 height 23
click at [1072, 249] on span "Details" at bounding box center [1060, 251] width 36 height 9
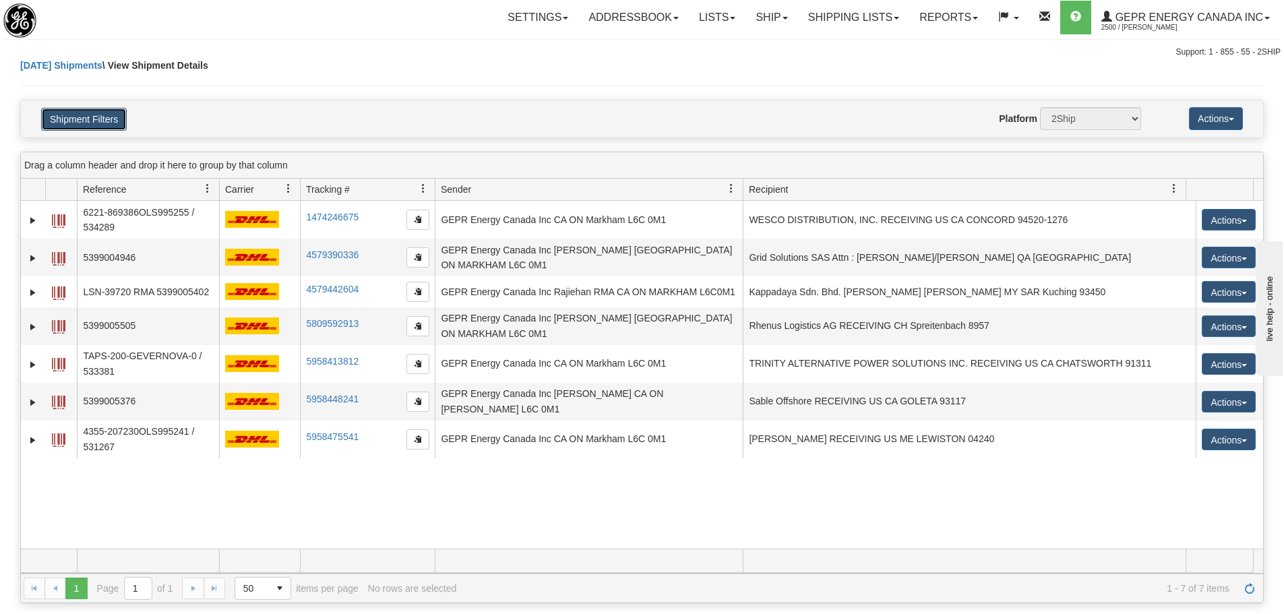
click at [114, 113] on button "Shipment Filters" at bounding box center [84, 119] width 86 height 23
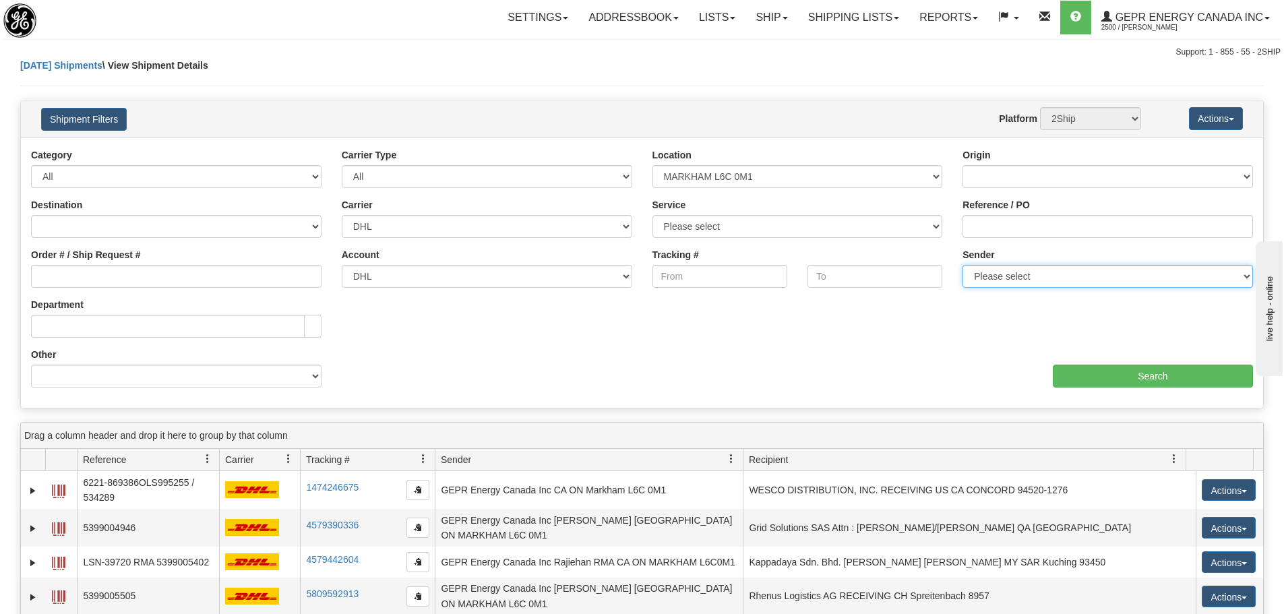
click at [1084, 285] on select "Please select GEPR Energy Canada Inc , Rajiehan RMA, ([GEOGRAPHIC_DATA])" at bounding box center [1108, 276] width 291 height 23
select select "210221"
click at [963, 265] on select "Please select GEPR Energy Canada Inc , Rajiehan RMA, ([GEOGRAPHIC_DATA])" at bounding box center [1108, 276] width 291 height 23
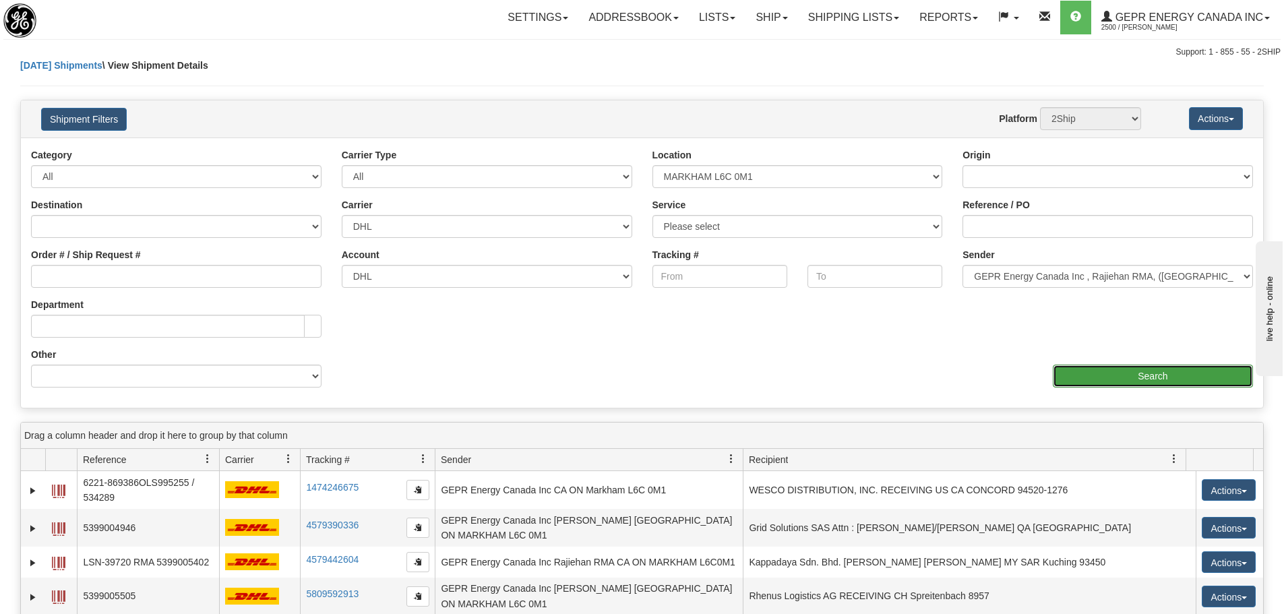
click at [1086, 369] on input "Search" at bounding box center [1153, 376] width 200 height 23
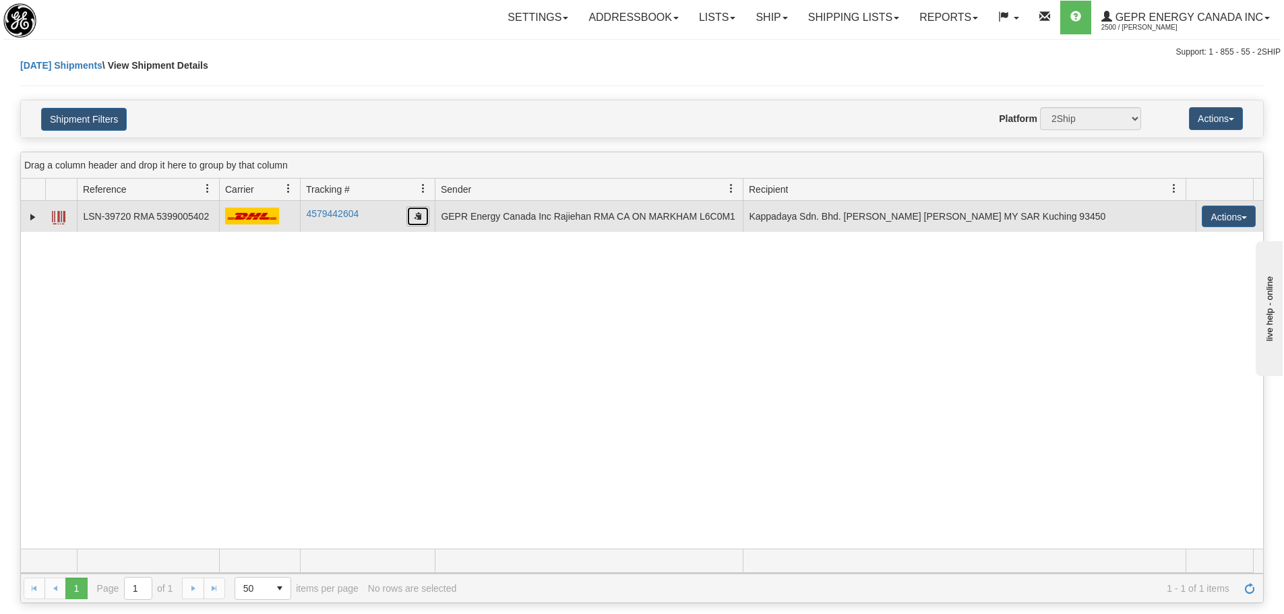
click at [413, 214] on button "button" at bounding box center [418, 216] width 23 height 20
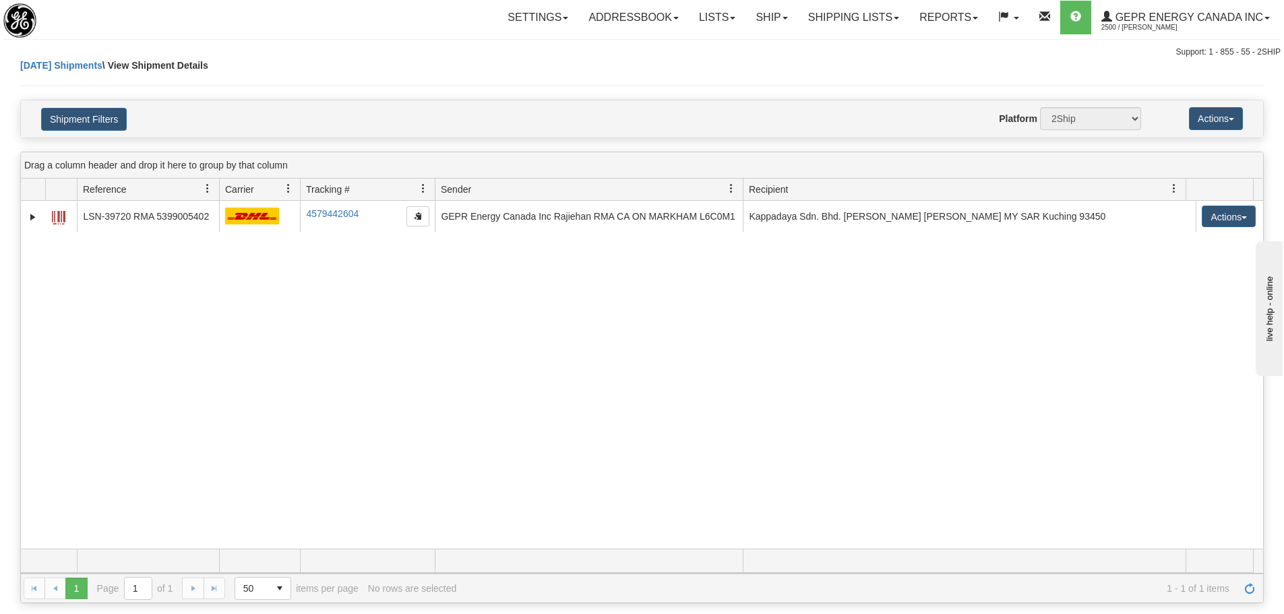
click at [269, 69] on div "[DATE] Shipments \ View Shipment Details" at bounding box center [642, 79] width 1244 height 41
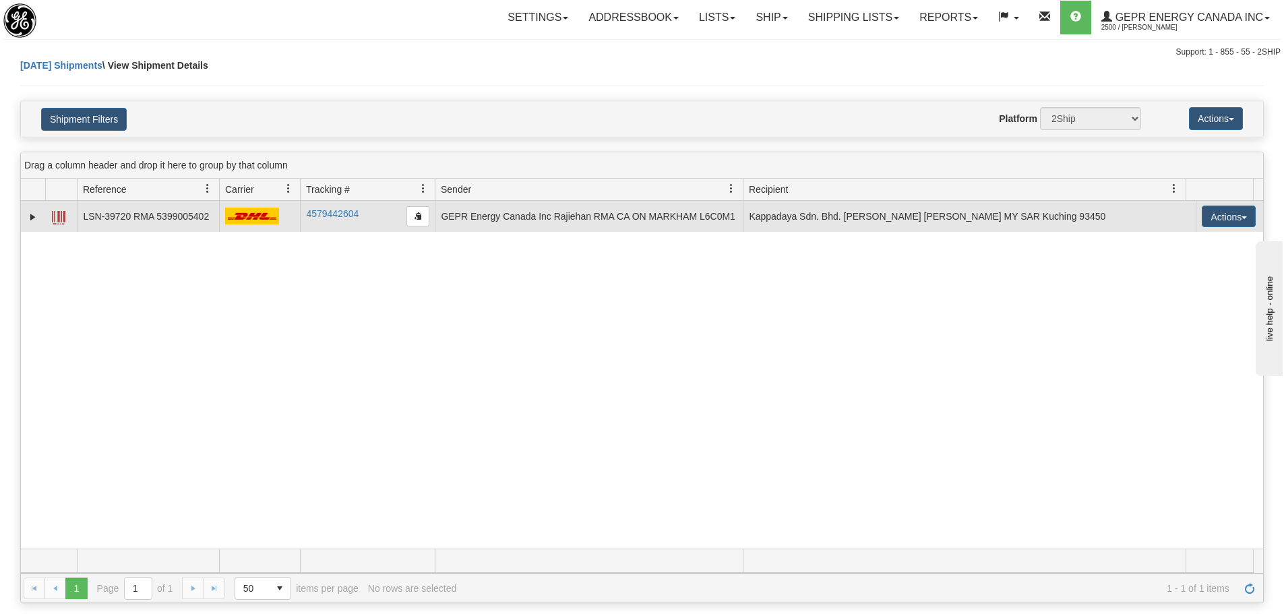
click at [35, 227] on td at bounding box center [33, 216] width 24 height 31
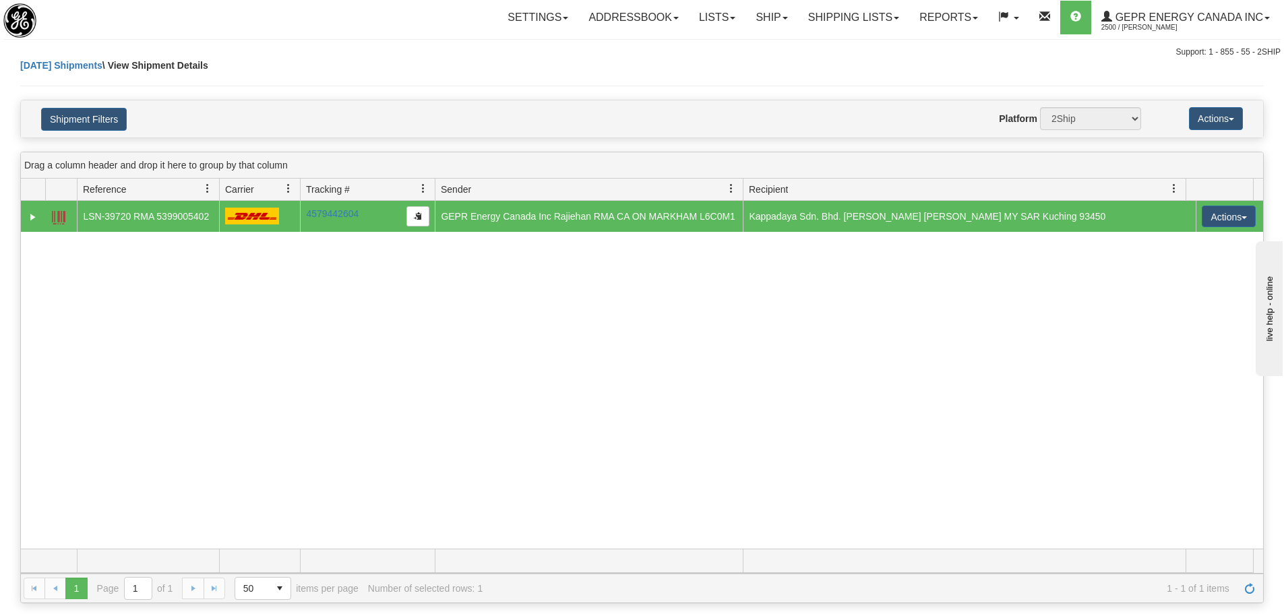
click at [34, 224] on td at bounding box center [33, 216] width 24 height 31
click at [34, 218] on link "Expand" at bounding box center [32, 216] width 13 height 13
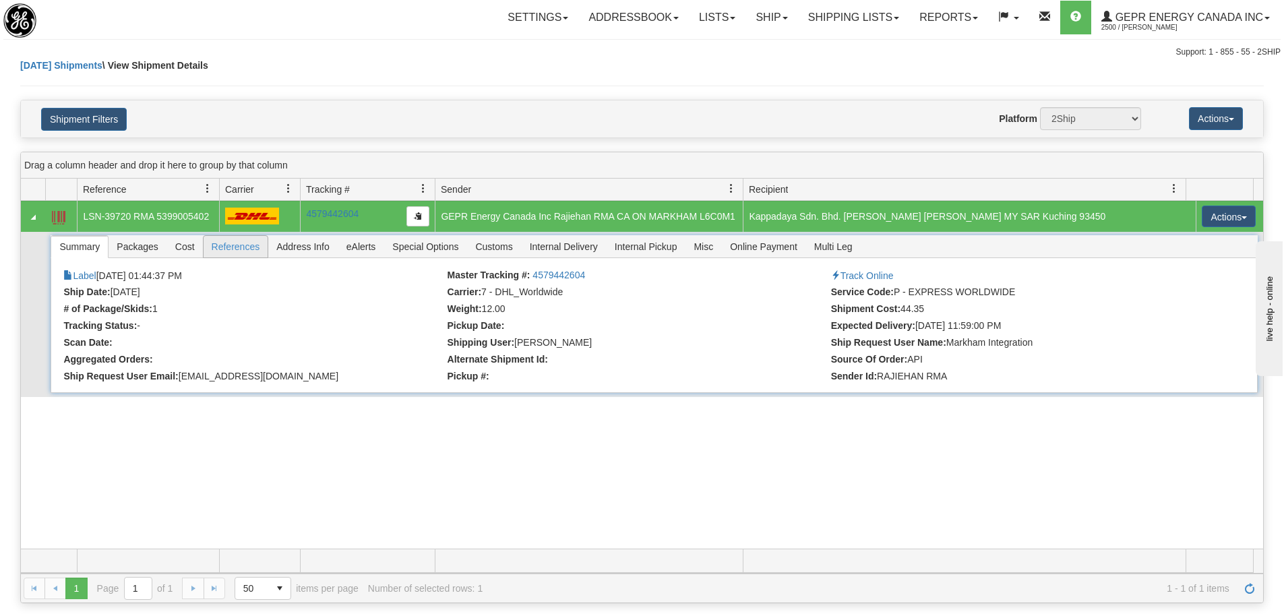
click at [229, 247] on span "References" at bounding box center [236, 247] width 65 height 22
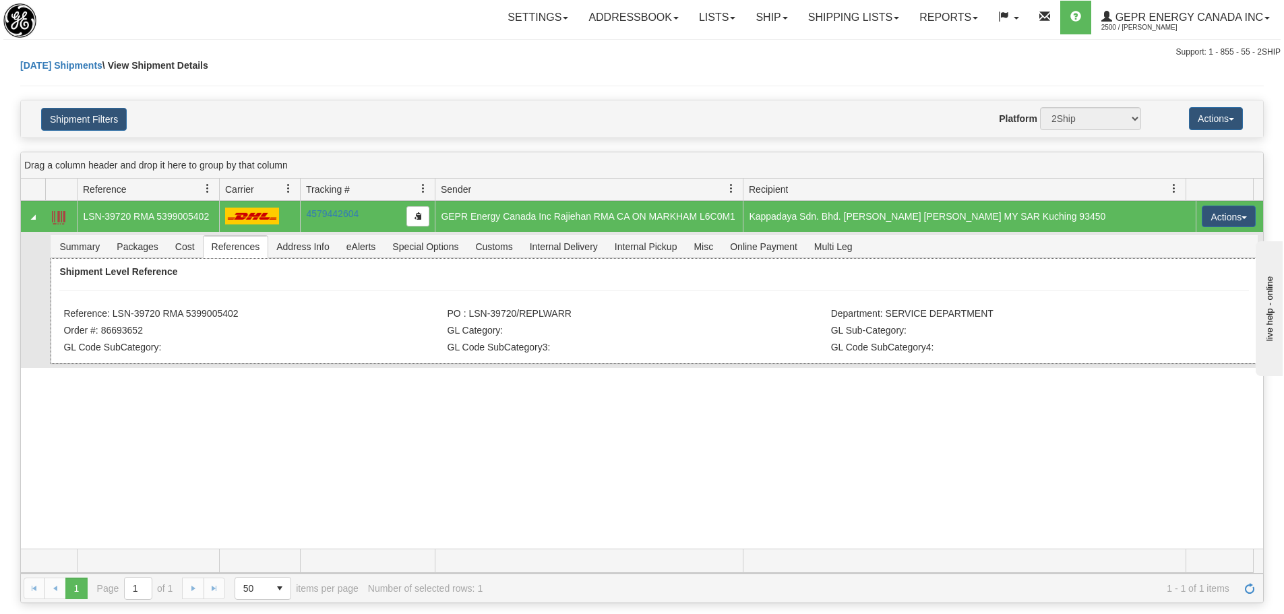
drag, startPoint x: 271, startPoint y: 322, endPoint x: 176, endPoint y: 322, distance: 95.1
click at [176, 322] on div "Shipment Level Reference Reference: LSN-39720 RMA 5399005402 PO : LSN-39720/REP…" at bounding box center [654, 311] width 1207 height 106
click at [233, 321] on div "Shipment Level Reference Reference: LSN-39720 RMA 5399005402 PO : LSN-39720/REP…" at bounding box center [654, 311] width 1207 height 106
click at [241, 314] on li "Reference: LSN-39720 RMA 5399005402" at bounding box center [253, 314] width 380 height 13
drag, startPoint x: 237, startPoint y: 310, endPoint x: 115, endPoint y: 314, distance: 122.1
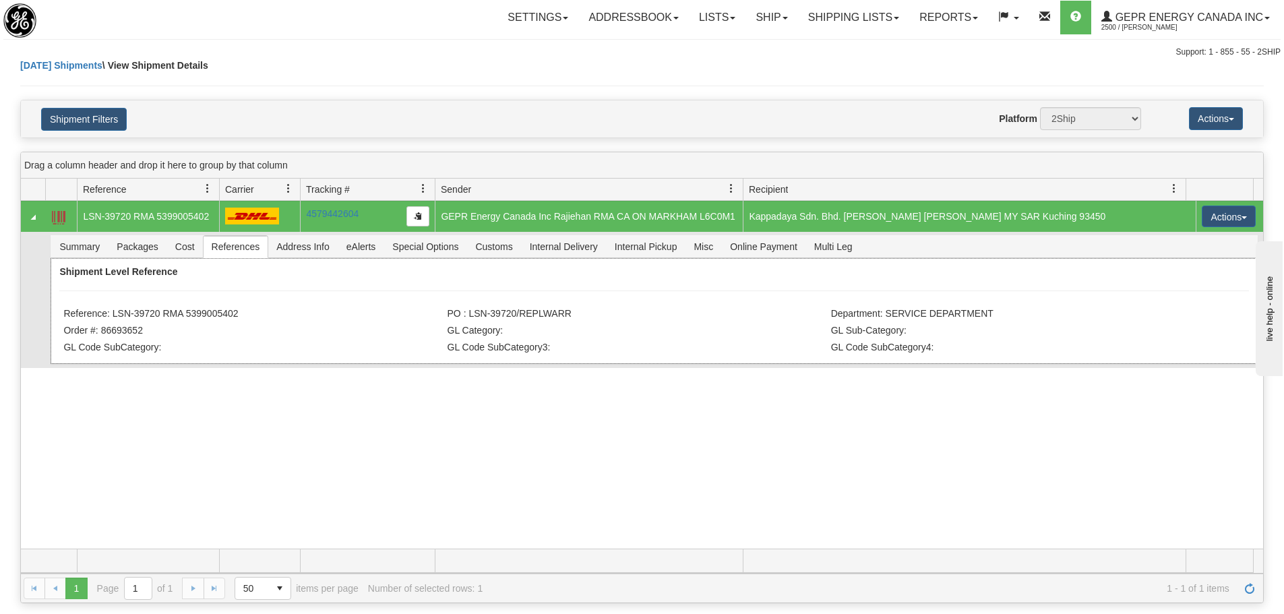
click at [115, 314] on li "Reference: LSN-39720 RMA 5399005402" at bounding box center [253, 314] width 380 height 13
copy li "LSN-39720 RMA 5399005402"
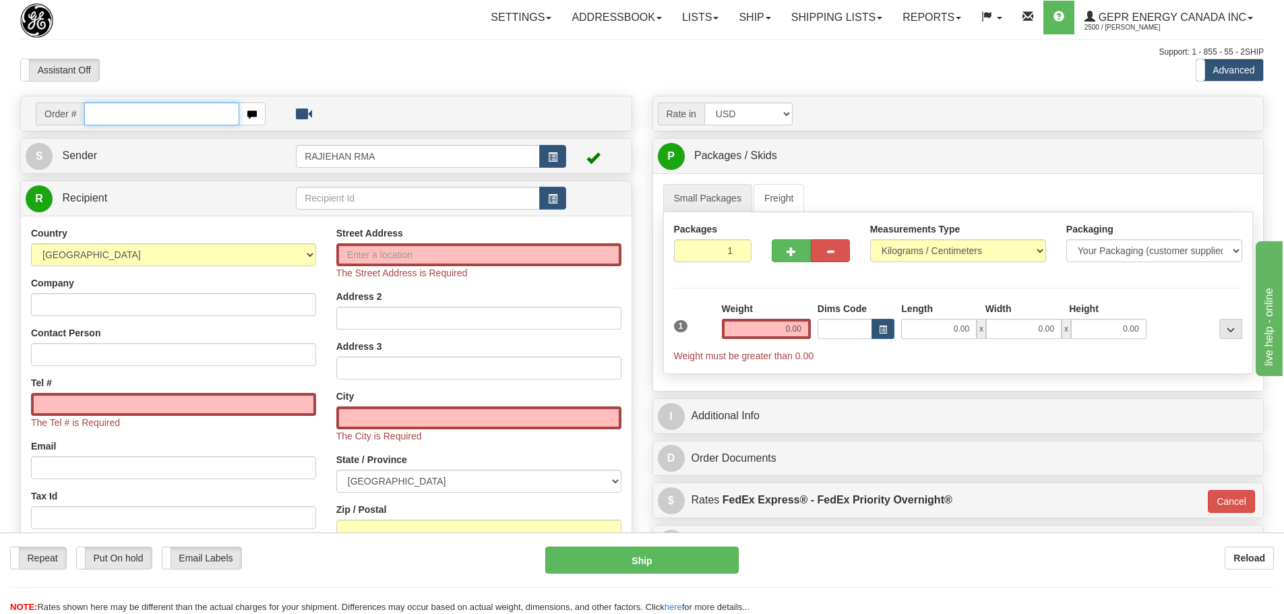
click at [196, 111] on input "text" at bounding box center [161, 113] width 155 height 23
paste input "86694884"
type input "86694884"
click at [227, 35] on body "Training Course Close Toggle navigation Settings Shipping Preferences New Recip…" at bounding box center [647, 307] width 1295 height 614
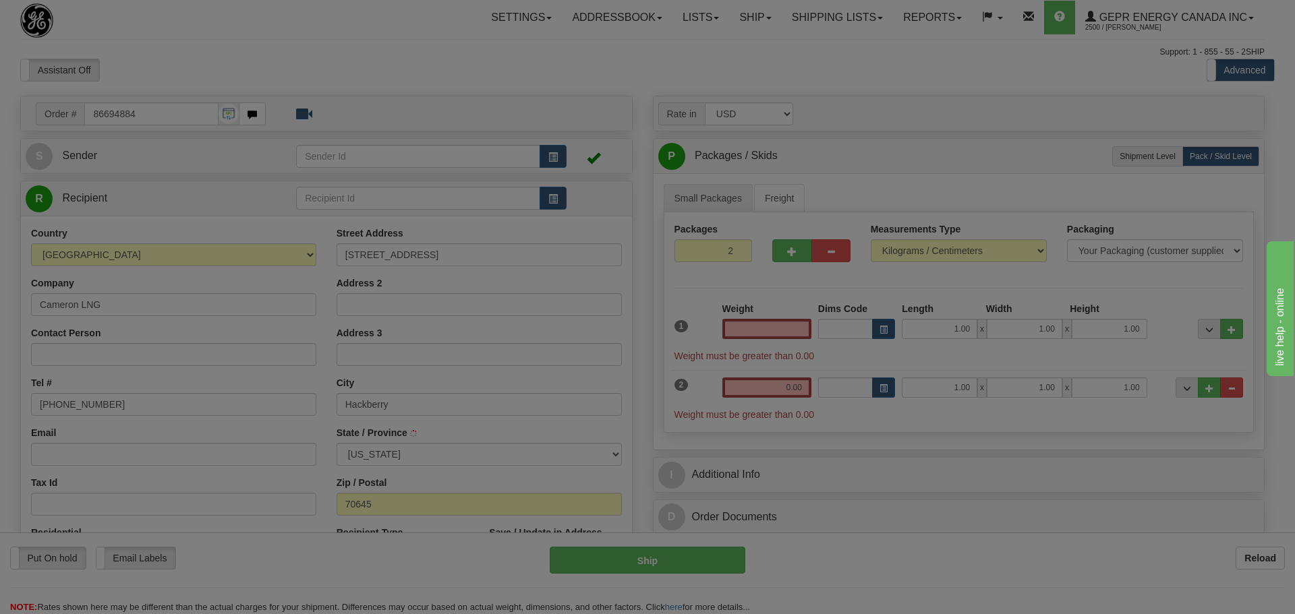
type input "HACKBERRY"
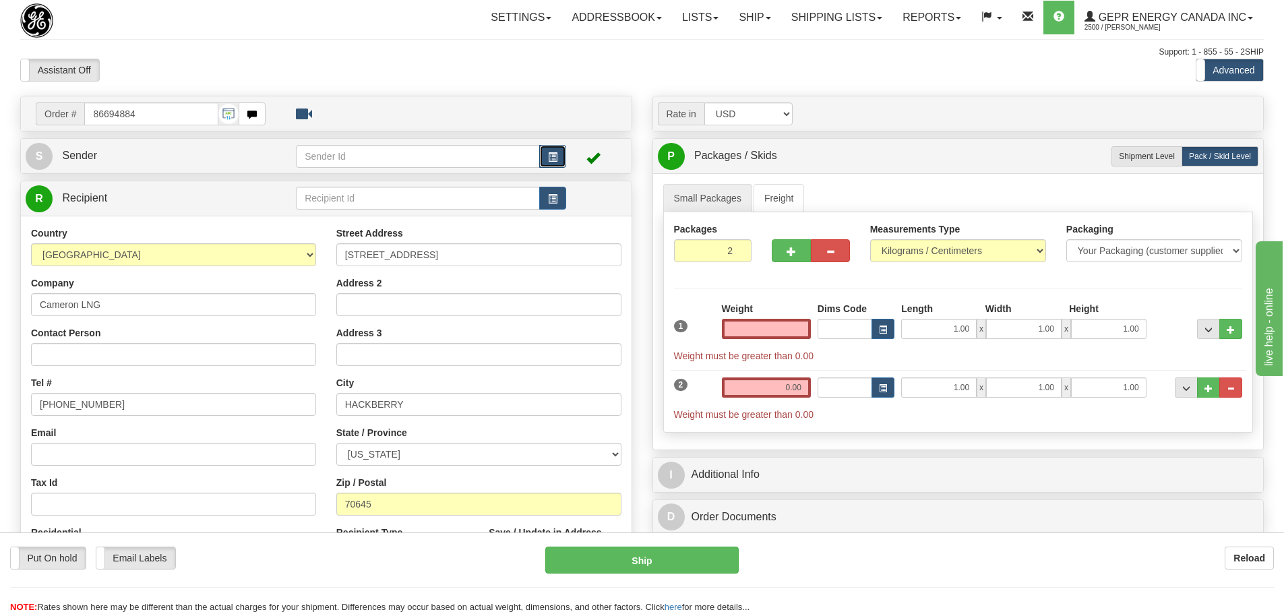
type input "0.00"
click at [552, 150] on button "button" at bounding box center [552, 156] width 27 height 23
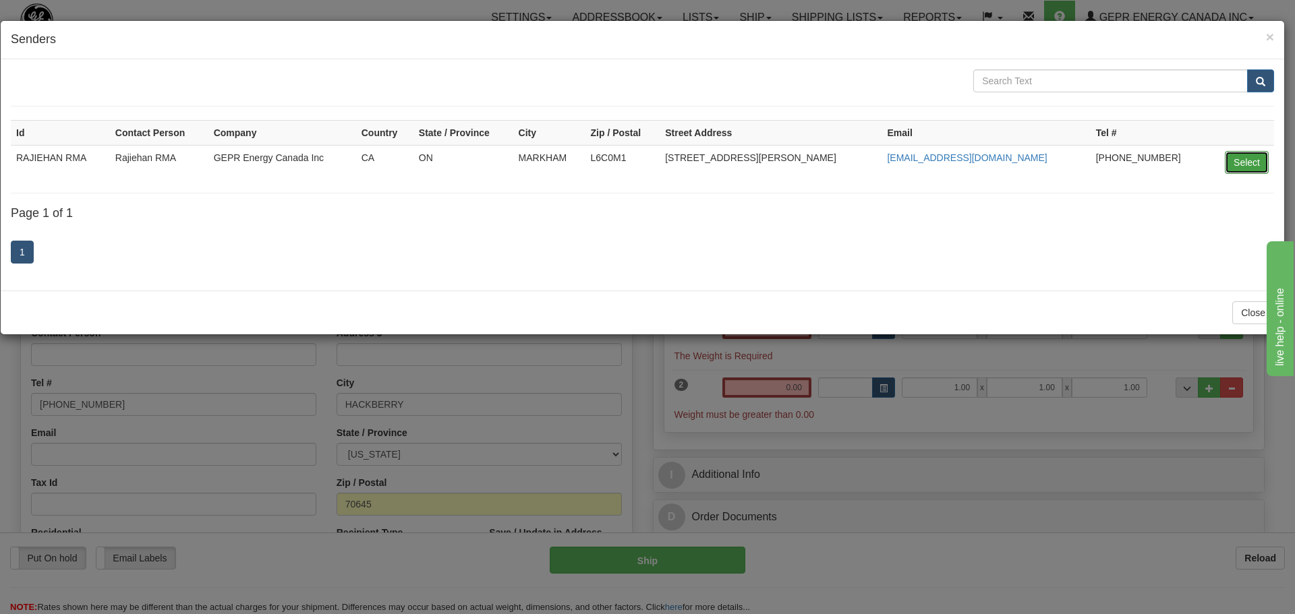
click at [1237, 156] on button "Select" at bounding box center [1246, 162] width 44 height 23
type input "RAJIEHAN RMA"
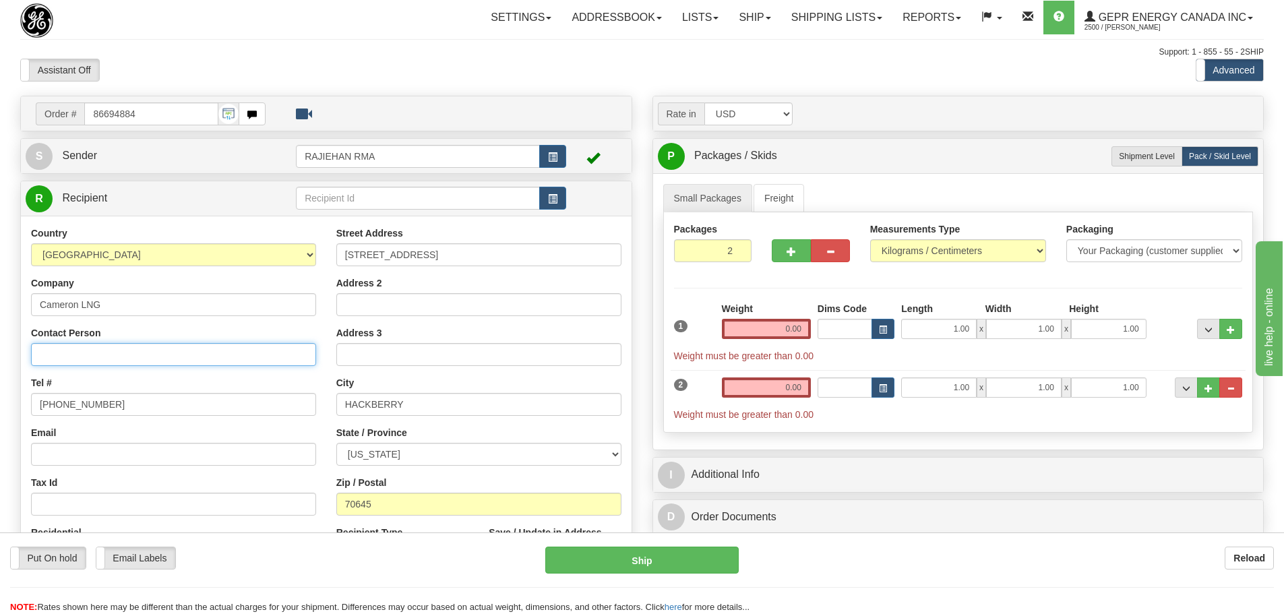
click at [94, 360] on input "Contact Person" at bounding box center [173, 354] width 285 height 23
paste input "[PERSON_NAME]"
type input "[PERSON_NAME]"
click at [125, 328] on div "Contact Person [PERSON_NAME]" at bounding box center [173, 346] width 285 height 40
click at [368, 69] on div "Assistant On Assistant Off Do a return Do a return" at bounding box center [273, 70] width 527 height 23
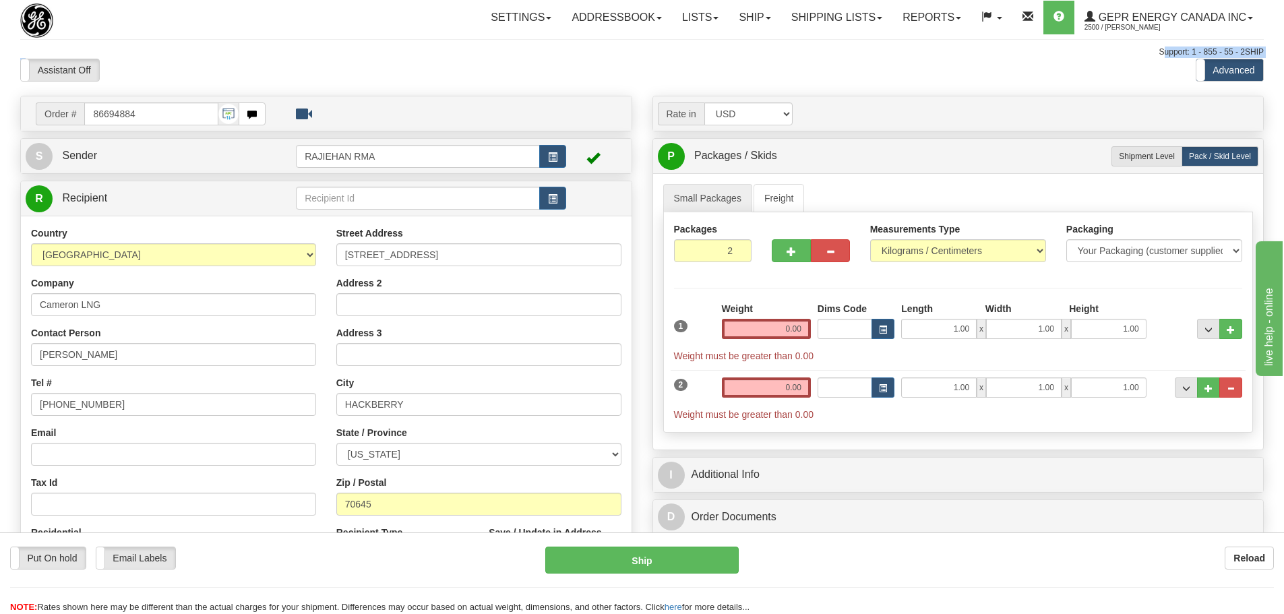
click at [423, 57] on div "Toggle navigation Settings Shipping Preferences Fields Preferences New" at bounding box center [642, 390] width 1284 height 780
click at [427, 78] on div "Assistant On Assistant Off Do a return Do a return" at bounding box center [273, 70] width 527 height 23
click at [1132, 148] on label "Shipment Level Shipm." at bounding box center [1147, 156] width 71 height 20
radio input "true"
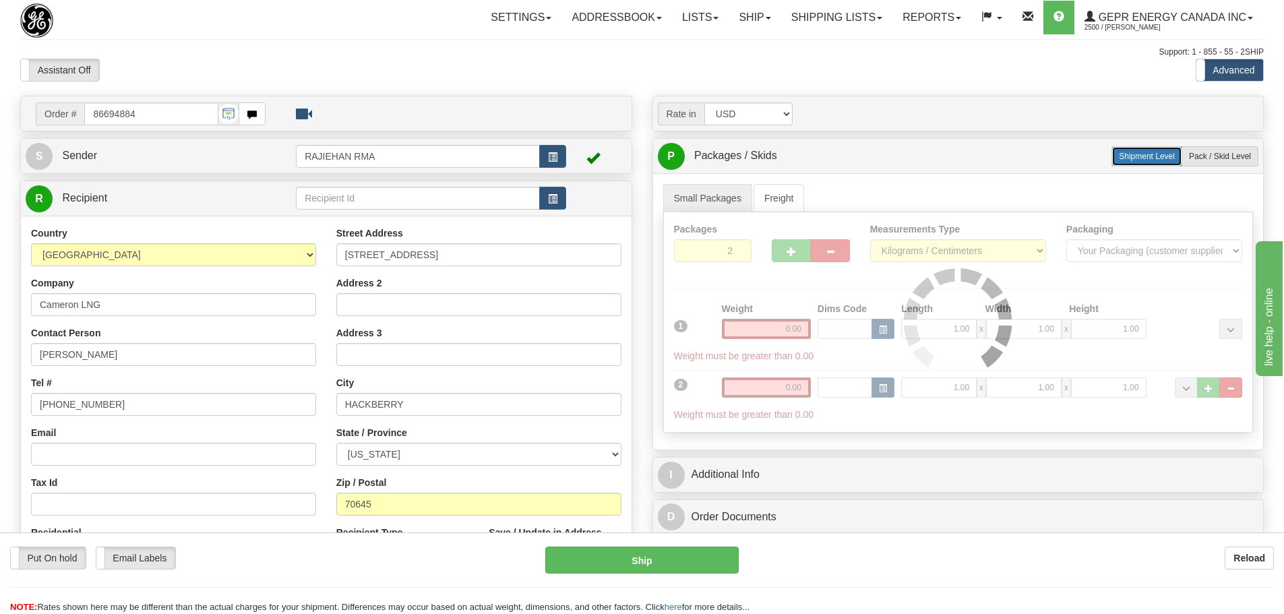
click at [1145, 152] on span "Shipment Level" at bounding box center [1147, 156] width 56 height 9
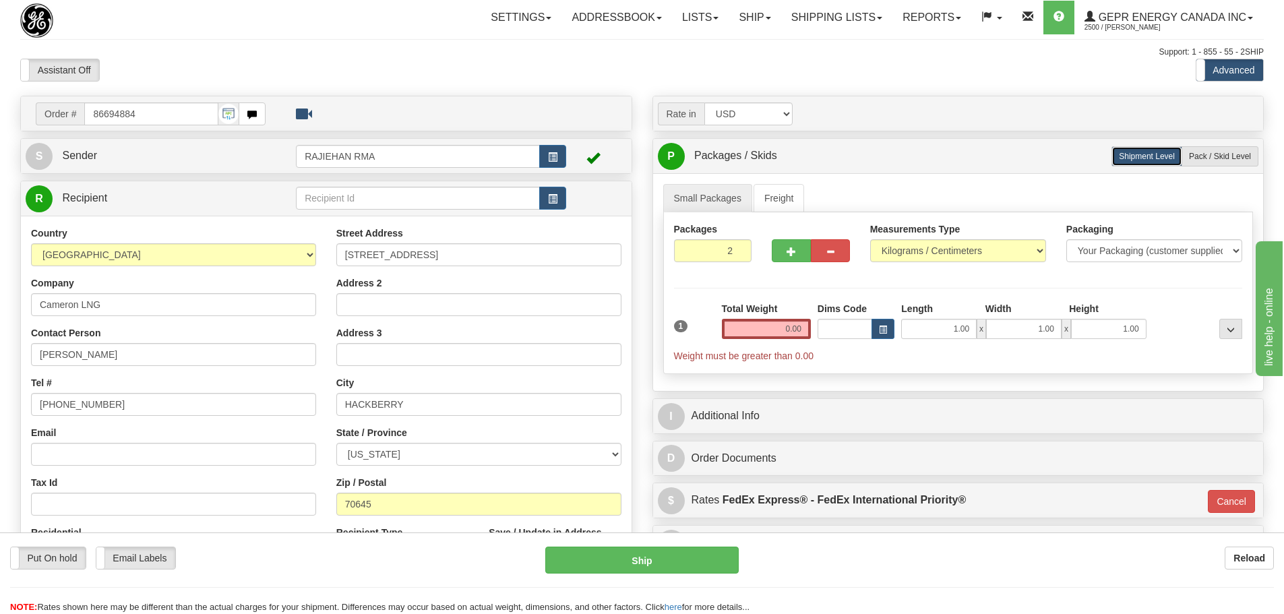
click at [633, 65] on div "Assistant On Assistant Off Do a return Do a return Previous Next Standard Advan…" at bounding box center [642, 70] width 1264 height 23
click at [707, 271] on div "Packages 2 1" at bounding box center [958, 249] width 589 height 52
click at [715, 261] on input "2" at bounding box center [713, 250] width 78 height 23
drag, startPoint x: 715, startPoint y: 259, endPoint x: 740, endPoint y: 258, distance: 25.0
click at [740, 258] on input "2" at bounding box center [713, 250] width 78 height 23
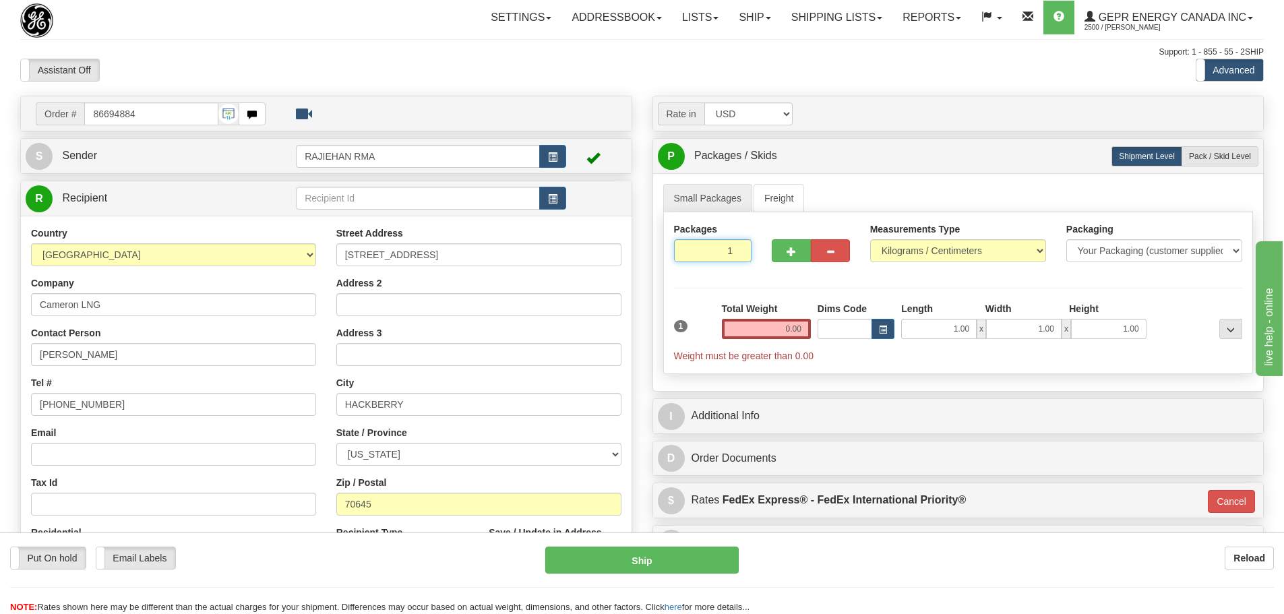
drag, startPoint x: 726, startPoint y: 258, endPoint x: 736, endPoint y: 264, distance: 11.5
click at [736, 265] on div "Packages 1 1" at bounding box center [713, 248] width 98 height 50
type input "2"
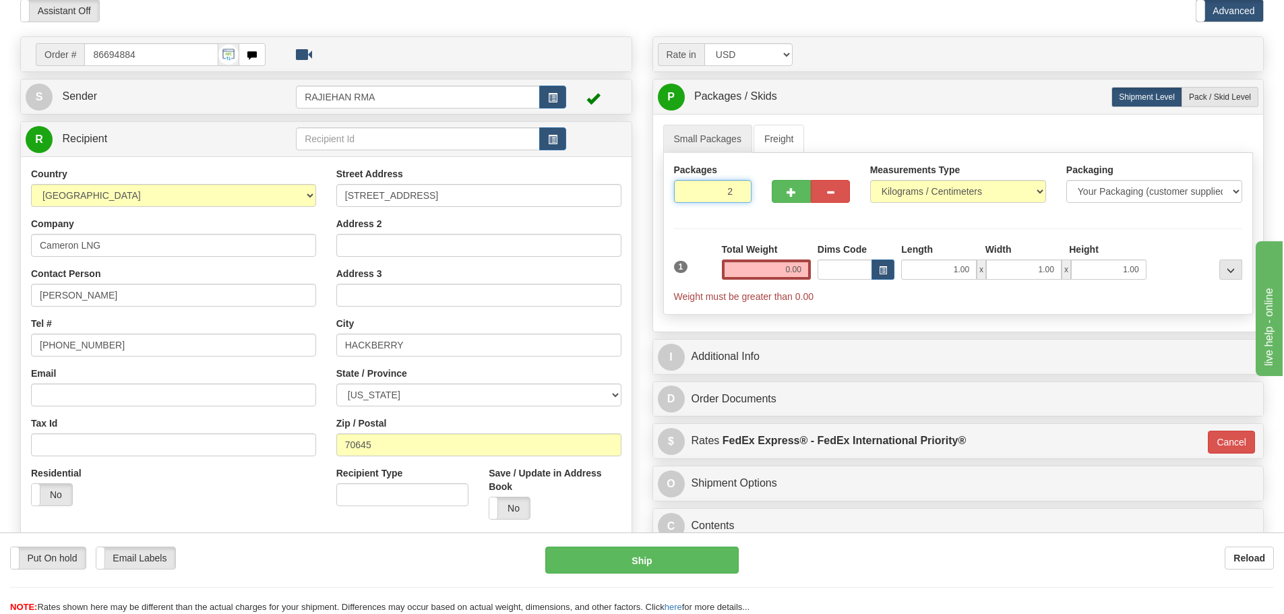
scroll to position [135, 0]
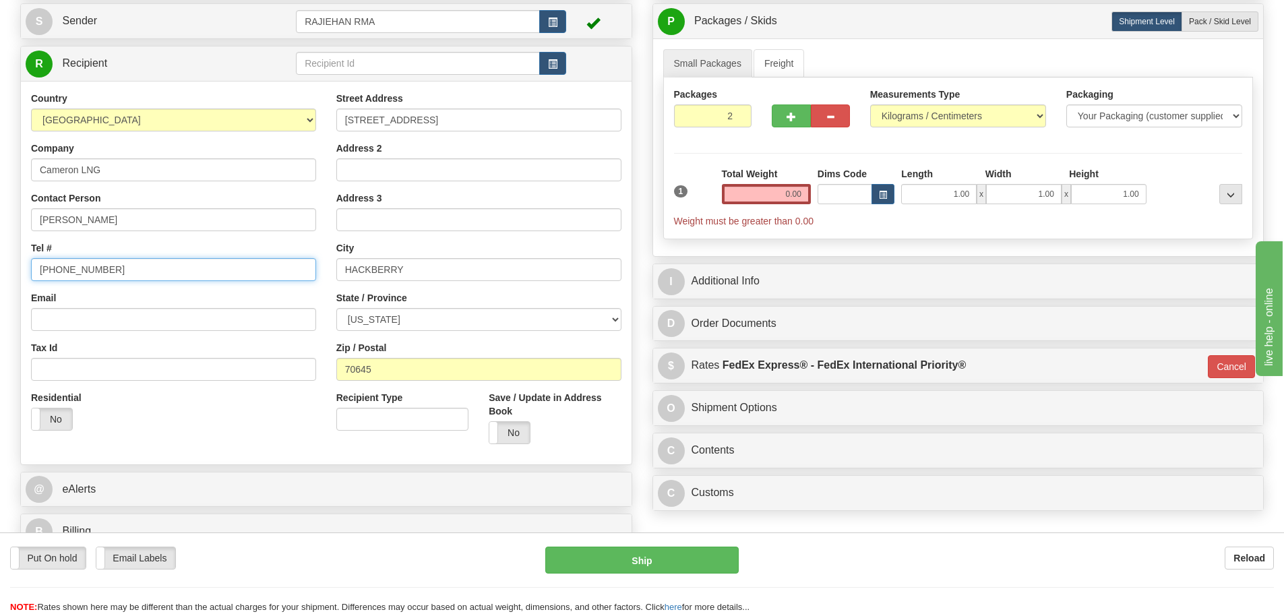
drag, startPoint x: 195, startPoint y: 270, endPoint x: -11, endPoint y: 287, distance: 206.4
click at [0, 287] on html "Training Course Close Toggle navigation Settings Shipping Preferences New Sende…" at bounding box center [642, 172] width 1284 height 614
paste input "[PHONE_NUMBER]"
type input "[PHONE_NUMBER]"
click at [643, 263] on div "Rate in Account Currency ARN AWG AUD AUS BHD BBD BFR BMD BRC BRL GBP UKL BND BG…" at bounding box center [959, 239] width 632 height 556
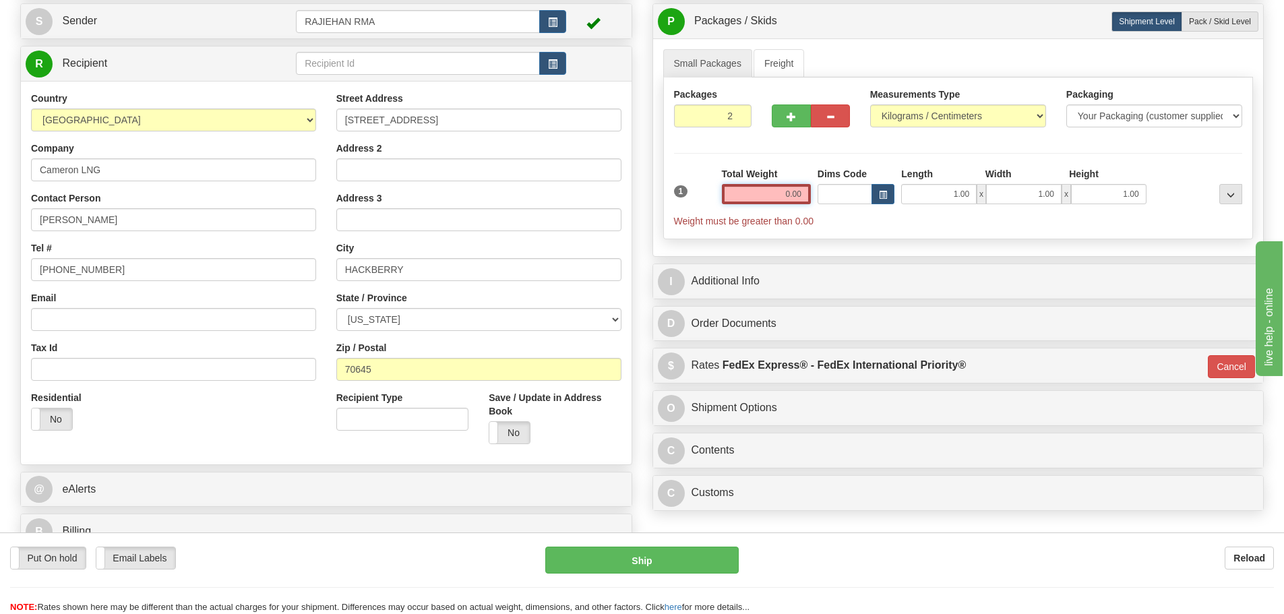
click at [770, 204] on input "0.00" at bounding box center [766, 194] width 89 height 20
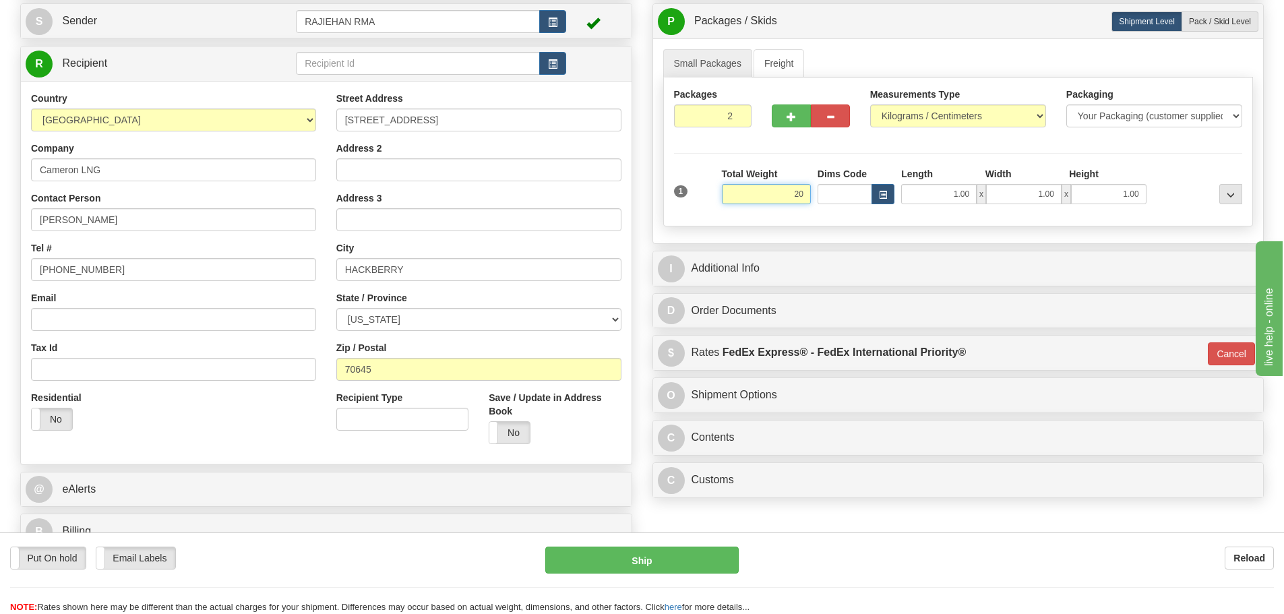
type input "20"
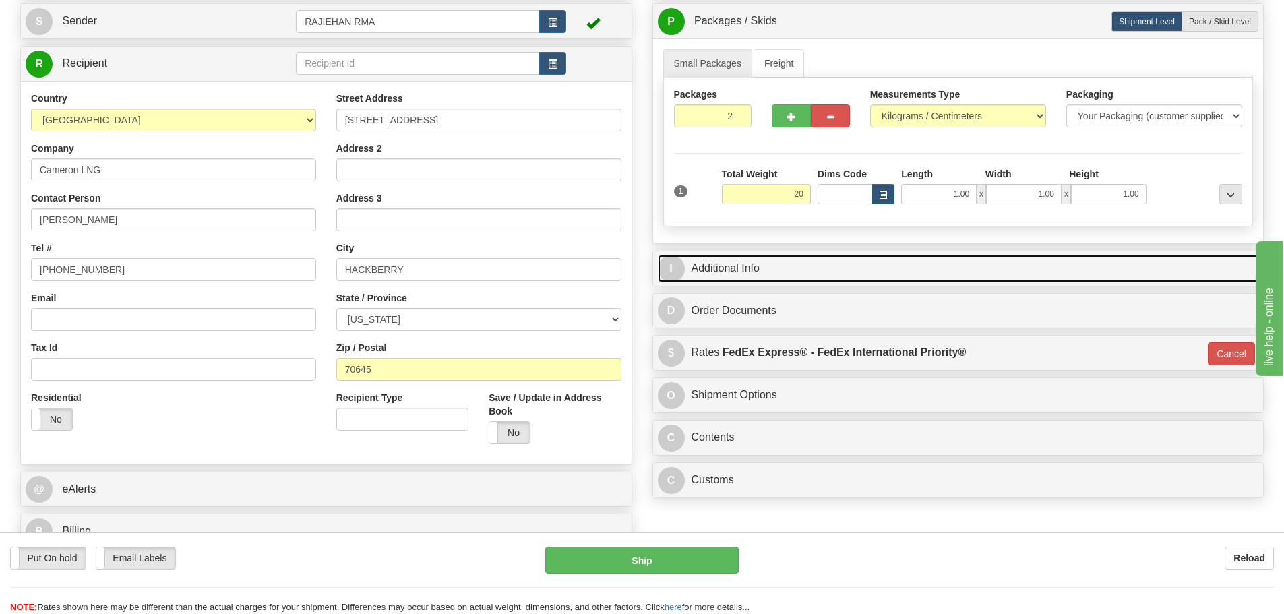
type input "01"
type input "20.00"
click at [812, 260] on link "I Additional Info" at bounding box center [958, 269] width 601 height 28
